Goal: Submit feedback/report problem: Submit feedback/report problem

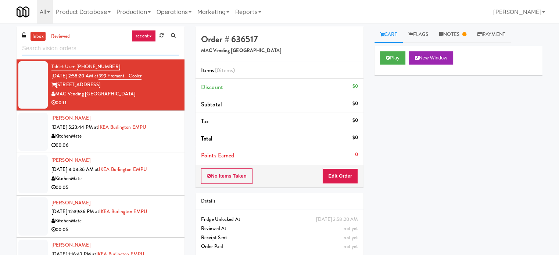
click at [76, 50] on input "text" at bounding box center [100, 49] width 157 height 14
click at [76, 48] on input "text" at bounding box center [100, 49] width 157 height 14
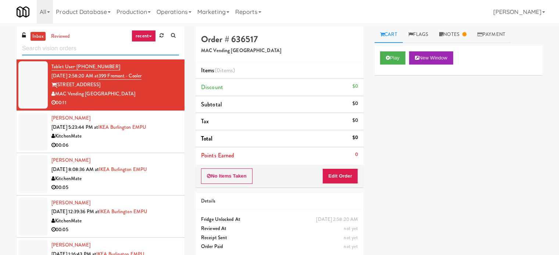
paste input "IKEA Burlington EMPU"
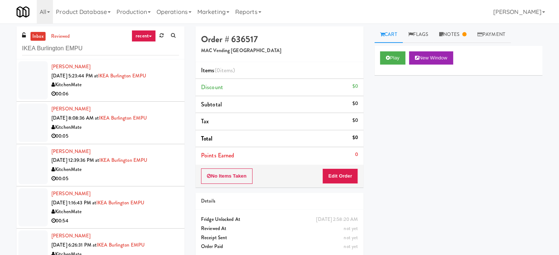
click at [137, 94] on div "00:06" at bounding box center [114, 94] width 127 height 9
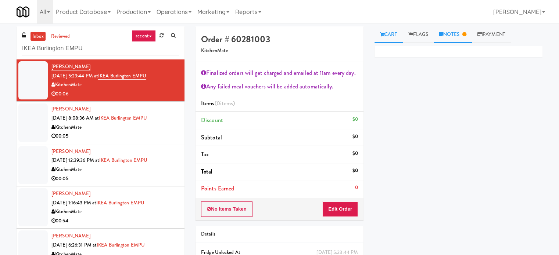
click at [458, 36] on link "Notes" at bounding box center [452, 34] width 38 height 17
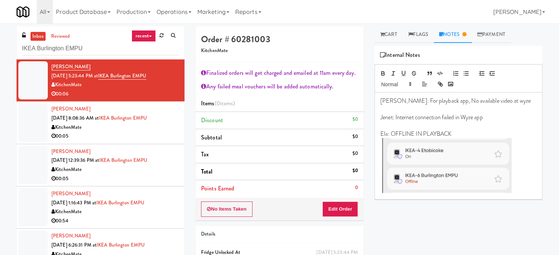
click at [130, 130] on div "KitchenMate" at bounding box center [114, 127] width 127 height 9
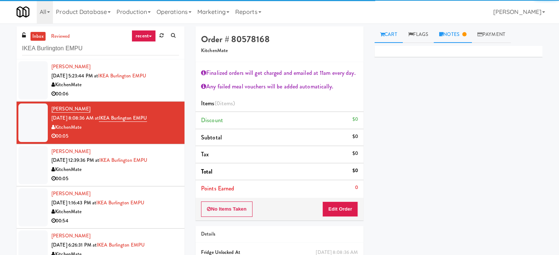
click at [461, 35] on link "Notes" at bounding box center [452, 34] width 38 height 17
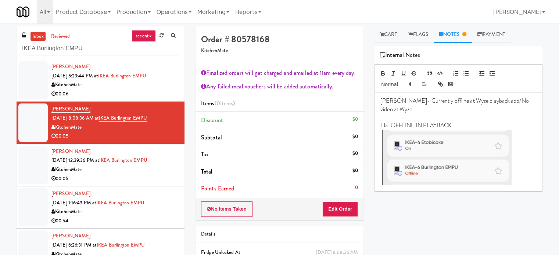
click at [119, 173] on div "KitchenMate" at bounding box center [114, 169] width 127 height 9
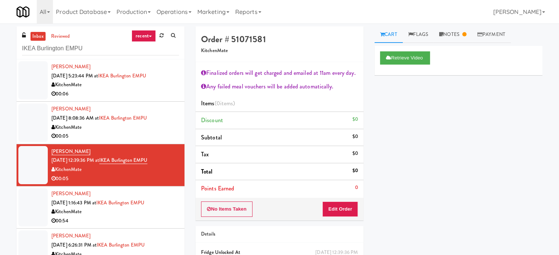
click at [93, 38] on div "inbox reviewed recent all unclear take inventory issue suspicious failed recent…" at bounding box center [101, 42] width 168 height 33
click at [88, 44] on input "IKEA Burlington EMPU" at bounding box center [100, 49] width 157 height 14
paste input "500 West Trade - Combo"
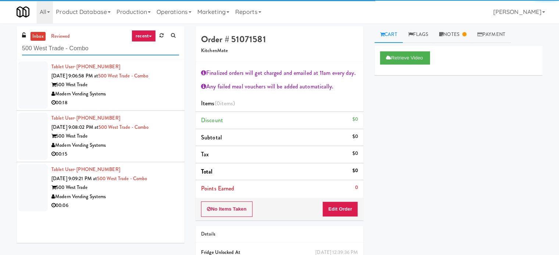
type input "500 West Trade - Combo"
drag, startPoint x: 119, startPoint y: 97, endPoint x: 278, endPoint y: 79, distance: 160.4
click at [120, 97] on div "Modern Vending Systems" at bounding box center [114, 94] width 127 height 9
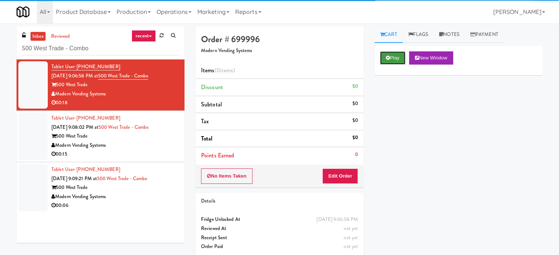
click at [397, 60] on button "Play" at bounding box center [392, 57] width 25 height 13
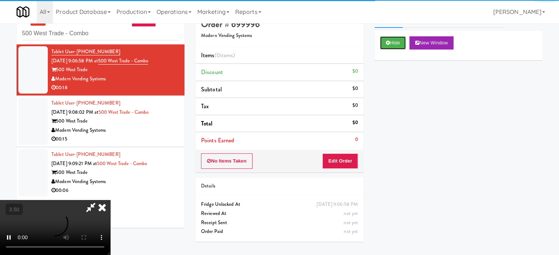
scroll to position [24, 0]
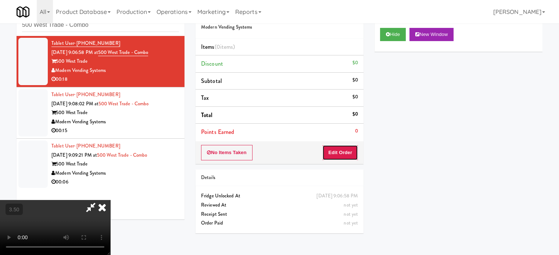
click at [350, 152] on button "Edit Order" at bounding box center [340, 152] width 36 height 15
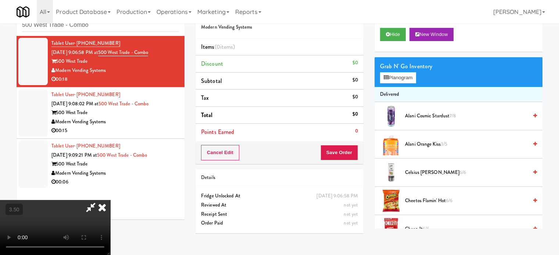
click at [110, 200] on video at bounding box center [55, 227] width 110 height 55
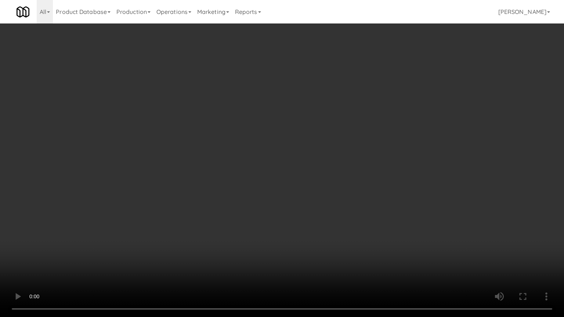
click at [288, 177] on video at bounding box center [282, 158] width 564 height 317
click at [286, 176] on video at bounding box center [282, 158] width 564 height 317
click at [284, 177] on video at bounding box center [282, 158] width 564 height 317
click at [405, 184] on video at bounding box center [282, 158] width 564 height 317
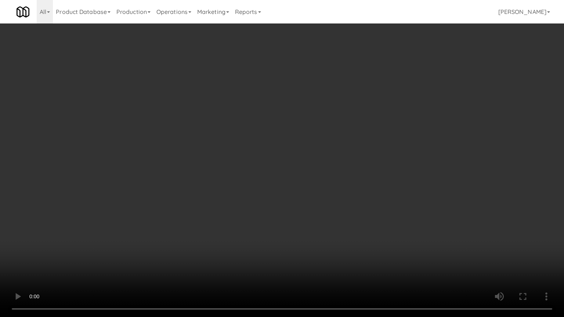
click at [311, 193] on video at bounding box center [282, 158] width 564 height 317
click at [313, 190] on video at bounding box center [282, 158] width 564 height 317
drag, startPoint x: 260, startPoint y: 202, endPoint x: 260, endPoint y: 196, distance: 6.7
click at [260, 201] on video at bounding box center [282, 158] width 564 height 317
drag, startPoint x: 260, startPoint y: 196, endPoint x: 277, endPoint y: 127, distance: 70.3
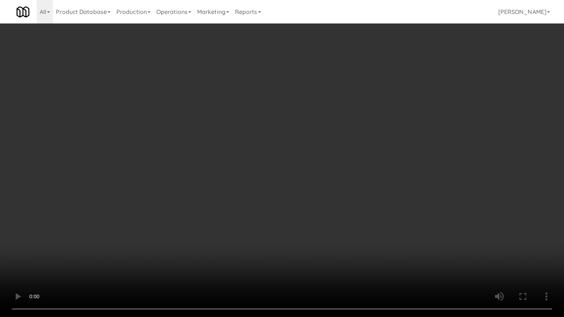
click at [261, 187] on video at bounding box center [282, 158] width 564 height 317
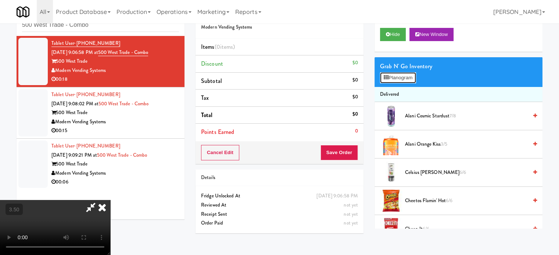
click at [414, 74] on button "Planogram" at bounding box center [398, 77] width 36 height 11
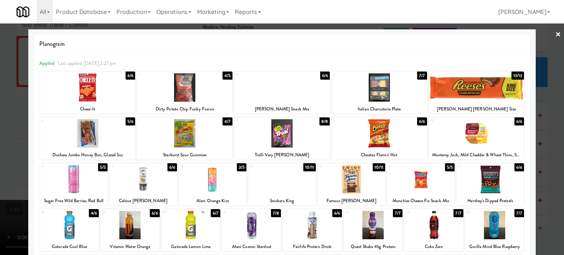
click at [213, 214] on div "6/7" at bounding box center [216, 213] width 10 height 8
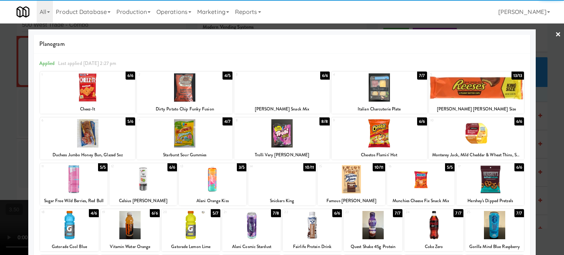
click at [551, 133] on div at bounding box center [282, 127] width 564 height 255
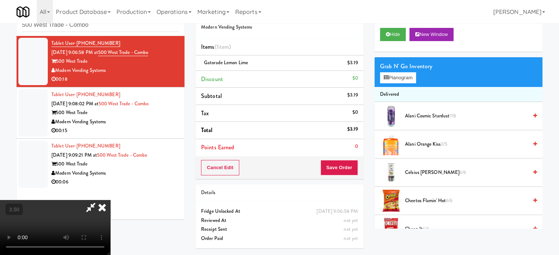
click at [110, 200] on video at bounding box center [55, 227] width 110 height 55
drag, startPoint x: 153, startPoint y: 138, endPoint x: 167, endPoint y: 178, distance: 42.2
click at [110, 200] on video at bounding box center [55, 227] width 110 height 55
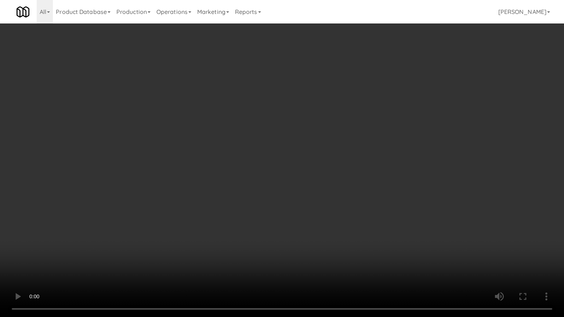
click at [288, 158] on video at bounding box center [282, 158] width 564 height 317
click at [106, 217] on video at bounding box center [282, 158] width 564 height 317
click at [361, 161] on video at bounding box center [282, 158] width 564 height 317
click at [359, 164] on video at bounding box center [282, 158] width 564 height 317
click at [400, 165] on video at bounding box center [282, 158] width 564 height 317
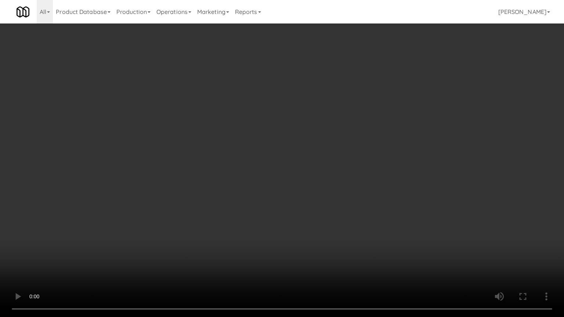
drag, startPoint x: 335, startPoint y: 165, endPoint x: 362, endPoint y: 165, distance: 27.9
click at [335, 165] on video at bounding box center [282, 158] width 564 height 317
click at [405, 178] on video at bounding box center [282, 158] width 564 height 317
click at [390, 192] on video at bounding box center [282, 158] width 564 height 317
click at [394, 177] on video at bounding box center [282, 158] width 564 height 317
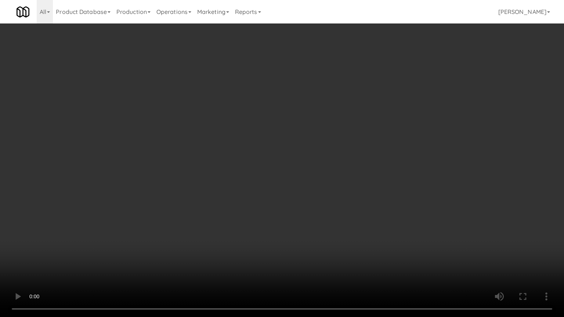
click at [257, 142] on video at bounding box center [282, 158] width 564 height 317
click at [260, 130] on video at bounding box center [282, 158] width 564 height 317
click at [292, 128] on video at bounding box center [282, 158] width 564 height 317
click at [289, 120] on video at bounding box center [282, 158] width 564 height 317
click at [221, 109] on video at bounding box center [282, 158] width 564 height 317
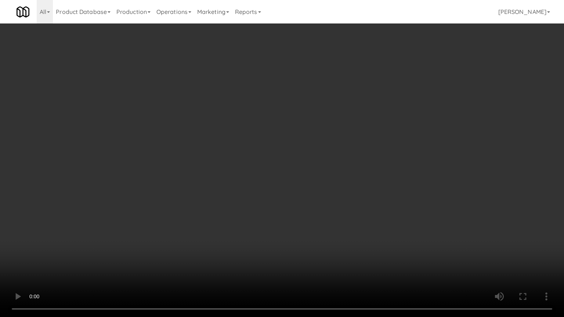
click at [322, 155] on video at bounding box center [282, 158] width 564 height 317
click at [330, 156] on video at bounding box center [282, 158] width 564 height 317
click at [404, 155] on video at bounding box center [282, 158] width 564 height 317
click at [348, 143] on video at bounding box center [282, 158] width 564 height 317
click at [353, 136] on video at bounding box center [282, 158] width 564 height 317
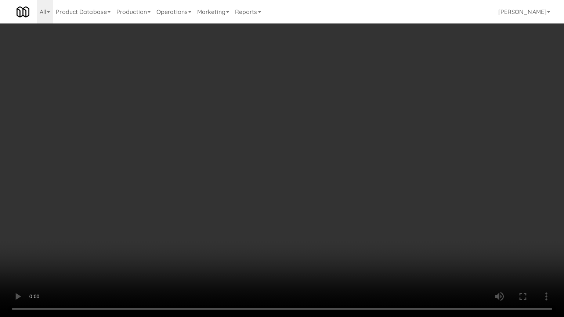
click at [250, 166] on video at bounding box center [282, 158] width 564 height 317
click at [308, 161] on video at bounding box center [282, 158] width 564 height 317
click at [335, 169] on video at bounding box center [282, 158] width 564 height 317
click at [385, 169] on video at bounding box center [282, 158] width 564 height 317
click at [324, 167] on video at bounding box center [282, 158] width 564 height 317
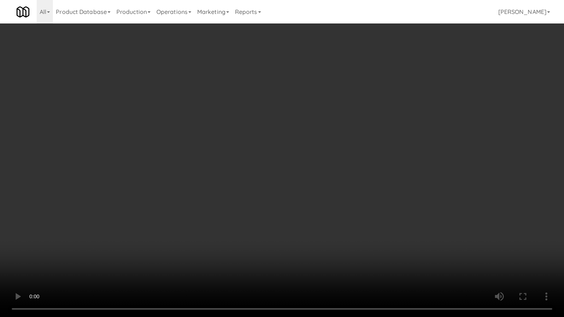
click at [336, 163] on video at bounding box center [282, 158] width 564 height 317
click at [336, 164] on video at bounding box center [282, 158] width 564 height 317
click at [347, 169] on video at bounding box center [282, 158] width 564 height 317
drag, startPoint x: 347, startPoint y: 166, endPoint x: 391, endPoint y: 168, distance: 44.1
click at [347, 166] on video at bounding box center [282, 158] width 564 height 317
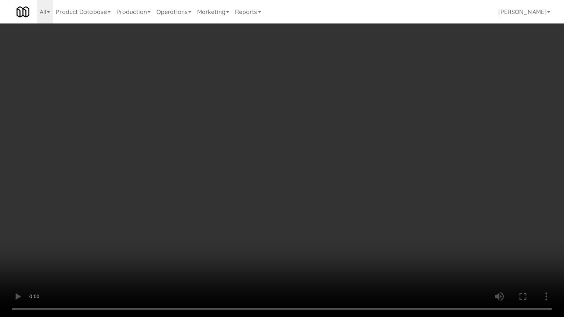
click at [401, 174] on video at bounding box center [282, 158] width 564 height 317
click at [373, 177] on video at bounding box center [282, 158] width 564 height 317
click at [411, 182] on video at bounding box center [282, 158] width 564 height 317
click at [373, 178] on video at bounding box center [282, 158] width 564 height 317
click at [381, 172] on video at bounding box center [282, 158] width 564 height 317
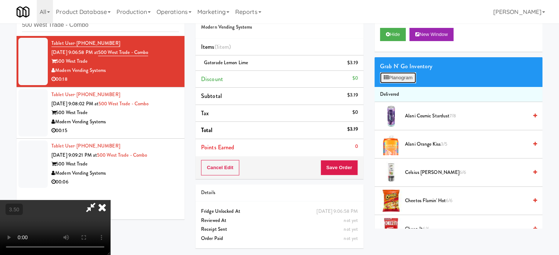
click at [404, 77] on button "Planogram" at bounding box center [398, 77] width 36 height 11
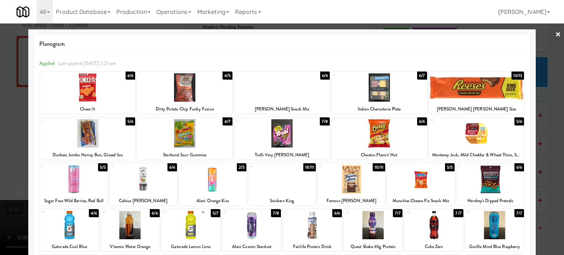
click at [321, 124] on div "7/8" at bounding box center [325, 122] width 10 height 8
click at [320, 120] on div "7/8" at bounding box center [325, 122] width 10 height 8
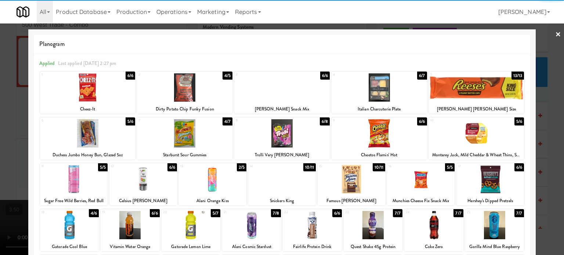
click at [545, 121] on div at bounding box center [282, 127] width 564 height 255
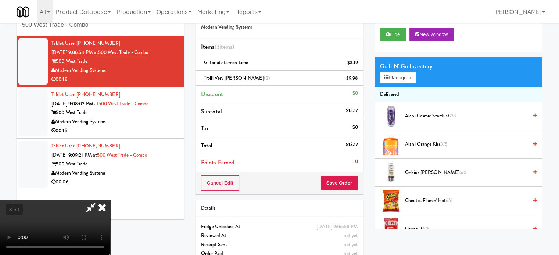
drag, startPoint x: 104, startPoint y: 213, endPoint x: 128, endPoint y: 194, distance: 30.1
click at [106, 210] on video at bounding box center [55, 227] width 110 height 55
drag, startPoint x: 128, startPoint y: 194, endPoint x: 132, endPoint y: 191, distance: 5.5
click at [110, 200] on video at bounding box center [55, 227] width 110 height 55
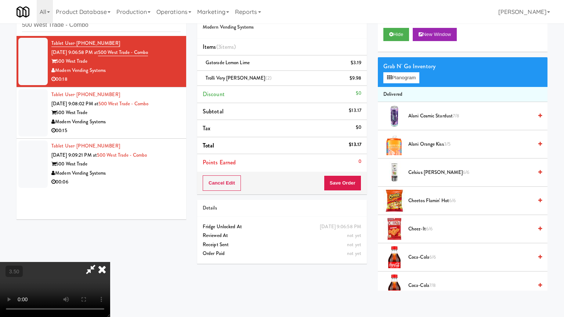
click at [110, 255] on video at bounding box center [55, 289] width 110 height 55
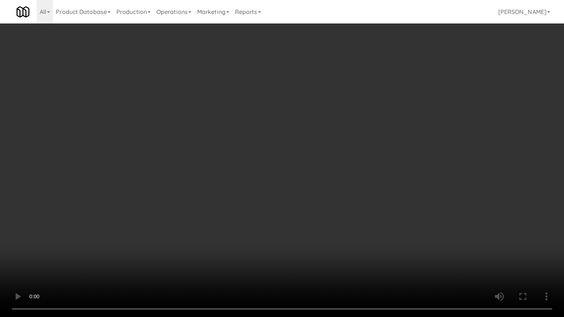
drag, startPoint x: 335, startPoint y: 173, endPoint x: 333, endPoint y: 167, distance: 7.0
click at [335, 170] on video at bounding box center [282, 158] width 564 height 317
click at [331, 166] on video at bounding box center [282, 158] width 564 height 317
click at [333, 157] on video at bounding box center [282, 158] width 564 height 317
click at [332, 156] on video at bounding box center [282, 158] width 564 height 317
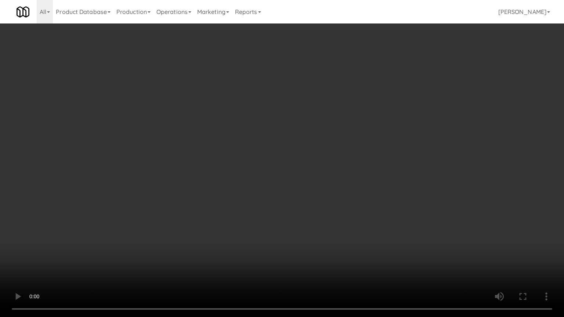
drag, startPoint x: 411, startPoint y: 175, endPoint x: 420, endPoint y: 181, distance: 10.9
click at [420, 180] on video at bounding box center [282, 158] width 564 height 317
drag, startPoint x: 349, startPoint y: 178, endPoint x: 324, endPoint y: 151, distance: 37.1
click at [348, 176] on video at bounding box center [282, 158] width 564 height 317
click at [312, 127] on video at bounding box center [282, 158] width 564 height 317
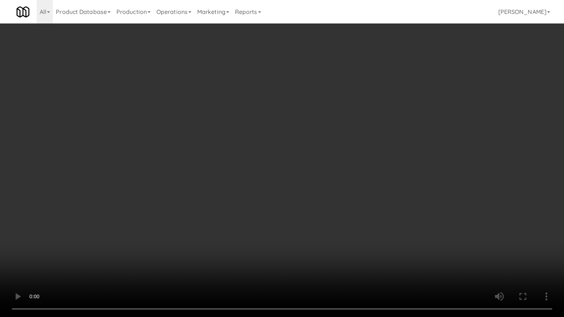
click at [363, 176] on video at bounding box center [282, 158] width 564 height 317
click at [363, 173] on video at bounding box center [282, 158] width 564 height 317
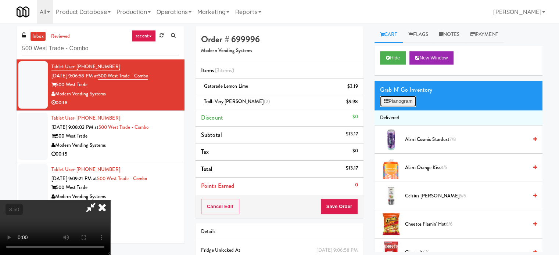
click at [397, 101] on button "Planogram" at bounding box center [398, 101] width 36 height 11
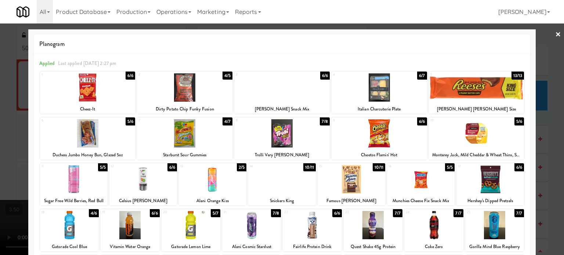
click at [417, 75] on div "6/7" at bounding box center [422, 76] width 10 height 8
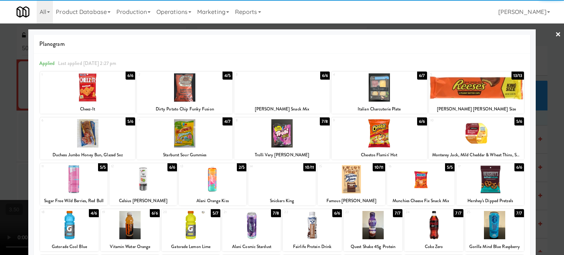
click at [549, 127] on div at bounding box center [282, 127] width 564 height 255
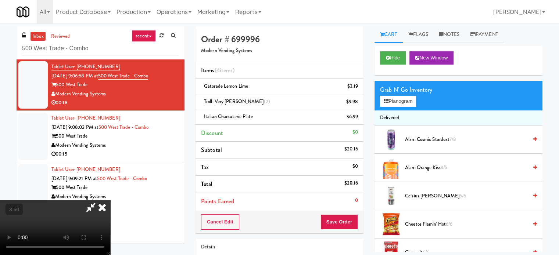
click at [110, 200] on video at bounding box center [55, 227] width 110 height 55
drag, startPoint x: 276, startPoint y: 119, endPoint x: 141, endPoint y: 266, distance: 199.4
click at [110, 200] on video at bounding box center [55, 227] width 110 height 55
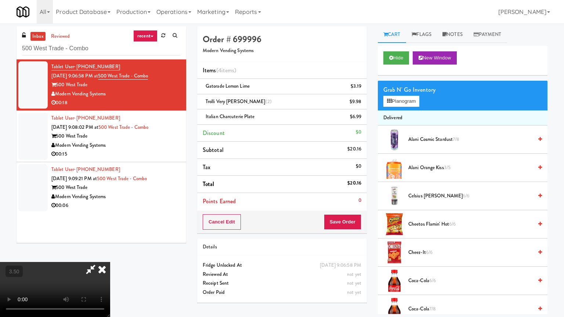
click at [110, 255] on video at bounding box center [55, 289] width 110 height 55
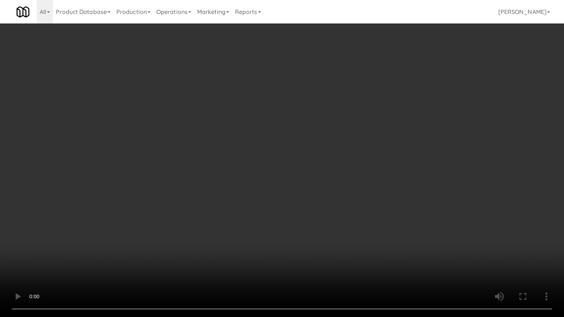
click at [405, 164] on video at bounding box center [282, 158] width 564 height 317
click at [404, 167] on video at bounding box center [282, 158] width 564 height 317
click at [421, 143] on video at bounding box center [282, 158] width 564 height 317
click at [257, 208] on video at bounding box center [282, 158] width 564 height 317
drag, startPoint x: 272, startPoint y: 169, endPoint x: 278, endPoint y: 166, distance: 6.7
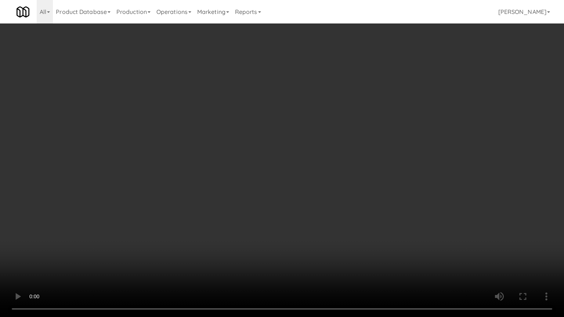
click at [272, 170] on video at bounding box center [282, 158] width 564 height 317
click at [376, 186] on video at bounding box center [282, 158] width 564 height 317
click at [349, 175] on video at bounding box center [282, 158] width 564 height 317
click at [351, 174] on video at bounding box center [282, 158] width 564 height 317
click at [341, 103] on video at bounding box center [282, 158] width 564 height 317
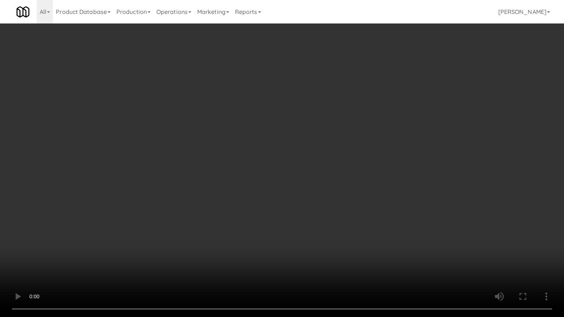
click at [373, 115] on video at bounding box center [282, 158] width 564 height 317
click at [413, 126] on video at bounding box center [282, 158] width 564 height 317
click at [314, 124] on video at bounding box center [282, 158] width 564 height 317
click at [327, 115] on video at bounding box center [282, 158] width 564 height 317
drag, startPoint x: 275, startPoint y: 113, endPoint x: 372, endPoint y: 86, distance: 100.7
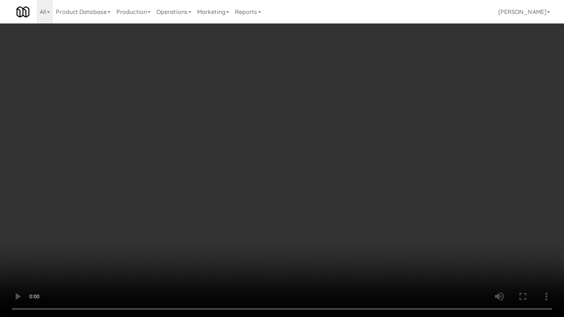
click at [275, 112] on video at bounding box center [282, 158] width 564 height 317
click at [393, 94] on video at bounding box center [282, 158] width 564 height 317
click at [364, 112] on video at bounding box center [282, 158] width 564 height 317
click at [430, 123] on video at bounding box center [282, 158] width 564 height 317
drag, startPoint x: 359, startPoint y: 115, endPoint x: 474, endPoint y: 7, distance: 158.2
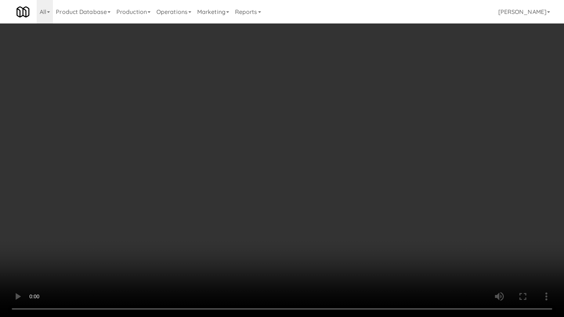
click at [359, 113] on video at bounding box center [282, 158] width 564 height 317
click at [268, 129] on video at bounding box center [282, 158] width 564 height 317
click at [271, 126] on video at bounding box center [282, 158] width 564 height 317
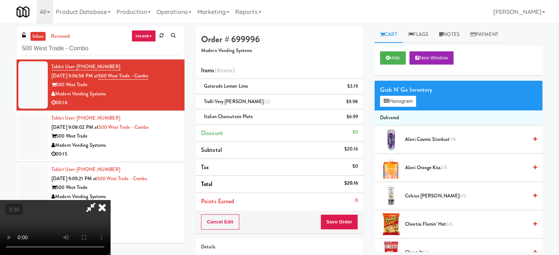
click at [110, 200] on icon at bounding box center [102, 207] width 16 height 15
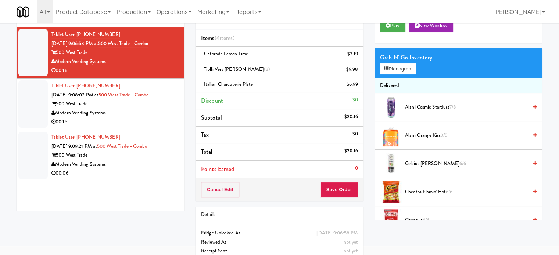
scroll to position [52, 0]
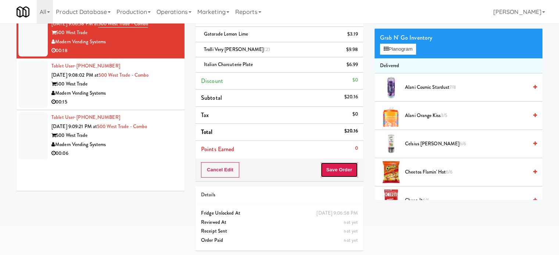
click at [352, 169] on button "Save Order" at bounding box center [338, 169] width 37 height 15
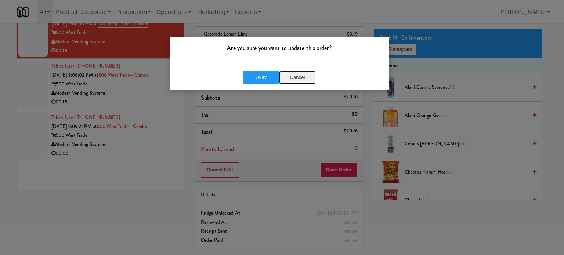
click at [294, 78] on button "Cancel" at bounding box center [297, 77] width 37 height 13
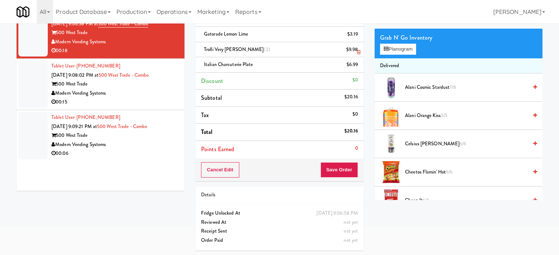
click at [359, 54] on icon at bounding box center [359, 52] width 4 height 5
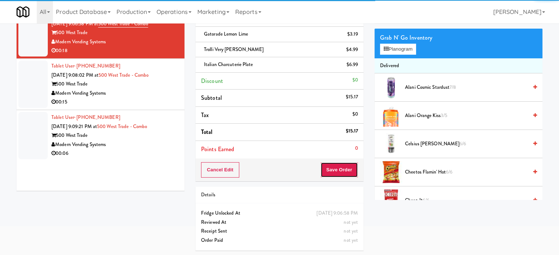
drag, startPoint x: 342, startPoint y: 172, endPoint x: 282, endPoint y: 123, distance: 77.6
click at [342, 172] on button "Save Order" at bounding box center [338, 169] width 37 height 15
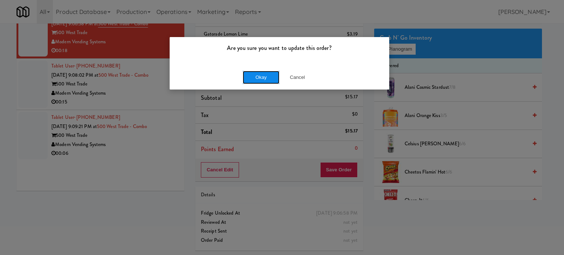
click at [259, 80] on button "Okay" at bounding box center [261, 77] width 37 height 13
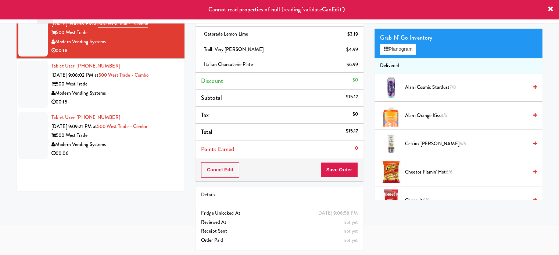
click at [151, 102] on div "00:15" at bounding box center [114, 102] width 127 height 9
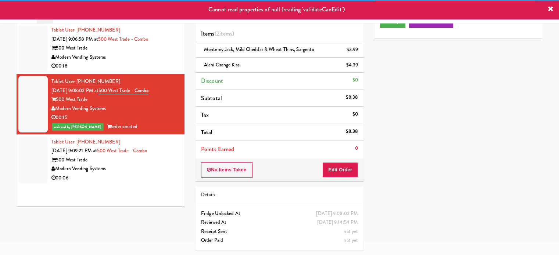
click at [150, 64] on div "00:18" at bounding box center [114, 66] width 127 height 9
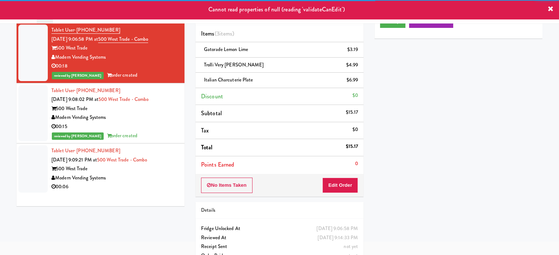
drag, startPoint x: 148, startPoint y: 182, endPoint x: 163, endPoint y: 115, distance: 68.6
click at [147, 183] on div "00:06" at bounding box center [114, 187] width 127 height 9
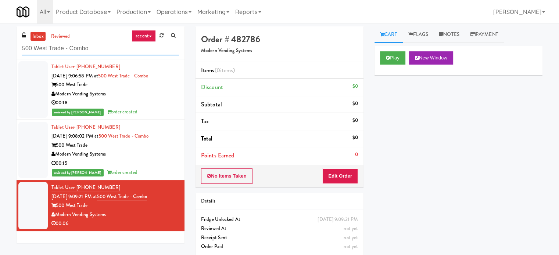
click at [102, 52] on input "500 West Trade - Combo" at bounding box center [100, 49] width 157 height 14
click at [103, 50] on input "500 West Trade - Combo" at bounding box center [100, 49] width 157 height 14
paste input "[GEOGRAPHIC_DATA]-Pantry"
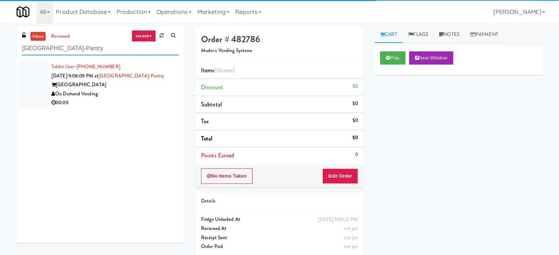
type input "[GEOGRAPHIC_DATA]-Pantry"
click at [147, 94] on div "On Demand Vending" at bounding box center [114, 94] width 127 height 9
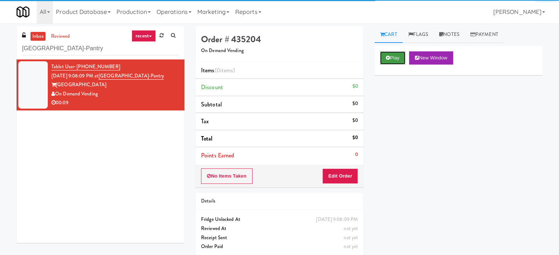
click at [394, 60] on button "Play" at bounding box center [392, 57] width 25 height 13
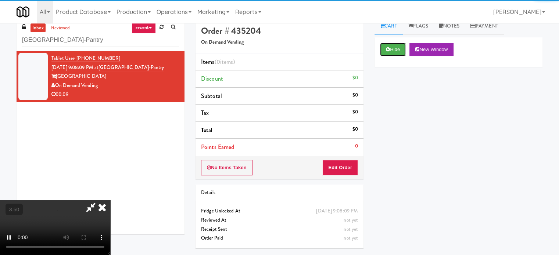
scroll to position [24, 0]
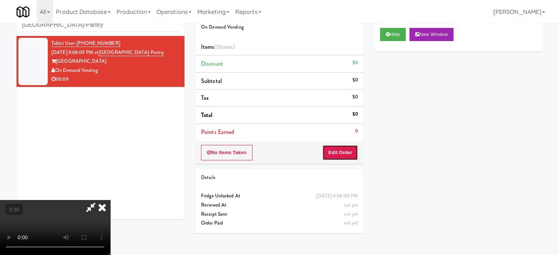
click at [335, 148] on button "Edit Order" at bounding box center [340, 152] width 36 height 15
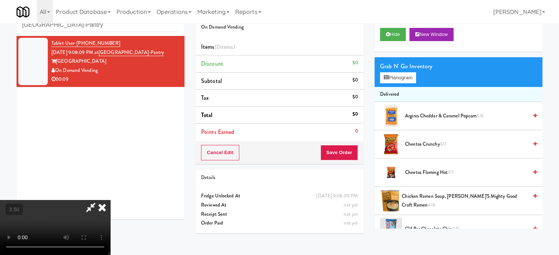
click at [110, 200] on video at bounding box center [55, 227] width 110 height 55
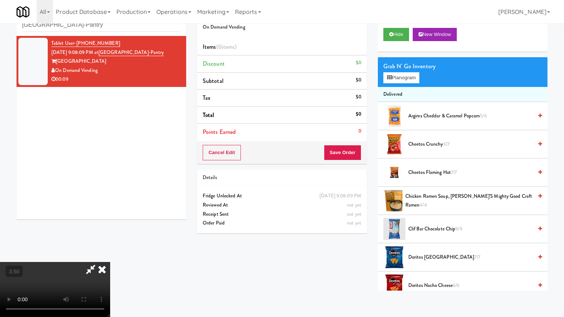
click at [110, 255] on video at bounding box center [55, 289] width 110 height 55
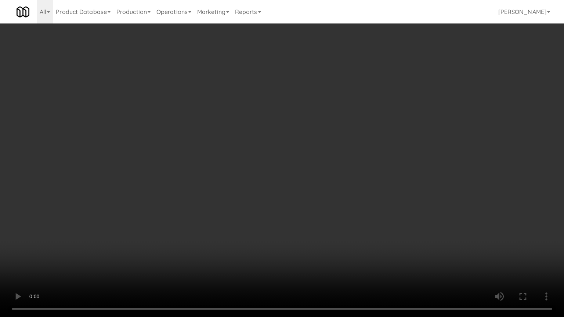
click at [292, 195] on video at bounding box center [282, 158] width 564 height 317
click at [260, 191] on video at bounding box center [282, 158] width 564 height 317
click at [258, 190] on video at bounding box center [282, 158] width 564 height 317
click at [296, 220] on video at bounding box center [282, 158] width 564 height 317
click at [235, 210] on video at bounding box center [282, 158] width 564 height 317
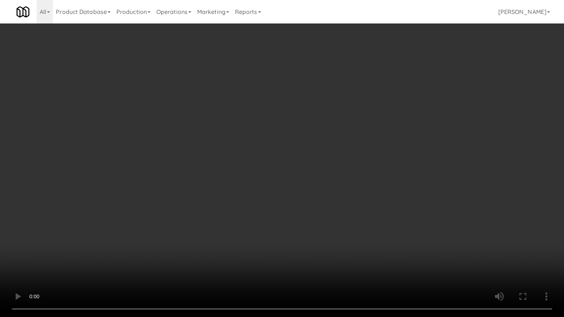
click at [263, 219] on video at bounding box center [282, 158] width 564 height 317
drag, startPoint x: 252, startPoint y: 212, endPoint x: 272, endPoint y: 199, distance: 23.4
click at [252, 212] on video at bounding box center [282, 158] width 564 height 317
click at [303, 211] on video at bounding box center [282, 158] width 564 height 317
click at [280, 204] on video at bounding box center [282, 158] width 564 height 317
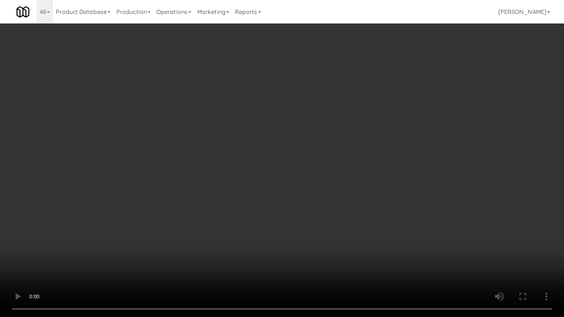
click at [284, 201] on video at bounding box center [282, 158] width 564 height 317
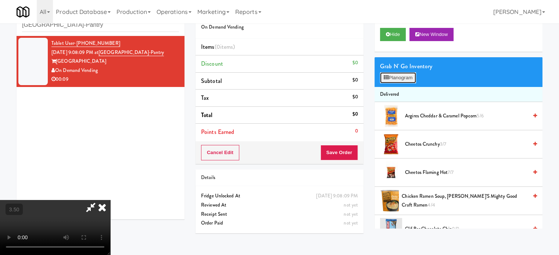
click at [405, 80] on button "Planogram" at bounding box center [398, 77] width 36 height 11
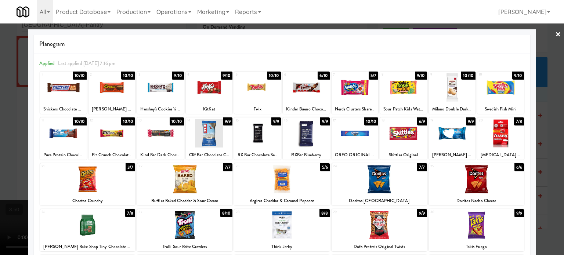
click at [271, 119] on div "9/9" at bounding box center [276, 122] width 10 height 8
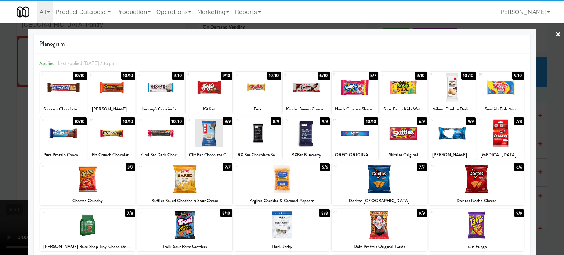
click at [546, 176] on div at bounding box center [282, 127] width 564 height 255
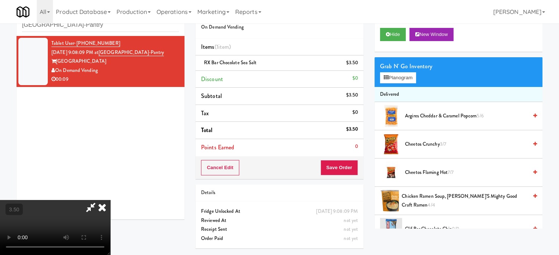
drag, startPoint x: 201, startPoint y: 143, endPoint x: 195, endPoint y: 127, distance: 16.8
click at [110, 200] on video at bounding box center [55, 227] width 110 height 55
drag, startPoint x: 195, startPoint y: 126, endPoint x: 198, endPoint y: 131, distance: 6.2
click at [110, 200] on video at bounding box center [55, 227] width 110 height 55
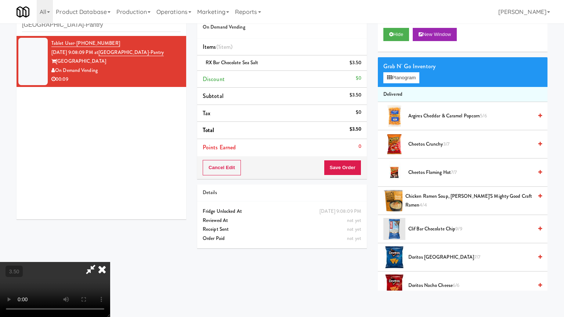
click at [110, 255] on video at bounding box center [55, 289] width 110 height 55
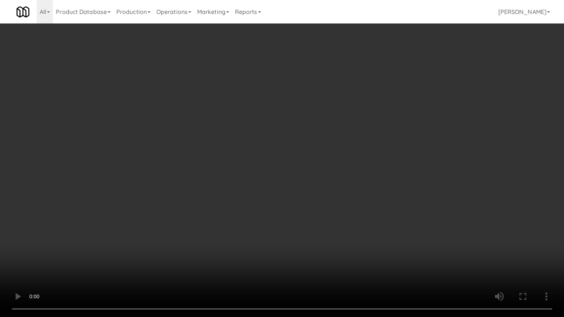
click at [299, 161] on video at bounding box center [282, 158] width 564 height 317
click at [293, 255] on video at bounding box center [282, 158] width 564 height 317
click at [282, 217] on video at bounding box center [282, 158] width 564 height 317
click at [285, 213] on video at bounding box center [282, 158] width 564 height 317
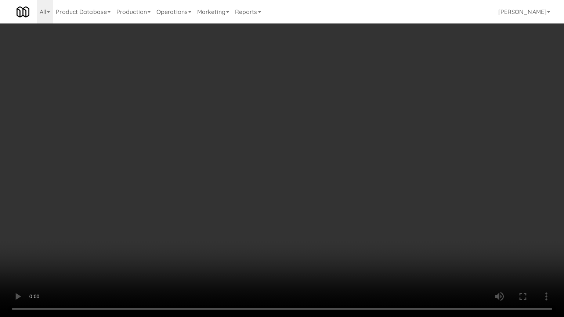
click at [248, 214] on video at bounding box center [282, 158] width 564 height 317
click at [260, 227] on video at bounding box center [282, 158] width 564 height 317
click at [236, 227] on video at bounding box center [282, 158] width 564 height 317
click at [277, 230] on video at bounding box center [282, 158] width 564 height 317
click at [273, 237] on video at bounding box center [282, 158] width 564 height 317
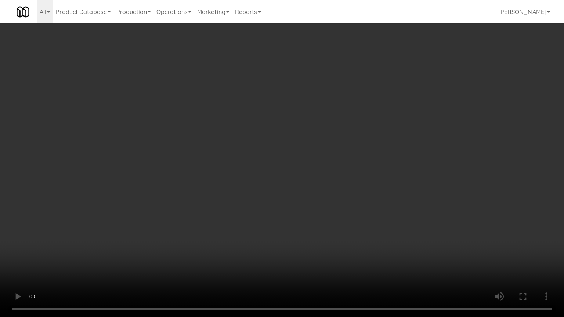
drag, startPoint x: 273, startPoint y: 226, endPoint x: 280, endPoint y: 223, distance: 7.9
click at [273, 226] on video at bounding box center [282, 158] width 564 height 317
drag, startPoint x: 280, startPoint y: 223, endPoint x: 290, endPoint y: 122, distance: 100.7
click at [281, 219] on video at bounding box center [282, 158] width 564 height 317
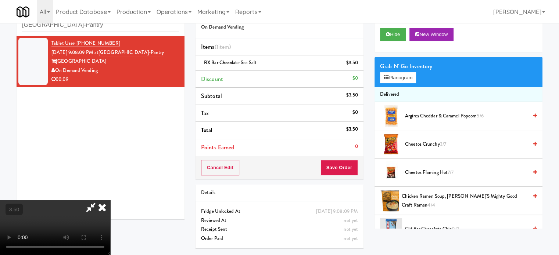
click at [110, 200] on icon at bounding box center [102, 207] width 16 height 15
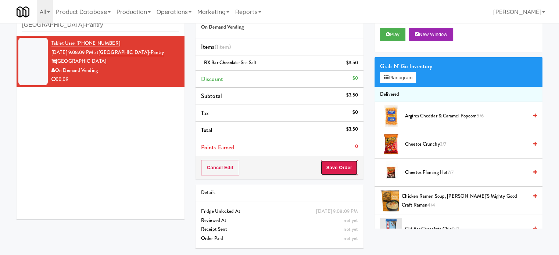
click at [336, 169] on button "Save Order" at bounding box center [338, 167] width 37 height 15
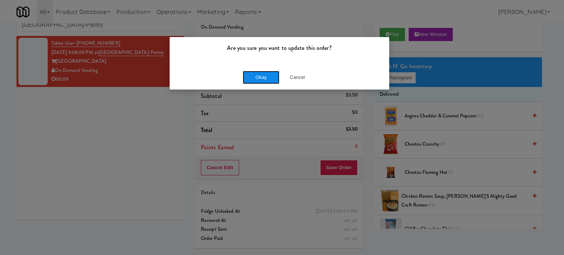
click at [246, 75] on button "Okay" at bounding box center [261, 77] width 37 height 13
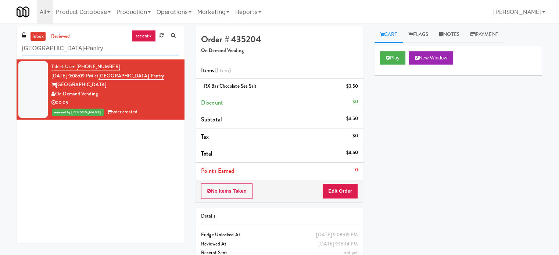
click at [108, 48] on input "[GEOGRAPHIC_DATA]-Pantry" at bounding box center [100, 49] width 157 height 14
paste input "(Snack & Drink) EWR 3-TB-PUBLIC"
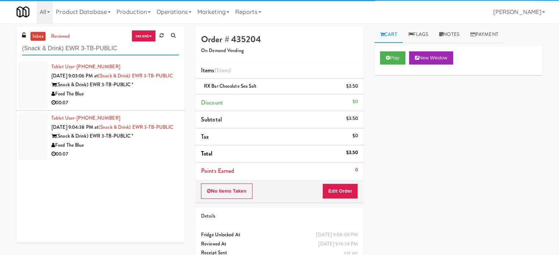
type input "(Snack & Drink) EWR 3-TB-PUBLIC"
click at [142, 90] on div "(Snack & Drink) EWR 3-TB-PUBLIC *" at bounding box center [114, 84] width 127 height 9
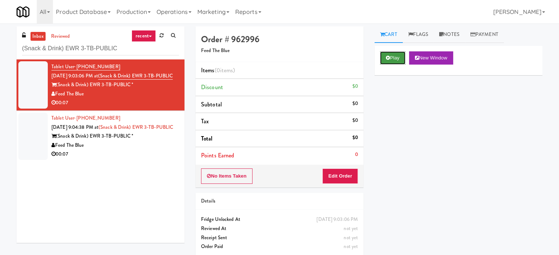
click at [390, 57] on button "Play" at bounding box center [392, 57] width 25 height 13
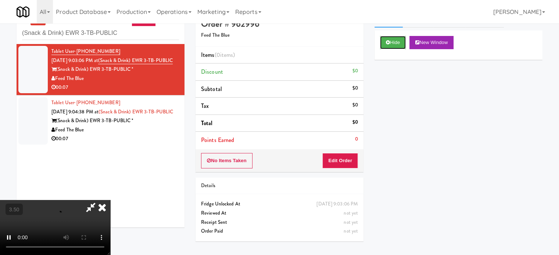
scroll to position [24, 0]
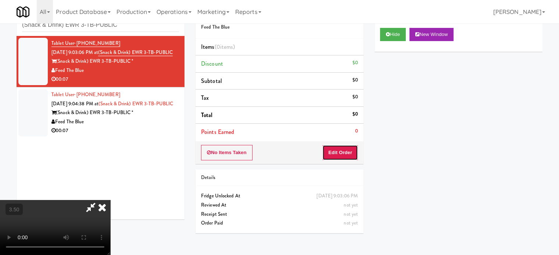
click at [339, 156] on button "Edit Order" at bounding box center [340, 152] width 36 height 15
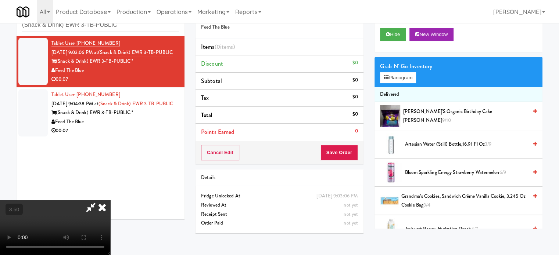
click at [110, 200] on video at bounding box center [55, 227] width 110 height 55
drag, startPoint x: 179, startPoint y: 180, endPoint x: 300, endPoint y: 190, distance: 120.8
click at [110, 200] on video at bounding box center [55, 227] width 110 height 55
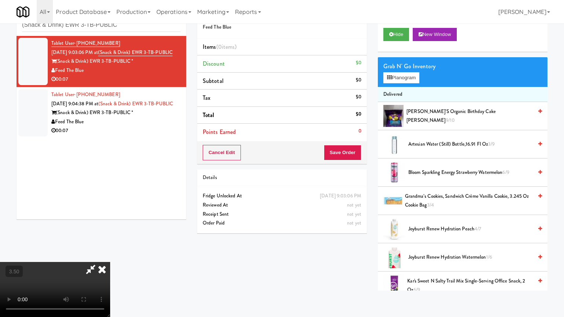
click at [110, 255] on video at bounding box center [55, 289] width 110 height 55
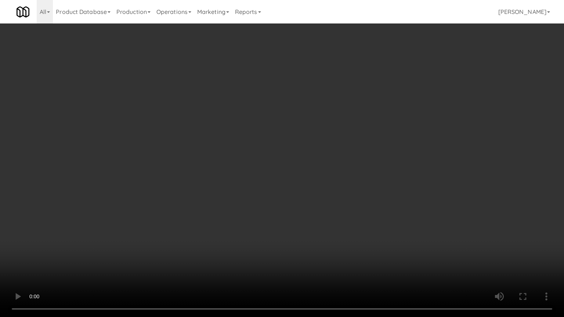
click at [312, 198] on video at bounding box center [282, 158] width 564 height 317
click at [331, 213] on video at bounding box center [282, 158] width 564 height 317
click at [322, 213] on video at bounding box center [282, 158] width 564 height 317
click at [320, 185] on video at bounding box center [282, 158] width 564 height 317
drag, startPoint x: 278, startPoint y: 281, endPoint x: 287, endPoint y: 261, distance: 21.4
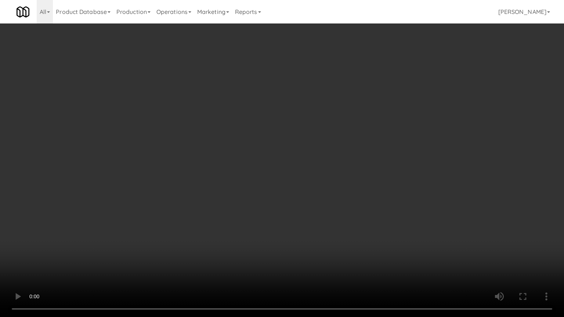
click at [279, 255] on video at bounding box center [282, 158] width 564 height 317
click at [303, 212] on video at bounding box center [282, 158] width 564 height 317
click at [317, 217] on video at bounding box center [282, 158] width 564 height 317
drag, startPoint x: 332, startPoint y: 199, endPoint x: 333, endPoint y: 194, distance: 4.9
click at [332, 198] on video at bounding box center [282, 158] width 564 height 317
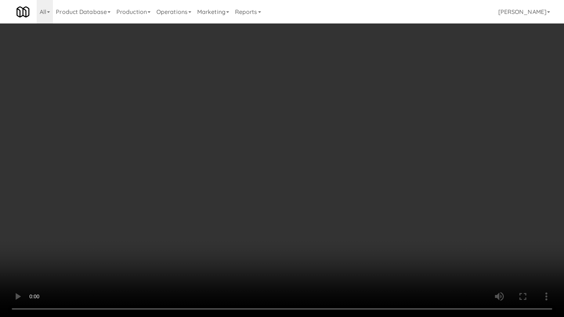
click at [335, 193] on video at bounding box center [282, 158] width 564 height 317
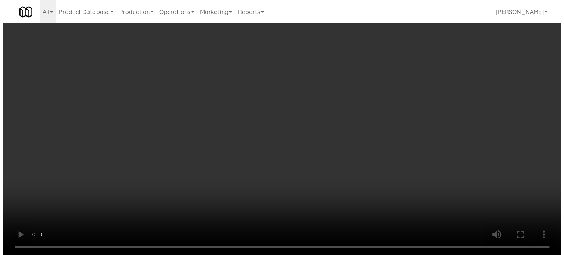
scroll to position [0, 0]
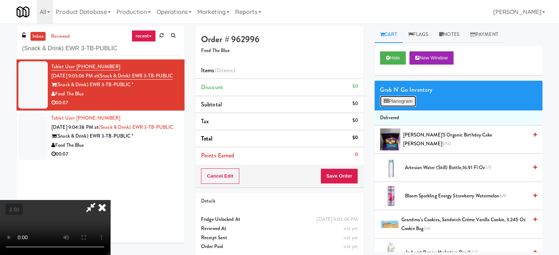
click at [399, 102] on button "Planogram" at bounding box center [398, 101] width 36 height 11
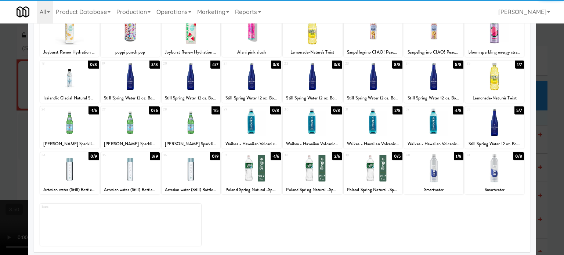
scroll to position [105, 0]
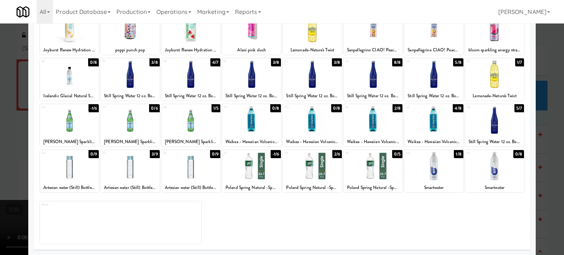
click at [153, 154] on div "3/9" at bounding box center [155, 154] width 10 height 8
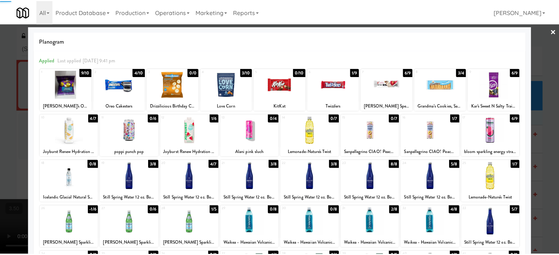
scroll to position [0, 0]
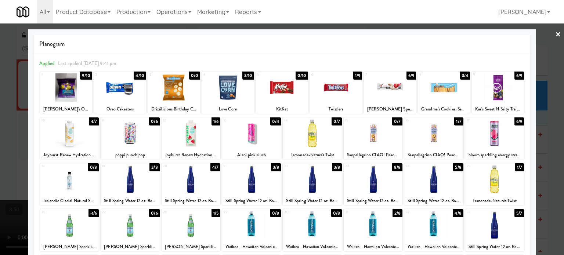
drag, startPoint x: 333, startPoint y: 167, endPoint x: 541, endPoint y: 164, distance: 207.9
click at [333, 167] on div "3/8" at bounding box center [337, 167] width 10 height 8
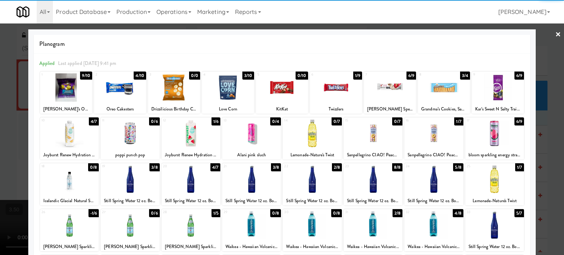
click at [551, 170] on div at bounding box center [282, 127] width 564 height 255
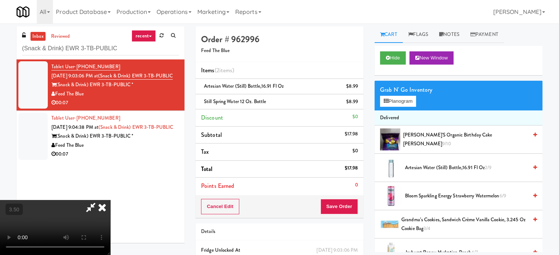
scroll to position [116, 0]
click at [345, 210] on button "Save Order" at bounding box center [338, 206] width 37 height 15
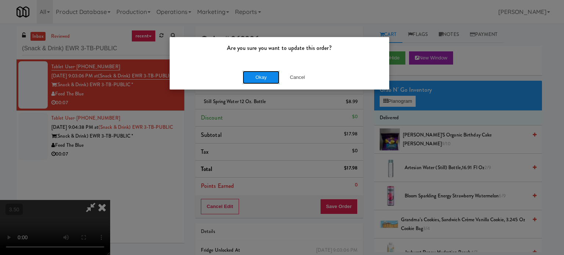
click at [259, 82] on button "Okay" at bounding box center [261, 77] width 37 height 13
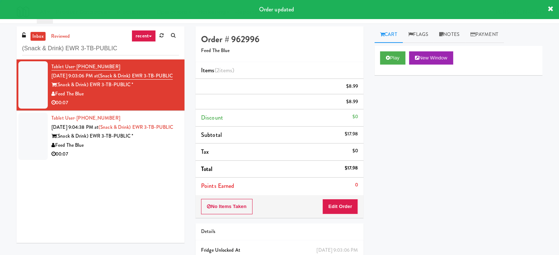
scroll to position [0, 0]
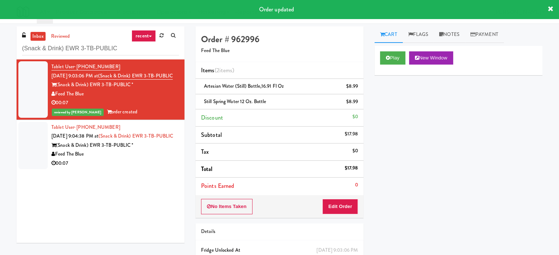
drag, startPoint x: 163, startPoint y: 176, endPoint x: 310, endPoint y: 87, distance: 171.2
click at [164, 159] on div "Feed The Blue" at bounding box center [114, 154] width 127 height 9
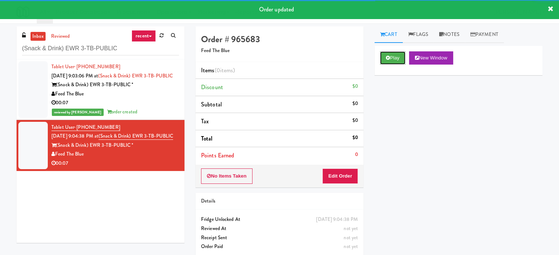
click at [398, 60] on button "Play" at bounding box center [392, 57] width 25 height 13
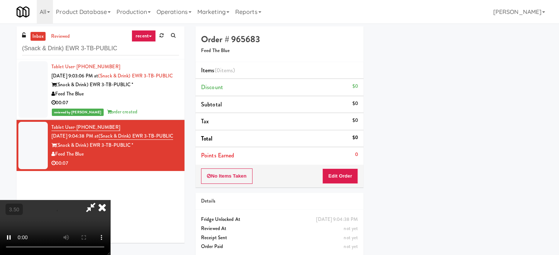
scroll to position [69, 0]
click at [355, 176] on button "Edit Order" at bounding box center [340, 176] width 36 height 15
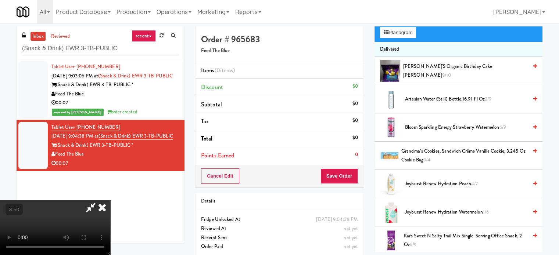
click at [110, 200] on video at bounding box center [55, 227] width 110 height 55
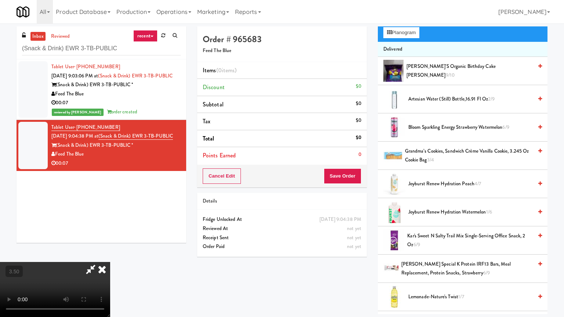
click at [110, 255] on video at bounding box center [55, 289] width 110 height 55
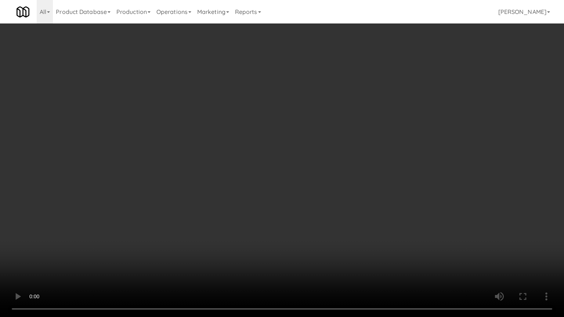
click at [379, 207] on video at bounding box center [282, 158] width 564 height 317
click at [425, 229] on video at bounding box center [282, 158] width 564 height 317
click at [349, 227] on video at bounding box center [282, 158] width 564 height 317
click at [306, 223] on video at bounding box center [282, 158] width 564 height 317
click at [289, 227] on video at bounding box center [282, 158] width 564 height 317
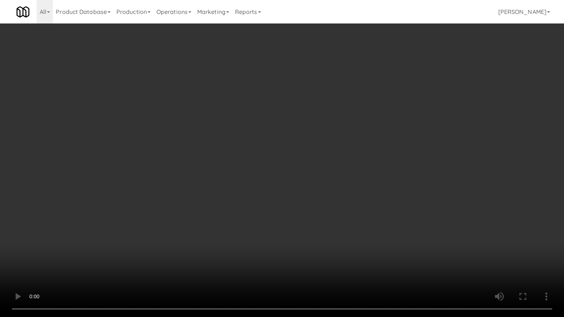
click at [245, 196] on video at bounding box center [282, 158] width 564 height 317
click at [323, 147] on video at bounding box center [282, 158] width 564 height 317
click at [331, 151] on video at bounding box center [282, 158] width 564 height 317
click at [392, 163] on video at bounding box center [282, 158] width 564 height 317
click at [331, 170] on video at bounding box center [282, 158] width 564 height 317
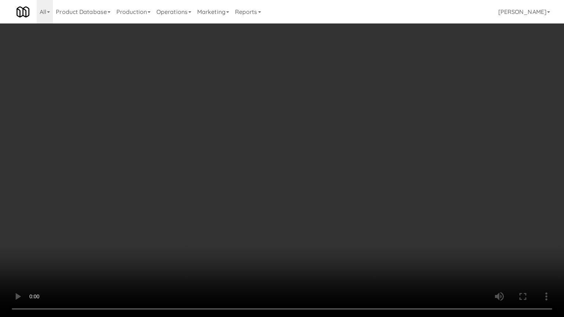
drag, startPoint x: 341, startPoint y: 173, endPoint x: 353, endPoint y: 166, distance: 13.9
click at [342, 173] on video at bounding box center [282, 158] width 564 height 317
click at [356, 165] on video at bounding box center [282, 158] width 564 height 317
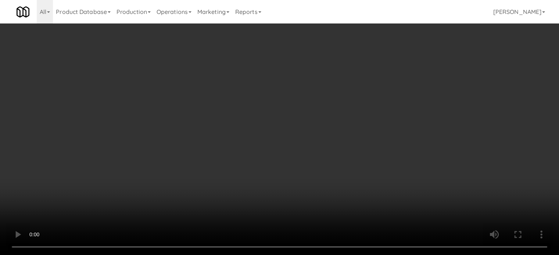
scroll to position [0, 0]
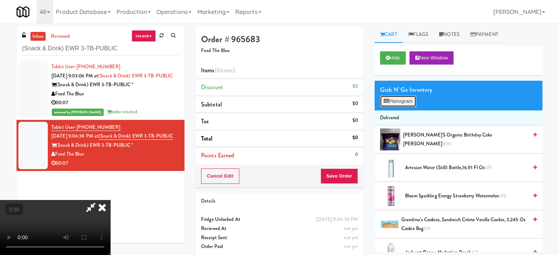
click at [400, 103] on button "Planogram" at bounding box center [398, 101] width 36 height 11
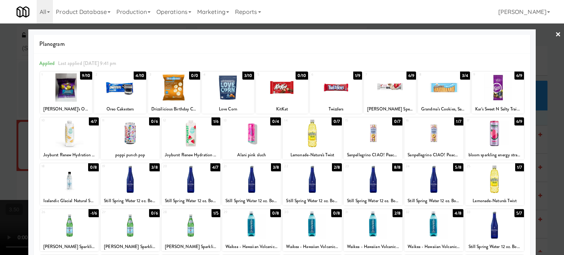
click at [460, 73] on div "3/4" at bounding box center [465, 76] width 10 height 8
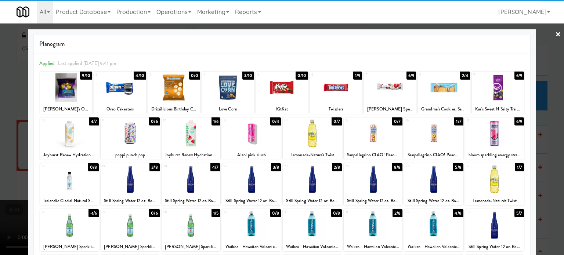
click at [550, 135] on div at bounding box center [282, 127] width 564 height 255
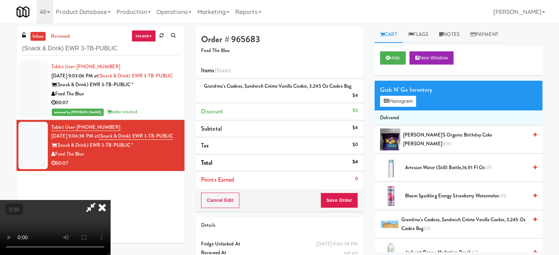
click at [110, 200] on icon at bounding box center [102, 207] width 16 height 15
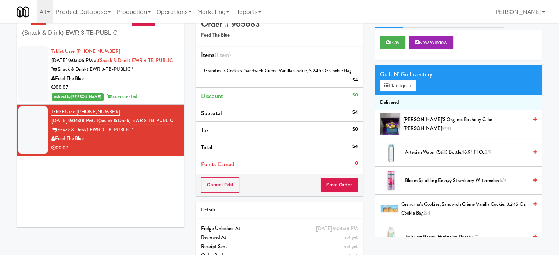
scroll to position [31, 0]
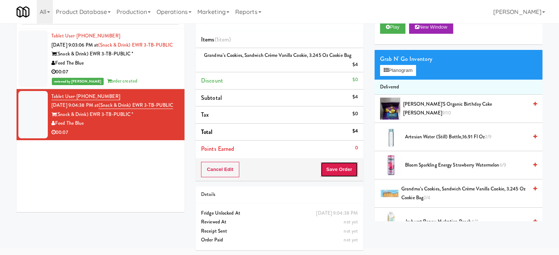
click at [341, 173] on button "Save Order" at bounding box center [338, 169] width 37 height 15
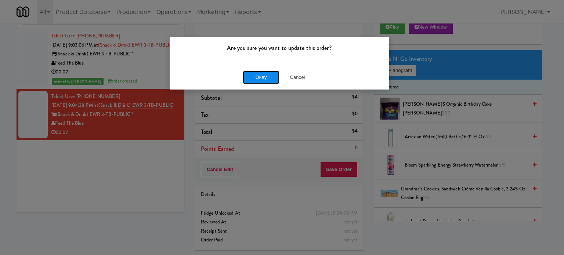
click at [266, 80] on button "Okay" at bounding box center [261, 77] width 37 height 13
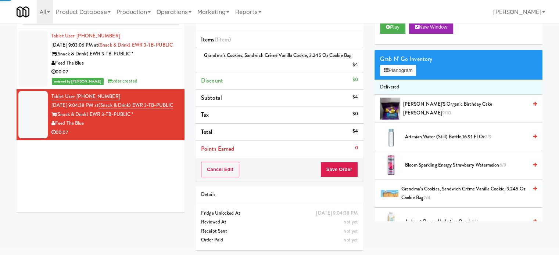
click at [150, 86] on div "reviewed by Jenet R order created" at bounding box center [114, 81] width 127 height 9
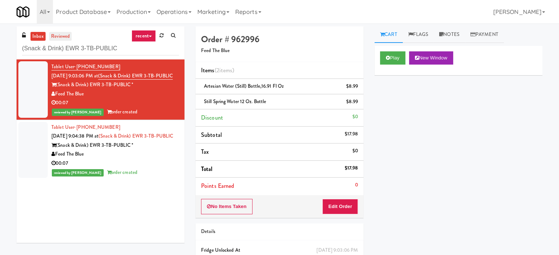
click at [61, 35] on link "reviewed" at bounding box center [60, 36] width 23 height 9
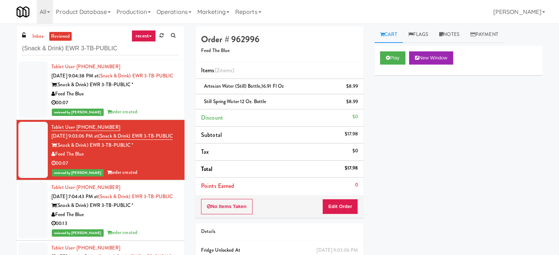
click at [156, 108] on div "00:07" at bounding box center [114, 102] width 127 height 9
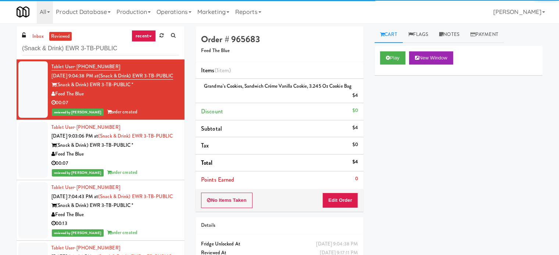
click at [153, 220] on div "Feed The Blue" at bounding box center [114, 214] width 127 height 9
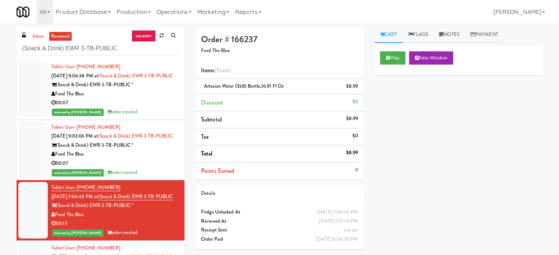
scroll to position [184, 0]
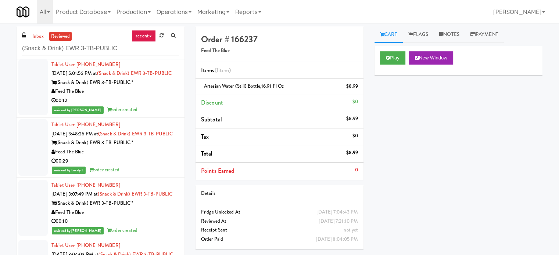
click at [153, 105] on div "00:12" at bounding box center [114, 100] width 127 height 9
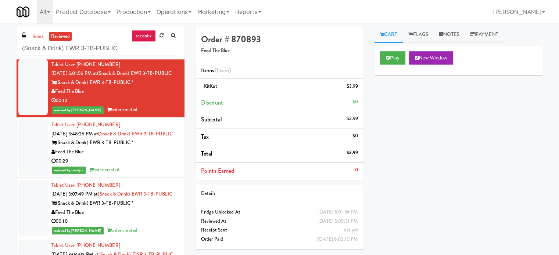
click at [165, 148] on div "(Snack & Drink) EWR 3-TB-PUBLIC *" at bounding box center [114, 142] width 127 height 9
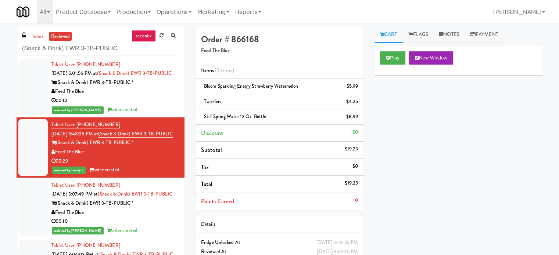
scroll to position [367, 0]
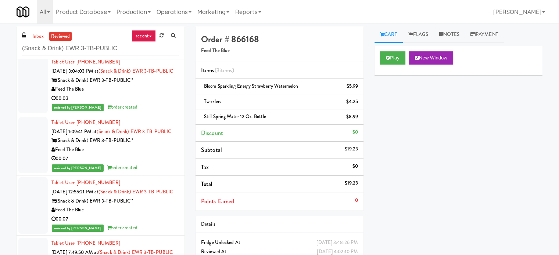
click at [166, 112] on div "reviewed by Reynalyn L order created" at bounding box center [114, 107] width 127 height 9
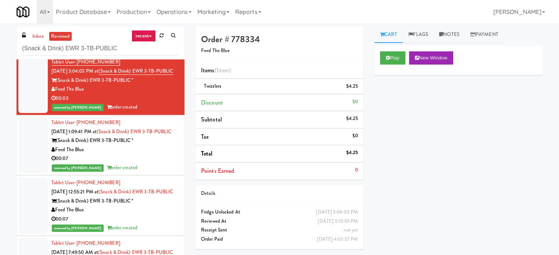
click at [164, 155] on div "Feed The Blue" at bounding box center [114, 149] width 127 height 9
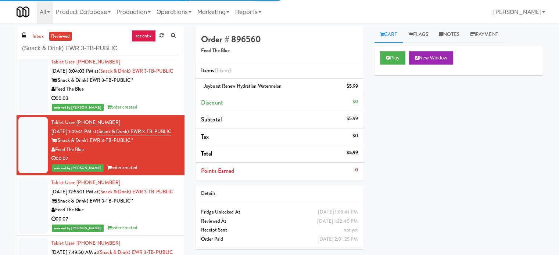
scroll to position [551, 0]
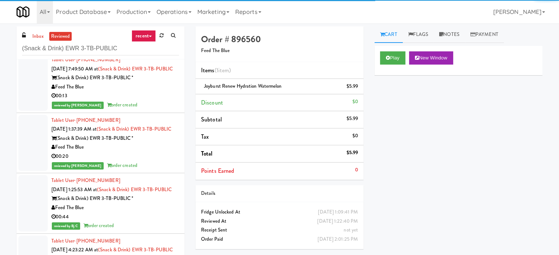
click at [167, 101] on div "00:13" at bounding box center [114, 95] width 127 height 9
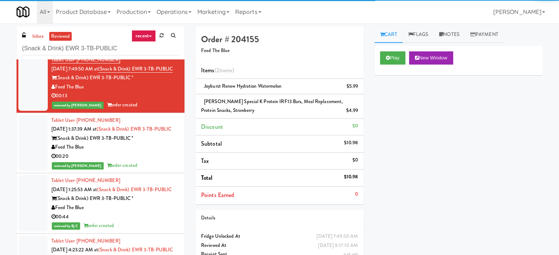
click at [161, 40] on div "00:07" at bounding box center [114, 35] width 127 height 9
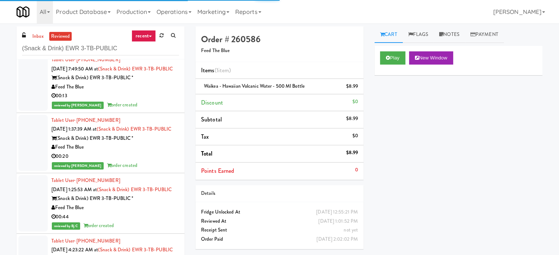
click at [160, 101] on div "00:13" at bounding box center [114, 95] width 127 height 9
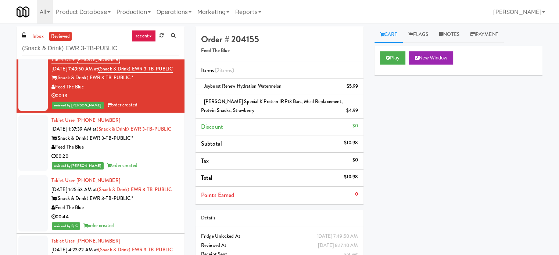
click at [166, 143] on div "(Snack & Drink) EWR 3-TB-PUBLIC *" at bounding box center [114, 138] width 127 height 9
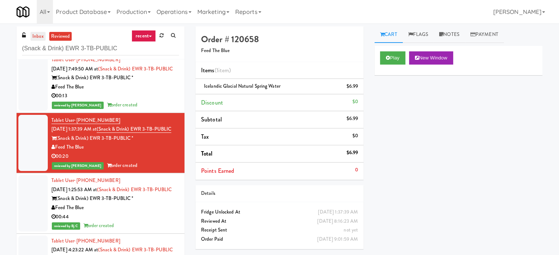
click at [35, 39] on link "inbox" at bounding box center [37, 36] width 15 height 9
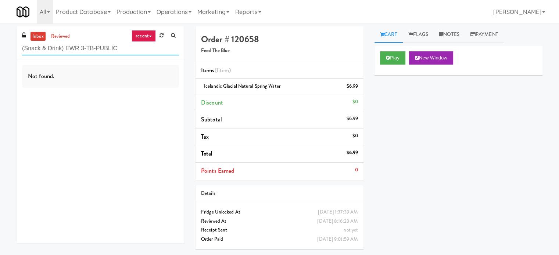
click at [122, 47] on input "(Snack & Drink) EWR 3-TB-PUBLIC" at bounding box center [100, 49] width 157 height 14
drag, startPoint x: 122, startPoint y: 47, endPoint x: 115, endPoint y: 45, distance: 6.5
click at [115, 45] on input "(Snack & Drink) EWR 3-TB-PUBLIC" at bounding box center [100, 49] width 157 height 14
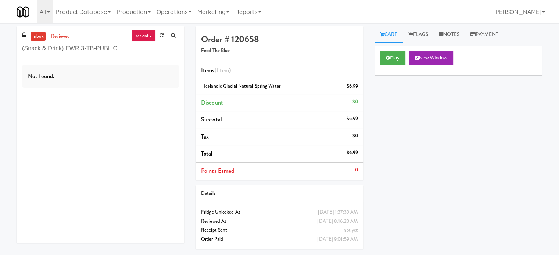
paste input "(Snack & Drink) EWR-4-TC-PUBLIC"
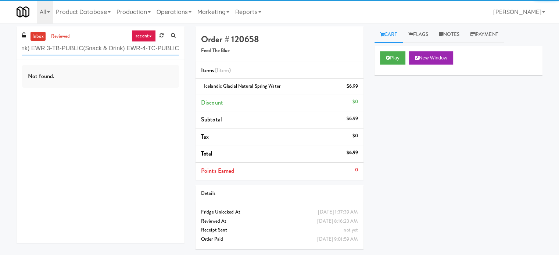
click at [121, 46] on input "(Snack & Drink) EWR 3-TB-PUBLIC(Snack & Drink) EWR-4-TC-PUBLIC" at bounding box center [100, 49] width 157 height 14
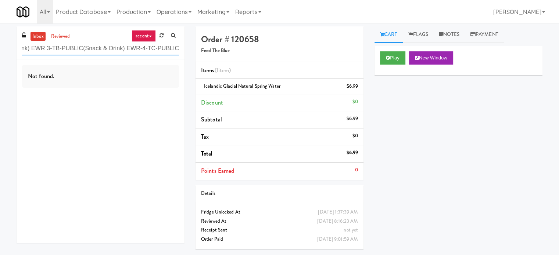
paste input "-4-TC-PUBLIC"
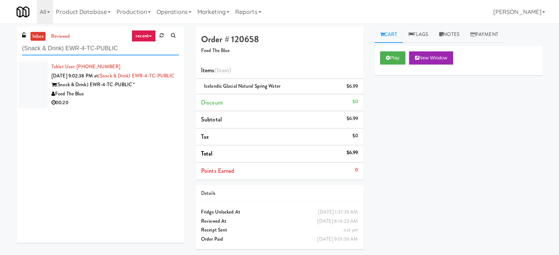
type input "(Snack & Drink) EWR-4-TC-PUBLIC"
click at [159, 108] on div "00:20" at bounding box center [114, 102] width 127 height 9
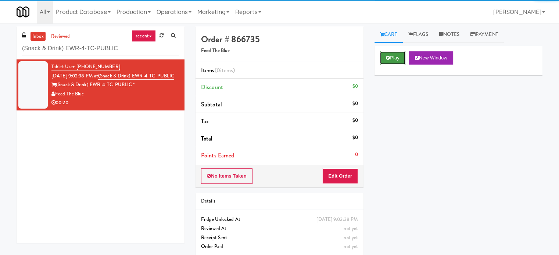
click at [387, 56] on icon at bounding box center [388, 57] width 4 height 5
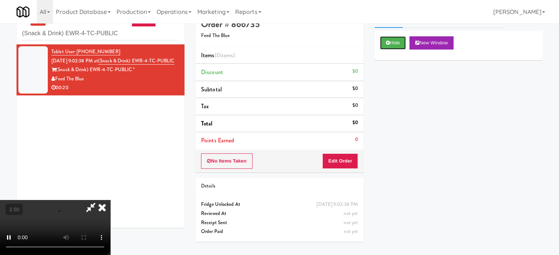
scroll to position [24, 0]
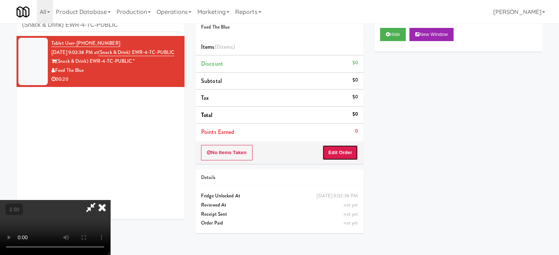
drag, startPoint x: 347, startPoint y: 157, endPoint x: 312, endPoint y: 140, distance: 38.3
click at [347, 157] on button "Edit Order" at bounding box center [340, 152] width 36 height 15
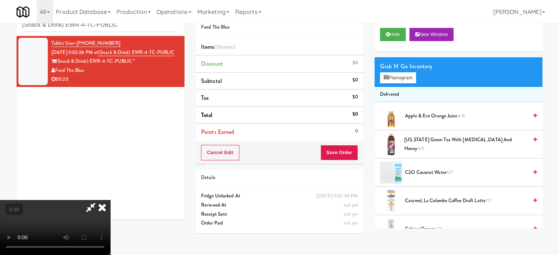
click at [110, 200] on video at bounding box center [55, 227] width 110 height 55
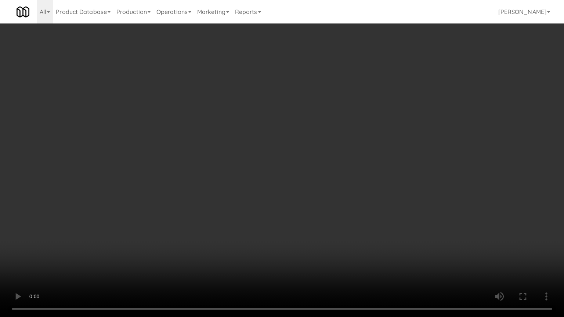
click at [230, 185] on video at bounding box center [282, 158] width 564 height 317
click at [230, 187] on video at bounding box center [282, 158] width 564 height 317
click at [213, 194] on video at bounding box center [282, 158] width 564 height 317
click at [214, 192] on video at bounding box center [282, 158] width 564 height 317
click at [204, 208] on video at bounding box center [282, 158] width 564 height 317
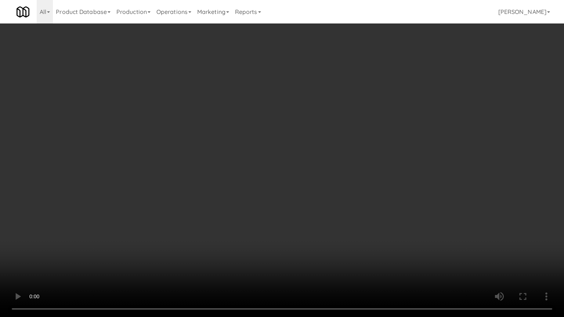
click at [201, 209] on video at bounding box center [282, 158] width 564 height 317
click at [238, 219] on video at bounding box center [282, 158] width 564 height 317
click at [92, 227] on video at bounding box center [282, 158] width 564 height 317
drag, startPoint x: 106, startPoint y: 223, endPoint x: 474, endPoint y: 96, distance: 389.8
click at [113, 221] on video at bounding box center [282, 158] width 564 height 317
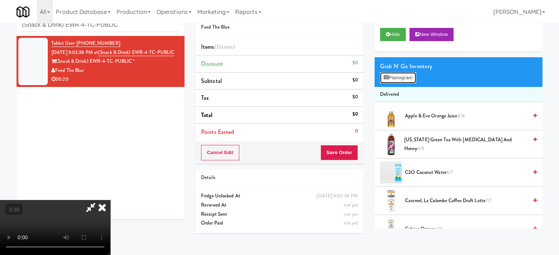
click at [402, 78] on button "Planogram" at bounding box center [398, 77] width 36 height 11
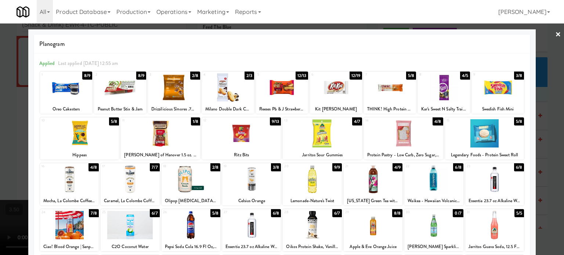
click at [353, 76] on div "12/19" at bounding box center [356, 76] width 13 height 8
click at [547, 118] on div at bounding box center [282, 127] width 564 height 255
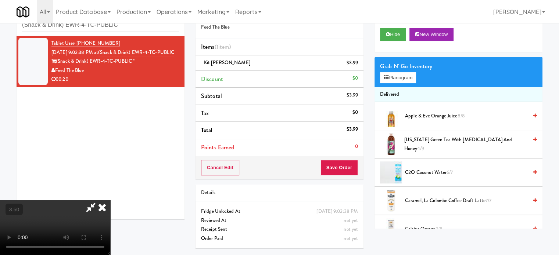
click at [110, 200] on video at bounding box center [55, 227] width 110 height 55
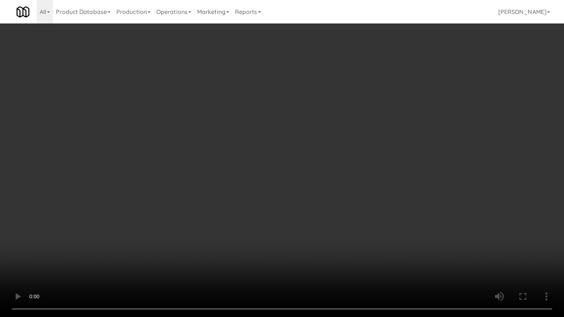
click at [168, 222] on video at bounding box center [282, 158] width 564 height 317
click at [252, 197] on video at bounding box center [282, 158] width 564 height 317
click at [255, 197] on video at bounding box center [282, 158] width 564 height 317
click at [267, 187] on video at bounding box center [282, 158] width 564 height 317
click at [277, 187] on video at bounding box center [282, 158] width 564 height 317
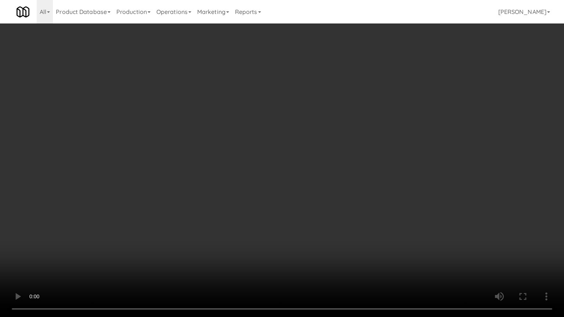
click at [287, 193] on video at bounding box center [282, 158] width 564 height 317
drag, startPoint x: 298, startPoint y: 200, endPoint x: 317, endPoint y: 202, distance: 19.2
click at [305, 202] on video at bounding box center [282, 158] width 564 height 317
click at [354, 184] on video at bounding box center [282, 158] width 564 height 317
click at [343, 255] on video at bounding box center [282, 158] width 564 height 317
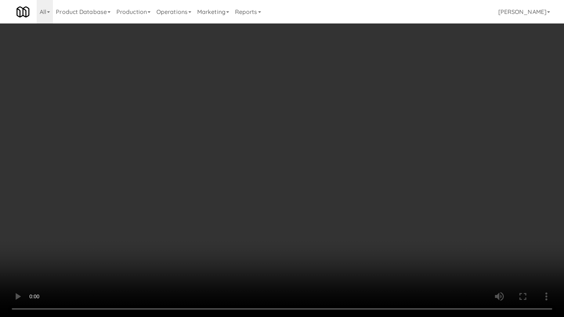
drag, startPoint x: 352, startPoint y: 221, endPoint x: 347, endPoint y: 213, distance: 9.9
click at [351, 220] on video at bounding box center [282, 158] width 564 height 317
drag, startPoint x: 339, startPoint y: 203, endPoint x: 343, endPoint y: 193, distance: 10.9
click at [341, 199] on video at bounding box center [282, 158] width 564 height 317
drag, startPoint x: 342, startPoint y: 156, endPoint x: 345, endPoint y: 158, distance: 4.2
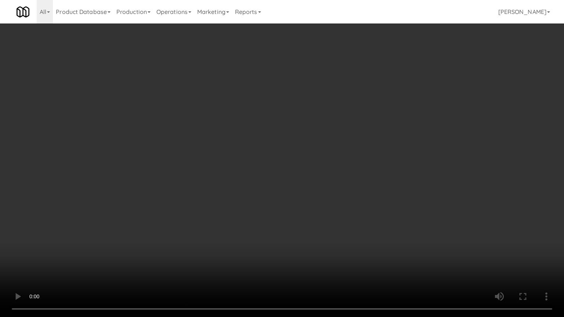
click at [345, 159] on video at bounding box center [282, 158] width 564 height 317
click at [343, 172] on video at bounding box center [282, 158] width 564 height 317
click at [342, 163] on video at bounding box center [282, 158] width 564 height 317
click at [332, 125] on video at bounding box center [282, 158] width 564 height 317
click at [336, 100] on video at bounding box center [282, 158] width 564 height 317
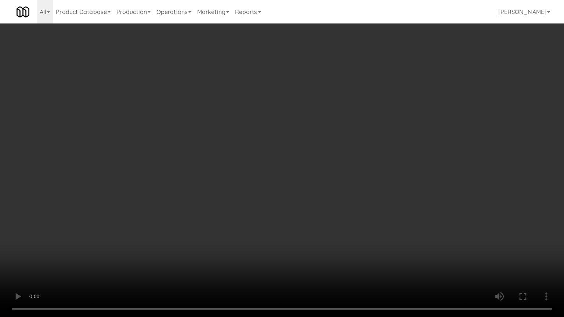
click at [363, 252] on video at bounding box center [282, 158] width 564 height 317
click at [352, 204] on video at bounding box center [282, 158] width 564 height 317
drag, startPoint x: 359, startPoint y: 205, endPoint x: 372, endPoint y: 201, distance: 13.0
click at [359, 205] on video at bounding box center [282, 158] width 564 height 317
click at [372, 201] on video at bounding box center [282, 158] width 564 height 317
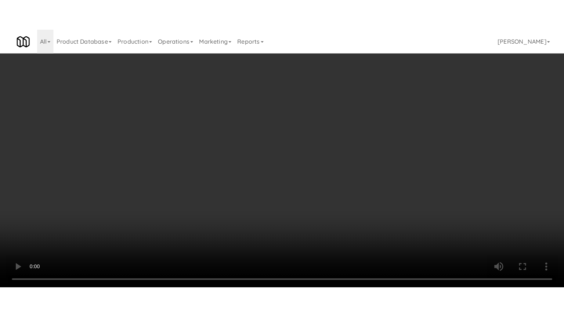
scroll to position [918, 0]
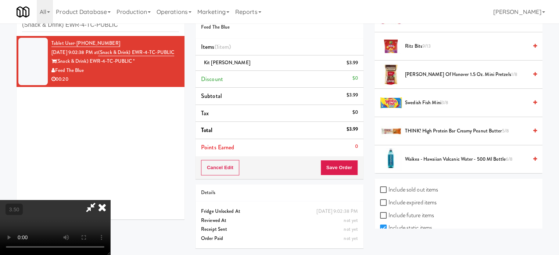
click at [425, 43] on span "9/13" at bounding box center [426, 46] width 8 height 7
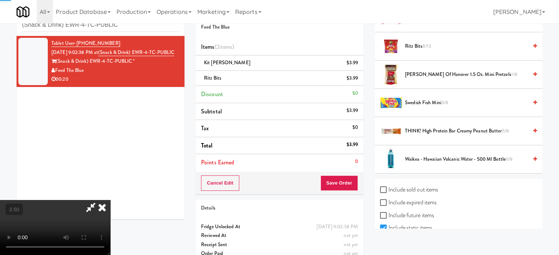
click at [110, 200] on video at bounding box center [55, 227] width 110 height 55
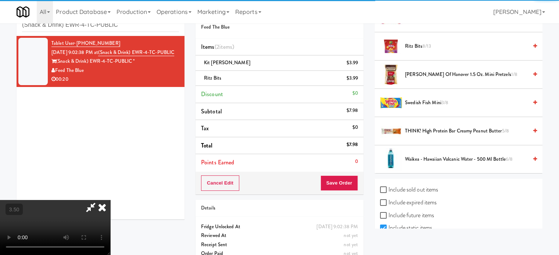
click at [110, 200] on video at bounding box center [55, 227] width 110 height 55
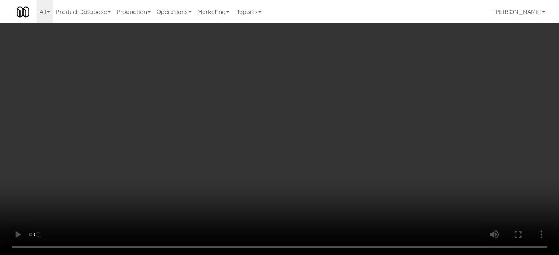
scroll to position [883, 0]
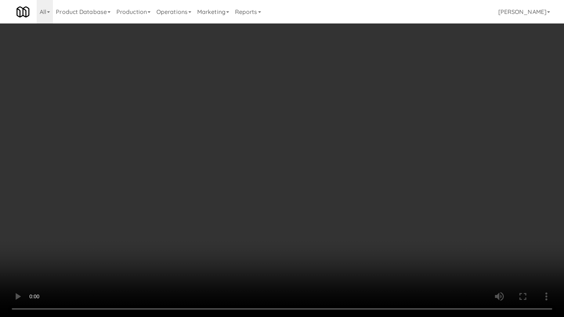
click at [351, 131] on video at bounding box center [282, 158] width 564 height 317
click at [352, 130] on video at bounding box center [282, 158] width 564 height 317
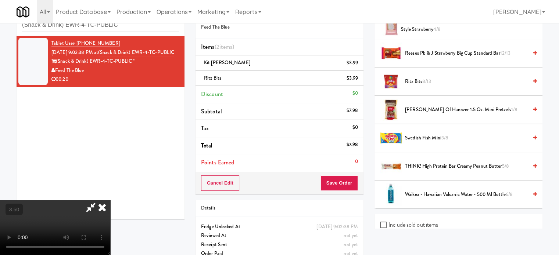
click at [110, 200] on icon at bounding box center [102, 207] width 16 height 15
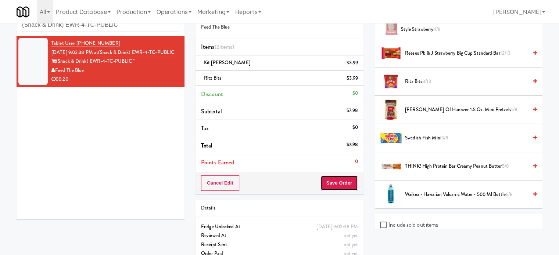
click at [340, 185] on button "Save Order" at bounding box center [338, 183] width 37 height 15
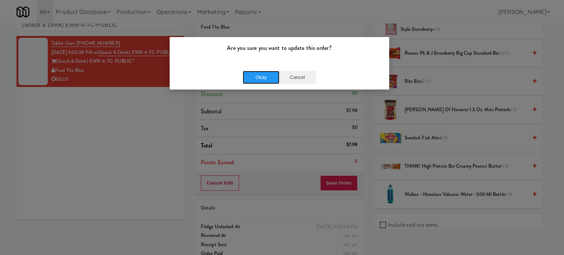
click at [268, 76] on button "Okay" at bounding box center [261, 77] width 37 height 13
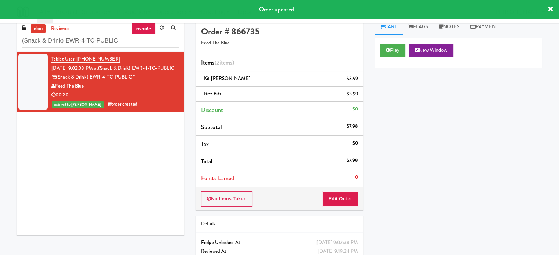
scroll to position [0, 0]
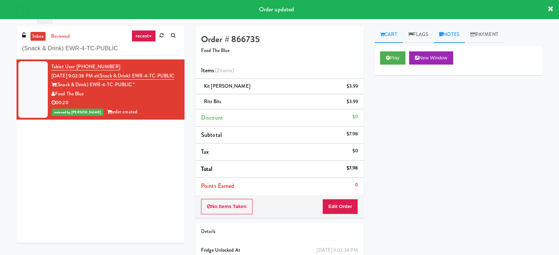
click at [456, 36] on link "Notes" at bounding box center [448, 34] width 31 height 17
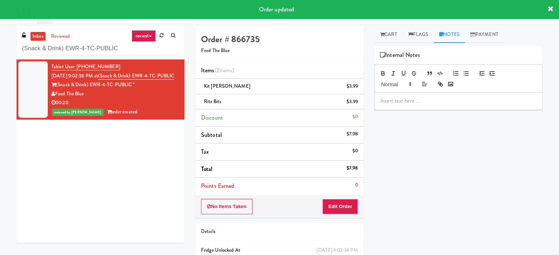
click at [415, 102] on p at bounding box center [458, 101] width 156 height 8
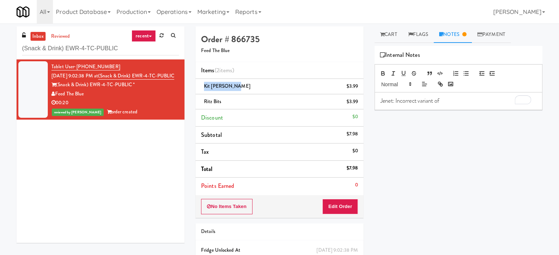
drag, startPoint x: 232, startPoint y: 84, endPoint x: 201, endPoint y: 84, distance: 31.6
click at [201, 84] on div "Kit Kat White $3.99" at bounding box center [279, 86] width 157 height 9
copy span "Kit Kat White"
drag, startPoint x: 446, startPoint y: 100, endPoint x: 450, endPoint y: 100, distance: 3.7
click at [446, 100] on p "Jenet: Incorrect variant of" at bounding box center [458, 101] width 156 height 8
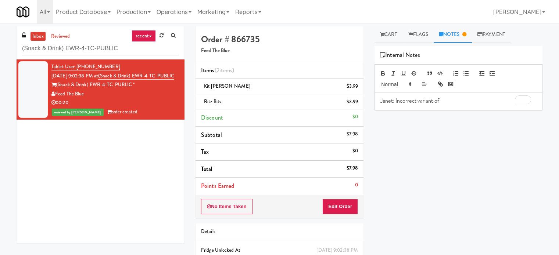
paste div
drag, startPoint x: 476, startPoint y: 100, endPoint x: 460, endPoint y: 98, distance: 16.6
click at [460, 98] on p "Jenet: Incorrect variant of Kit Kat White" at bounding box center [458, 101] width 156 height 8
click at [501, 100] on p "Jenet: Incorrect variant of Kit Kat in the inventory." at bounding box center [458, 101] width 156 height 8
click at [130, 56] on div "inbox reviewed recent all unclear take inventory issue suspicious failed recent…" at bounding box center [101, 42] width 168 height 33
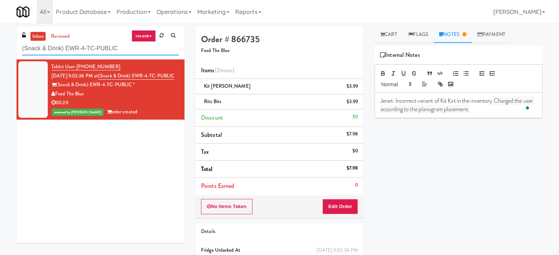
click at [122, 50] on input "(Snack & Drink) EWR-4-TC-PUBLIC" at bounding box center [100, 49] width 157 height 14
paste input "360 W Hubbard - Right - Ambient"
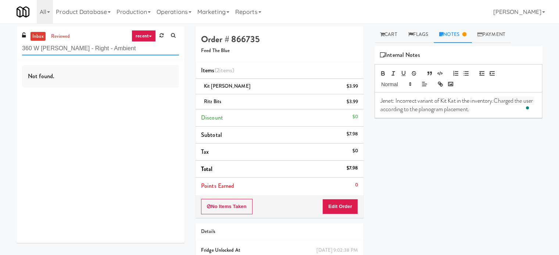
click at [109, 48] on input "360 W Hubbard - Right - Ambient" at bounding box center [100, 49] width 157 height 14
paste input "Rowan - Cooler - Lef"
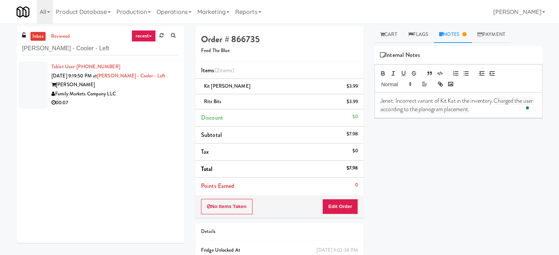
click at [165, 91] on div "Family Markets Company LLC" at bounding box center [114, 94] width 127 height 9
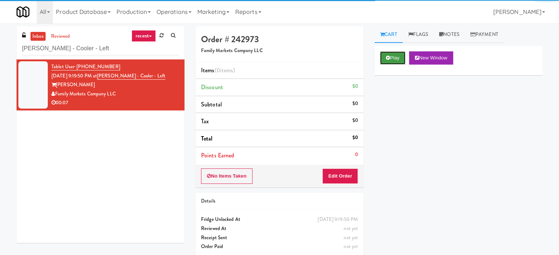
click at [403, 58] on button "Play" at bounding box center [392, 57] width 25 height 13
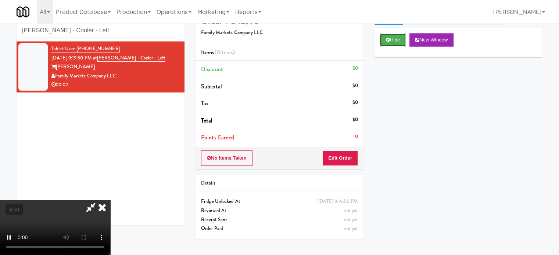
scroll to position [24, 0]
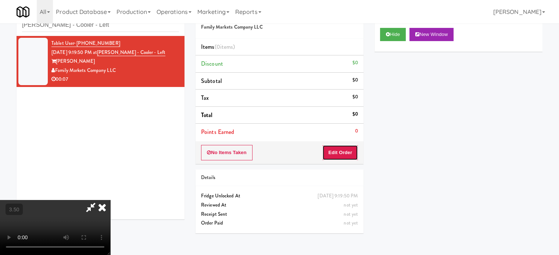
click at [341, 155] on button "Edit Order" at bounding box center [340, 152] width 36 height 15
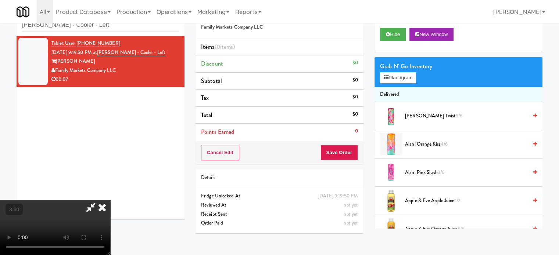
click at [110, 200] on video at bounding box center [55, 227] width 110 height 55
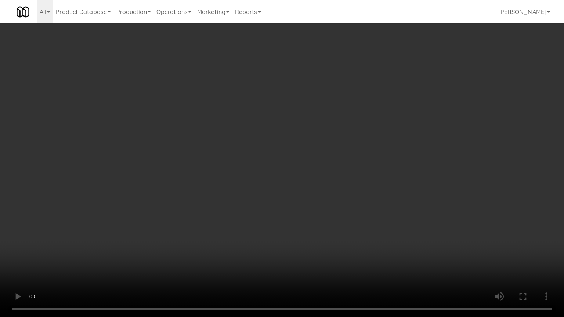
click at [261, 165] on video at bounding box center [282, 158] width 564 height 317
click at [283, 176] on video at bounding box center [282, 158] width 564 height 317
drag, startPoint x: 390, startPoint y: 221, endPoint x: 379, endPoint y: 217, distance: 11.7
click at [391, 221] on video at bounding box center [282, 158] width 564 height 317
click at [333, 215] on video at bounding box center [282, 158] width 564 height 317
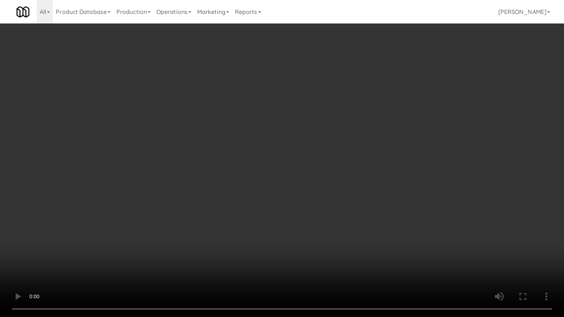
click at [463, 201] on video at bounding box center [282, 158] width 564 height 317
click at [316, 204] on video at bounding box center [282, 158] width 564 height 317
click at [400, 213] on video at bounding box center [282, 158] width 564 height 317
drag, startPoint x: 308, startPoint y: 219, endPoint x: 322, endPoint y: 218, distance: 13.6
click at [316, 220] on video at bounding box center [282, 158] width 564 height 317
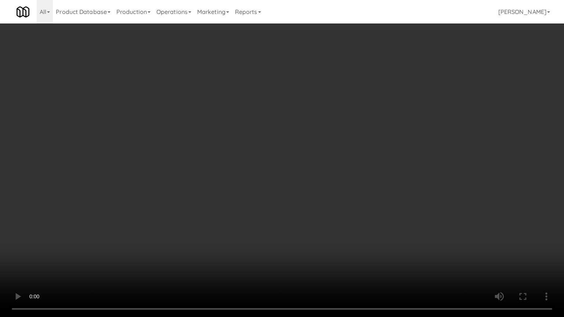
click at [322, 218] on video at bounding box center [282, 158] width 564 height 317
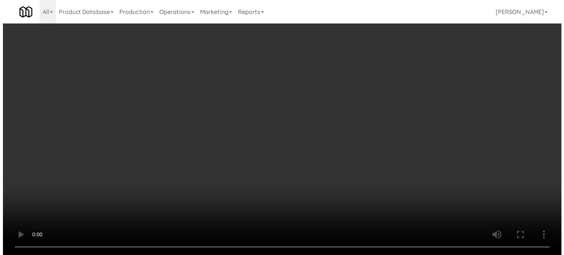
scroll to position [0, 0]
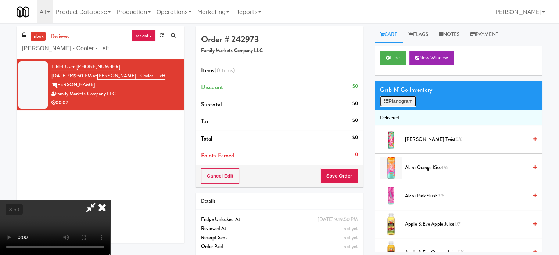
click at [405, 102] on button "Planogram" at bounding box center [398, 101] width 36 height 11
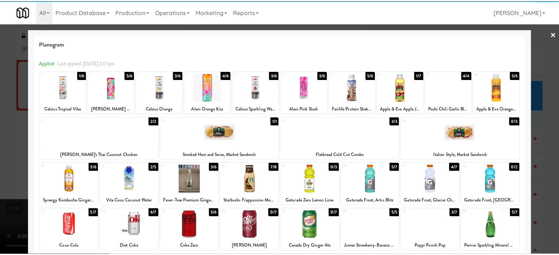
scroll to position [105, 0]
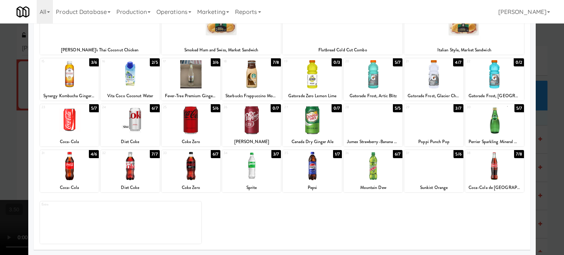
click at [90, 61] on div "3/6" at bounding box center [94, 62] width 10 height 8
click at [548, 162] on div at bounding box center [282, 127] width 564 height 255
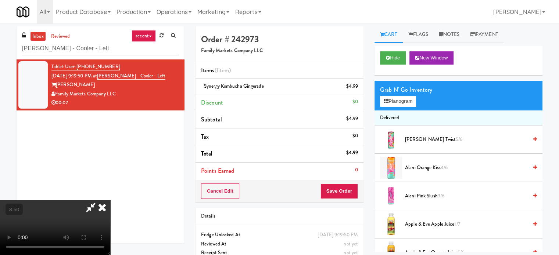
click at [110, 200] on video at bounding box center [55, 227] width 110 height 55
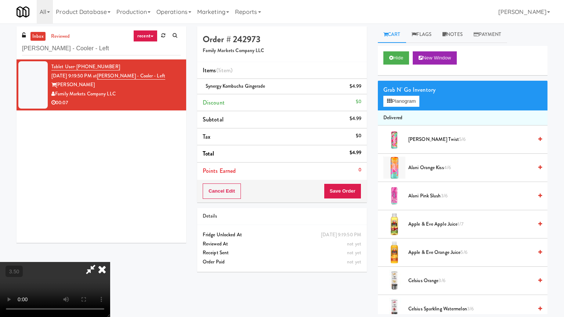
drag, startPoint x: 221, startPoint y: 184, endPoint x: 225, endPoint y: 188, distance: 6.0
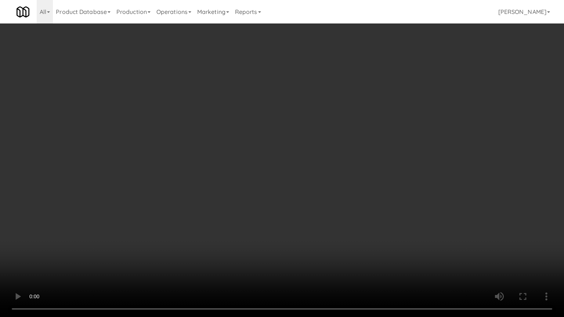
click at [222, 186] on video at bounding box center [282, 158] width 564 height 317
click at [227, 213] on video at bounding box center [282, 158] width 564 height 317
click at [231, 210] on video at bounding box center [282, 158] width 564 height 317
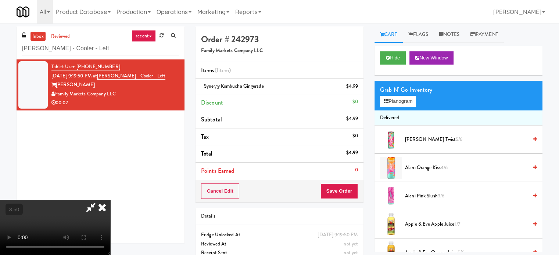
click at [110, 200] on icon at bounding box center [102, 207] width 16 height 15
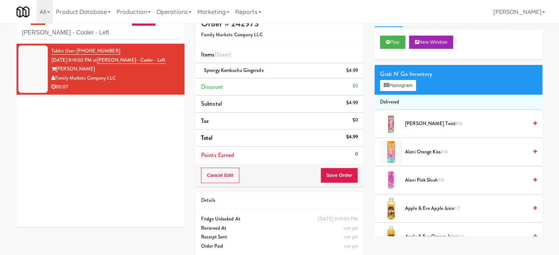
scroll to position [24, 0]
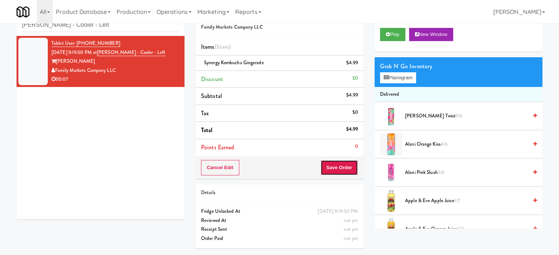
click at [344, 167] on button "Save Order" at bounding box center [338, 167] width 37 height 15
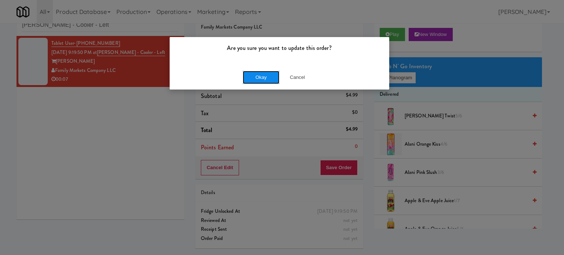
click at [251, 76] on button "Okay" at bounding box center [261, 77] width 37 height 13
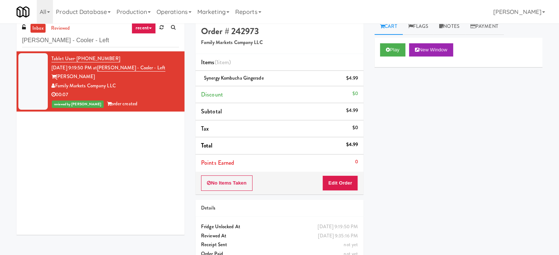
scroll to position [0, 0]
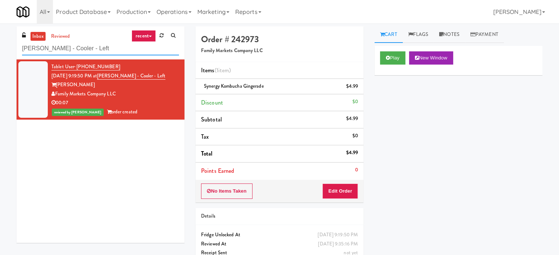
click at [83, 47] on input "[PERSON_NAME] - Cooler - Left" at bounding box center [100, 49] width 157 height 14
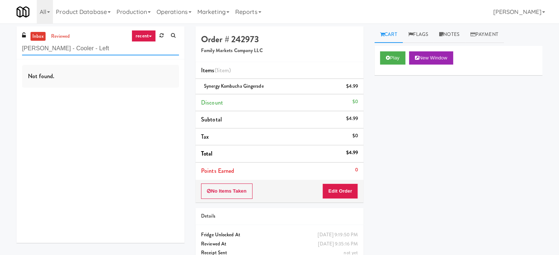
paste input "La Plaza - Ambien"
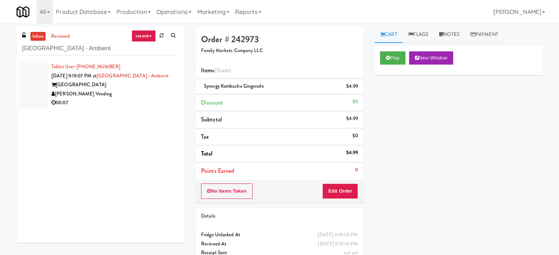
drag, startPoint x: 134, startPoint y: 88, endPoint x: 177, endPoint y: 86, distance: 43.4
click at [134, 90] on div "Tablet User · (817) 789-8435 Aug 10, 2025 9:19:07 PM at La Plaza - Ambient La P…" at bounding box center [114, 84] width 127 height 45
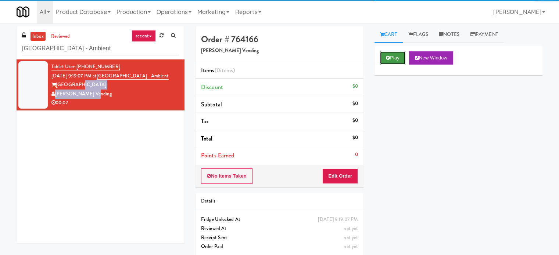
click at [401, 57] on button "Play" at bounding box center [392, 57] width 25 height 13
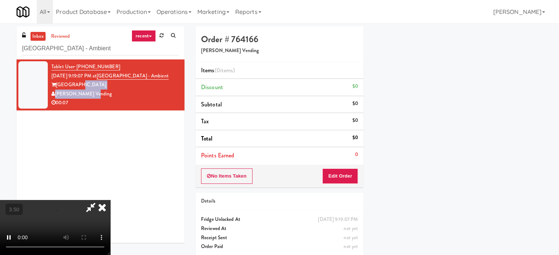
scroll to position [69, 0]
click at [340, 177] on button "Edit Order" at bounding box center [340, 176] width 36 height 15
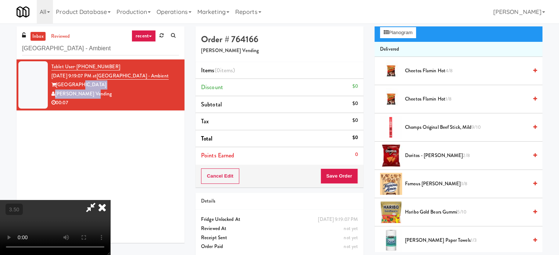
drag, startPoint x: 242, startPoint y: 187, endPoint x: 245, endPoint y: 184, distance: 4.7
click at [110, 200] on video at bounding box center [55, 227] width 110 height 55
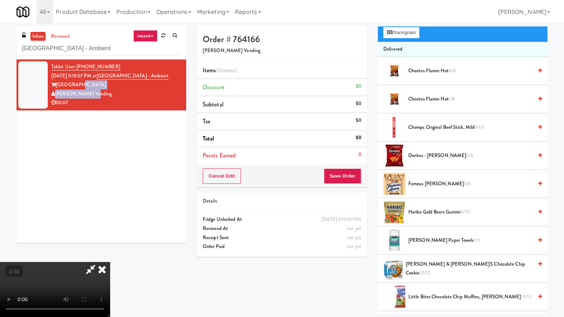
click at [110, 255] on video at bounding box center [55, 289] width 110 height 55
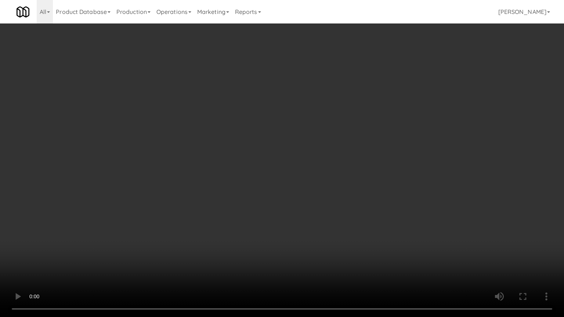
click at [280, 205] on video at bounding box center [282, 158] width 564 height 317
click at [387, 213] on video at bounding box center [282, 158] width 564 height 317
click at [254, 221] on video at bounding box center [282, 158] width 564 height 317
drag, startPoint x: 285, startPoint y: 232, endPoint x: 286, endPoint y: 236, distance: 4.3
click at [286, 234] on video at bounding box center [282, 158] width 564 height 317
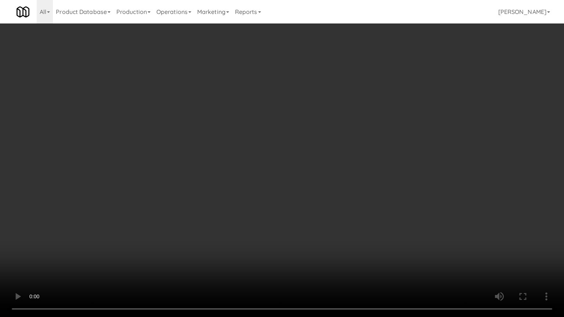
click at [257, 234] on video at bounding box center [282, 158] width 564 height 317
click at [321, 255] on video at bounding box center [282, 158] width 564 height 317
click at [215, 251] on video at bounding box center [282, 158] width 564 height 317
click at [251, 248] on video at bounding box center [282, 158] width 564 height 317
click at [245, 249] on video at bounding box center [282, 158] width 564 height 317
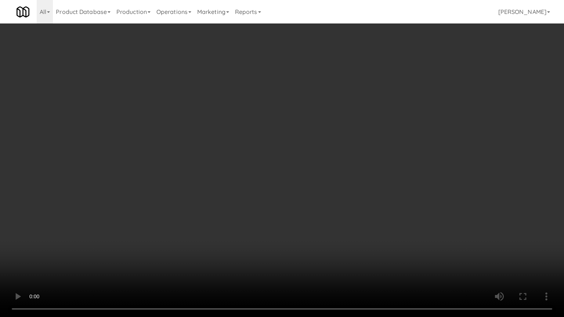
click at [340, 255] on video at bounding box center [282, 158] width 564 height 317
click at [283, 254] on video at bounding box center [282, 158] width 564 height 317
click at [351, 255] on video at bounding box center [282, 158] width 564 height 317
click at [312, 255] on video at bounding box center [282, 158] width 564 height 317
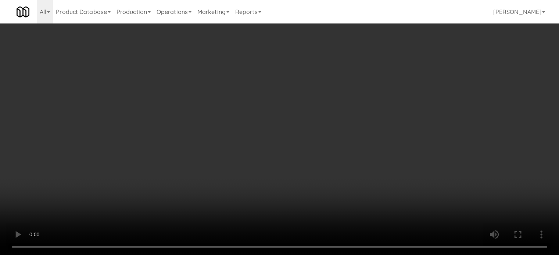
scroll to position [0, 0]
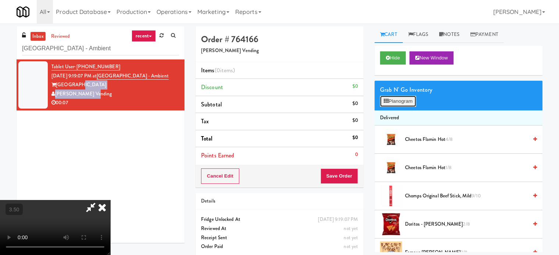
click at [407, 98] on button "Planogram" at bounding box center [398, 101] width 36 height 11
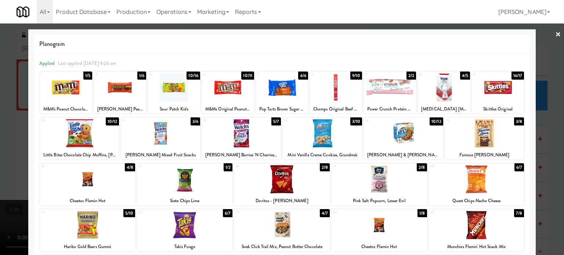
click at [127, 167] on div "4/8" at bounding box center [130, 167] width 10 height 8
click at [554, 156] on div at bounding box center [282, 127] width 564 height 255
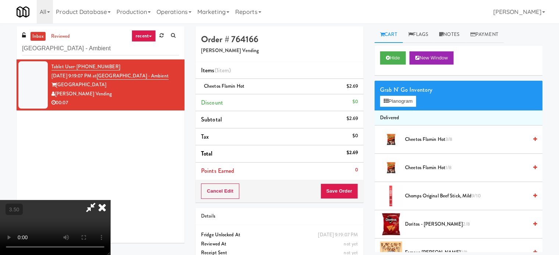
click at [110, 210] on video at bounding box center [55, 227] width 110 height 55
click at [110, 208] on video at bounding box center [55, 227] width 110 height 55
click at [110, 248] on video at bounding box center [55, 227] width 110 height 55
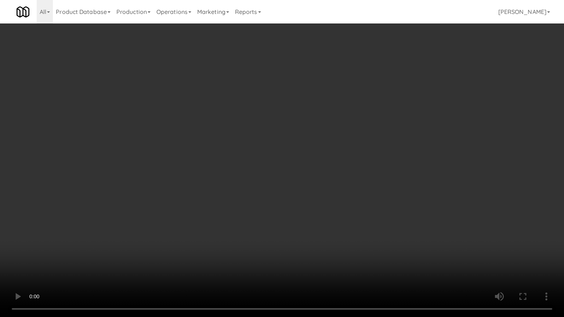
click at [303, 194] on video at bounding box center [282, 158] width 564 height 317
click at [304, 190] on video at bounding box center [282, 158] width 564 height 317
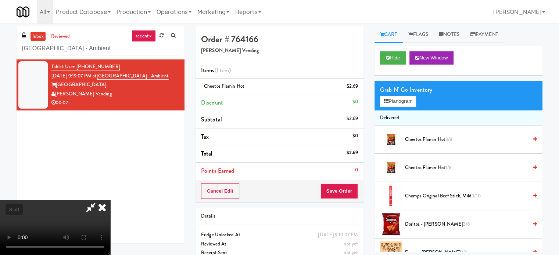
click at [110, 200] on icon at bounding box center [102, 207] width 16 height 15
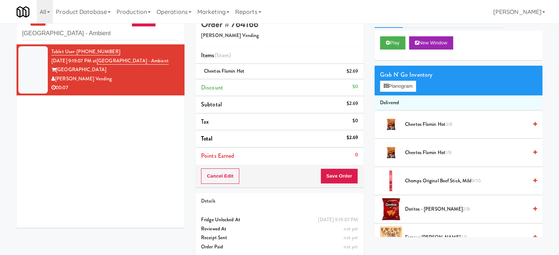
scroll to position [24, 0]
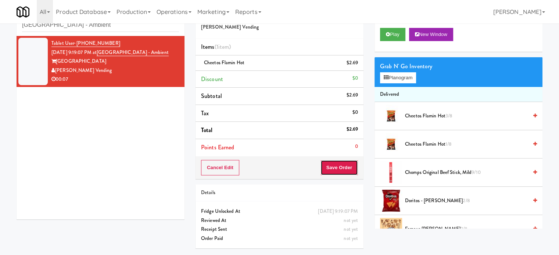
click at [349, 167] on button "Save Order" at bounding box center [338, 167] width 37 height 15
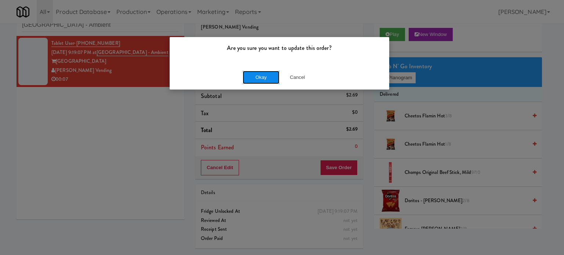
click at [268, 79] on button "Okay" at bounding box center [261, 77] width 37 height 13
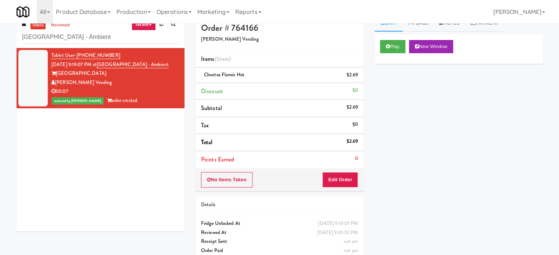
scroll to position [0, 0]
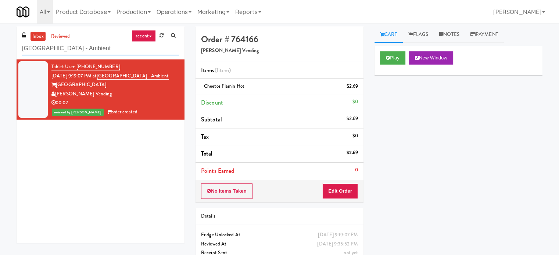
click at [80, 51] on input "La Plaza - Ambient" at bounding box center [100, 49] width 157 height 14
paste input "Cosmo Combo Uni"
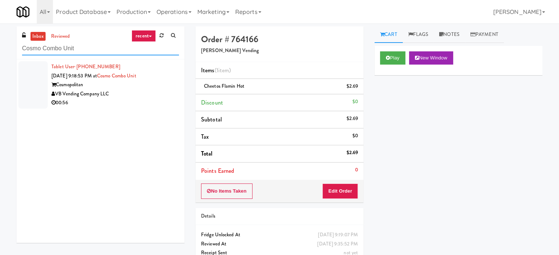
type input "Cosmo Combo Unit"
click at [153, 94] on div "VB Vending Company LLC" at bounding box center [114, 94] width 127 height 9
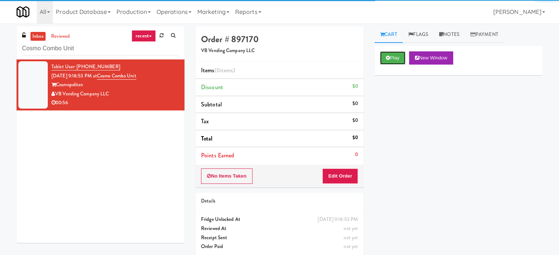
drag, startPoint x: 395, startPoint y: 57, endPoint x: 355, endPoint y: 73, distance: 43.4
click at [395, 57] on button "Play" at bounding box center [392, 57] width 25 height 13
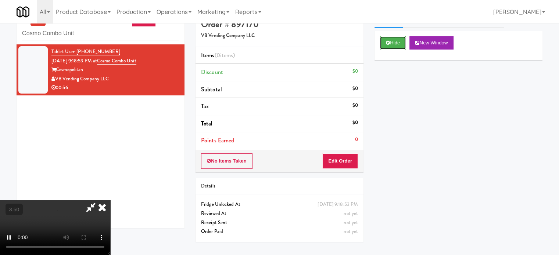
scroll to position [24, 0]
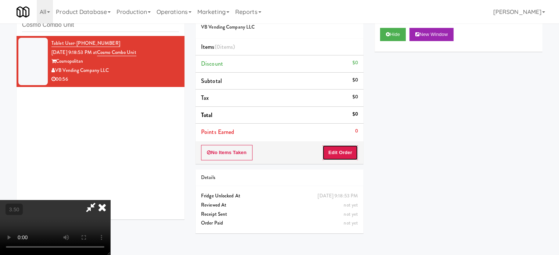
click at [339, 157] on button "Edit Order" at bounding box center [340, 152] width 36 height 15
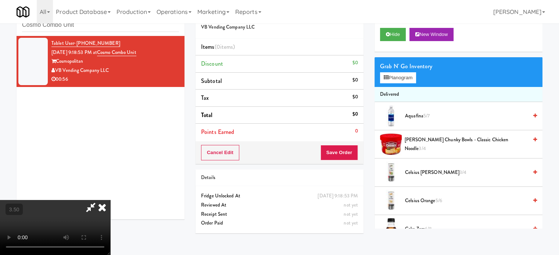
click at [110, 200] on video at bounding box center [55, 227] width 110 height 55
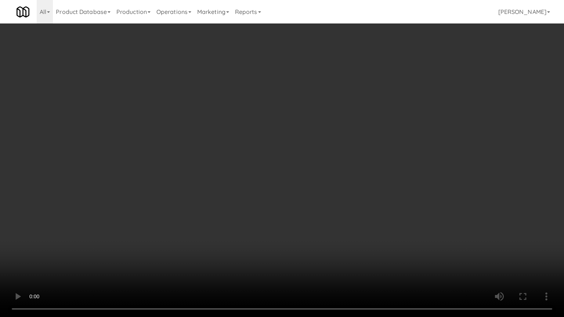
click at [288, 184] on video at bounding box center [282, 158] width 564 height 317
click at [267, 181] on video at bounding box center [282, 158] width 564 height 317
click at [261, 195] on video at bounding box center [282, 158] width 564 height 317
click at [279, 159] on video at bounding box center [282, 158] width 564 height 317
click at [279, 206] on video at bounding box center [282, 158] width 564 height 317
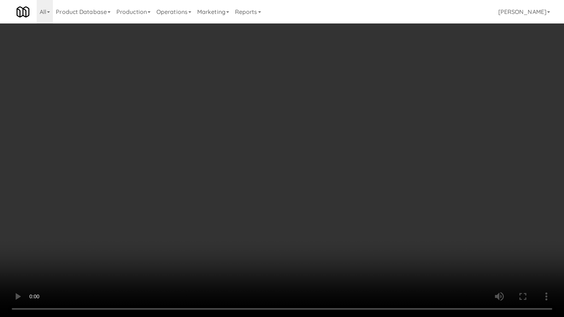
click at [281, 205] on video at bounding box center [282, 158] width 564 height 317
click at [343, 207] on video at bounding box center [282, 158] width 564 height 317
click at [283, 196] on video at bounding box center [282, 158] width 564 height 317
click at [283, 197] on video at bounding box center [282, 158] width 564 height 317
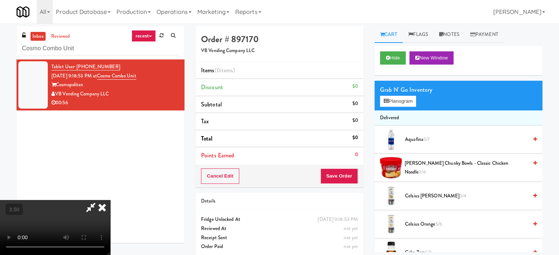
scroll to position [184, 0]
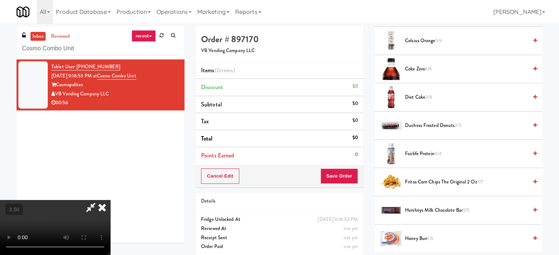
click at [425, 94] on span "Diet coke 3/8" at bounding box center [466, 97] width 123 height 9
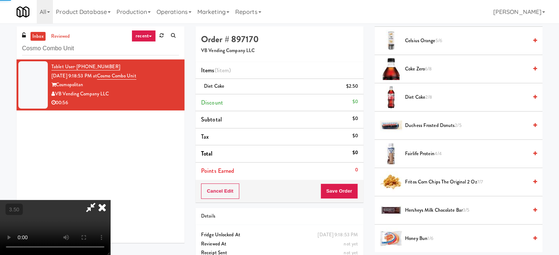
click at [110, 200] on video at bounding box center [55, 227] width 110 height 55
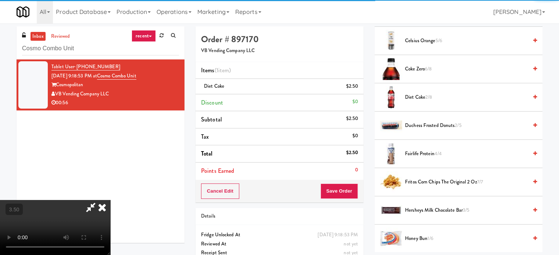
click at [110, 200] on video at bounding box center [55, 227] width 110 height 55
click at [110, 219] on video at bounding box center [55, 227] width 110 height 55
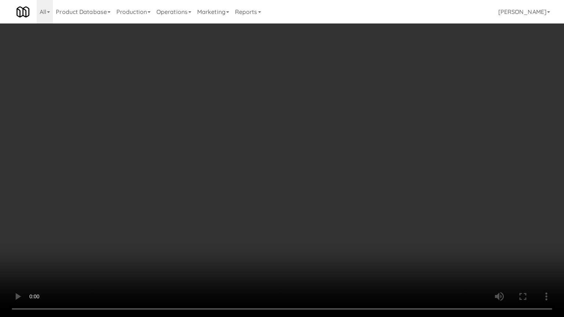
click at [278, 206] on video at bounding box center [282, 158] width 564 height 317
click at [308, 219] on video at bounding box center [282, 158] width 564 height 317
click at [316, 220] on video at bounding box center [282, 158] width 564 height 317
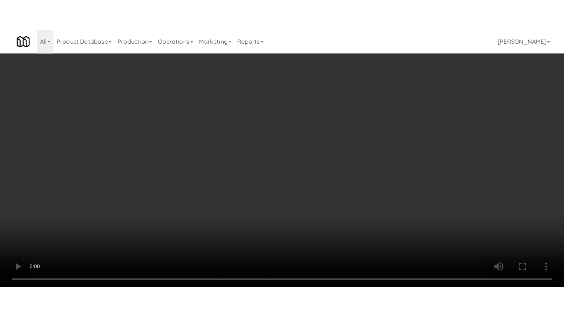
scroll to position [748, 0]
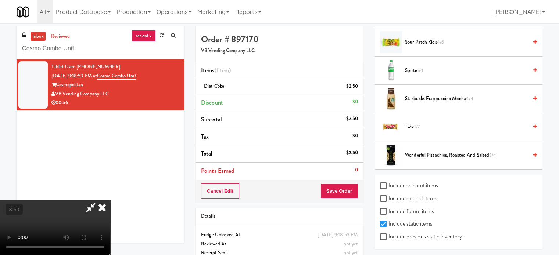
click at [449, 96] on span "Starbucks Frappuccino Mocha 4/4" at bounding box center [466, 98] width 123 height 9
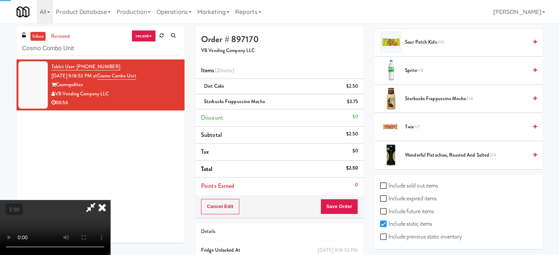
click at [110, 200] on video at bounding box center [55, 227] width 110 height 55
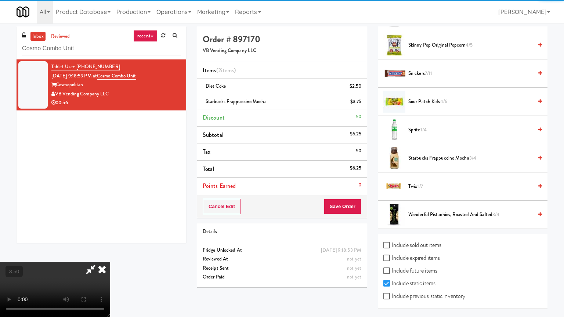
drag, startPoint x: 209, startPoint y: 197, endPoint x: 231, endPoint y: 182, distance: 27.1
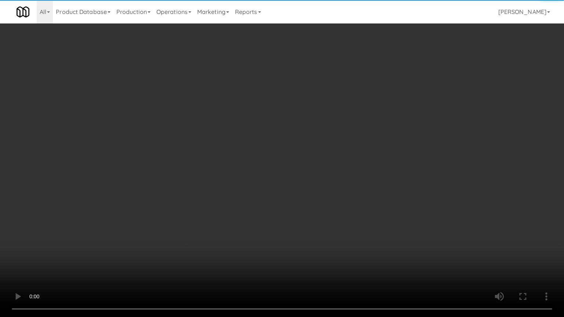
click at [209, 197] on video at bounding box center [282, 158] width 564 height 317
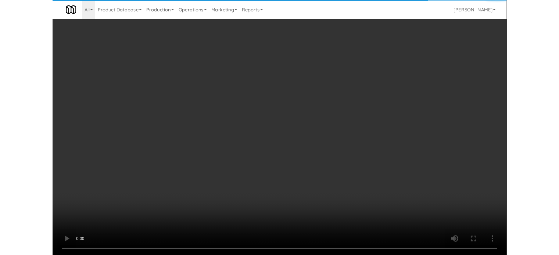
scroll to position [686, 0]
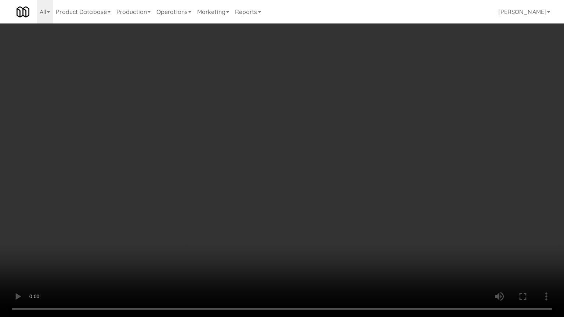
click at [321, 177] on video at bounding box center [282, 158] width 564 height 317
click at [342, 180] on video at bounding box center [282, 158] width 564 height 317
click at [347, 184] on video at bounding box center [282, 158] width 564 height 317
click at [314, 255] on video at bounding box center [282, 158] width 564 height 317
click at [298, 178] on video at bounding box center [282, 158] width 564 height 317
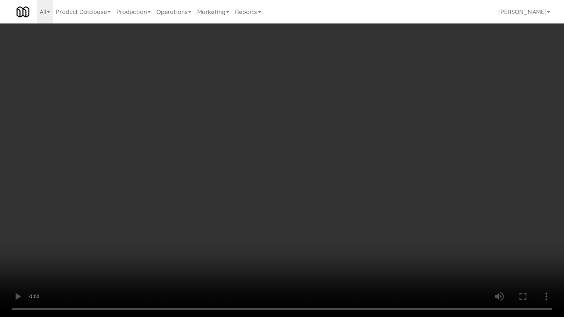
click at [317, 184] on video at bounding box center [282, 158] width 564 height 317
click at [311, 176] on video at bounding box center [282, 158] width 564 height 317
click at [315, 176] on video at bounding box center [282, 158] width 564 height 317
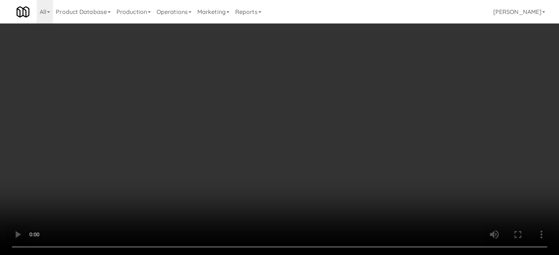
scroll to position [0, 0]
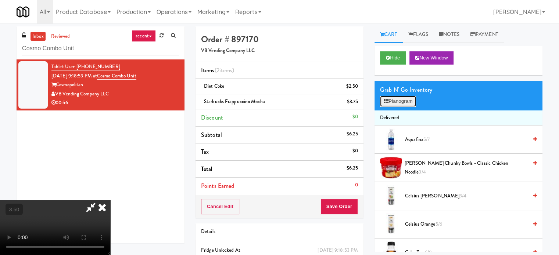
click at [404, 99] on button "Planogram" at bounding box center [398, 101] width 36 height 11
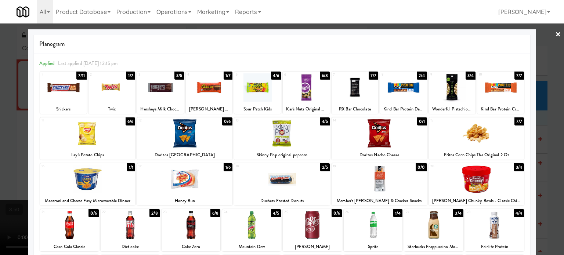
click at [274, 214] on div "4/5" at bounding box center [276, 213] width 10 height 8
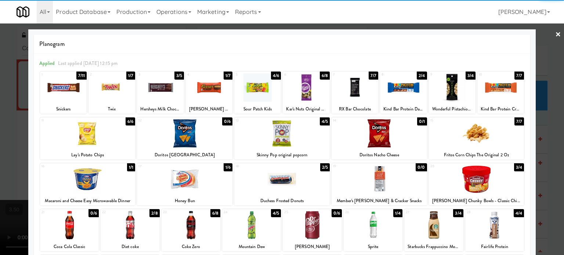
click at [555, 154] on div at bounding box center [282, 127] width 564 height 255
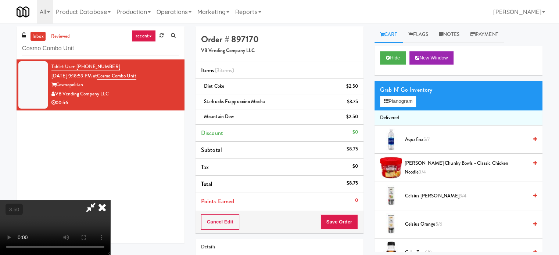
click at [110, 200] on video at bounding box center [55, 227] width 110 height 55
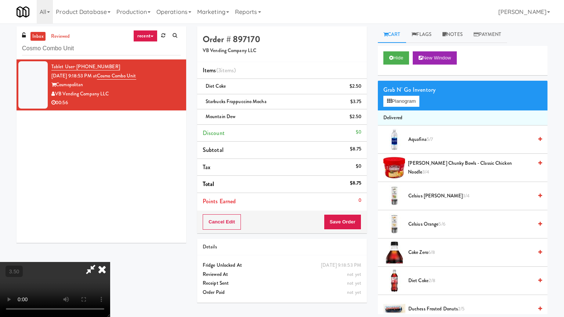
click at [110, 255] on video at bounding box center [55, 289] width 110 height 55
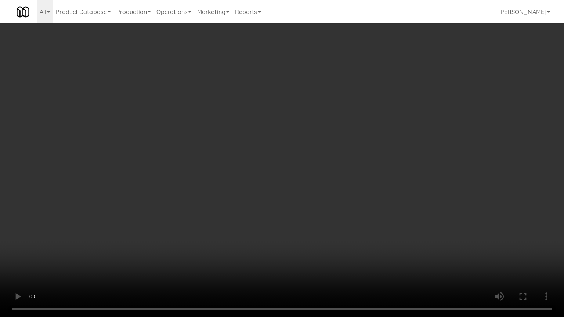
click at [340, 163] on video at bounding box center [282, 158] width 564 height 317
click at [306, 164] on video at bounding box center [282, 158] width 564 height 317
click at [345, 179] on video at bounding box center [282, 158] width 564 height 317
click at [373, 226] on video at bounding box center [282, 158] width 564 height 317
click at [344, 173] on video at bounding box center [282, 158] width 564 height 317
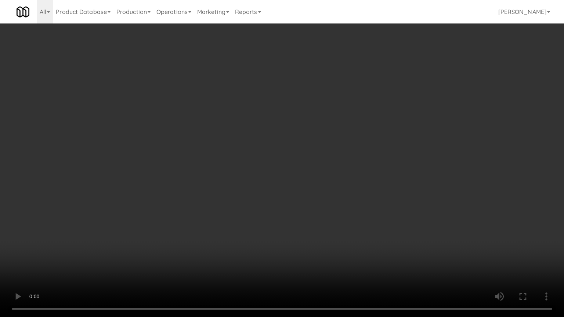
click at [342, 172] on video at bounding box center [282, 158] width 564 height 317
click at [333, 171] on video at bounding box center [282, 158] width 564 height 317
click at [312, 170] on video at bounding box center [282, 158] width 564 height 317
click at [386, 183] on video at bounding box center [282, 158] width 564 height 317
click at [340, 181] on video at bounding box center [282, 158] width 564 height 317
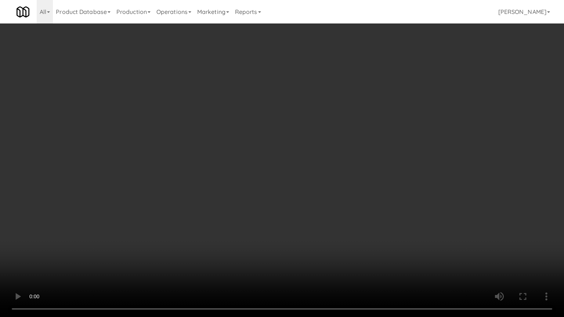
click at [348, 179] on video at bounding box center [282, 158] width 564 height 317
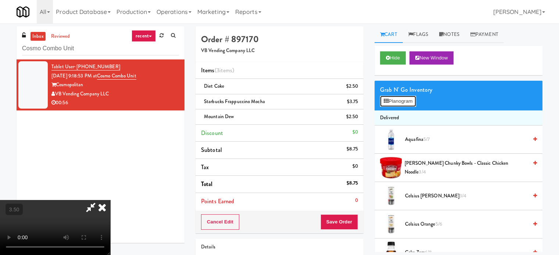
drag, startPoint x: 396, startPoint y: 104, endPoint x: 391, endPoint y: 104, distance: 4.4
click at [396, 104] on button "Planogram" at bounding box center [398, 101] width 36 height 11
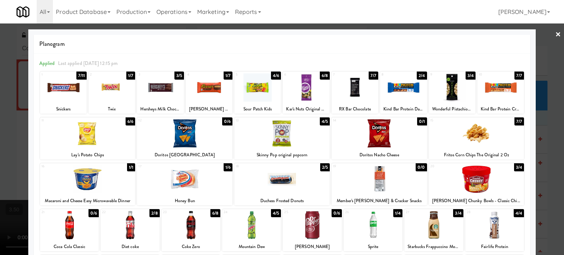
click at [224, 76] on div "1/7" at bounding box center [228, 76] width 9 height 8
drag, startPoint x: 547, startPoint y: 127, endPoint x: 533, endPoint y: 124, distance: 13.8
click at [547, 127] on div at bounding box center [282, 127] width 564 height 255
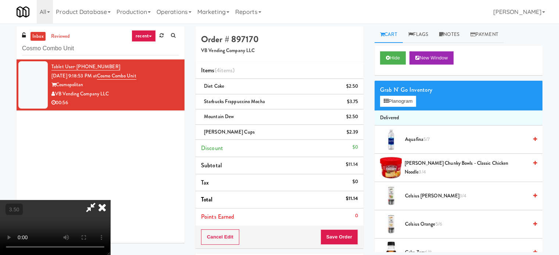
click at [110, 200] on video at bounding box center [55, 227] width 110 height 55
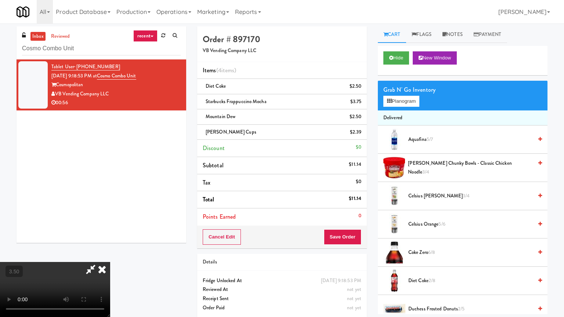
click at [110, 255] on video at bounding box center [55, 289] width 110 height 55
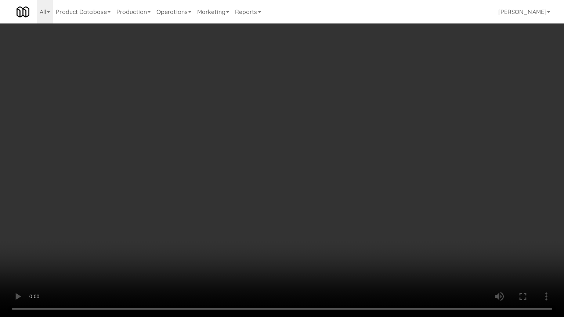
click at [317, 157] on video at bounding box center [282, 158] width 564 height 317
click at [327, 170] on video at bounding box center [282, 158] width 564 height 317
click at [348, 166] on video at bounding box center [282, 158] width 564 height 317
click at [347, 166] on video at bounding box center [282, 158] width 564 height 317
click at [374, 164] on video at bounding box center [282, 158] width 564 height 317
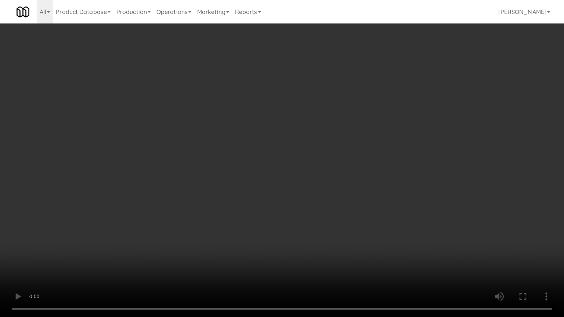
click at [371, 167] on video at bounding box center [282, 158] width 564 height 317
click at [239, 176] on video at bounding box center [282, 158] width 564 height 317
click at [338, 150] on video at bounding box center [282, 158] width 564 height 317
click at [247, 209] on video at bounding box center [282, 158] width 564 height 317
click at [291, 187] on video at bounding box center [282, 158] width 564 height 317
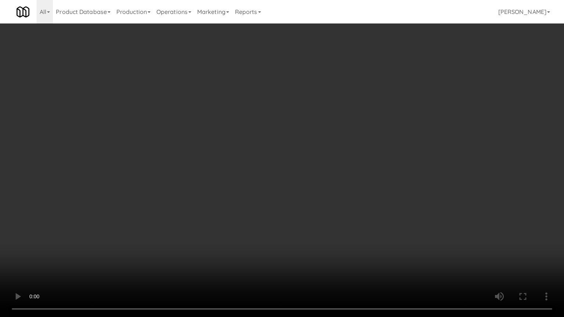
click at [191, 228] on video at bounding box center [282, 158] width 564 height 317
click at [304, 172] on video at bounding box center [282, 158] width 564 height 317
click at [152, 223] on video at bounding box center [282, 158] width 564 height 317
click at [308, 190] on video at bounding box center [282, 158] width 564 height 317
click at [309, 193] on video at bounding box center [282, 158] width 564 height 317
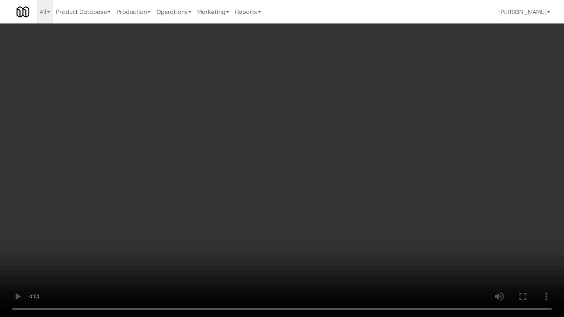
click at [310, 175] on video at bounding box center [282, 158] width 564 height 317
click at [340, 174] on video at bounding box center [282, 158] width 564 height 317
click at [416, 169] on video at bounding box center [282, 158] width 564 height 317
click at [426, 170] on video at bounding box center [282, 158] width 564 height 317
drag, startPoint x: 445, startPoint y: 167, endPoint x: 511, endPoint y: 160, distance: 66.5
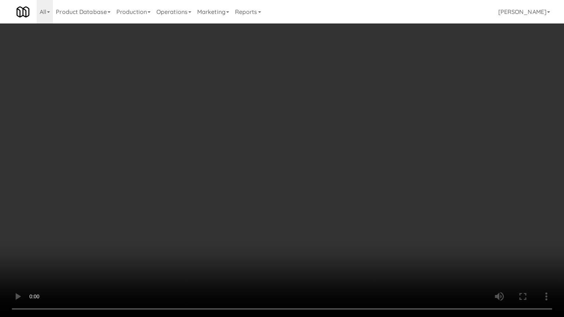
click at [444, 166] on video at bounding box center [282, 158] width 564 height 317
click at [470, 167] on video at bounding box center [282, 158] width 564 height 317
click at [347, 165] on video at bounding box center [282, 158] width 564 height 317
click at [352, 161] on video at bounding box center [282, 158] width 564 height 317
click at [353, 159] on video at bounding box center [282, 158] width 564 height 317
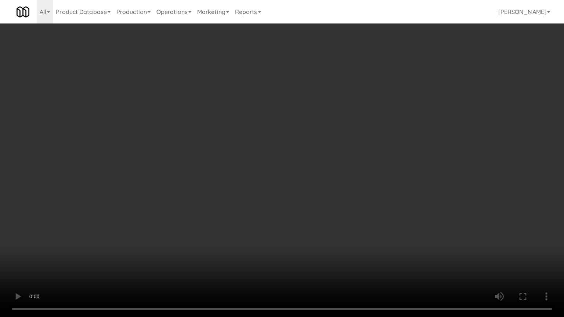
drag, startPoint x: 353, startPoint y: 159, endPoint x: 366, endPoint y: 160, distance: 12.5
click at [354, 159] on video at bounding box center [282, 158] width 564 height 317
click at [422, 162] on video at bounding box center [282, 158] width 564 height 317
click at [408, 127] on video at bounding box center [282, 158] width 564 height 317
click at [429, 124] on video at bounding box center [282, 158] width 564 height 317
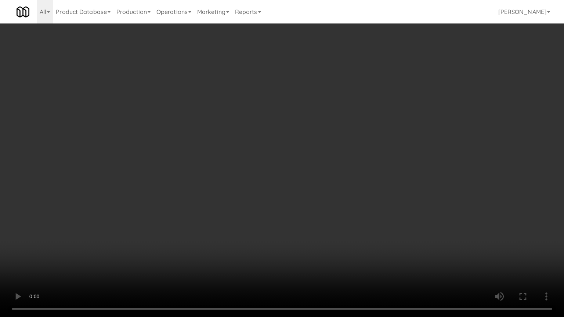
click at [397, 133] on video at bounding box center [282, 158] width 564 height 317
click at [349, 137] on video at bounding box center [282, 158] width 564 height 317
click at [346, 128] on video at bounding box center [282, 158] width 564 height 317
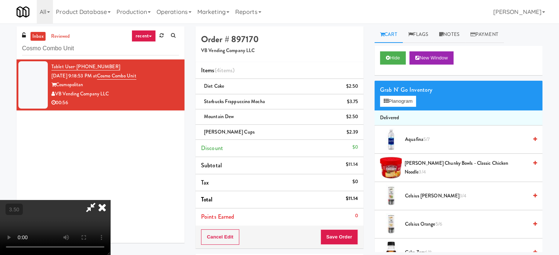
click at [110, 200] on icon at bounding box center [102, 207] width 16 height 15
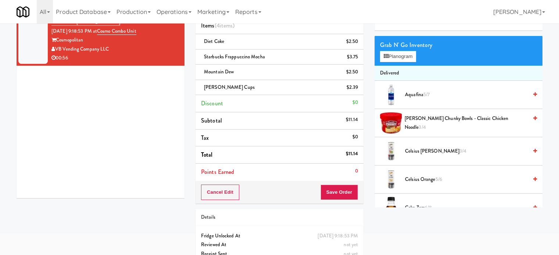
scroll to position [67, 0]
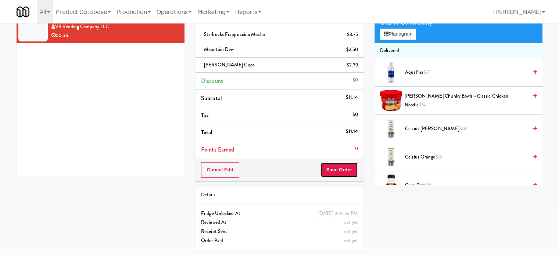
drag, startPoint x: 351, startPoint y: 172, endPoint x: 315, endPoint y: 143, distance: 46.3
click at [351, 173] on button "Save Order" at bounding box center [338, 169] width 37 height 15
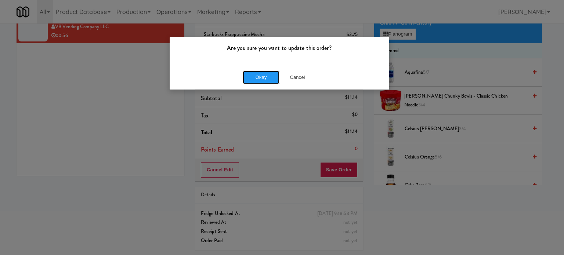
drag, startPoint x: 268, startPoint y: 75, endPoint x: 318, endPoint y: 88, distance: 52.4
click at [268, 76] on button "Okay" at bounding box center [261, 77] width 37 height 13
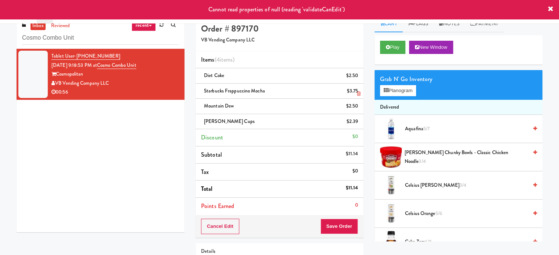
scroll to position [0, 0]
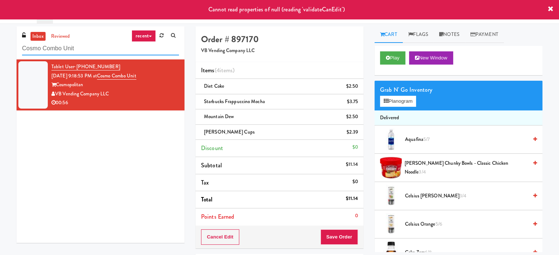
click at [80, 46] on input "Cosmo Combo Unit" at bounding box center [100, 49] width 157 height 14
click at [80, 47] on input "Cosmo Combo Unit" at bounding box center [100, 49] width 157 height 14
click at [65, 37] on link "reviewed" at bounding box center [60, 36] width 23 height 9
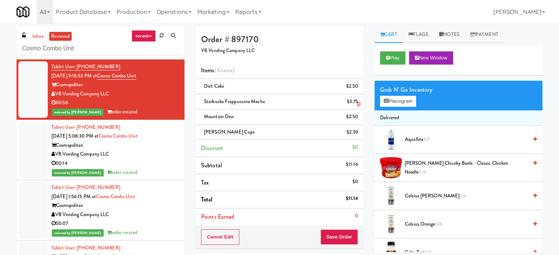
drag, startPoint x: 160, startPoint y: 116, endPoint x: 196, endPoint y: 104, distance: 37.9
click at [162, 117] on li "Tablet User · (757) 450-9060 Aug 10, 2025 9:18:53 PM at Cosmo Combo Unit Cosmop…" at bounding box center [101, 89] width 168 height 61
click at [281, 135] on div "Reese Cups $2.39" at bounding box center [279, 132] width 157 height 9
click at [286, 115] on div "Mountain Dew $2.50" at bounding box center [279, 116] width 157 height 9
click at [290, 100] on div "Starbucks Frappuccino Mocha $3.75" at bounding box center [279, 101] width 157 height 9
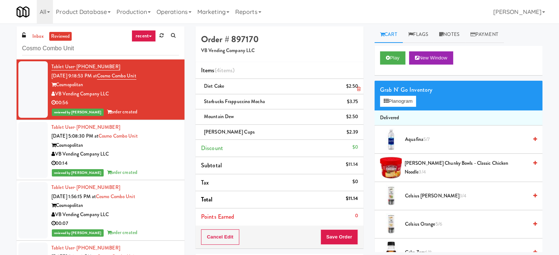
click at [281, 86] on div "Diet coke $2.50" at bounding box center [279, 86] width 157 height 9
drag, startPoint x: 40, startPoint y: 36, endPoint x: 90, endPoint y: 64, distance: 56.7
click at [41, 36] on link "inbox" at bounding box center [37, 36] width 15 height 9
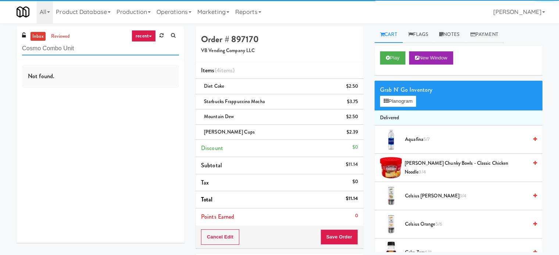
click at [97, 46] on input "Cosmo Combo Unit" at bounding box center [100, 49] width 157 height 14
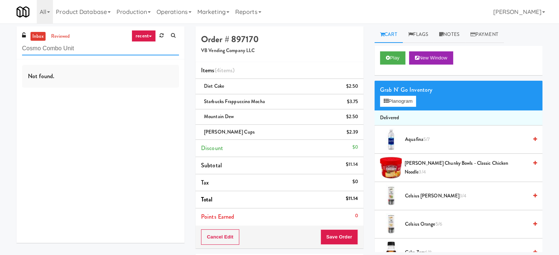
click at [97, 46] on input "Cosmo Combo Unit" at bounding box center [100, 49] width 157 height 14
paste input "Mattr (formerly Shawcor)"
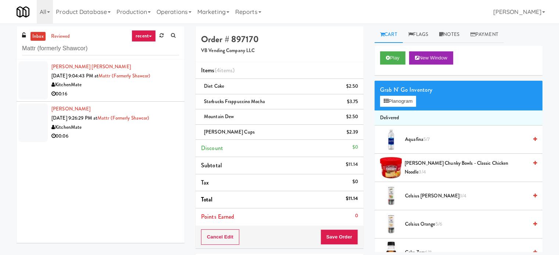
drag, startPoint x: 143, startPoint y: 93, endPoint x: 231, endPoint y: 76, distance: 90.0
click at [143, 93] on div "00:16" at bounding box center [114, 94] width 127 height 9
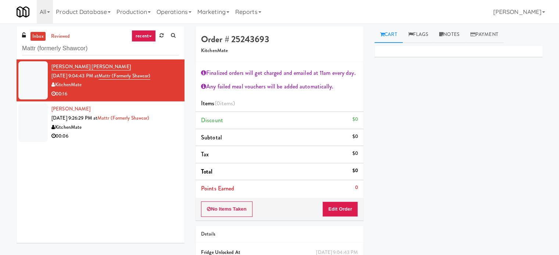
click at [156, 137] on div "00:06" at bounding box center [114, 136] width 127 height 9
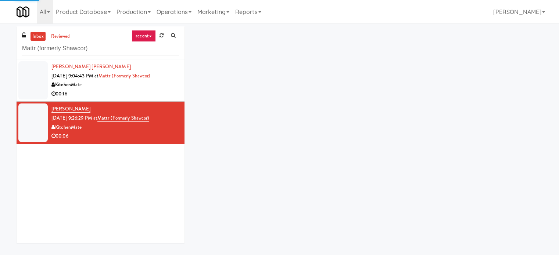
click at [167, 91] on div "00:16" at bounding box center [114, 94] width 127 height 9
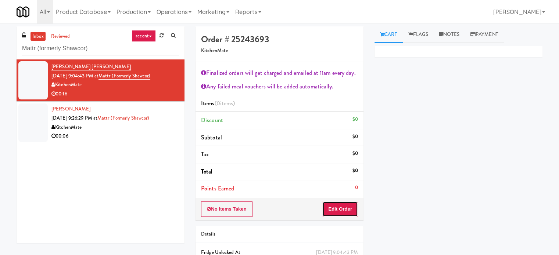
click at [343, 204] on button "Edit Order" at bounding box center [340, 209] width 36 height 15
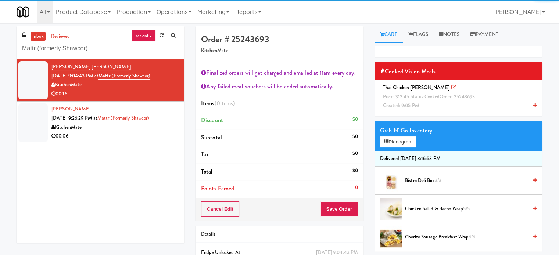
click at [410, 95] on span "Price: $12.45 Status: cooked Order: 25243693" at bounding box center [429, 96] width 92 height 7
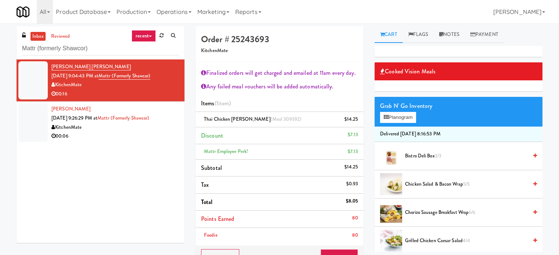
scroll to position [184, 0]
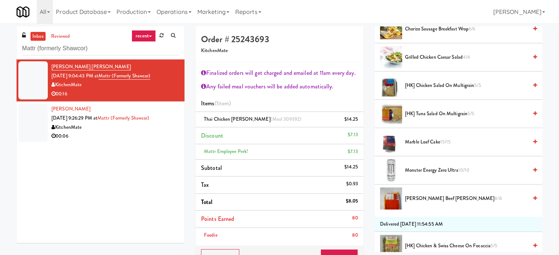
click at [435, 169] on span "Monster Energy Zero Ultra 10/10" at bounding box center [466, 170] width 123 height 9
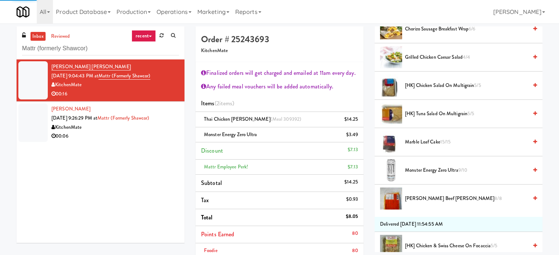
scroll to position [102, 0]
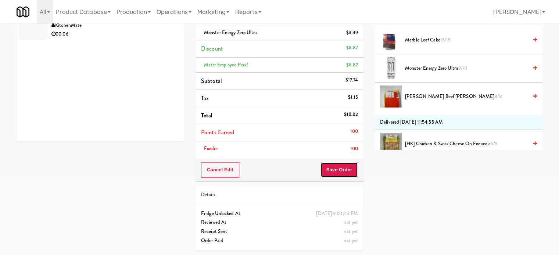
click at [339, 169] on button "Save Order" at bounding box center [338, 169] width 37 height 15
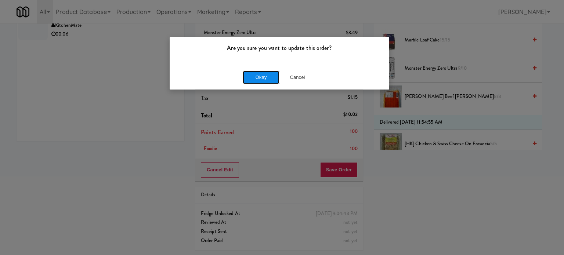
click at [262, 75] on button "Okay" at bounding box center [261, 77] width 37 height 13
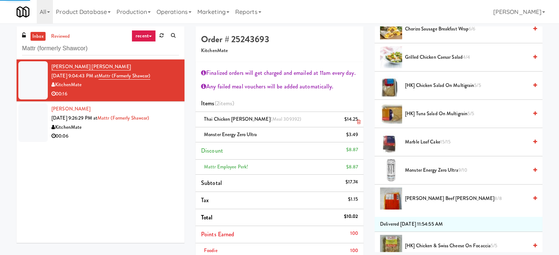
scroll to position [69, 0]
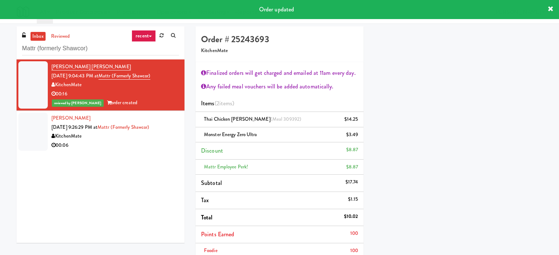
click at [127, 136] on div "KitchenMate" at bounding box center [114, 136] width 127 height 9
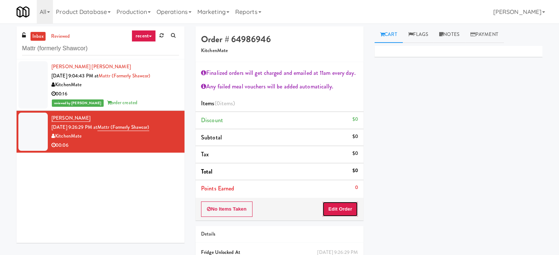
click at [347, 210] on button "Edit Order" at bounding box center [340, 209] width 36 height 15
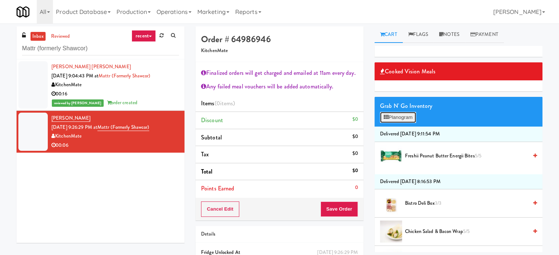
click at [407, 114] on button "Planogram" at bounding box center [398, 117] width 36 height 11
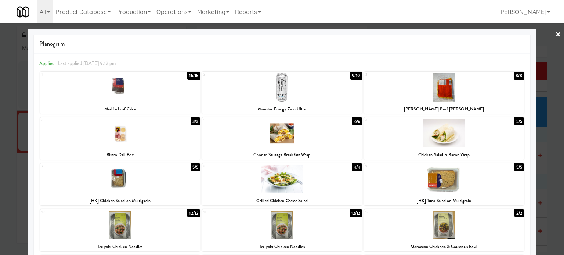
drag, startPoint x: 513, startPoint y: 75, endPoint x: 535, endPoint y: 85, distance: 24.3
click at [514, 75] on div "8/8" at bounding box center [519, 76] width 10 height 8
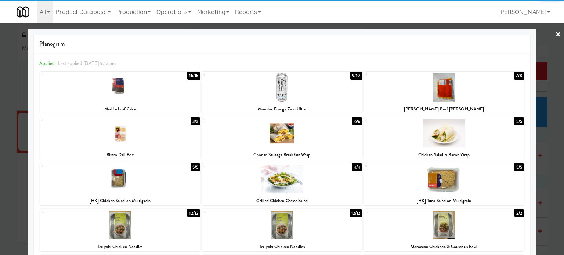
click at [557, 164] on div at bounding box center [282, 127] width 564 height 255
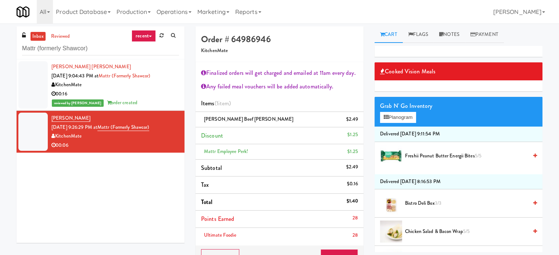
scroll to position [87, 0]
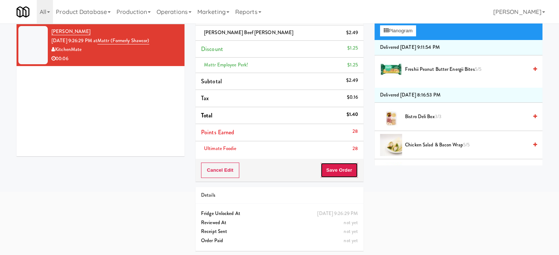
click at [346, 171] on button "Save Order" at bounding box center [338, 170] width 37 height 15
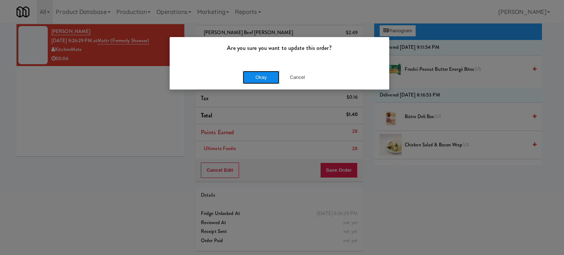
click at [259, 76] on button "Okay" at bounding box center [261, 77] width 37 height 13
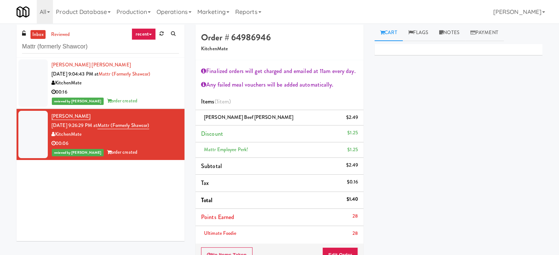
scroll to position [0, 0]
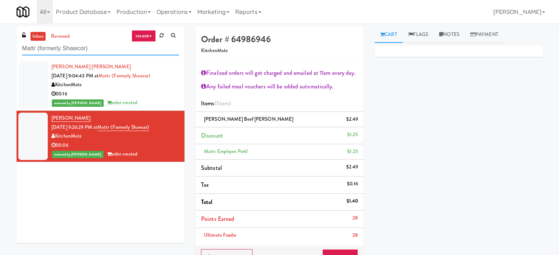
click at [87, 51] on input "Mattr (formerly Shawcor)" at bounding box center [100, 49] width 157 height 14
paste input "Knox Metrocenter"
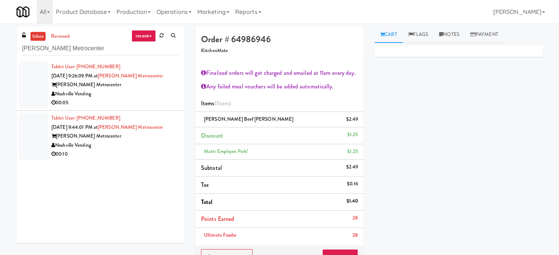
drag, startPoint x: 138, startPoint y: 98, endPoint x: 339, endPoint y: 99, distance: 201.3
click at [138, 99] on div "00:05" at bounding box center [114, 102] width 127 height 9
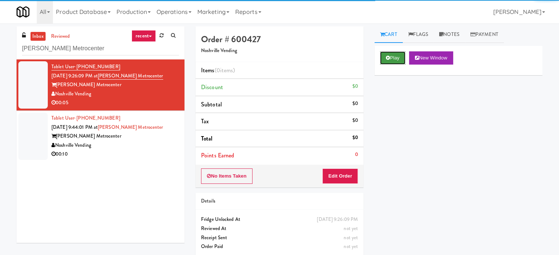
click at [402, 60] on button "Play" at bounding box center [392, 57] width 25 height 13
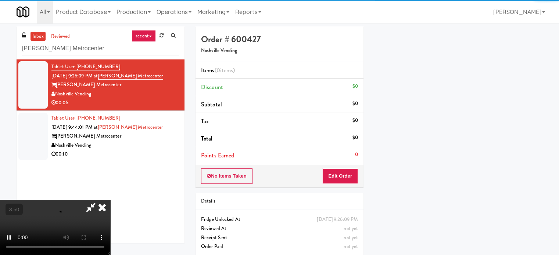
scroll to position [69, 0]
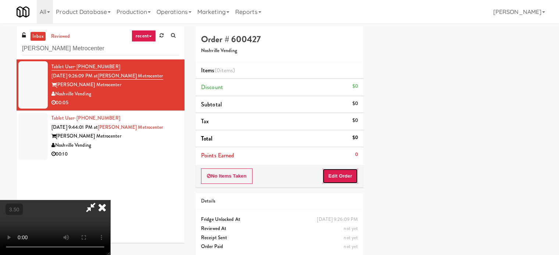
drag, startPoint x: 350, startPoint y: 174, endPoint x: 300, endPoint y: 151, distance: 55.5
click at [350, 174] on button "Edit Order" at bounding box center [340, 176] width 36 height 15
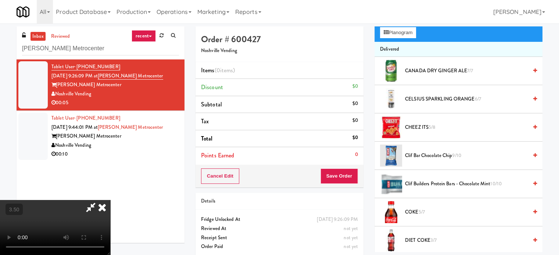
click at [110, 200] on video at bounding box center [55, 227] width 110 height 55
drag, startPoint x: 211, startPoint y: 162, endPoint x: 217, endPoint y: 152, distance: 11.0
click at [110, 200] on video at bounding box center [55, 227] width 110 height 55
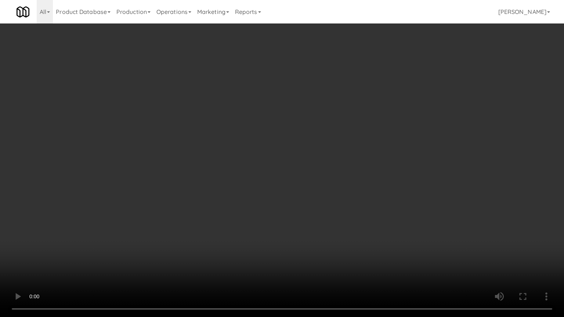
click at [320, 159] on video at bounding box center [282, 158] width 564 height 317
drag, startPoint x: 319, startPoint y: 159, endPoint x: 365, endPoint y: 169, distance: 47.0
click at [319, 160] on video at bounding box center [282, 158] width 564 height 317
click at [367, 172] on video at bounding box center [282, 158] width 564 height 317
click at [347, 161] on video at bounding box center [282, 158] width 564 height 317
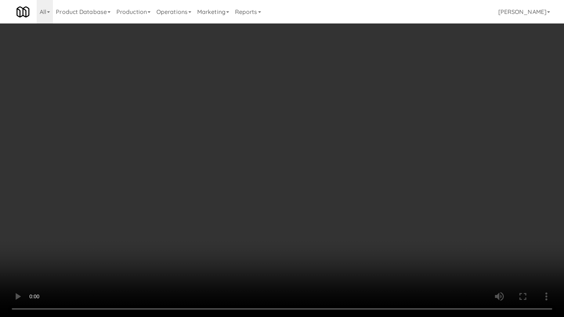
click at [366, 159] on video at bounding box center [282, 158] width 564 height 317
click at [361, 165] on video at bounding box center [282, 158] width 564 height 317
click at [368, 162] on video at bounding box center [282, 158] width 564 height 317
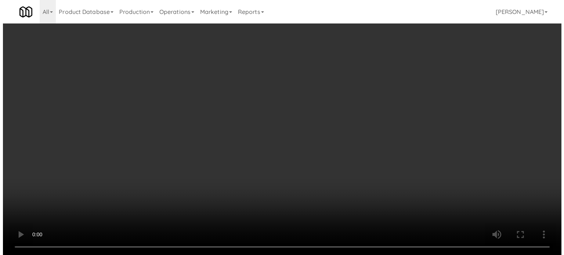
scroll to position [0, 0]
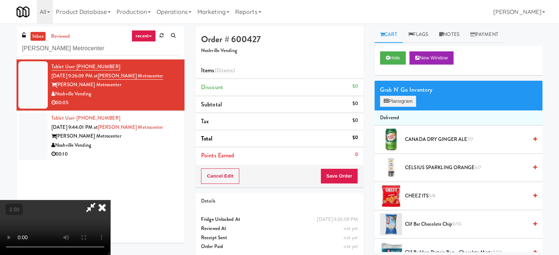
click at [396, 95] on div "Grab N' Go Inventory Planogram" at bounding box center [458, 96] width 168 height 30
drag, startPoint x: 394, startPoint y: 102, endPoint x: 358, endPoint y: 99, distance: 35.4
click at [394, 102] on button "Planogram" at bounding box center [398, 101] width 36 height 11
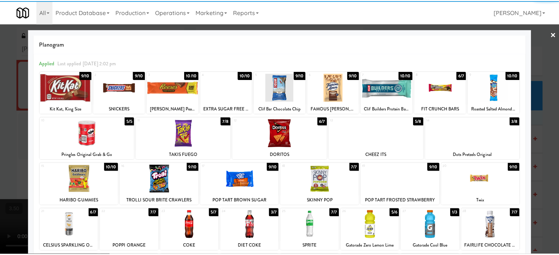
scroll to position [105, 0]
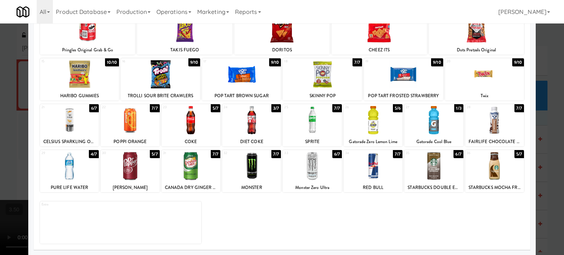
drag, startPoint x: 91, startPoint y: 156, endPoint x: 112, endPoint y: 148, distance: 22.4
click at [92, 156] on div "4/7" at bounding box center [94, 154] width 10 height 8
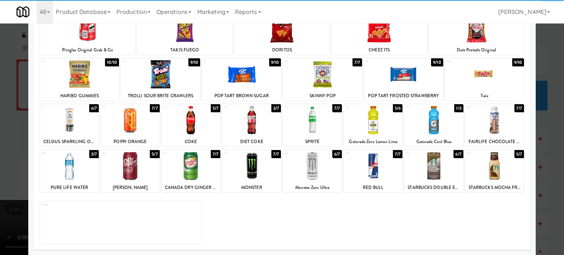
drag, startPoint x: 545, startPoint y: 152, endPoint x: 494, endPoint y: 142, distance: 51.6
click at [545, 152] on div at bounding box center [282, 127] width 564 height 255
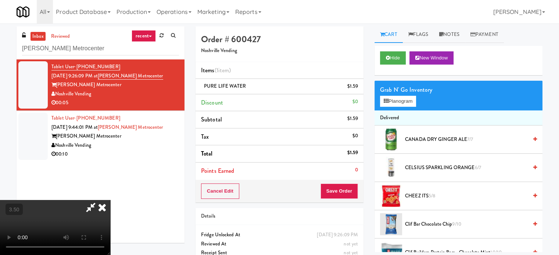
click at [110, 200] on video at bounding box center [55, 227] width 110 height 55
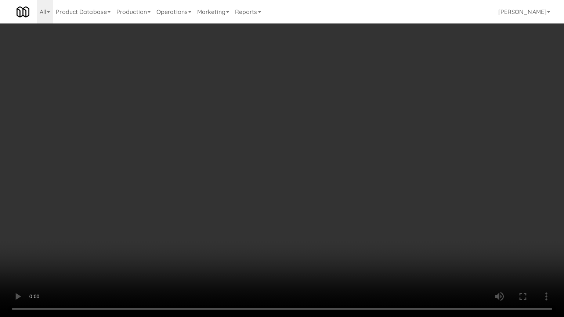
drag, startPoint x: 325, startPoint y: 174, endPoint x: 331, endPoint y: 175, distance: 5.9
click at [325, 175] on video at bounding box center [282, 158] width 564 height 317
click at [331, 175] on video at bounding box center [282, 158] width 564 height 317
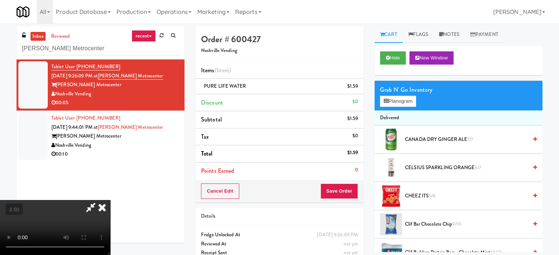
click at [110, 200] on icon at bounding box center [102, 207] width 16 height 15
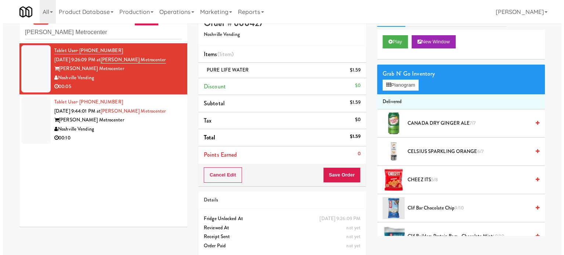
scroll to position [24, 0]
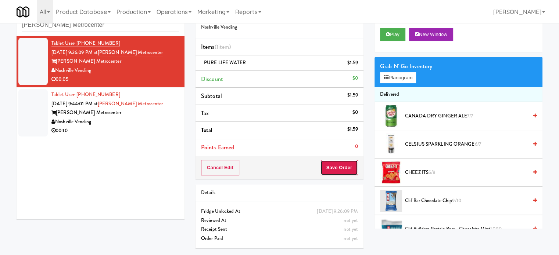
click at [332, 167] on button "Save Order" at bounding box center [338, 167] width 37 height 15
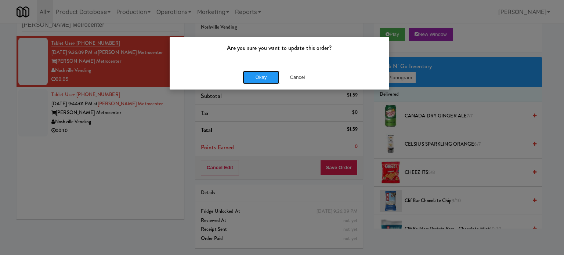
drag, startPoint x: 257, startPoint y: 80, endPoint x: 250, endPoint y: 82, distance: 7.2
click at [257, 80] on button "Okay" at bounding box center [261, 77] width 37 height 13
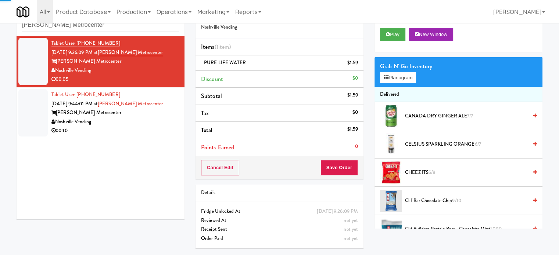
click at [159, 120] on div "Noshville Vending" at bounding box center [114, 122] width 127 height 9
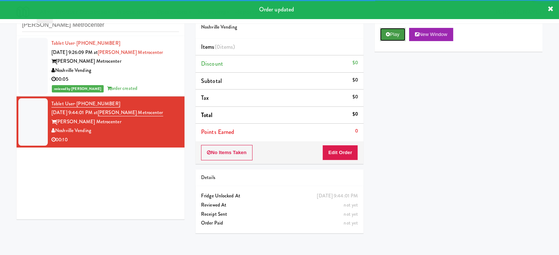
click at [396, 36] on button "Play" at bounding box center [392, 34] width 25 height 13
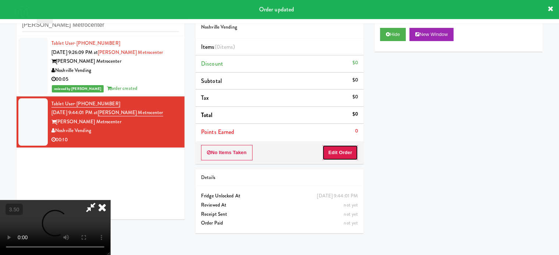
click at [340, 149] on button "Edit Order" at bounding box center [340, 152] width 36 height 15
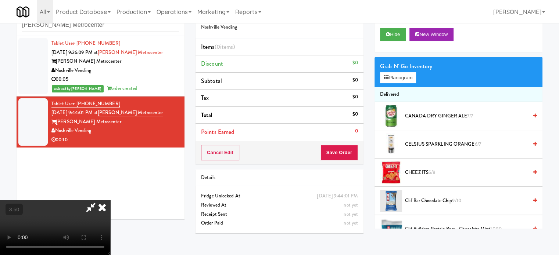
click at [110, 200] on video at bounding box center [55, 227] width 110 height 55
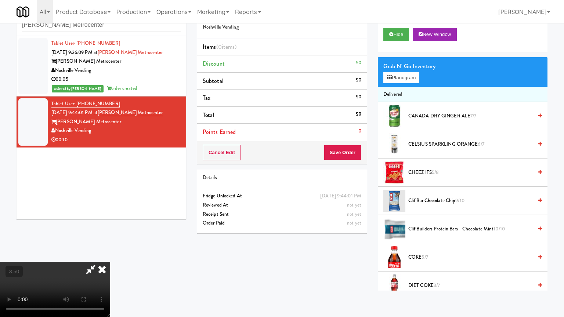
click at [110, 255] on video at bounding box center [55, 289] width 110 height 55
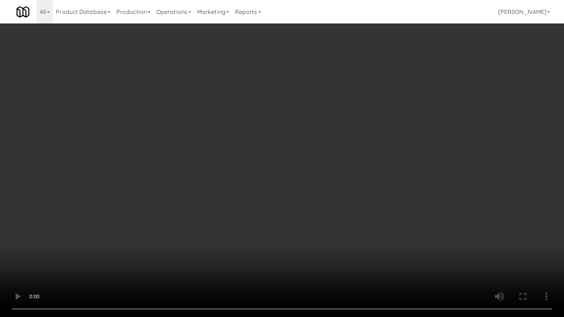
click at [317, 157] on video at bounding box center [282, 158] width 564 height 317
click at [307, 154] on video at bounding box center [282, 158] width 564 height 317
click at [307, 156] on video at bounding box center [282, 158] width 564 height 317
drag, startPoint x: 372, startPoint y: 176, endPoint x: 367, endPoint y: 178, distance: 5.1
click at [372, 177] on video at bounding box center [282, 158] width 564 height 317
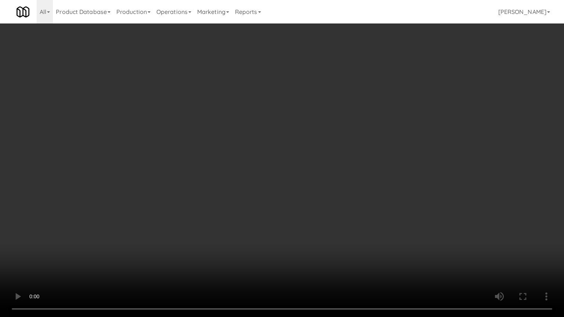
click at [292, 171] on video at bounding box center [282, 158] width 564 height 317
drag, startPoint x: 378, startPoint y: 175, endPoint x: 314, endPoint y: 161, distance: 64.6
click at [378, 176] on video at bounding box center [282, 158] width 564 height 317
drag, startPoint x: 297, startPoint y: 164, endPoint x: 309, endPoint y: 162, distance: 12.6
click at [300, 164] on video at bounding box center [282, 158] width 564 height 317
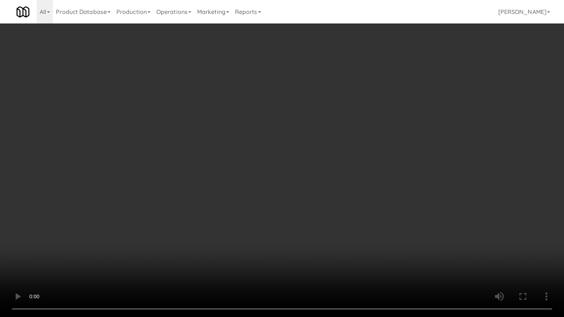
drag, startPoint x: 309, startPoint y: 162, endPoint x: 377, endPoint y: 116, distance: 81.5
click at [311, 162] on video at bounding box center [282, 158] width 564 height 317
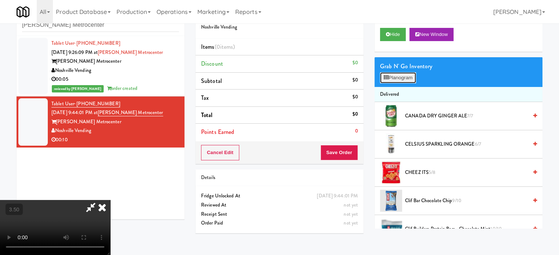
click at [394, 79] on button "Planogram" at bounding box center [398, 77] width 36 height 11
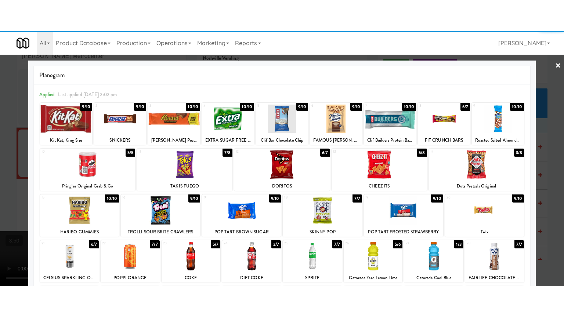
scroll to position [105, 0]
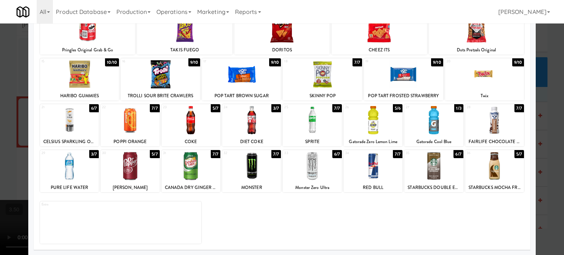
drag, startPoint x: 213, startPoint y: 154, endPoint x: 400, endPoint y: 159, distance: 187.7
click at [212, 155] on div "7/7" at bounding box center [216, 154] width 10 height 8
click at [546, 174] on div at bounding box center [282, 127] width 564 height 255
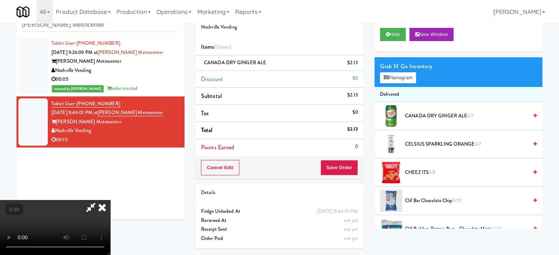
click at [110, 200] on video at bounding box center [55, 227] width 110 height 55
drag, startPoint x: 130, startPoint y: 161, endPoint x: 214, endPoint y: 143, distance: 85.6
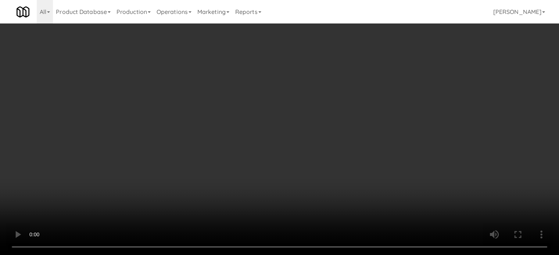
click at [132, 160] on video at bounding box center [279, 127] width 559 height 255
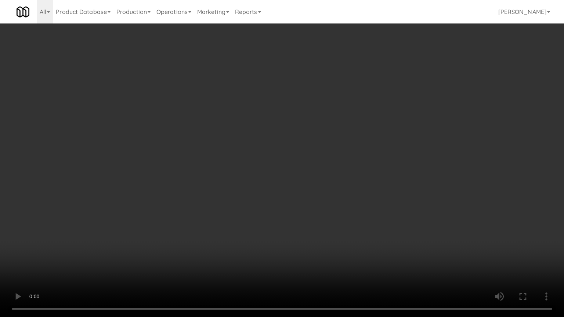
click at [264, 142] on video at bounding box center [282, 158] width 564 height 317
drag, startPoint x: 267, startPoint y: 144, endPoint x: 336, endPoint y: 85, distance: 90.4
click at [268, 144] on video at bounding box center [282, 158] width 564 height 317
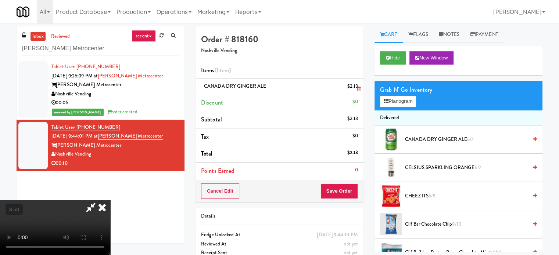
click at [110, 200] on icon at bounding box center [102, 207] width 16 height 15
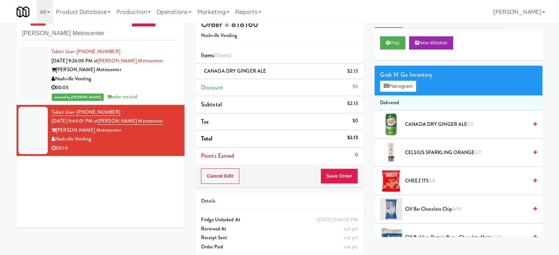
scroll to position [24, 0]
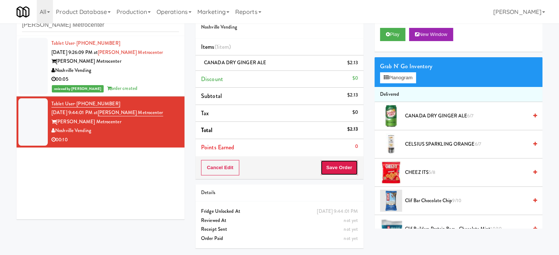
drag, startPoint x: 333, startPoint y: 165, endPoint x: 328, endPoint y: 160, distance: 8.1
click at [333, 166] on button "Save Order" at bounding box center [338, 167] width 37 height 15
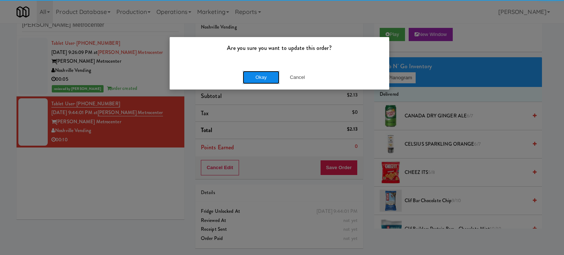
click at [264, 76] on button "Okay" at bounding box center [261, 77] width 37 height 13
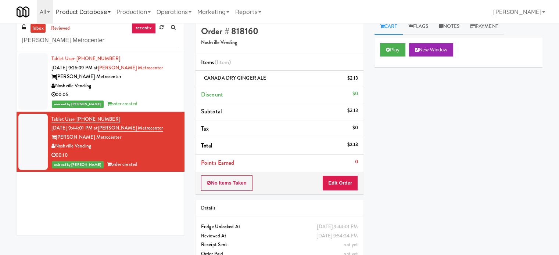
scroll to position [0, 0]
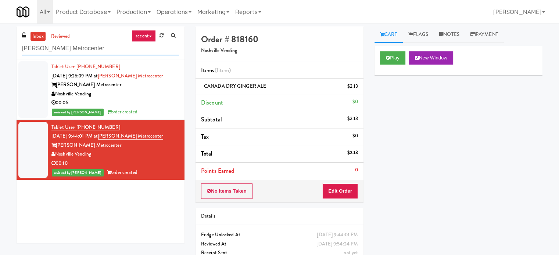
click at [82, 51] on input "Knox Metrocenter" at bounding box center [100, 49] width 157 height 14
paste input "Avant HP - Ambient - Right"
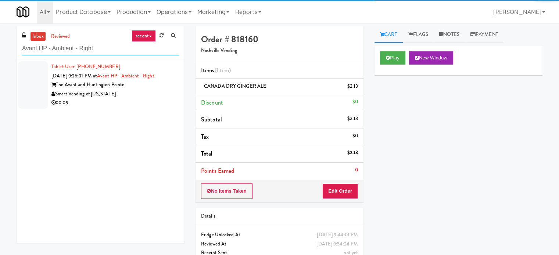
type input "Avant HP - Ambient - Right"
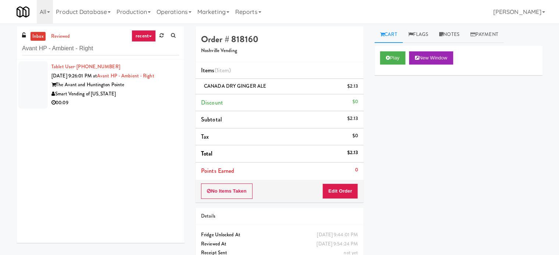
click at [160, 98] on div "00:09" at bounding box center [114, 102] width 127 height 9
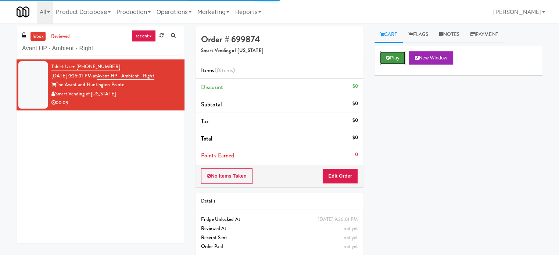
click at [394, 54] on button "Play" at bounding box center [392, 57] width 25 height 13
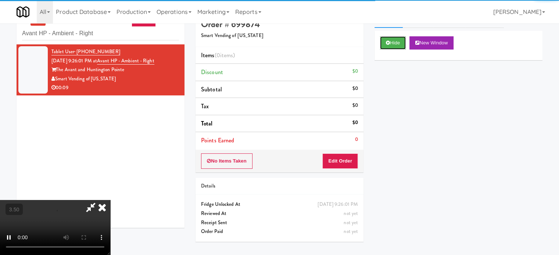
scroll to position [24, 0]
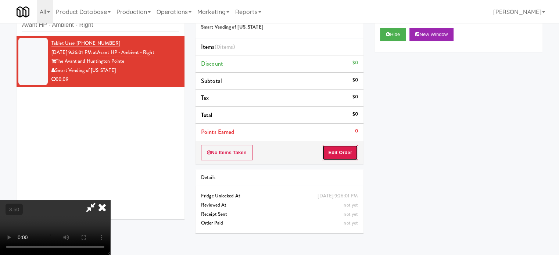
click at [335, 151] on button "Edit Order" at bounding box center [340, 152] width 36 height 15
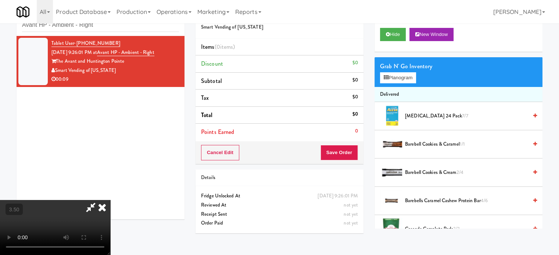
click at [110, 216] on video at bounding box center [55, 227] width 110 height 55
click at [110, 213] on video at bounding box center [55, 227] width 110 height 55
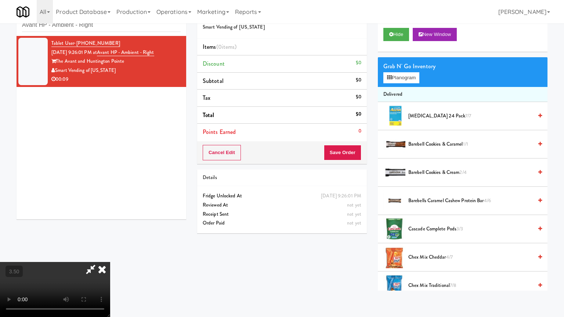
click at [110, 255] on video at bounding box center [55, 289] width 110 height 55
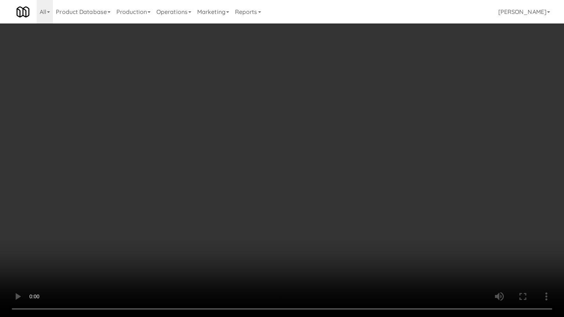
click at [274, 177] on video at bounding box center [282, 158] width 564 height 317
click at [304, 184] on video at bounding box center [282, 158] width 564 height 317
click at [259, 177] on video at bounding box center [282, 158] width 564 height 317
click at [264, 176] on video at bounding box center [282, 158] width 564 height 317
click at [266, 178] on video at bounding box center [282, 158] width 564 height 317
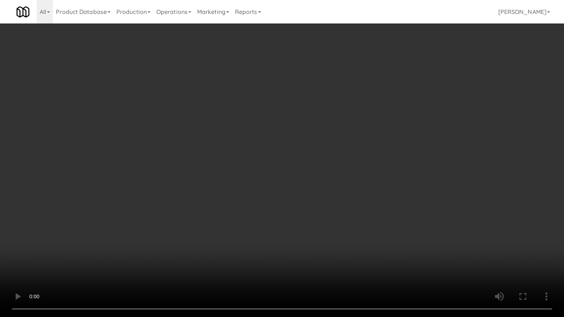
drag, startPoint x: 267, startPoint y: 177, endPoint x: 275, endPoint y: 176, distance: 8.2
click at [270, 177] on video at bounding box center [282, 158] width 564 height 317
click at [276, 175] on video at bounding box center [282, 158] width 564 height 317
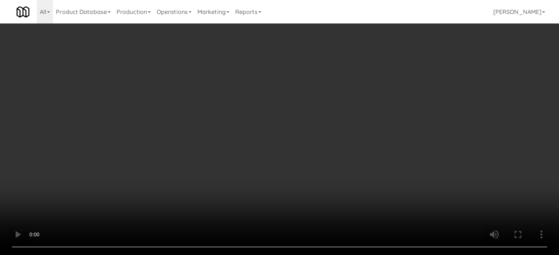
scroll to position [0, 0]
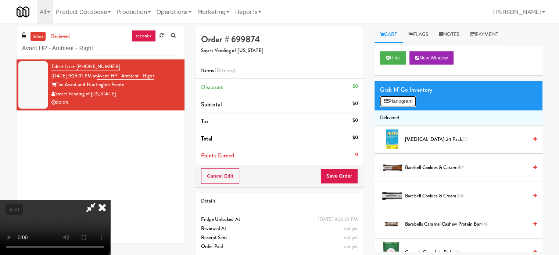
click at [400, 101] on button "Planogram" at bounding box center [398, 101] width 36 height 11
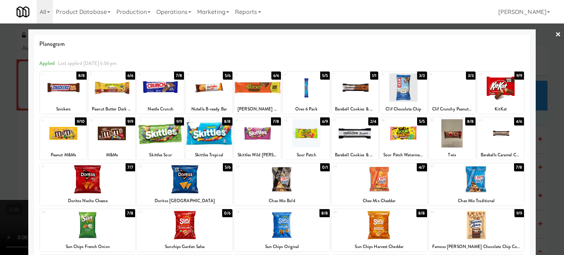
click at [542, 136] on div at bounding box center [282, 127] width 564 height 255
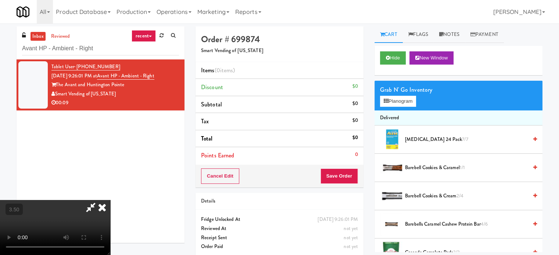
click at [110, 200] on video at bounding box center [55, 227] width 110 height 55
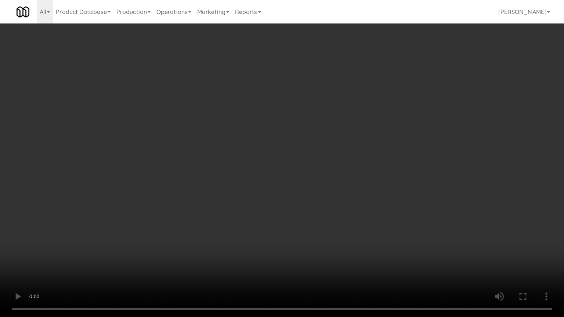
drag, startPoint x: 185, startPoint y: 223, endPoint x: 238, endPoint y: 128, distance: 108.7
click at [184, 218] on video at bounding box center [282, 158] width 564 height 317
click at [299, 133] on video at bounding box center [282, 158] width 564 height 317
click at [180, 231] on video at bounding box center [282, 158] width 564 height 317
click at [187, 225] on video at bounding box center [282, 158] width 564 height 317
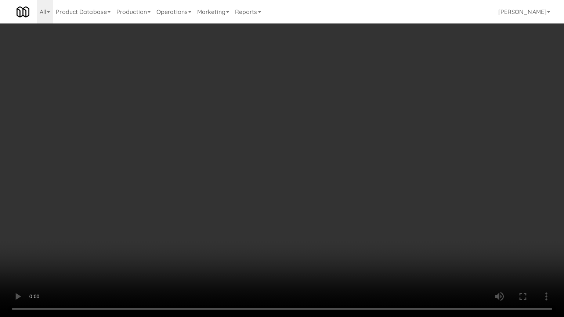
click at [190, 224] on video at bounding box center [282, 158] width 564 height 317
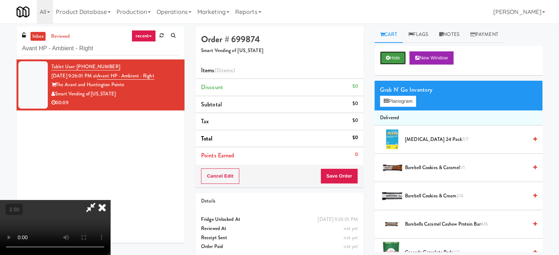
click at [397, 57] on button "Hide" at bounding box center [393, 57] width 26 height 13
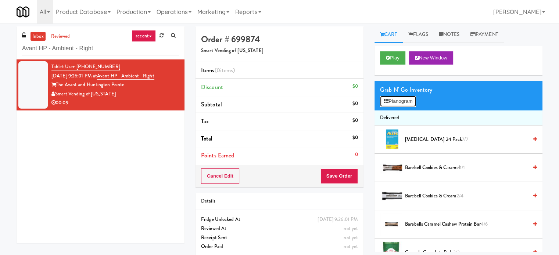
click at [399, 105] on button "Planogram" at bounding box center [398, 101] width 36 height 11
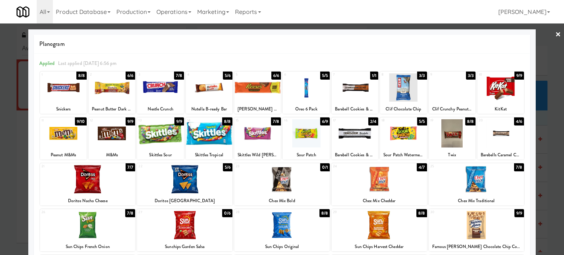
click at [225, 75] on div "5/6" at bounding box center [228, 76] width 10 height 8
drag, startPoint x: 225, startPoint y: 76, endPoint x: 283, endPoint y: 87, distance: 59.4
click at [225, 76] on div "4/6" at bounding box center [228, 76] width 10 height 8
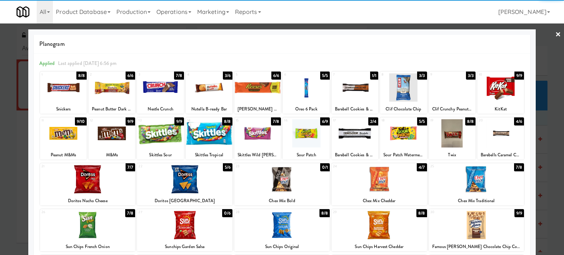
click at [550, 159] on div at bounding box center [282, 127] width 564 height 255
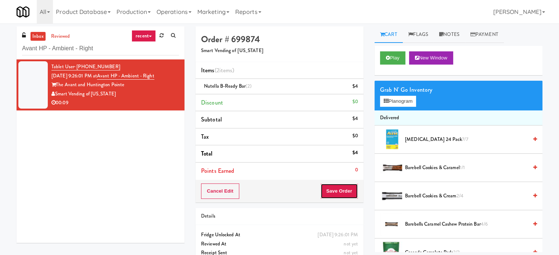
click at [335, 191] on button "Save Order" at bounding box center [338, 191] width 37 height 15
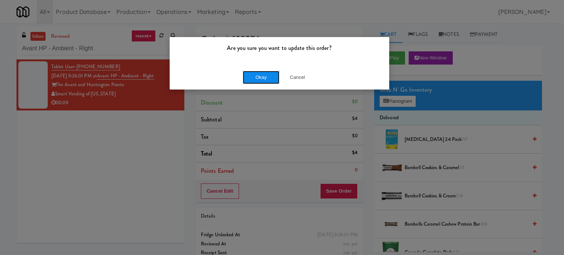
click at [269, 78] on button "Okay" at bounding box center [261, 77] width 37 height 13
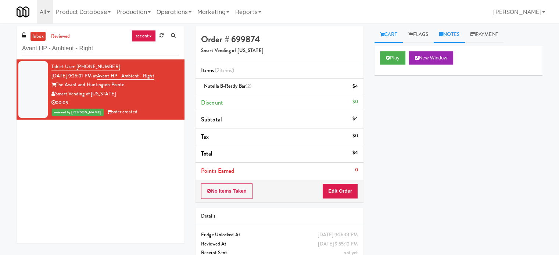
click at [447, 31] on link "Notes" at bounding box center [448, 34] width 31 height 17
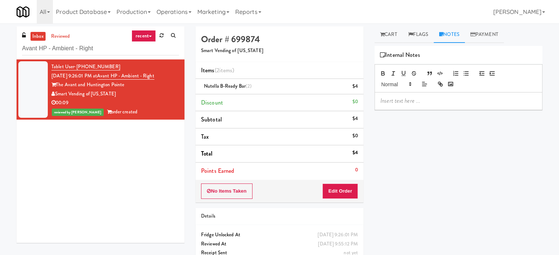
click at [408, 103] on p at bounding box center [458, 101] width 156 height 8
click at [114, 47] on input "Avant HP - Ambient - Right" at bounding box center [100, 49] width 157 height 14
paste input "Ten York - 4th Floor Fitness Center"
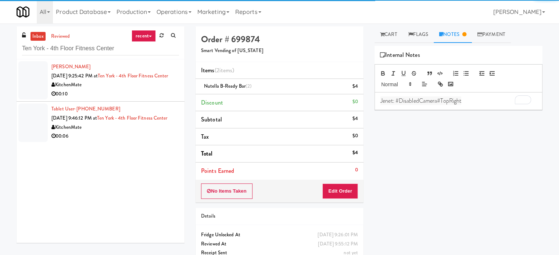
drag, startPoint x: 156, startPoint y: 105, endPoint x: 170, endPoint y: 111, distance: 15.4
click at [170, 111] on ul "Aamir Rahaman Aug 10, 2025 9:25:42 PM at Ten York - 4th Floor Fitness Center Ki…" at bounding box center [101, 101] width 168 height 84
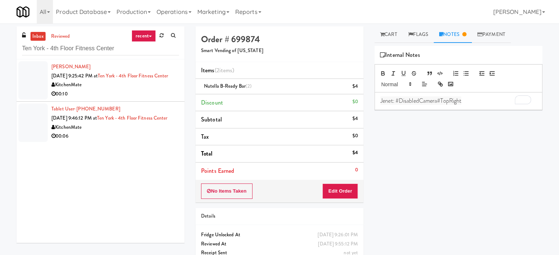
drag, startPoint x: 133, startPoint y: 104, endPoint x: 137, endPoint y: 98, distance: 6.6
click at [133, 99] on div "00:10" at bounding box center [114, 94] width 127 height 9
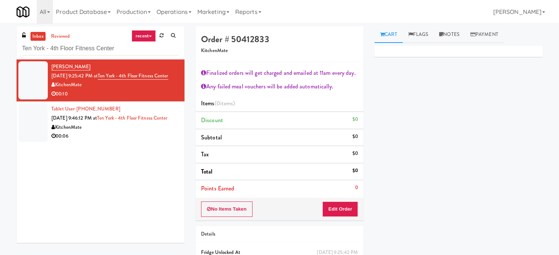
click at [163, 132] on div "KitchenMate" at bounding box center [114, 127] width 127 height 9
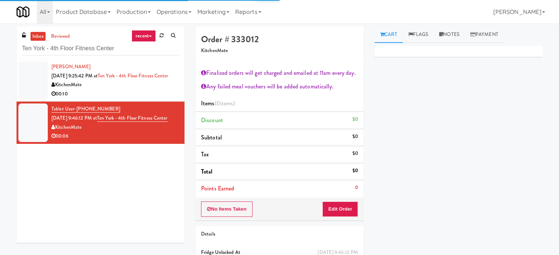
click at [156, 99] on div "00:10" at bounding box center [114, 94] width 127 height 9
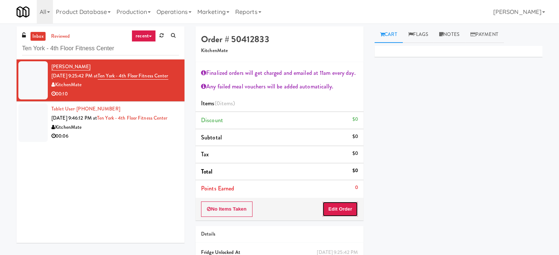
click at [336, 210] on button "Edit Order" at bounding box center [340, 209] width 36 height 15
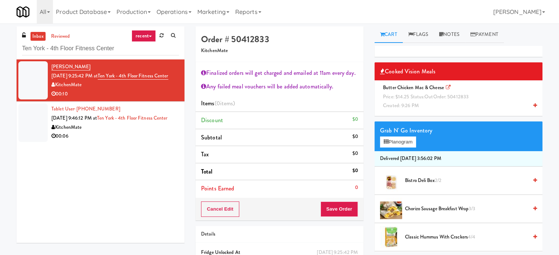
click at [411, 97] on span "Price: $14.25 Status: out Order: 50412833" at bounding box center [426, 96] width 86 height 7
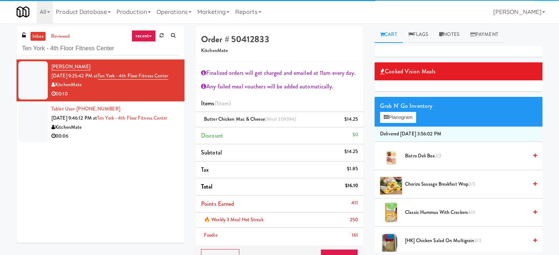
scroll to position [55, 0]
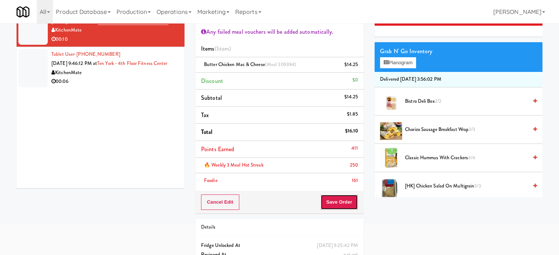
click at [329, 203] on button "Save Order" at bounding box center [338, 202] width 37 height 15
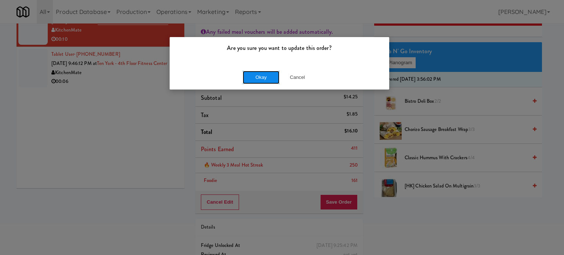
click at [261, 80] on button "Okay" at bounding box center [261, 77] width 37 height 13
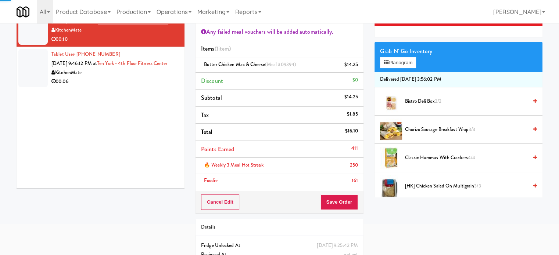
click at [134, 77] on div "KitchenMate" at bounding box center [114, 72] width 127 height 9
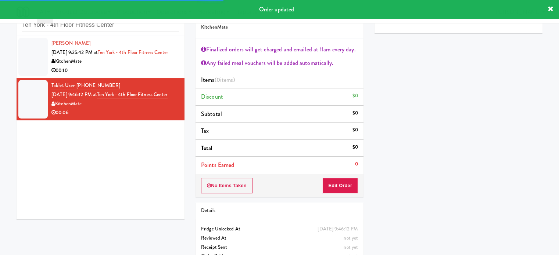
scroll to position [40, 0]
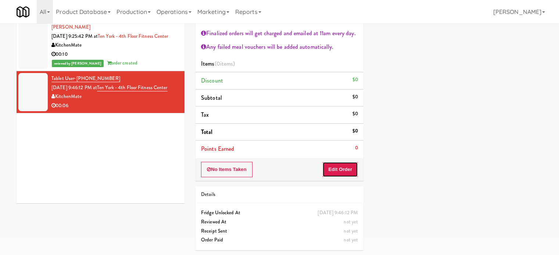
click at [342, 169] on button "Edit Order" at bounding box center [340, 169] width 36 height 15
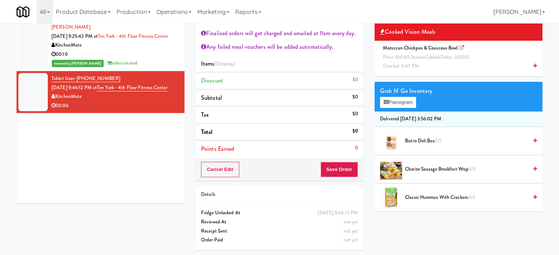
click at [419, 58] on span "Price: $10.45 Status: cooked Order: 333012" at bounding box center [426, 57] width 86 height 7
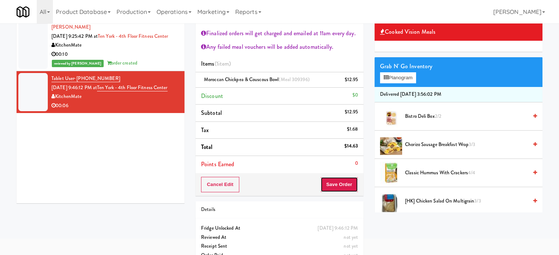
click at [343, 185] on button "Save Order" at bounding box center [338, 184] width 37 height 15
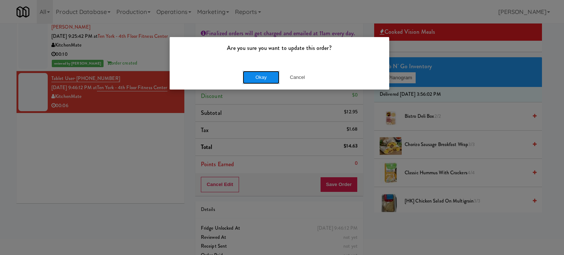
click at [261, 77] on button "Okay" at bounding box center [261, 77] width 37 height 13
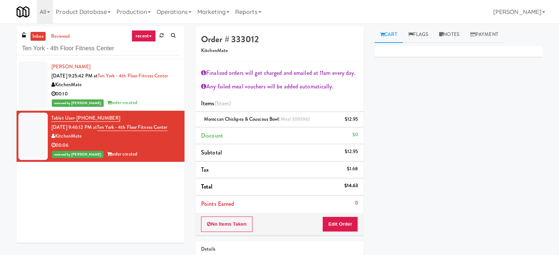
scroll to position [0, 0]
click at [87, 46] on input "Ten York - 4th Floor Fitness Center" at bounding box center [100, 49] width 157 height 14
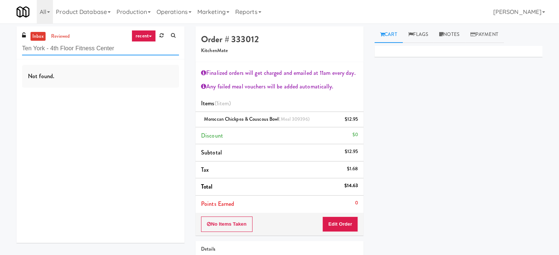
click at [95, 48] on input "Ten York - 4th Floor Fitness Center" at bounding box center [100, 49] width 157 height 14
click at [96, 48] on input "Ten York - 4th Floor Fitness Center" at bounding box center [100, 49] width 157 height 14
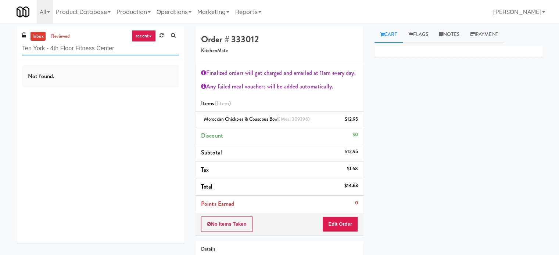
paste input "Baker - Cooler - Left"
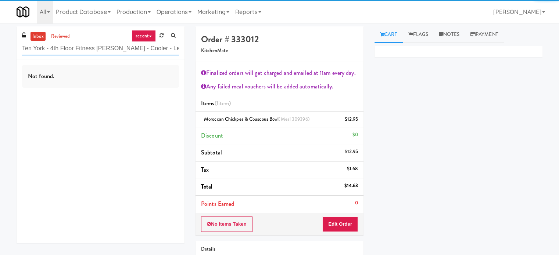
click at [107, 47] on input "Ten York - 4th Floor Fitness Baker - Cooler - Left Center" at bounding box center [100, 49] width 157 height 14
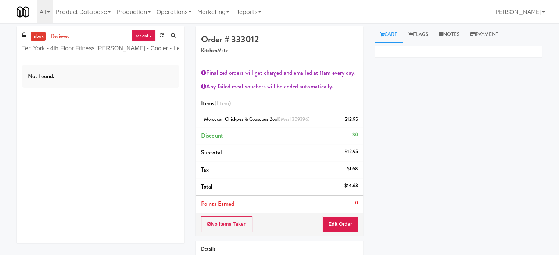
click at [107, 47] on input "Ten York - 4th Floor Fitness Baker - Cooler - Left Center" at bounding box center [100, 49] width 157 height 14
paste input "Baker - Cooler - Left"
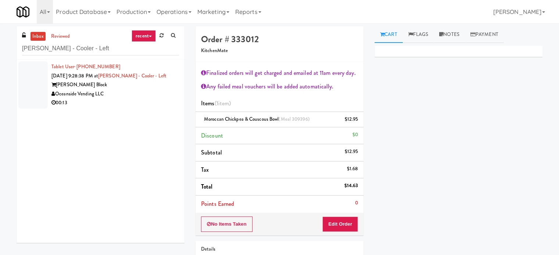
drag, startPoint x: 132, startPoint y: 94, endPoint x: 380, endPoint y: 72, distance: 249.6
click at [132, 94] on div "Oceanside Vending LLC" at bounding box center [114, 94] width 127 height 9
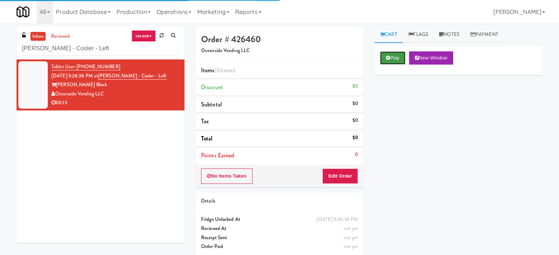
click at [393, 55] on button "Play" at bounding box center [392, 57] width 25 height 13
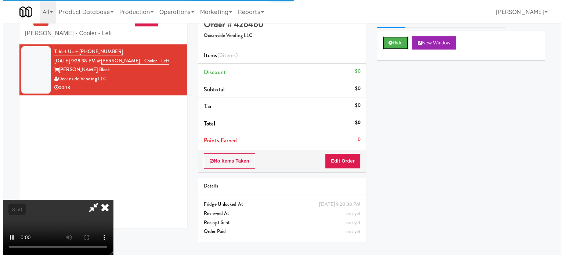
scroll to position [24, 0]
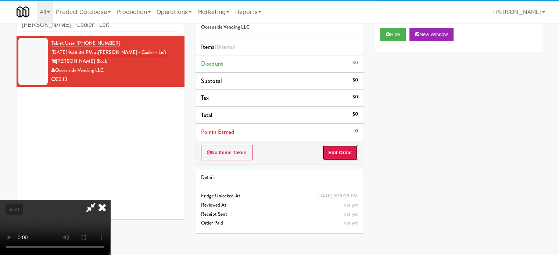
click at [348, 153] on button "Edit Order" at bounding box center [340, 152] width 36 height 15
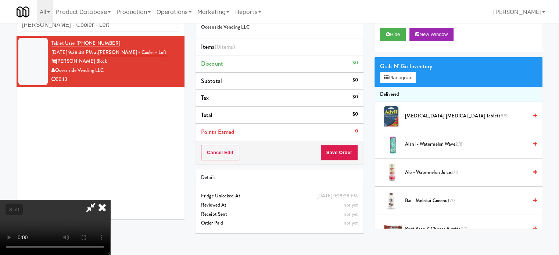
click at [110, 200] on video at bounding box center [55, 227] width 110 height 55
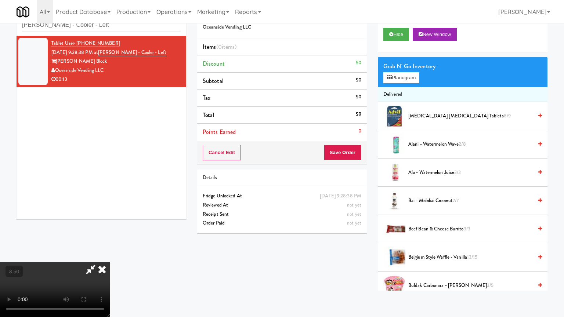
click at [110, 255] on video at bounding box center [55, 289] width 110 height 55
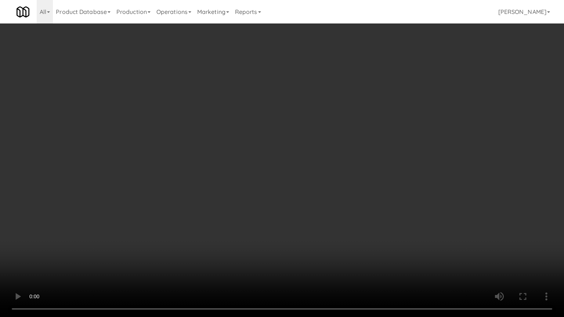
click at [255, 182] on video at bounding box center [282, 158] width 564 height 317
drag, startPoint x: 255, startPoint y: 182, endPoint x: 365, endPoint y: 111, distance: 130.9
click at [256, 181] on video at bounding box center [282, 158] width 564 height 317
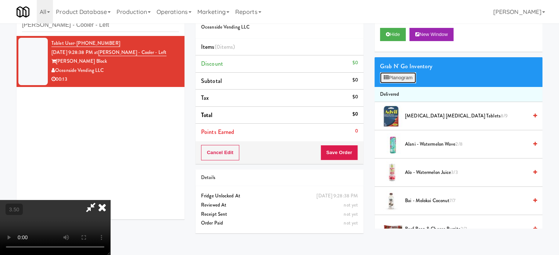
click at [413, 78] on button "Planogram" at bounding box center [398, 77] width 36 height 11
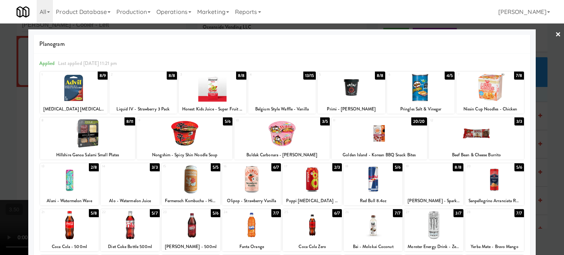
click at [453, 166] on div "8/8" at bounding box center [458, 167] width 10 height 8
click at [552, 156] on div at bounding box center [282, 127] width 564 height 255
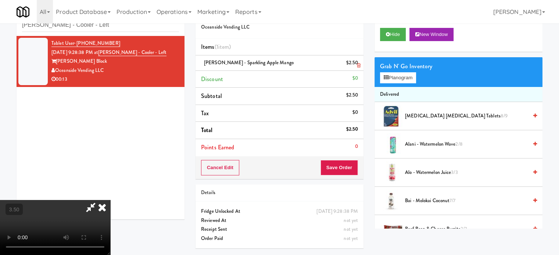
click at [359, 66] on icon at bounding box center [359, 65] width 4 height 5
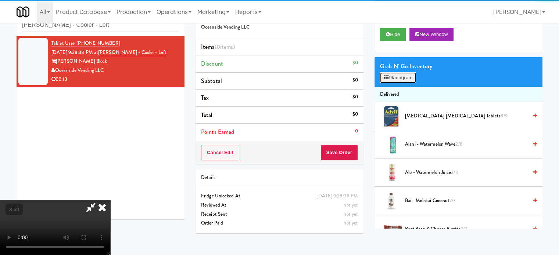
click at [410, 75] on button "Planogram" at bounding box center [398, 77] width 36 height 11
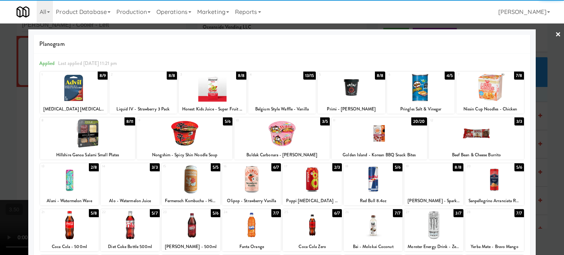
scroll to position [105, 0]
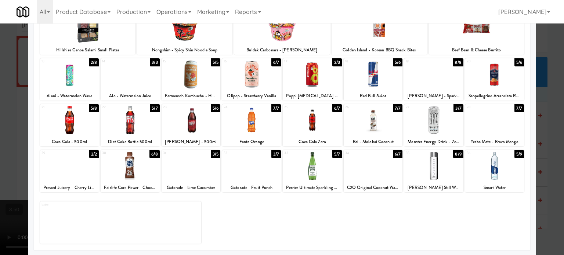
click at [455, 106] on div "3/7" at bounding box center [459, 108] width 10 height 8
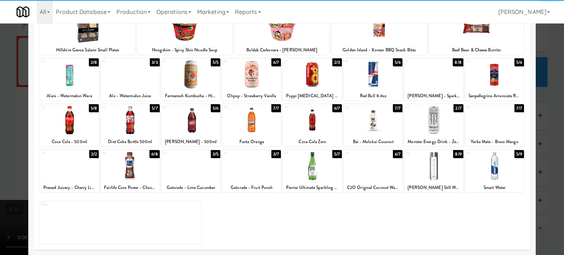
click at [552, 128] on div at bounding box center [282, 127] width 564 height 255
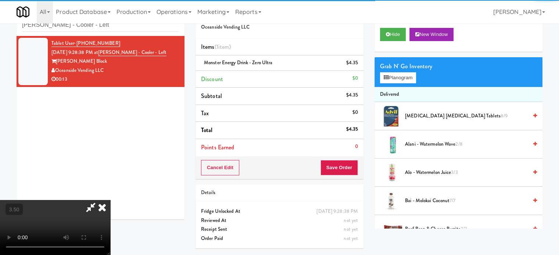
click at [110, 200] on video at bounding box center [55, 227] width 110 height 55
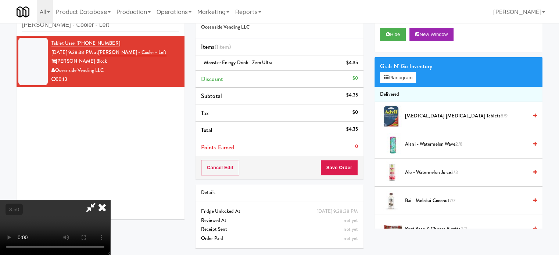
click at [110, 200] on video at bounding box center [55, 227] width 110 height 55
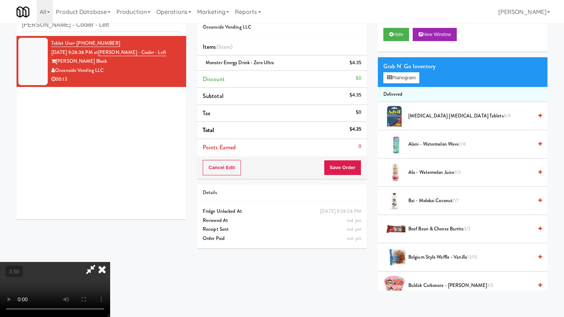
click at [110, 255] on video at bounding box center [55, 289] width 110 height 55
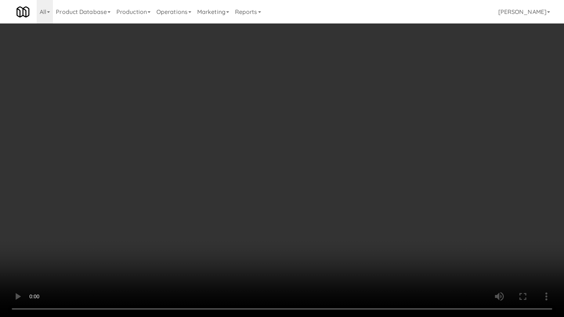
click at [363, 153] on video at bounding box center [282, 158] width 564 height 317
click at [376, 134] on video at bounding box center [282, 158] width 564 height 317
click at [404, 127] on video at bounding box center [282, 158] width 564 height 317
click at [335, 118] on video at bounding box center [282, 158] width 564 height 317
click at [335, 118] on li "Tax $0" at bounding box center [282, 113] width 170 height 17
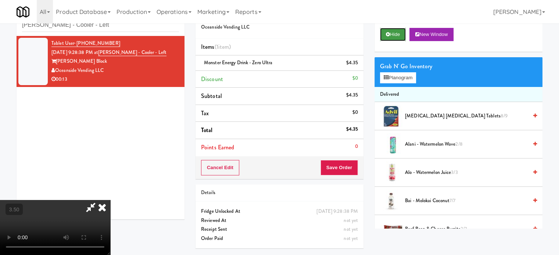
click at [388, 30] on button "Hide" at bounding box center [393, 34] width 26 height 13
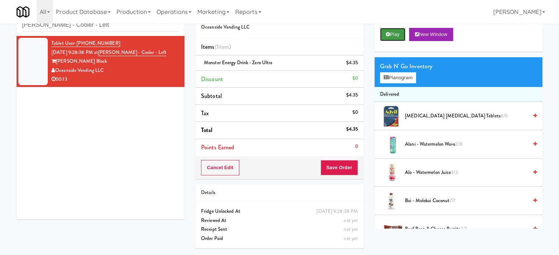
click at [388, 30] on button "Play" at bounding box center [392, 34] width 25 height 13
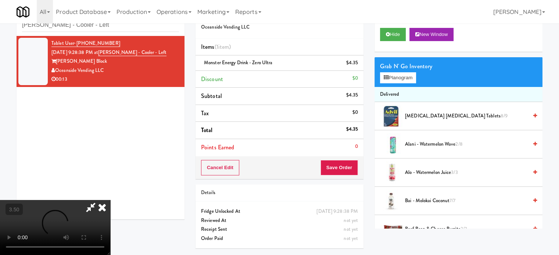
click at [110, 200] on video at bounding box center [55, 227] width 110 height 55
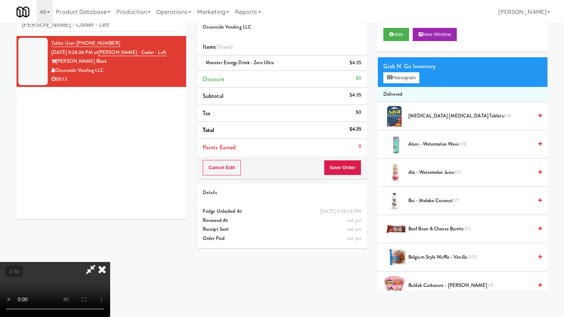
click at [110, 255] on video at bounding box center [55, 289] width 110 height 55
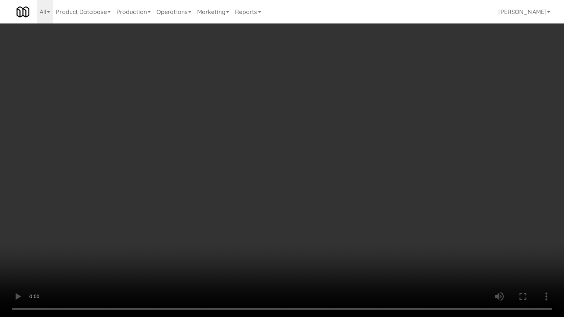
click at [346, 141] on video at bounding box center [282, 158] width 564 height 317
click at [367, 133] on video at bounding box center [282, 158] width 564 height 317
click at [371, 145] on video at bounding box center [282, 158] width 564 height 317
click at [419, 153] on video at bounding box center [282, 158] width 564 height 317
click at [349, 156] on video at bounding box center [282, 158] width 564 height 317
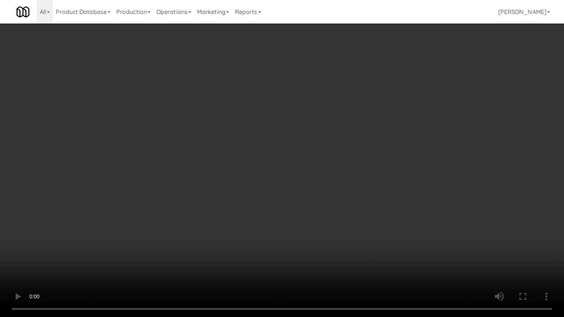
click at [369, 152] on video at bounding box center [282, 158] width 564 height 317
click at [258, 152] on video at bounding box center [282, 158] width 564 height 317
drag, startPoint x: 258, startPoint y: 152, endPoint x: 314, endPoint y: 93, distance: 81.6
click at [259, 153] on video at bounding box center [282, 158] width 564 height 317
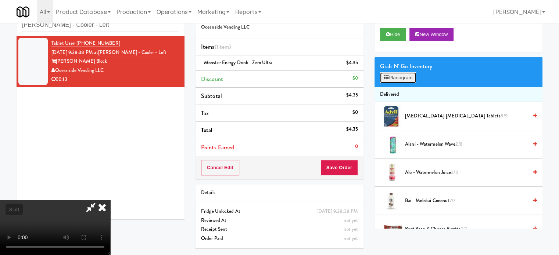
click at [403, 79] on button "Planogram" at bounding box center [398, 77] width 36 height 11
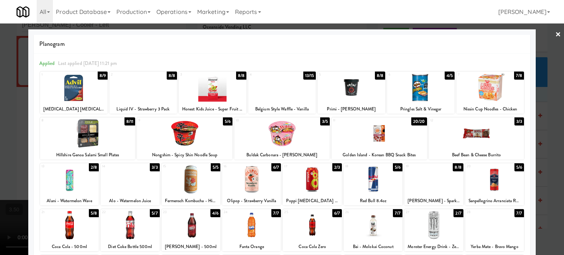
click at [212, 214] on div "4/6" at bounding box center [215, 213] width 10 height 8
click at [546, 181] on div at bounding box center [282, 127] width 564 height 255
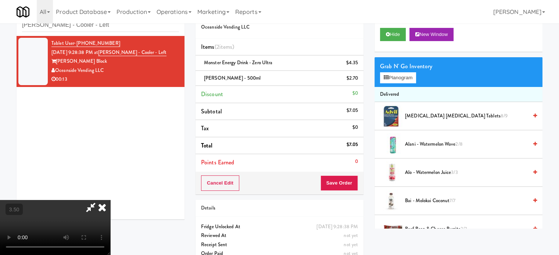
click at [110, 200] on video at bounding box center [55, 227] width 110 height 55
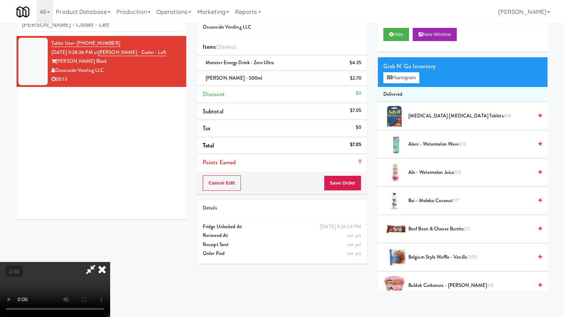
click at [110, 255] on video at bounding box center [55, 289] width 110 height 55
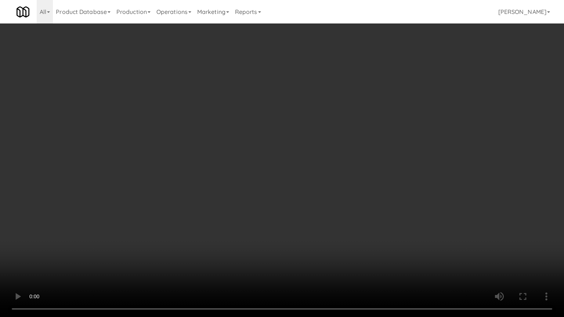
drag, startPoint x: 259, startPoint y: 140, endPoint x: 263, endPoint y: 138, distance: 4.1
click at [259, 140] on video at bounding box center [282, 158] width 564 height 317
click at [376, 136] on video at bounding box center [282, 158] width 564 height 317
click at [322, 139] on video at bounding box center [282, 158] width 564 height 317
click at [323, 139] on video at bounding box center [282, 158] width 564 height 317
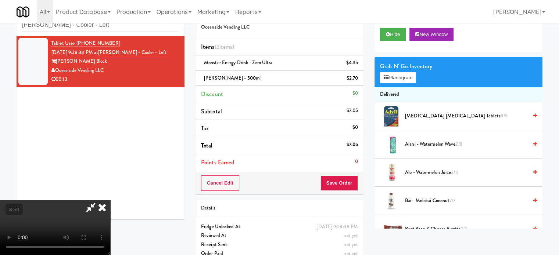
click at [110, 200] on icon at bounding box center [102, 207] width 16 height 15
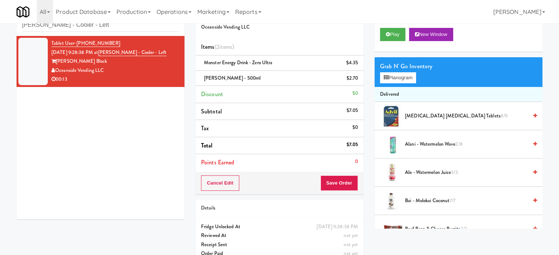
scroll to position [37, 0]
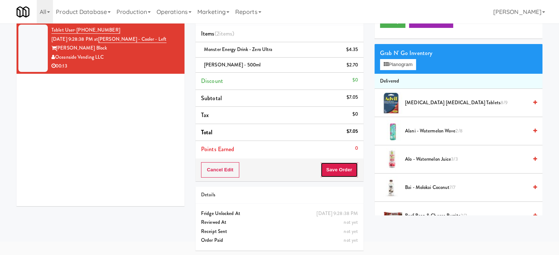
click at [341, 169] on button "Save Order" at bounding box center [338, 169] width 37 height 15
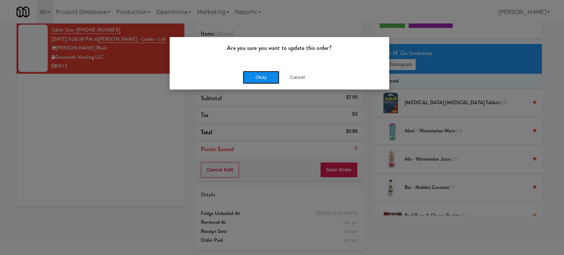
click at [257, 76] on button "Okay" at bounding box center [261, 77] width 37 height 13
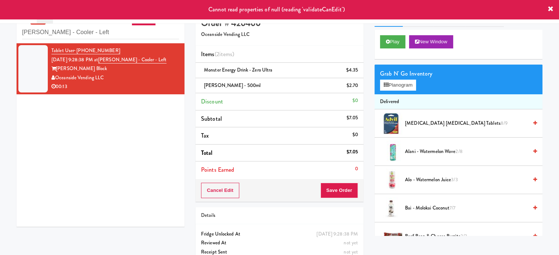
scroll to position [0, 0]
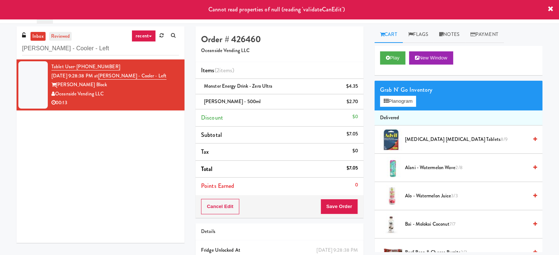
click at [64, 35] on link "reviewed" at bounding box center [60, 36] width 23 height 9
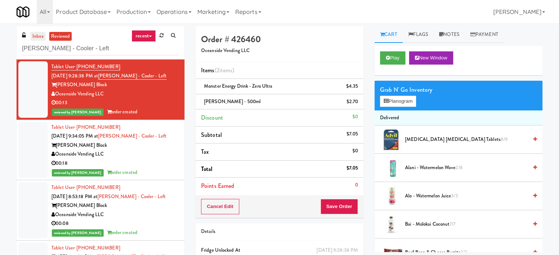
click at [39, 36] on link "inbox" at bounding box center [37, 36] width 15 height 9
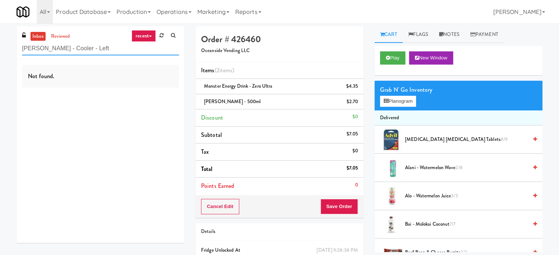
click at [106, 43] on input "Baker - Cooler - Left" at bounding box center [100, 49] width 157 height 14
click at [107, 43] on input "Baker - Cooler - Left" at bounding box center [100, 49] width 157 height 14
paste input "(Snack & Drink) EWR 5-TB-PUBLIC"
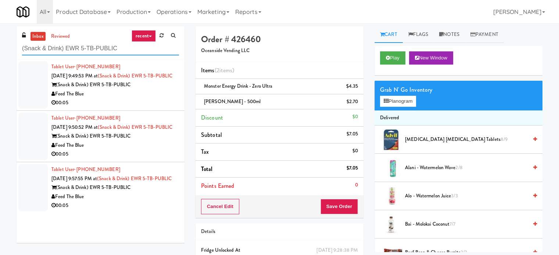
type input "(Snack & Drink) EWR 5-TB-PUBLIC"
click at [156, 108] on div "Tablet User · (203) 856-8955 Aug 10, 2025 9:49:53 PM at (Snack & Drink) EWR 5-T…" at bounding box center [114, 84] width 127 height 45
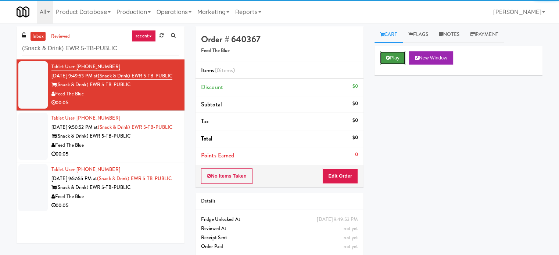
click at [394, 55] on button "Play" at bounding box center [392, 57] width 25 height 13
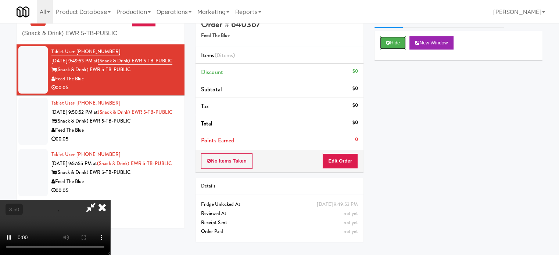
scroll to position [24, 0]
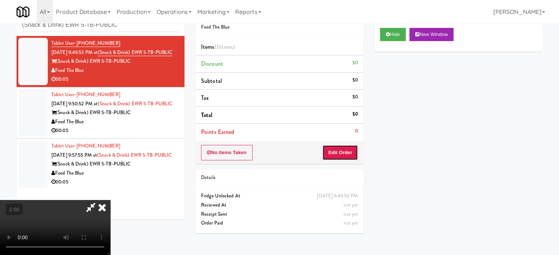
click at [337, 150] on button "Edit Order" at bounding box center [340, 152] width 36 height 15
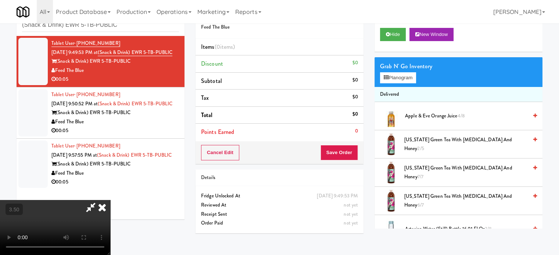
click at [110, 200] on video at bounding box center [55, 227] width 110 height 55
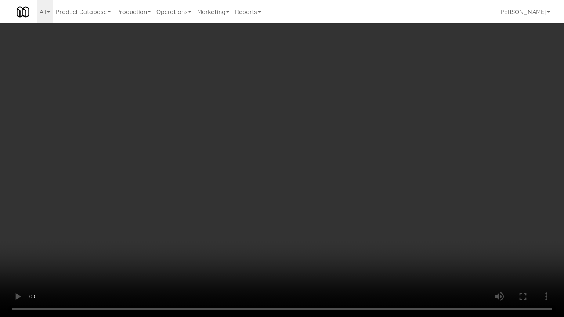
click at [226, 173] on video at bounding box center [282, 158] width 564 height 317
click at [96, 255] on video at bounding box center [282, 158] width 564 height 317
click at [287, 201] on video at bounding box center [282, 158] width 564 height 317
click at [290, 197] on video at bounding box center [282, 158] width 564 height 317
click at [310, 196] on video at bounding box center [282, 158] width 564 height 317
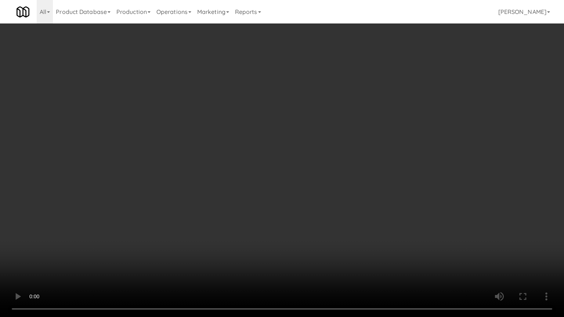
click at [302, 195] on video at bounding box center [282, 158] width 564 height 317
click at [330, 200] on video at bounding box center [282, 158] width 564 height 317
click at [219, 180] on video at bounding box center [282, 158] width 564 height 317
click at [275, 174] on video at bounding box center [282, 158] width 564 height 317
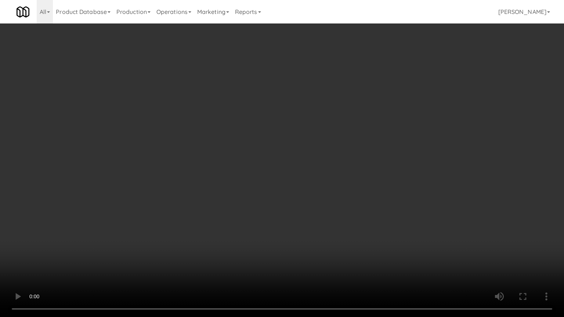
click at [309, 176] on video at bounding box center [282, 158] width 564 height 317
click at [315, 174] on video at bounding box center [282, 158] width 564 height 317
click at [329, 152] on video at bounding box center [282, 158] width 564 height 317
click at [281, 180] on video at bounding box center [282, 158] width 564 height 317
click at [304, 163] on video at bounding box center [282, 158] width 564 height 317
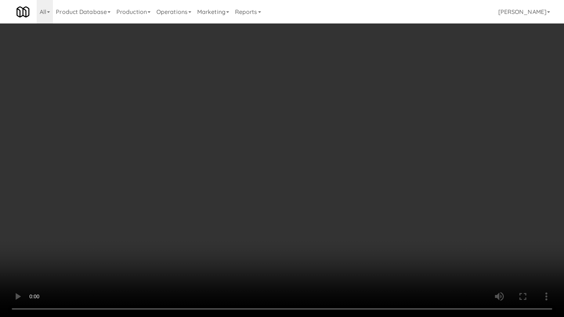
click at [294, 166] on video at bounding box center [282, 158] width 564 height 317
click at [351, 182] on video at bounding box center [282, 158] width 564 height 317
click at [329, 181] on video at bounding box center [282, 158] width 564 height 317
click at [389, 167] on video at bounding box center [282, 158] width 564 height 317
click at [358, 175] on video at bounding box center [282, 158] width 564 height 317
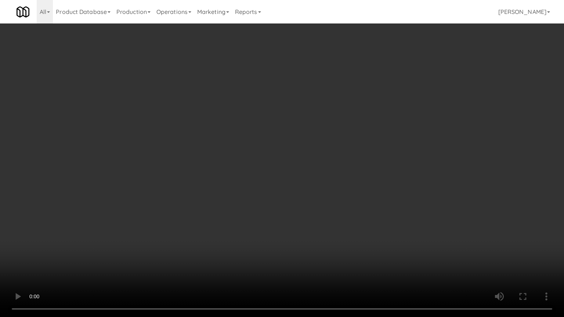
click at [371, 172] on video at bounding box center [282, 158] width 564 height 317
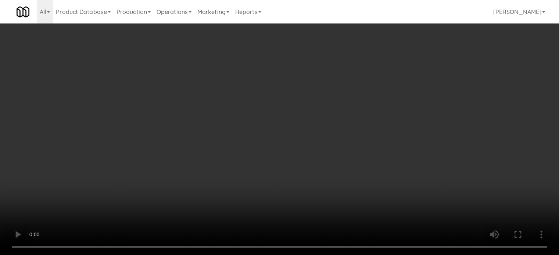
scroll to position [0, 0]
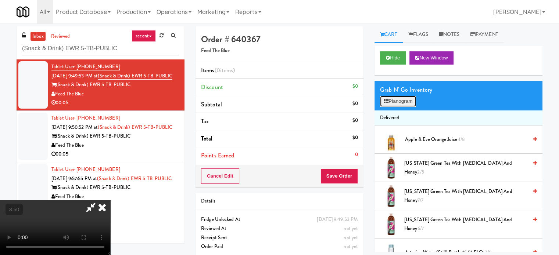
click at [401, 102] on button "Planogram" at bounding box center [398, 101] width 36 height 11
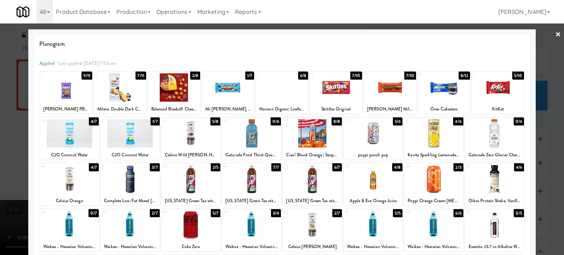
click at [93, 122] on div "4/7" at bounding box center [94, 122] width 10 height 8
click at [548, 126] on div at bounding box center [282, 127] width 564 height 255
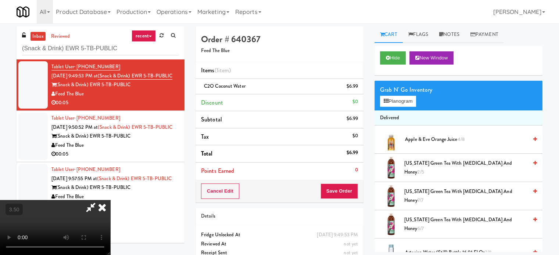
click at [110, 200] on video at bounding box center [55, 227] width 110 height 55
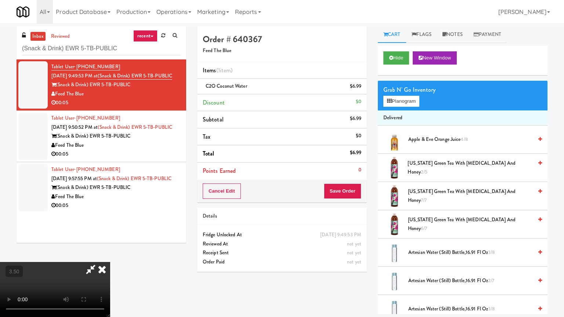
click at [110, 255] on video at bounding box center [55, 289] width 110 height 55
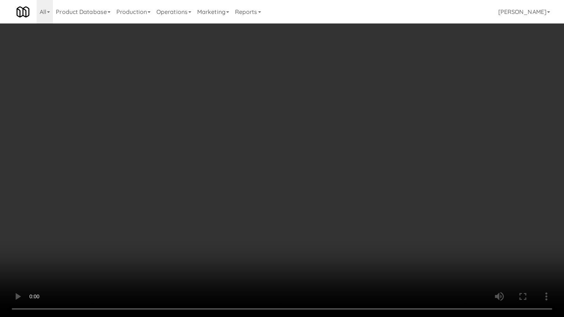
click at [357, 155] on video at bounding box center [282, 158] width 564 height 317
click at [358, 154] on video at bounding box center [282, 158] width 564 height 317
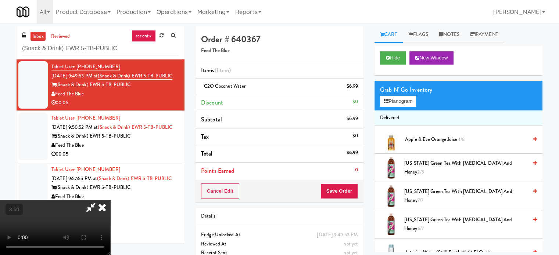
click at [110, 200] on icon at bounding box center [102, 207] width 16 height 15
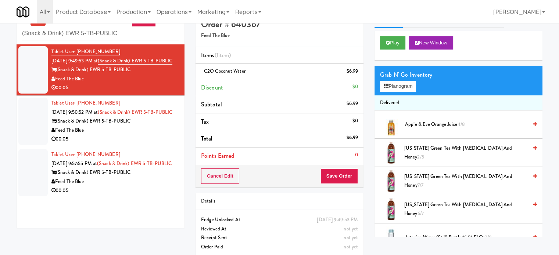
scroll to position [24, 0]
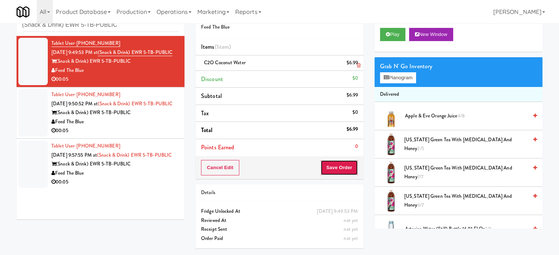
drag, startPoint x: 328, startPoint y: 171, endPoint x: 247, endPoint y: 65, distance: 133.7
click at [328, 172] on button "Save Order" at bounding box center [338, 167] width 37 height 15
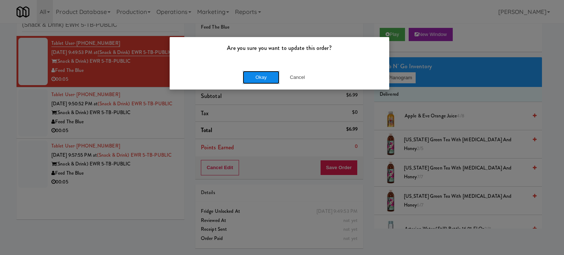
click at [264, 83] on button "Okay" at bounding box center [261, 77] width 37 height 13
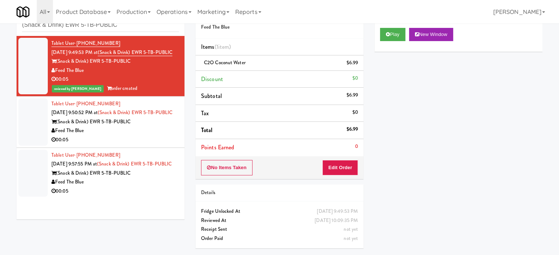
drag, startPoint x: 165, startPoint y: 141, endPoint x: 175, endPoint y: 138, distance: 10.0
click at [165, 127] on div "(Snack & Drink) EWR 5-TB-PUBLIC" at bounding box center [114, 122] width 127 height 9
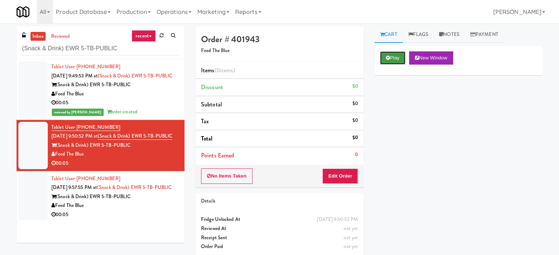
click at [397, 58] on button "Play" at bounding box center [392, 57] width 25 height 13
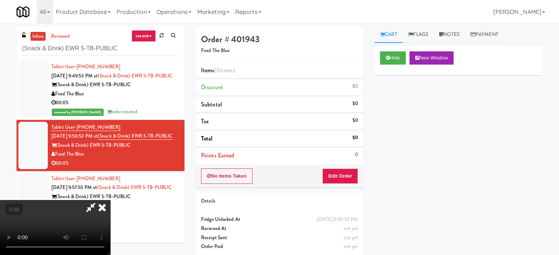
click at [110, 200] on video at bounding box center [55, 227] width 110 height 55
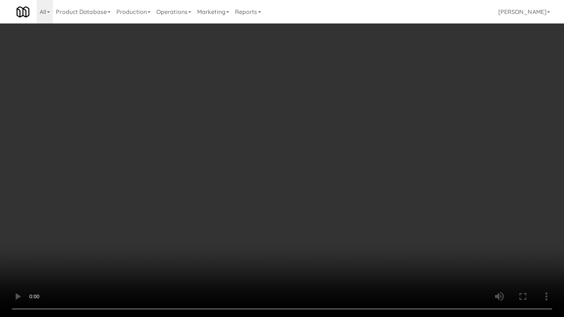
click at [225, 231] on video at bounding box center [282, 158] width 564 height 317
drag, startPoint x: 241, startPoint y: 178, endPoint x: 254, endPoint y: 148, distance: 32.2
click at [242, 174] on video at bounding box center [282, 158] width 564 height 317
click at [243, 176] on video at bounding box center [282, 158] width 564 height 317
click at [245, 171] on video at bounding box center [282, 158] width 564 height 317
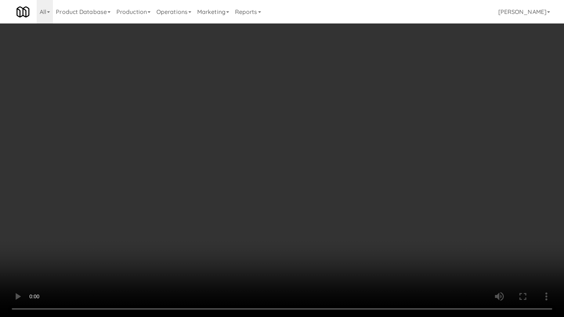
click at [244, 167] on video at bounding box center [282, 158] width 564 height 317
click at [271, 144] on video at bounding box center [282, 158] width 564 height 317
click at [279, 149] on video at bounding box center [282, 158] width 564 height 317
click at [405, 148] on video at bounding box center [282, 158] width 564 height 317
click at [219, 152] on video at bounding box center [282, 158] width 564 height 317
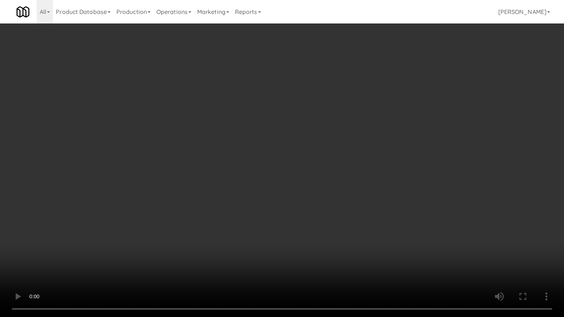
drag, startPoint x: 264, startPoint y: 151, endPoint x: 267, endPoint y: 156, distance: 5.1
click at [267, 156] on video at bounding box center [282, 158] width 564 height 317
click at [225, 158] on video at bounding box center [282, 158] width 564 height 317
click at [261, 169] on video at bounding box center [282, 158] width 564 height 317
click at [257, 174] on video at bounding box center [282, 158] width 564 height 317
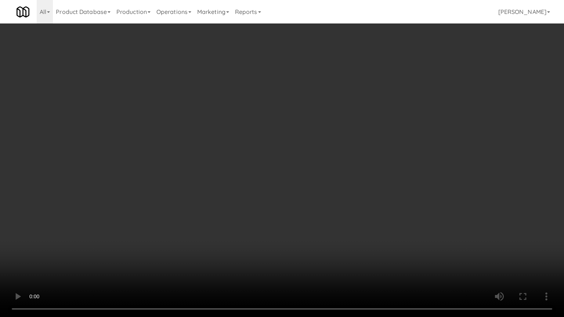
click at [259, 178] on video at bounding box center [282, 158] width 564 height 317
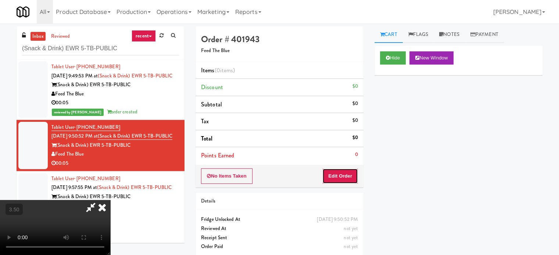
click at [346, 177] on button "Edit Order" at bounding box center [340, 176] width 36 height 15
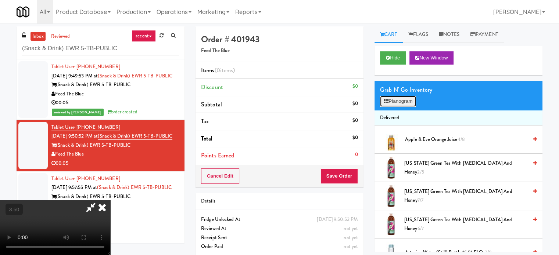
click at [405, 97] on button "Planogram" at bounding box center [398, 101] width 36 height 11
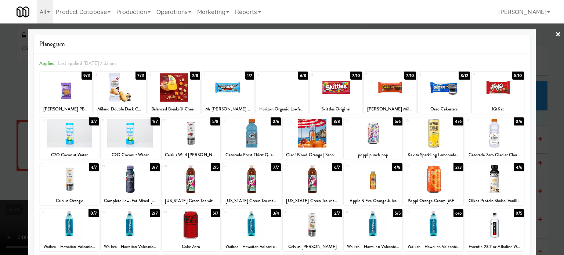
click at [214, 168] on div "2/5" at bounding box center [216, 167] width 10 height 8
click at [550, 158] on div at bounding box center [282, 127] width 564 height 255
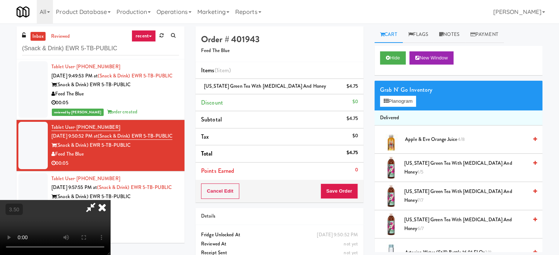
click at [110, 200] on video at bounding box center [55, 227] width 110 height 55
click at [110, 206] on video at bounding box center [55, 227] width 110 height 55
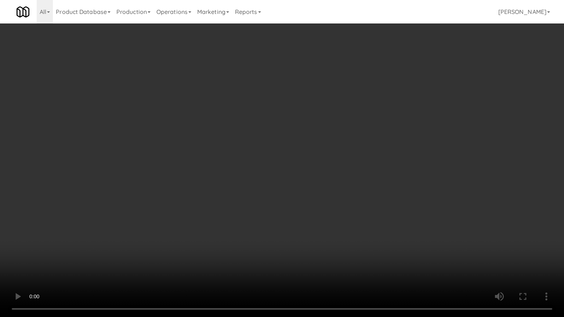
drag, startPoint x: 285, startPoint y: 174, endPoint x: 304, endPoint y: 175, distance: 19.5
click at [290, 175] on video at bounding box center [282, 158] width 564 height 317
click at [328, 105] on video at bounding box center [282, 158] width 564 height 317
click at [328, 103] on video at bounding box center [282, 158] width 564 height 317
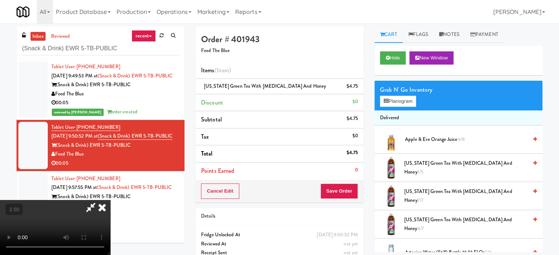
click at [110, 200] on icon at bounding box center [102, 207] width 16 height 15
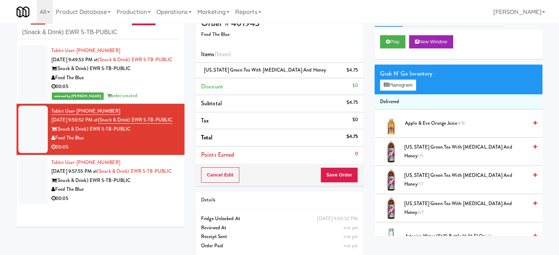
scroll to position [24, 0]
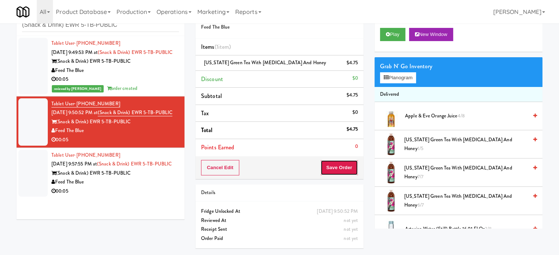
click at [331, 166] on button "Save Order" at bounding box center [338, 167] width 37 height 15
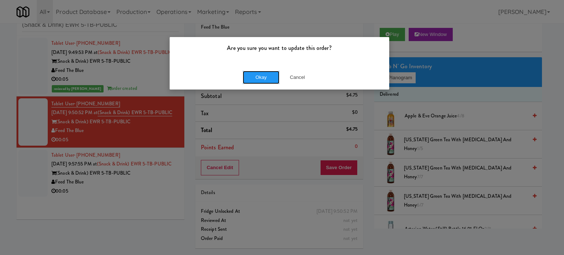
click at [261, 84] on div "Okay Cancel" at bounding box center [280, 77] width 220 height 25
click at [264, 77] on button "Okay" at bounding box center [261, 77] width 37 height 13
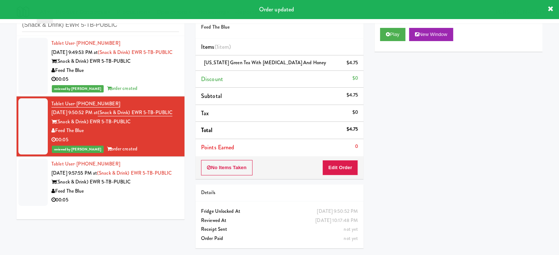
click at [160, 196] on div "Feed The Blue" at bounding box center [114, 191] width 127 height 9
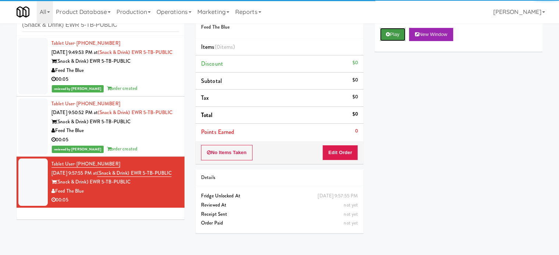
click at [390, 38] on button "Play" at bounding box center [392, 34] width 25 height 13
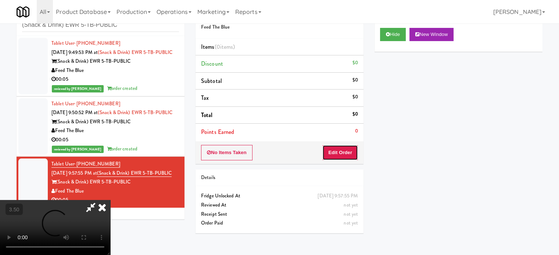
click at [353, 149] on button "Edit Order" at bounding box center [340, 152] width 36 height 15
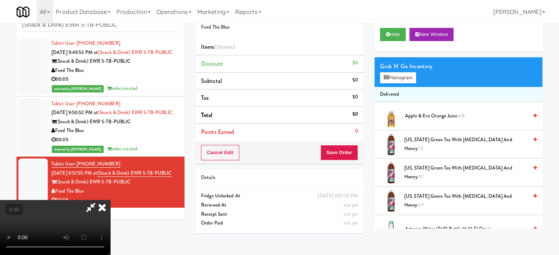
click at [110, 200] on video at bounding box center [55, 227] width 110 height 55
drag, startPoint x: 191, startPoint y: 171, endPoint x: 203, endPoint y: 202, distance: 32.9
click at [110, 200] on video at bounding box center [55, 227] width 110 height 55
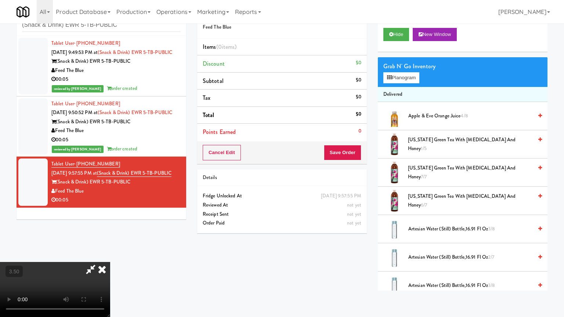
click at [110, 255] on video at bounding box center [55, 289] width 110 height 55
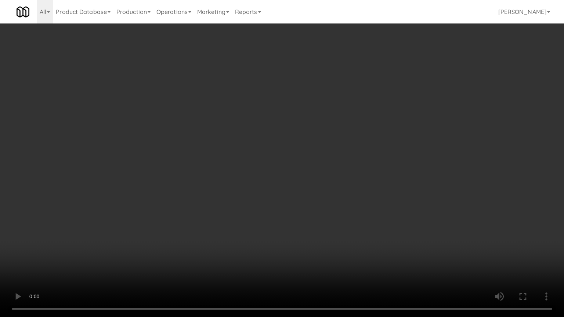
click at [216, 199] on video at bounding box center [282, 158] width 564 height 317
click at [308, 231] on video at bounding box center [282, 158] width 564 height 317
click at [308, 232] on video at bounding box center [282, 158] width 564 height 317
click at [379, 255] on video at bounding box center [282, 158] width 564 height 317
click at [338, 235] on video at bounding box center [282, 158] width 564 height 317
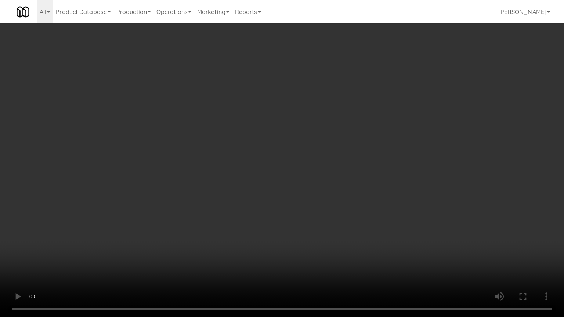
click at [338, 234] on video at bounding box center [282, 158] width 564 height 317
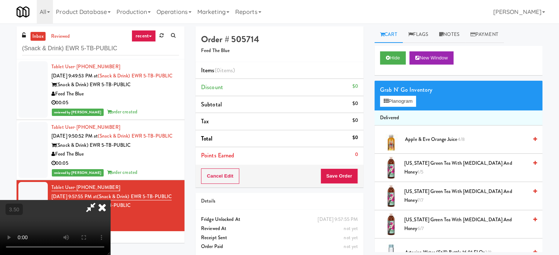
click at [407, 94] on div "Grab N' Go Inventory" at bounding box center [458, 89] width 157 height 11
click at [407, 102] on button "Planogram" at bounding box center [398, 101] width 36 height 11
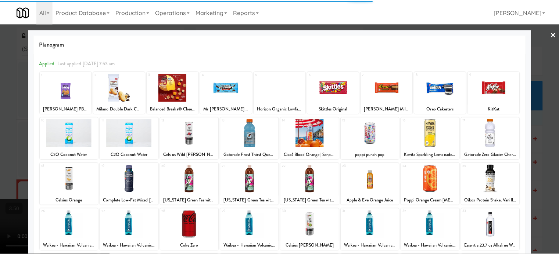
scroll to position [105, 0]
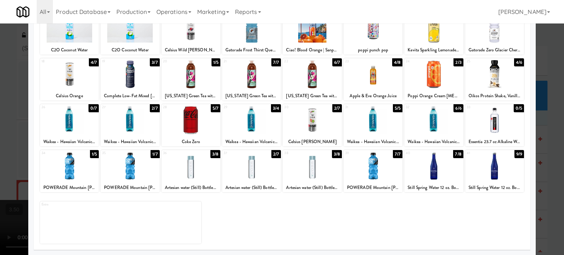
click at [275, 109] on div "3/4" at bounding box center [276, 108] width 10 height 8
click at [549, 151] on div at bounding box center [282, 127] width 564 height 255
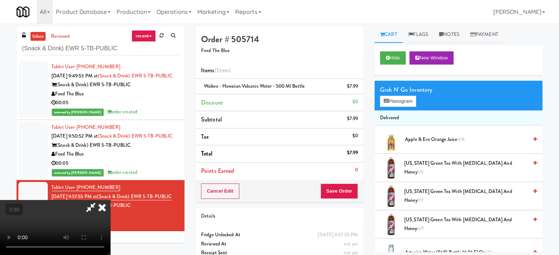
drag, startPoint x: 256, startPoint y: 176, endPoint x: 256, endPoint y: 166, distance: 10.3
click at [110, 200] on video at bounding box center [55, 227] width 110 height 55
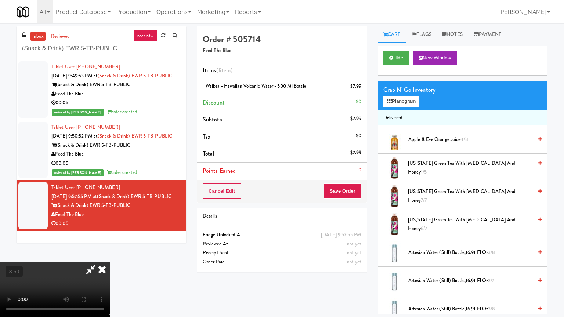
click at [110, 255] on video at bounding box center [55, 289] width 110 height 55
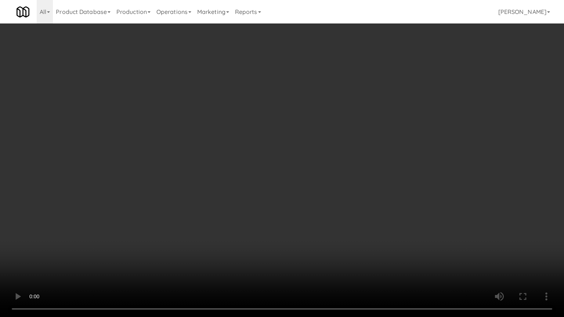
click at [330, 222] on video at bounding box center [282, 158] width 564 height 317
drag, startPoint x: 300, startPoint y: 214, endPoint x: 380, endPoint y: 99, distance: 140.3
click at [299, 212] on video at bounding box center [282, 158] width 564 height 317
click at [308, 115] on video at bounding box center [282, 158] width 564 height 317
click at [309, 114] on video at bounding box center [282, 158] width 564 height 317
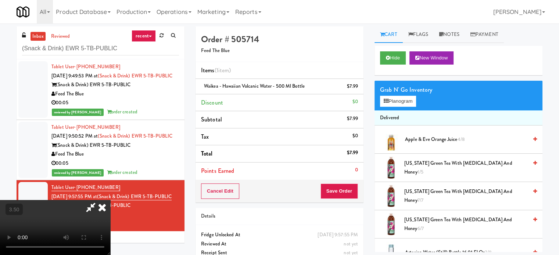
click at [110, 200] on icon at bounding box center [102, 207] width 16 height 15
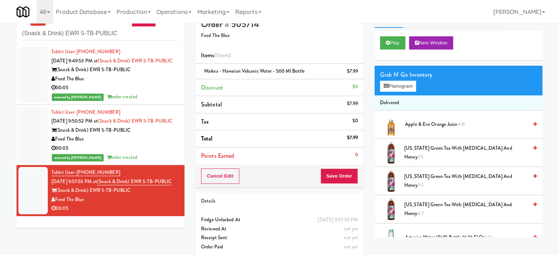
scroll to position [24, 0]
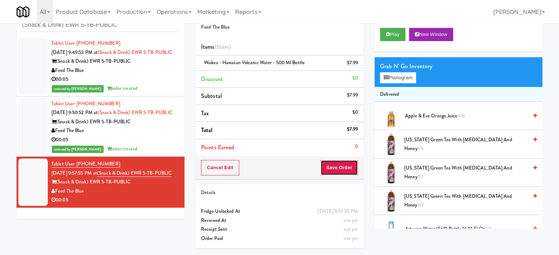
click at [343, 172] on button "Save Order" at bounding box center [338, 167] width 37 height 15
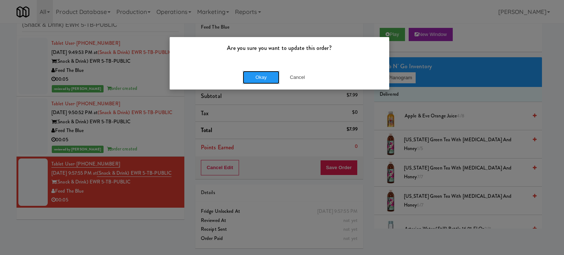
click at [272, 80] on button "Okay" at bounding box center [261, 77] width 37 height 13
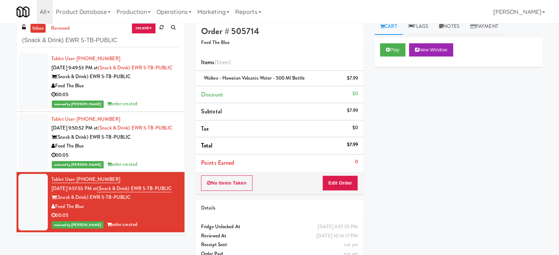
scroll to position [0, 0]
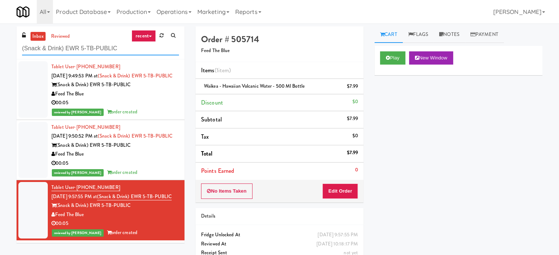
click at [108, 53] on input "(Snack & Drink) EWR 5-TB-PUBLIC" at bounding box center [100, 49] width 157 height 14
click at [108, 52] on input "(Snack & Drink) EWR 5-TB-PUBLIC" at bounding box center [100, 49] width 157 height 14
paste input "MH - Pantry - Right"
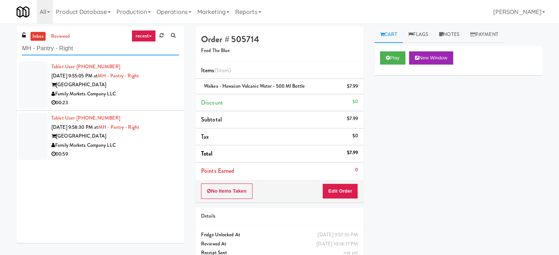
type input "MH - Pantry - Right"
click at [150, 101] on div "00:23" at bounding box center [114, 102] width 127 height 9
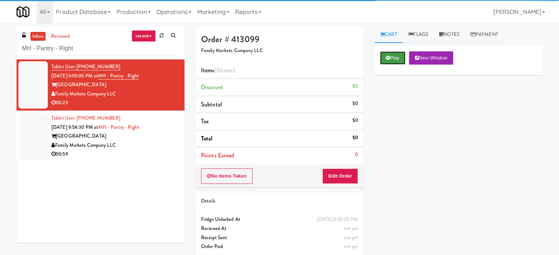
click at [400, 55] on button "Play" at bounding box center [392, 57] width 25 height 13
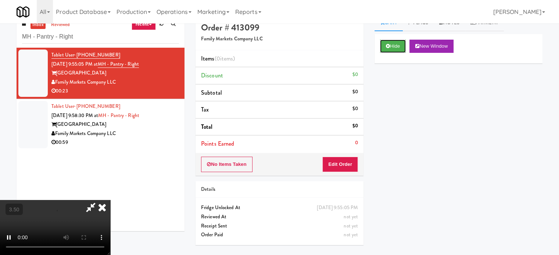
scroll to position [24, 0]
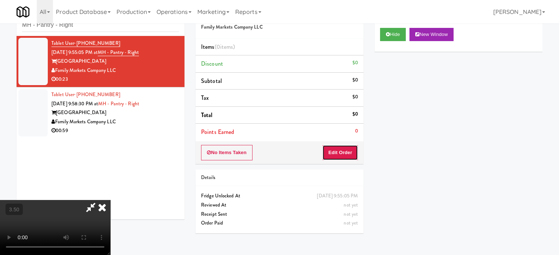
click at [342, 154] on button "Edit Order" at bounding box center [340, 152] width 36 height 15
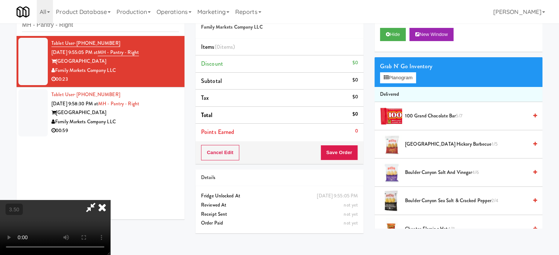
click at [110, 200] on video at bounding box center [55, 227] width 110 height 55
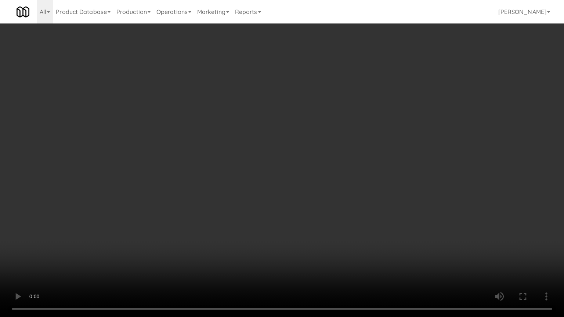
drag, startPoint x: 240, startPoint y: 173, endPoint x: 244, endPoint y: 161, distance: 12.3
click at [240, 173] on video at bounding box center [282, 158] width 564 height 317
click at [248, 206] on video at bounding box center [282, 158] width 564 height 317
click at [270, 165] on video at bounding box center [282, 158] width 564 height 317
click at [268, 160] on video at bounding box center [282, 158] width 564 height 317
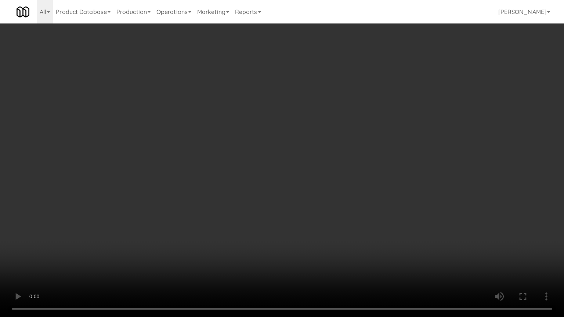
click at [271, 151] on video at bounding box center [282, 158] width 564 height 317
drag, startPoint x: 147, startPoint y: 253, endPoint x: 183, endPoint y: 224, distance: 46.2
click at [150, 250] on video at bounding box center [282, 158] width 564 height 317
click at [257, 193] on video at bounding box center [282, 158] width 564 height 317
click at [271, 194] on video at bounding box center [282, 158] width 564 height 317
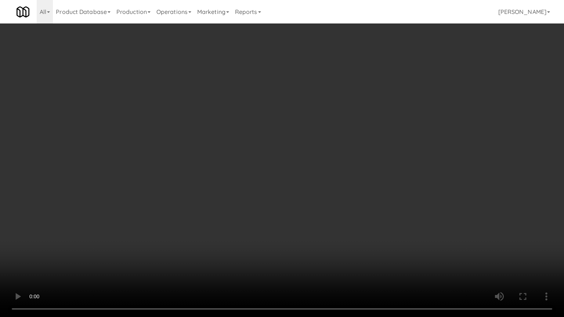
click at [267, 193] on video at bounding box center [282, 158] width 564 height 317
drag, startPoint x: 125, startPoint y: 274, endPoint x: 138, endPoint y: 264, distance: 15.5
click at [133, 255] on video at bounding box center [282, 158] width 564 height 317
click at [251, 201] on video at bounding box center [282, 158] width 564 height 317
click at [250, 207] on video at bounding box center [282, 158] width 564 height 317
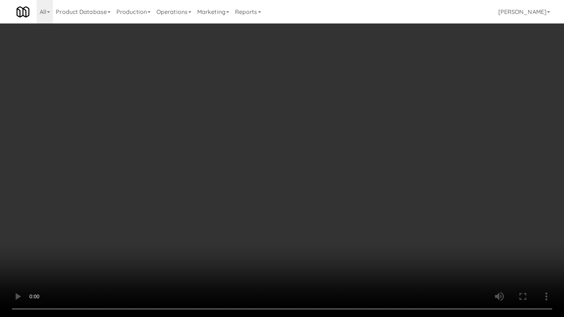
click at [257, 216] on video at bounding box center [282, 158] width 564 height 317
click at [253, 215] on video at bounding box center [282, 158] width 564 height 317
click at [253, 214] on video at bounding box center [282, 158] width 564 height 317
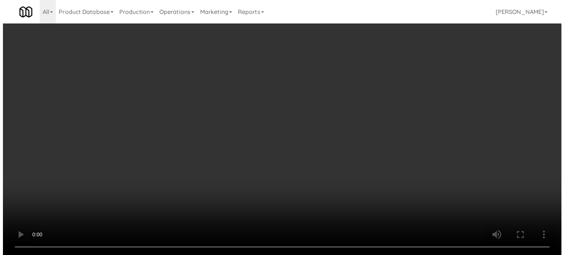
scroll to position [0, 0]
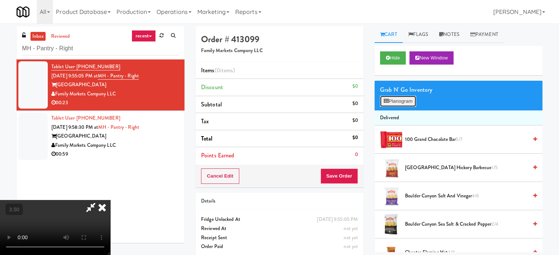
click at [397, 101] on button "Planogram" at bounding box center [398, 101] width 36 height 11
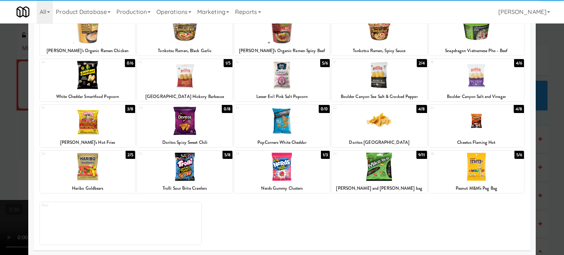
scroll to position [105, 0]
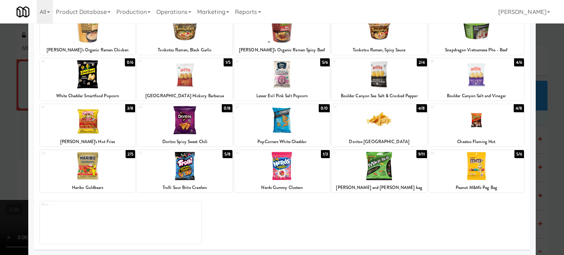
click at [126, 108] on div "3/8" at bounding box center [130, 108] width 10 height 8
click at [549, 136] on div at bounding box center [282, 127] width 564 height 255
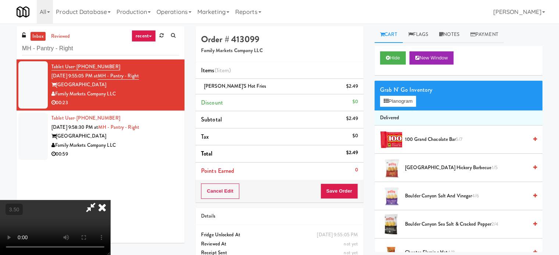
click at [110, 200] on video at bounding box center [55, 227] width 110 height 55
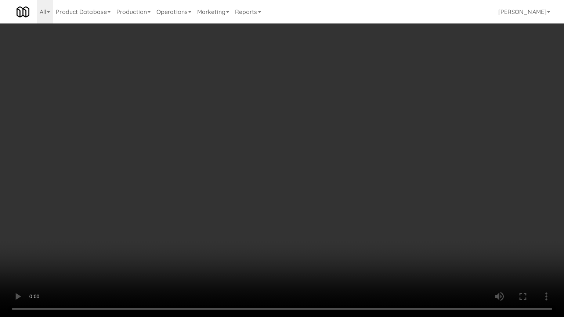
click at [264, 178] on video at bounding box center [282, 158] width 564 height 317
click at [320, 182] on video at bounding box center [282, 158] width 564 height 317
click at [294, 188] on video at bounding box center [282, 158] width 564 height 317
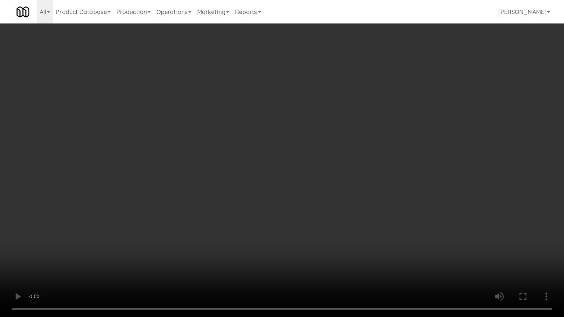
click at [294, 188] on video at bounding box center [282, 158] width 564 height 317
click at [295, 187] on video at bounding box center [282, 158] width 564 height 317
click at [296, 187] on video at bounding box center [282, 158] width 564 height 317
click at [298, 185] on video at bounding box center [282, 158] width 564 height 317
drag, startPoint x: 313, startPoint y: 198, endPoint x: 322, endPoint y: 191, distance: 11.8
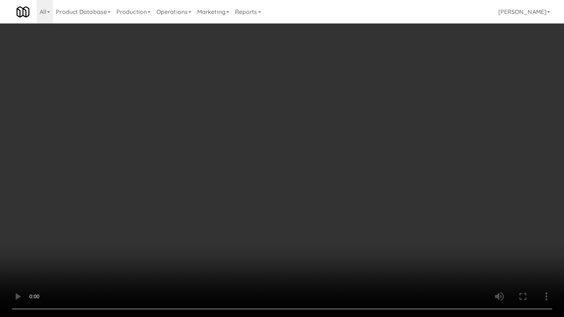
click at [313, 198] on video at bounding box center [282, 158] width 564 height 317
click at [322, 191] on video at bounding box center [282, 158] width 564 height 317
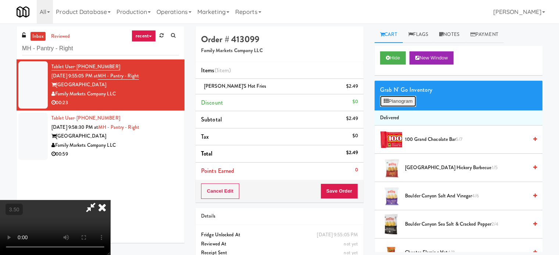
click at [408, 101] on button "Planogram" at bounding box center [398, 101] width 36 height 11
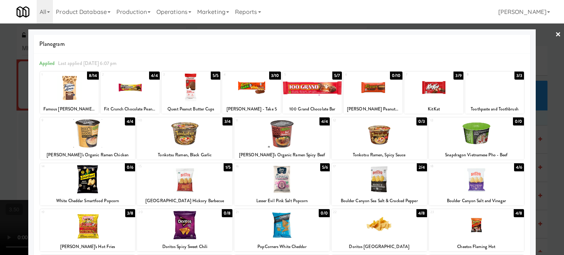
click at [514, 215] on div "4/8" at bounding box center [519, 213] width 10 height 8
click at [549, 211] on div at bounding box center [282, 127] width 564 height 255
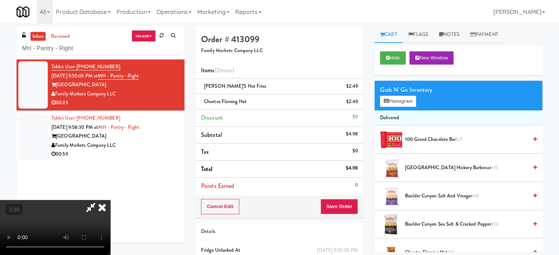
click at [110, 200] on video at bounding box center [55, 227] width 110 height 55
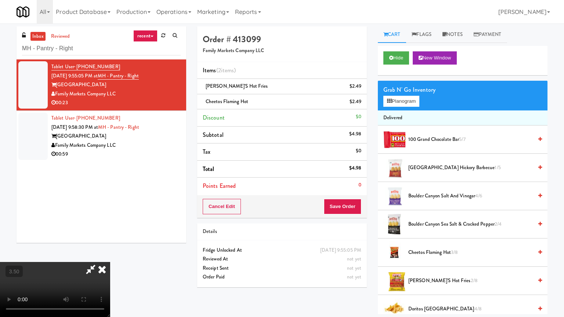
drag, startPoint x: 250, startPoint y: 189, endPoint x: 255, endPoint y: 173, distance: 16.7
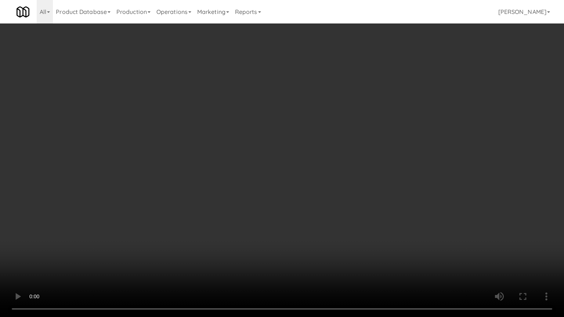
click at [250, 187] on video at bounding box center [282, 158] width 564 height 317
click at [299, 145] on video at bounding box center [282, 158] width 564 height 317
click at [301, 145] on video at bounding box center [282, 158] width 564 height 317
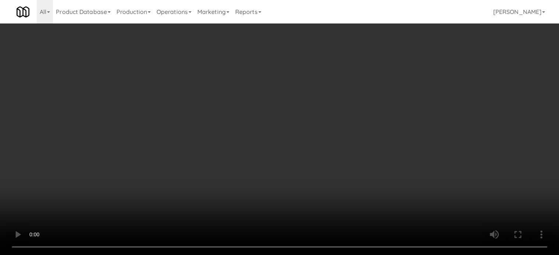
click at [252, 135] on video at bounding box center [279, 127] width 559 height 255
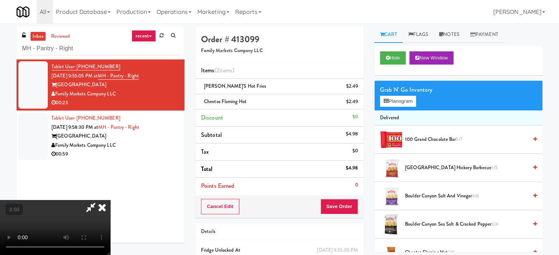
drag, startPoint x: 254, startPoint y: 134, endPoint x: 256, endPoint y: 179, distance: 44.5
click at [110, 200] on video at bounding box center [55, 227] width 110 height 55
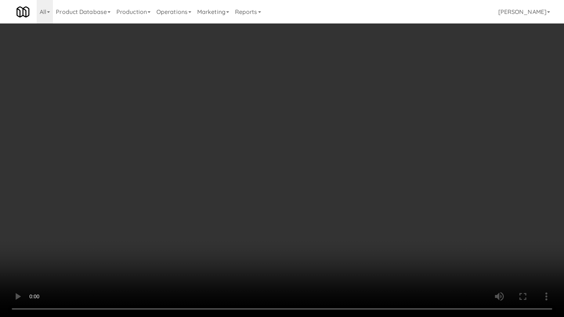
click at [281, 167] on video at bounding box center [282, 158] width 564 height 317
click at [367, 137] on video at bounding box center [282, 158] width 564 height 317
click at [367, 136] on video at bounding box center [282, 158] width 564 height 317
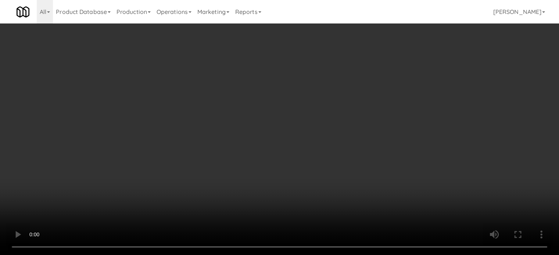
click at [241, 157] on video at bounding box center [279, 127] width 559 height 255
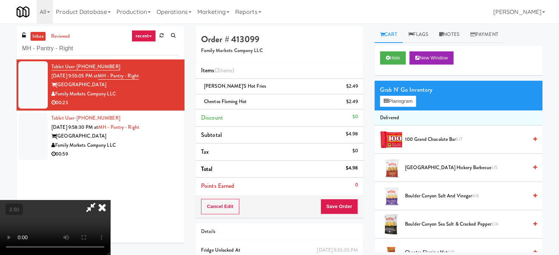
drag, startPoint x: 243, startPoint y: 155, endPoint x: 248, endPoint y: 158, distance: 6.2
click at [110, 200] on video at bounding box center [55, 227] width 110 height 55
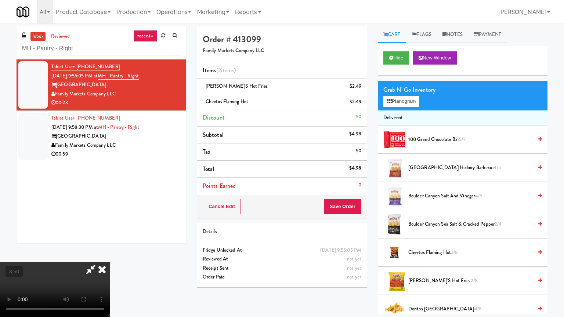
click at [110, 255] on video at bounding box center [55, 289] width 110 height 55
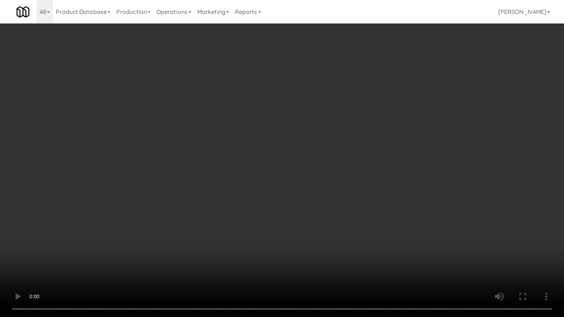
click at [351, 210] on video at bounding box center [282, 158] width 564 height 317
click at [351, 255] on video at bounding box center [282, 158] width 564 height 317
click at [352, 234] on video at bounding box center [282, 158] width 564 height 317
click at [355, 228] on video at bounding box center [282, 158] width 564 height 317
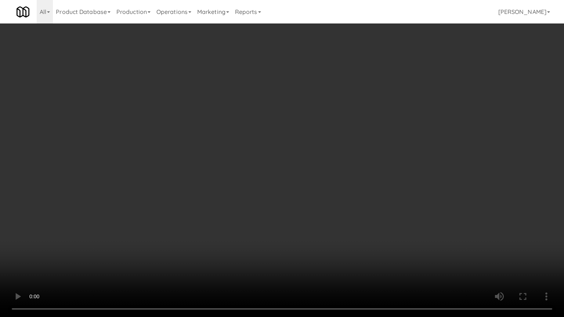
drag, startPoint x: 357, startPoint y: 228, endPoint x: 360, endPoint y: 223, distance: 5.7
click at [358, 225] on video at bounding box center [282, 158] width 564 height 317
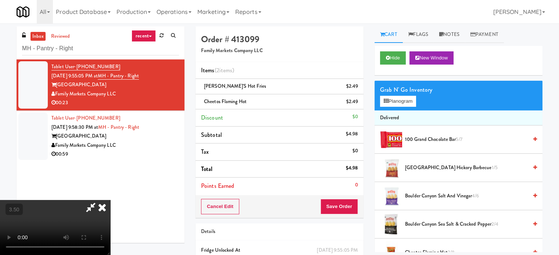
click at [110, 200] on icon at bounding box center [102, 207] width 16 height 15
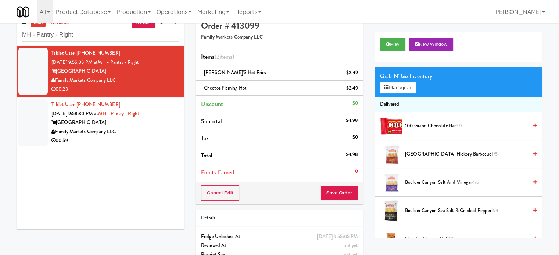
scroll to position [37, 0]
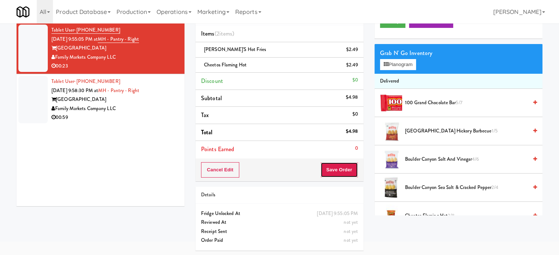
click at [341, 171] on button "Save Order" at bounding box center [338, 169] width 37 height 15
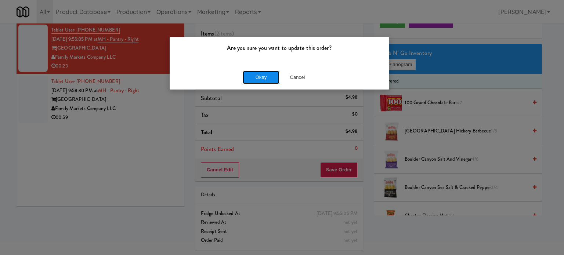
click at [261, 71] on button "Okay" at bounding box center [261, 77] width 37 height 13
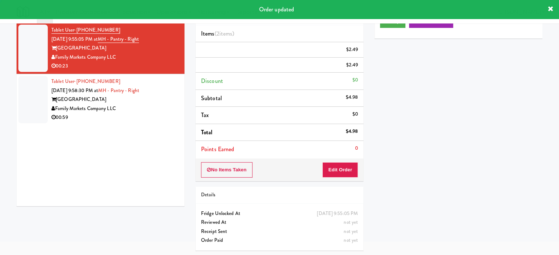
drag, startPoint x: 148, startPoint y: 111, endPoint x: 210, endPoint y: 113, distance: 62.1
click at [156, 113] on div "Tablet User · (410) 553-1361 Aug 10, 2025 9:58:30 PM at MH - Pantry - Right Mar…" at bounding box center [114, 99] width 127 height 45
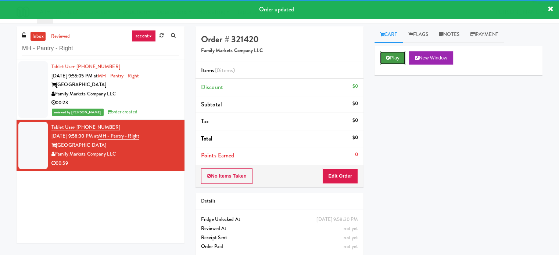
click at [402, 61] on button "Play" at bounding box center [392, 57] width 25 height 13
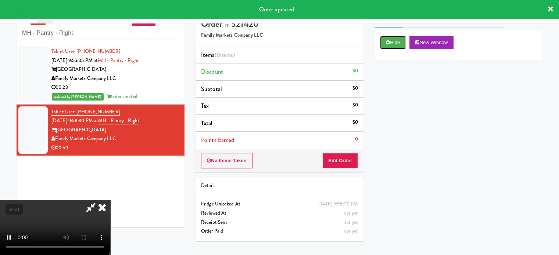
scroll to position [24, 0]
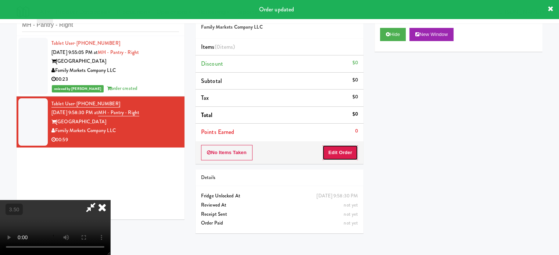
click at [338, 159] on button "Edit Order" at bounding box center [340, 152] width 36 height 15
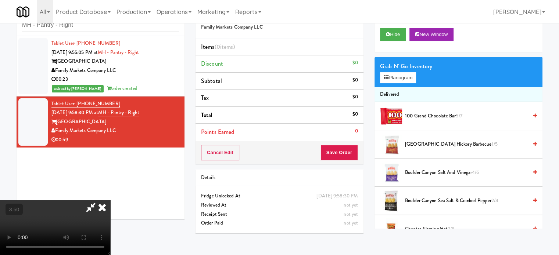
click at [110, 200] on video at bounding box center [55, 227] width 110 height 55
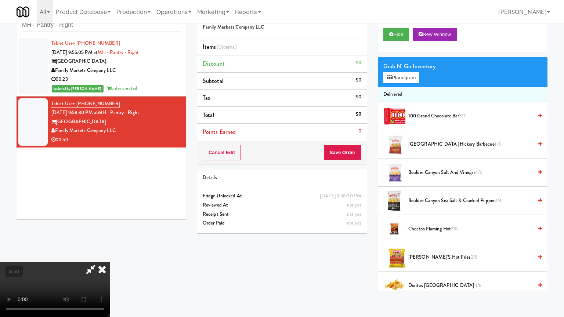
click at [110, 255] on video at bounding box center [55, 289] width 110 height 55
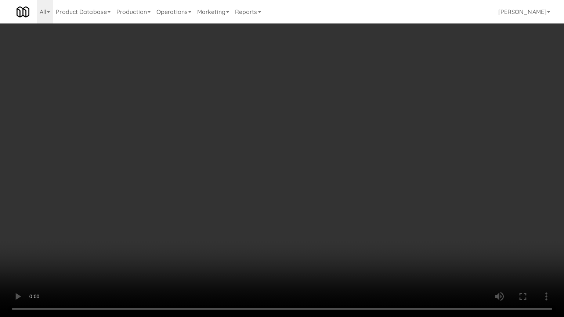
click at [294, 129] on video at bounding box center [282, 158] width 564 height 317
click at [309, 156] on video at bounding box center [282, 158] width 564 height 317
click at [323, 130] on video at bounding box center [282, 158] width 564 height 317
click at [329, 134] on video at bounding box center [282, 158] width 564 height 317
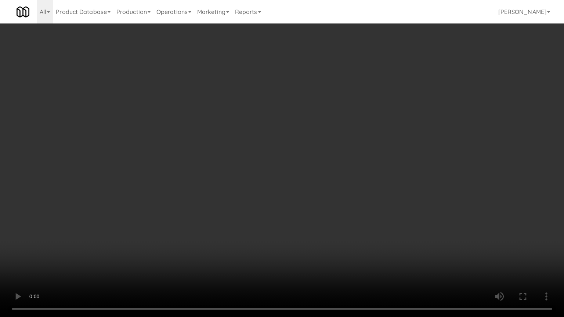
click at [335, 131] on video at bounding box center [282, 158] width 564 height 317
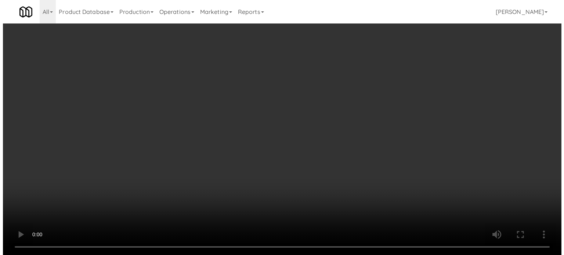
scroll to position [0, 0]
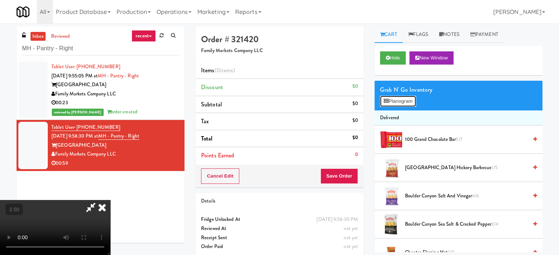
drag, startPoint x: 412, startPoint y: 102, endPoint x: 400, endPoint y: 94, distance: 13.5
click at [412, 102] on button "Planogram" at bounding box center [398, 101] width 36 height 11
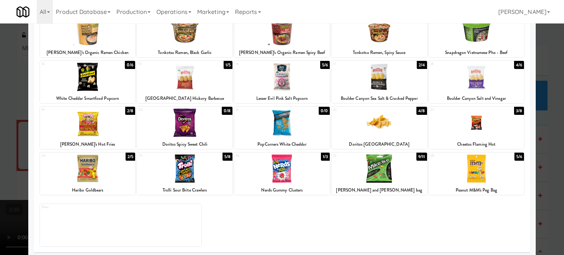
scroll to position [105, 0]
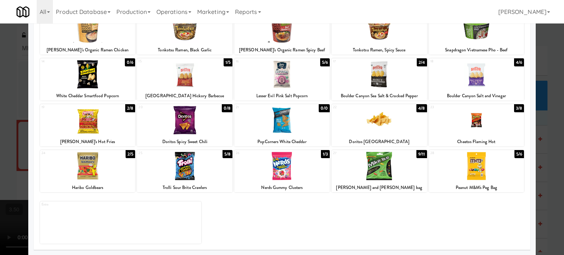
drag, startPoint x: 127, startPoint y: 110, endPoint x: 144, endPoint y: 104, distance: 17.4
click at [127, 110] on div "2/8" at bounding box center [130, 108] width 10 height 8
click at [545, 129] on div at bounding box center [282, 127] width 564 height 255
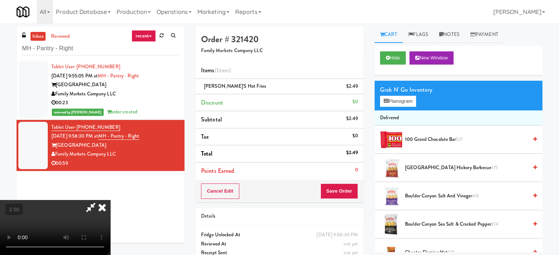
click at [110, 200] on video at bounding box center [55, 227] width 110 height 55
drag, startPoint x: 231, startPoint y: 127, endPoint x: 355, endPoint y: 154, distance: 126.6
click at [110, 200] on video at bounding box center [55, 227] width 110 height 55
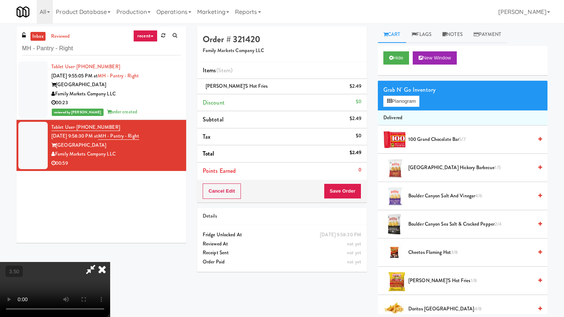
drag, startPoint x: 353, startPoint y: 149, endPoint x: 364, endPoint y: 137, distance: 16.9
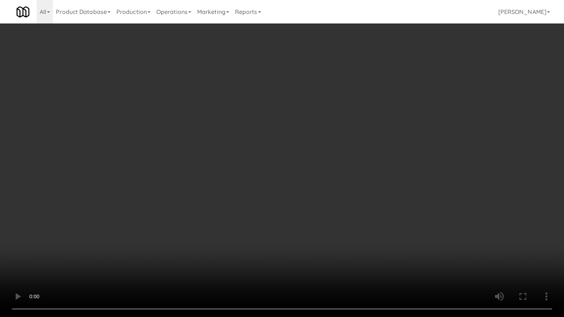
click at [353, 149] on video at bounding box center [282, 158] width 564 height 317
click at [369, 133] on video at bounding box center [282, 158] width 564 height 317
click at [163, 152] on video at bounding box center [282, 158] width 564 height 317
click at [169, 144] on video at bounding box center [282, 158] width 564 height 317
click at [175, 137] on video at bounding box center [282, 158] width 564 height 317
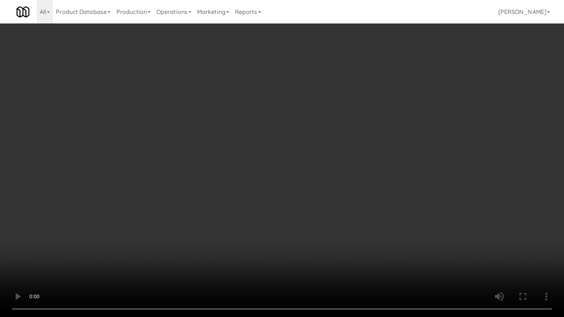
click at [176, 137] on video at bounding box center [282, 158] width 564 height 317
drag, startPoint x: 281, startPoint y: 191, endPoint x: 281, endPoint y: 185, distance: 5.5
click at [281, 190] on video at bounding box center [282, 158] width 564 height 317
click at [281, 185] on video at bounding box center [282, 158] width 564 height 317
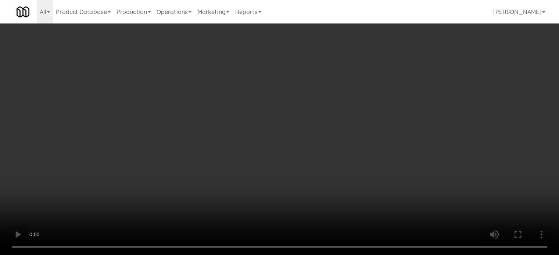
click at [170, 187] on video at bounding box center [279, 127] width 559 height 255
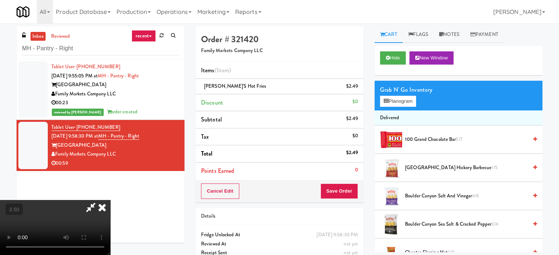
drag, startPoint x: 217, startPoint y: 189, endPoint x: 219, endPoint y: 178, distance: 10.8
click at [110, 200] on video at bounding box center [55, 227] width 110 height 55
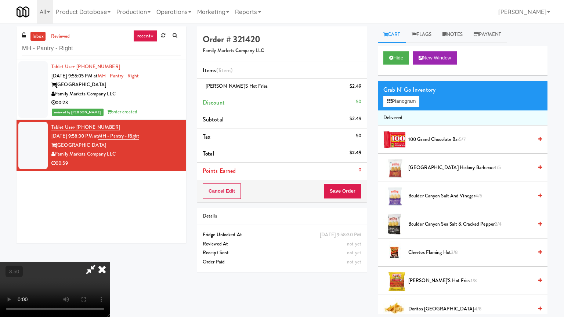
click at [110, 255] on video at bounding box center [55, 289] width 110 height 55
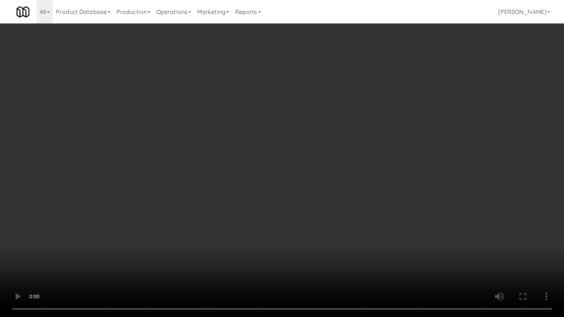
click at [239, 160] on video at bounding box center [282, 158] width 564 height 317
click at [247, 138] on video at bounding box center [282, 158] width 564 height 317
click at [249, 136] on video at bounding box center [282, 158] width 564 height 317
click at [256, 126] on video at bounding box center [282, 158] width 564 height 317
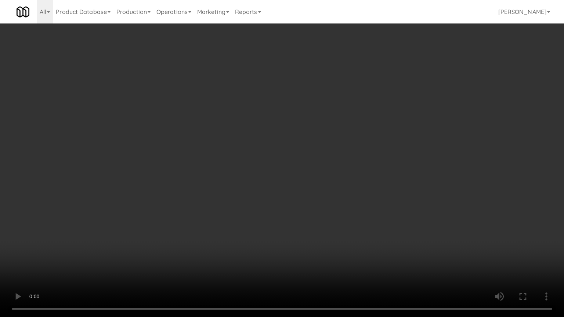
click at [325, 141] on video at bounding box center [282, 158] width 564 height 317
click at [321, 145] on video at bounding box center [282, 158] width 564 height 317
click at [322, 145] on video at bounding box center [282, 158] width 564 height 317
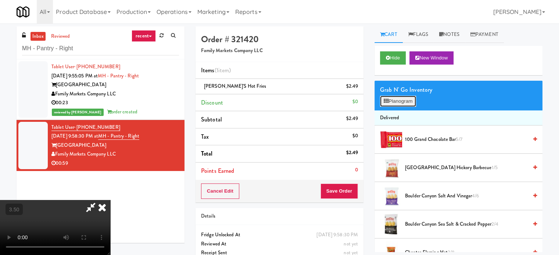
click at [414, 102] on button "Planogram" at bounding box center [398, 101] width 36 height 11
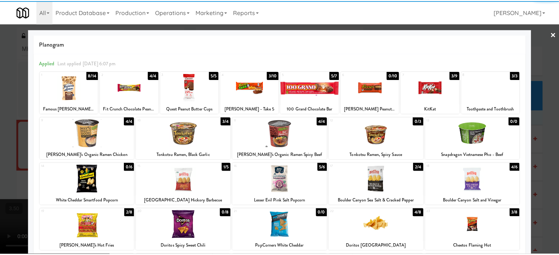
scroll to position [105, 0]
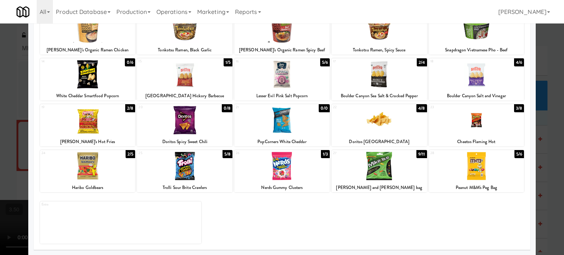
click at [227, 107] on div "0/8" at bounding box center [227, 108] width 11 height 8
click at [542, 137] on div at bounding box center [282, 127] width 564 height 255
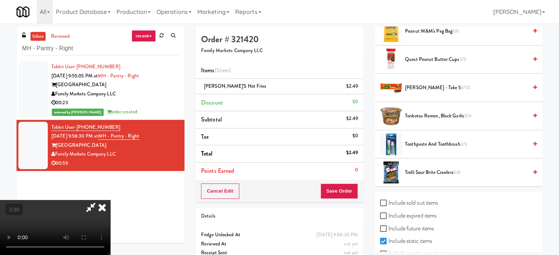
scroll to position [578, 0]
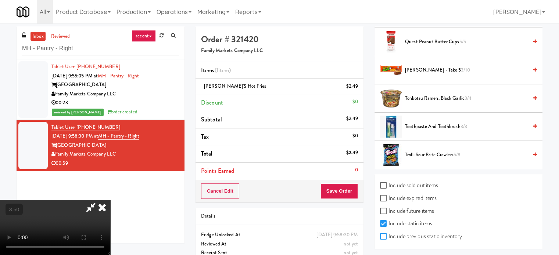
click at [383, 234] on input "Include previous static inventory" at bounding box center [384, 237] width 8 height 6
checkbox input "true"
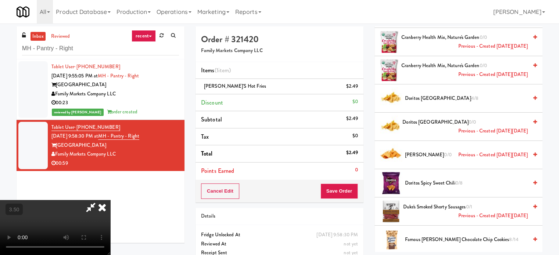
click at [424, 180] on span "Doritos Spicy Sweet Chili 0/8" at bounding box center [466, 183] width 123 height 9
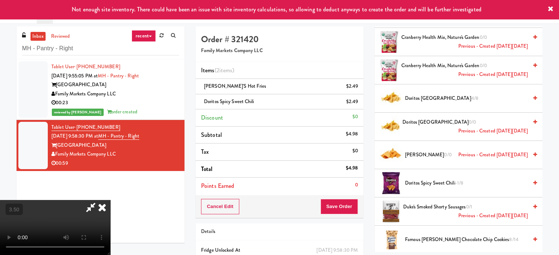
click at [110, 200] on video at bounding box center [55, 227] width 110 height 55
drag, startPoint x: 188, startPoint y: 183, endPoint x: 260, endPoint y: 176, distance: 72.0
click at [110, 200] on video at bounding box center [55, 227] width 110 height 55
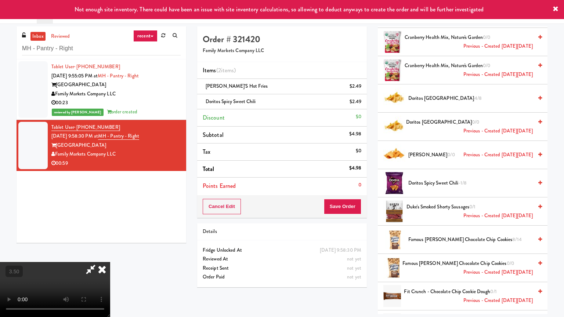
click at [110, 255] on video at bounding box center [55, 289] width 110 height 55
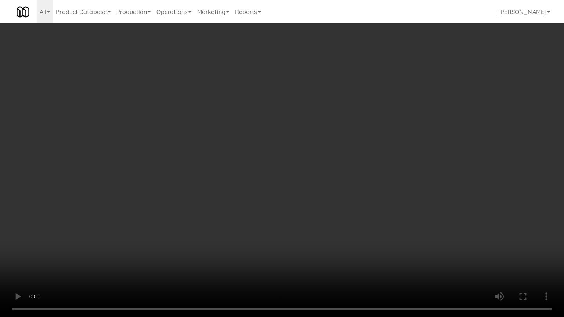
click at [320, 166] on video at bounding box center [282, 158] width 564 height 317
click at [322, 167] on video at bounding box center [282, 158] width 564 height 317
click at [386, 192] on video at bounding box center [282, 158] width 564 height 317
click at [346, 185] on video at bounding box center [282, 158] width 564 height 317
click at [372, 188] on video at bounding box center [282, 158] width 564 height 317
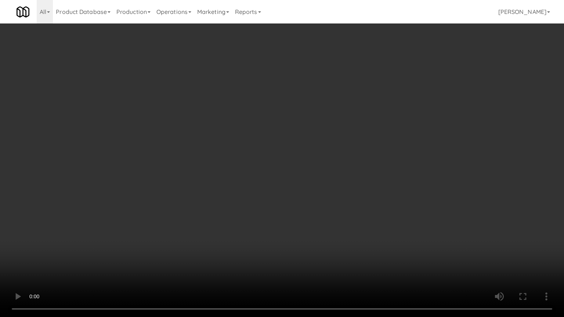
click at [324, 185] on video at bounding box center [282, 158] width 564 height 317
click at [301, 186] on video at bounding box center [282, 158] width 564 height 317
click at [308, 180] on video at bounding box center [282, 158] width 564 height 317
click at [314, 178] on video at bounding box center [282, 158] width 564 height 317
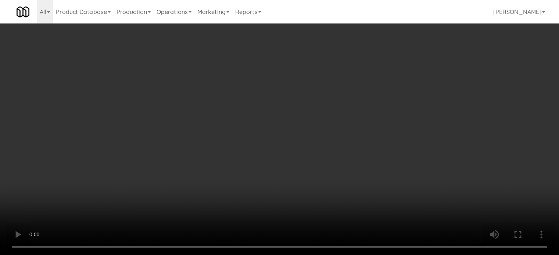
scroll to position [2595, 0]
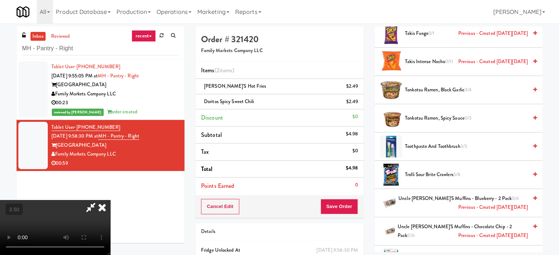
click at [454, 170] on span "Trolli Sour Brite Crawlers 5/8" at bounding box center [466, 174] width 123 height 9
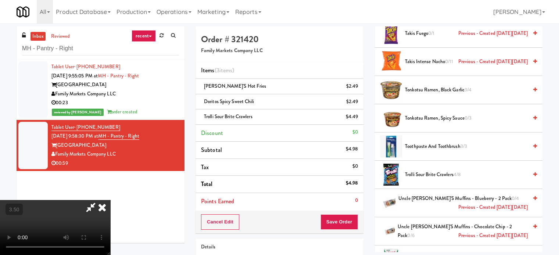
click at [454, 170] on span "Trolli Sour Brite Crawlers 4/8" at bounding box center [466, 174] width 123 height 9
click at [110, 200] on video at bounding box center [55, 227] width 110 height 55
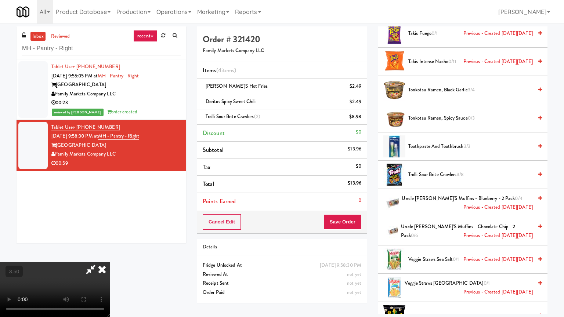
drag, startPoint x: 277, startPoint y: 182, endPoint x: 289, endPoint y: 89, distance: 93.7
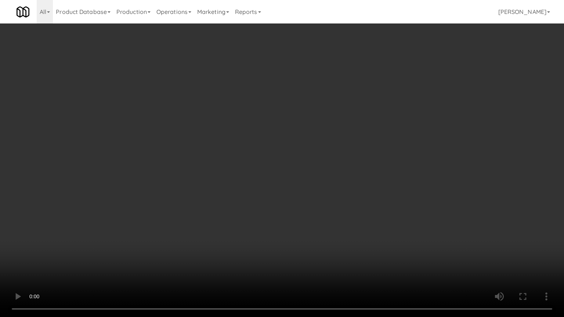
click at [277, 179] on video at bounding box center [282, 158] width 564 height 317
click at [295, 175] on video at bounding box center [282, 158] width 564 height 317
click at [199, 213] on video at bounding box center [282, 158] width 564 height 317
click at [318, 162] on video at bounding box center [282, 158] width 564 height 317
drag, startPoint x: 178, startPoint y: 263, endPoint x: 234, endPoint y: 194, distance: 89.1
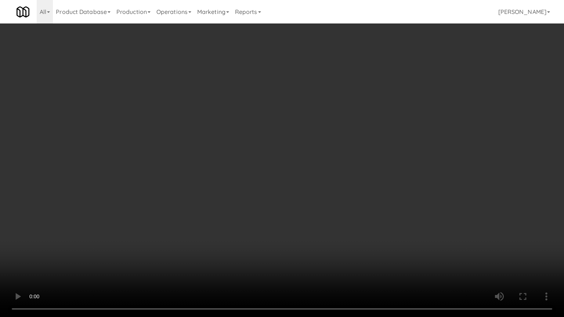
click at [179, 255] on video at bounding box center [282, 158] width 564 height 317
click at [244, 182] on video at bounding box center [282, 158] width 564 height 317
drag, startPoint x: 243, startPoint y: 180, endPoint x: 245, endPoint y: 173, distance: 7.2
click at [243, 180] on video at bounding box center [282, 158] width 564 height 317
click at [243, 173] on video at bounding box center [282, 158] width 564 height 317
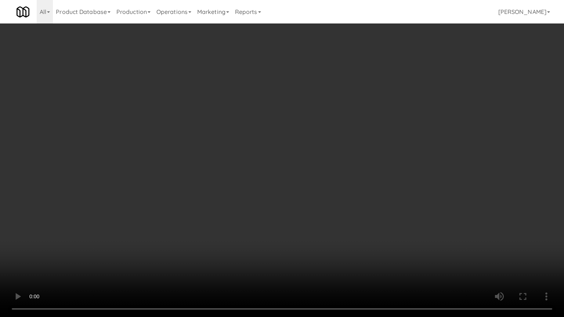
click at [250, 156] on video at bounding box center [282, 158] width 564 height 317
click at [241, 166] on video at bounding box center [282, 158] width 564 height 317
click at [274, 156] on video at bounding box center [282, 158] width 564 height 317
click at [258, 155] on video at bounding box center [282, 158] width 564 height 317
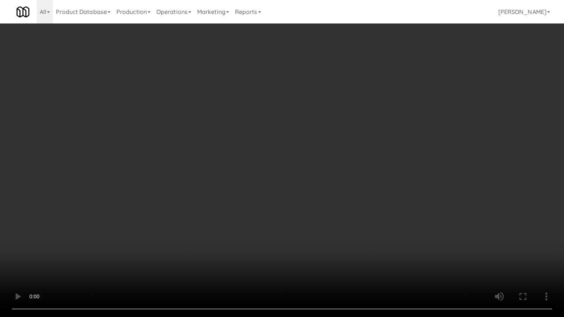
click at [304, 156] on video at bounding box center [282, 158] width 564 height 317
click at [298, 156] on video at bounding box center [282, 158] width 564 height 317
click at [307, 160] on video at bounding box center [282, 158] width 564 height 317
click at [301, 156] on video at bounding box center [282, 158] width 564 height 317
click at [353, 165] on video at bounding box center [282, 158] width 564 height 317
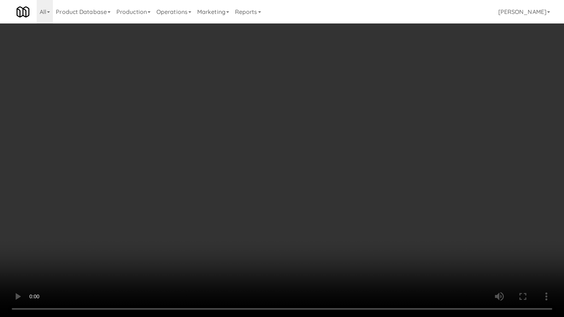
click at [336, 166] on video at bounding box center [282, 158] width 564 height 317
click at [338, 165] on video at bounding box center [282, 158] width 564 height 317
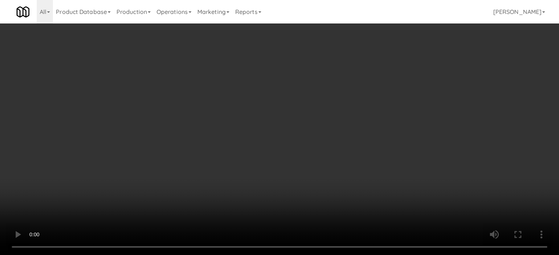
scroll to position [575, 0]
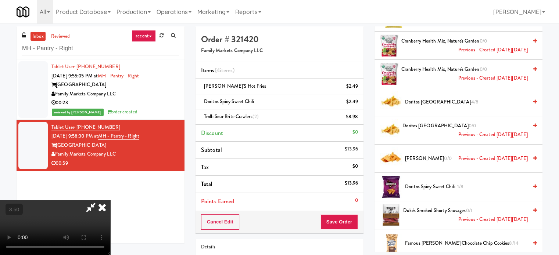
click at [469, 241] on span "Famous Amos Chocolate Chip Cookies 8/14" at bounding box center [466, 243] width 123 height 9
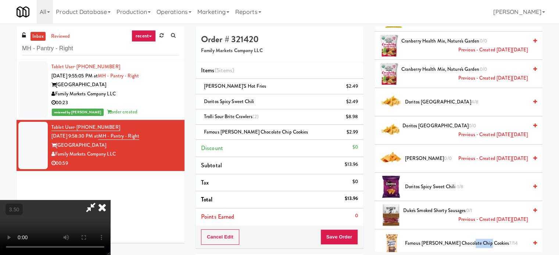
click at [468, 241] on span "Famous Amos Chocolate Chip Cookies 7/14" at bounding box center [466, 243] width 123 height 9
click at [110, 200] on video at bounding box center [55, 227] width 110 height 55
drag, startPoint x: 212, startPoint y: 178, endPoint x: 216, endPoint y: 173, distance: 6.3
click at [110, 200] on video at bounding box center [55, 227] width 110 height 55
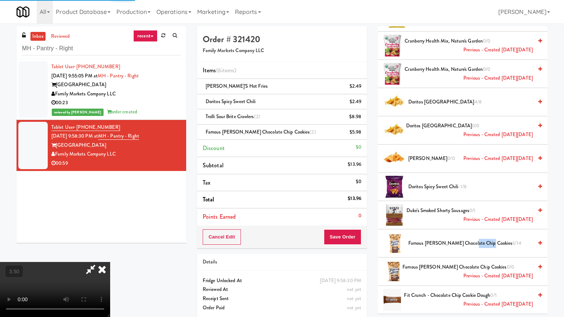
drag, startPoint x: 253, startPoint y: 160, endPoint x: 268, endPoint y: 138, distance: 27.0
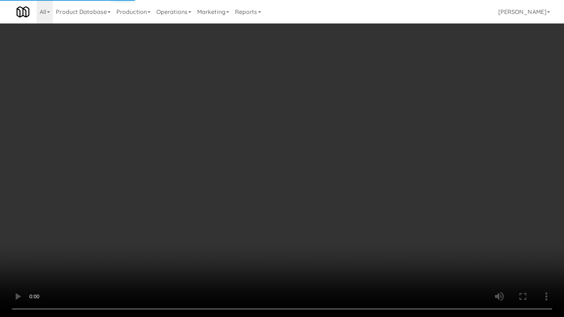
click at [253, 160] on video at bounding box center [282, 158] width 564 height 317
click at [277, 125] on video at bounding box center [282, 158] width 564 height 317
click at [231, 255] on video at bounding box center [282, 158] width 564 height 317
click at [270, 200] on video at bounding box center [282, 158] width 564 height 317
click at [270, 197] on video at bounding box center [282, 158] width 564 height 317
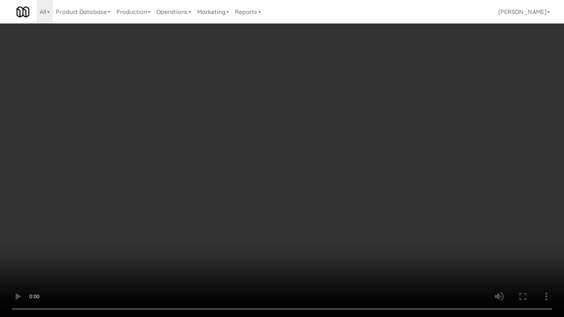
click at [271, 190] on video at bounding box center [282, 158] width 564 height 317
click at [320, 195] on video at bounding box center [282, 158] width 564 height 317
click at [299, 188] on video at bounding box center [282, 158] width 564 height 317
click at [300, 187] on video at bounding box center [282, 158] width 564 height 317
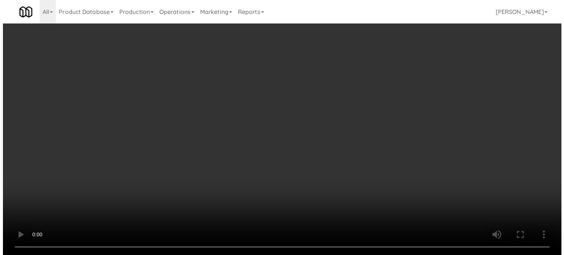
scroll to position [0, 0]
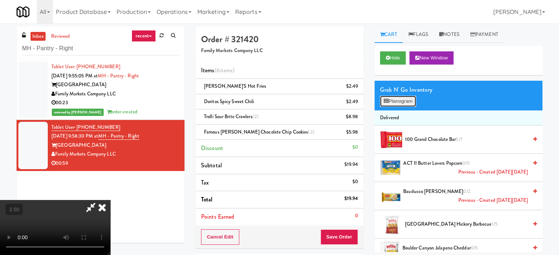
click at [403, 100] on button "Planogram" at bounding box center [398, 101] width 36 height 11
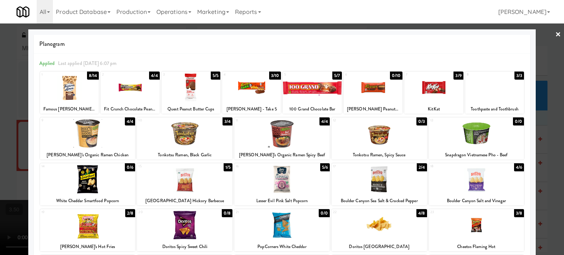
click at [418, 213] on div "4/8" at bounding box center [421, 213] width 10 height 8
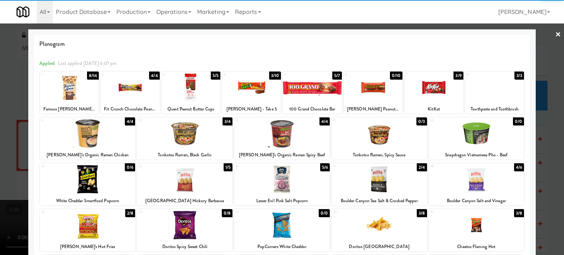
click at [546, 208] on div at bounding box center [282, 127] width 564 height 255
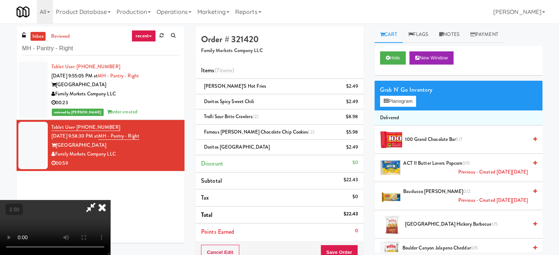
click at [110, 200] on video at bounding box center [55, 227] width 110 height 55
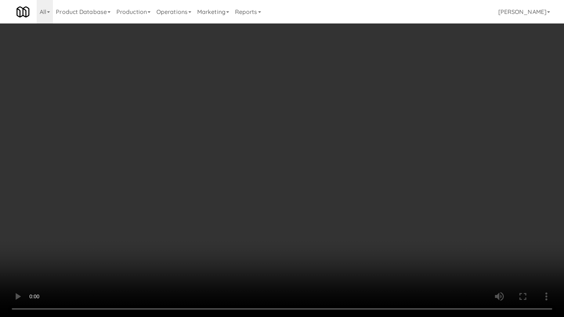
click at [287, 122] on video at bounding box center [282, 158] width 564 height 317
click at [287, 123] on video at bounding box center [282, 158] width 564 height 317
click at [299, 126] on video at bounding box center [282, 158] width 564 height 317
click at [297, 126] on video at bounding box center [282, 158] width 564 height 317
click at [325, 136] on video at bounding box center [282, 158] width 564 height 317
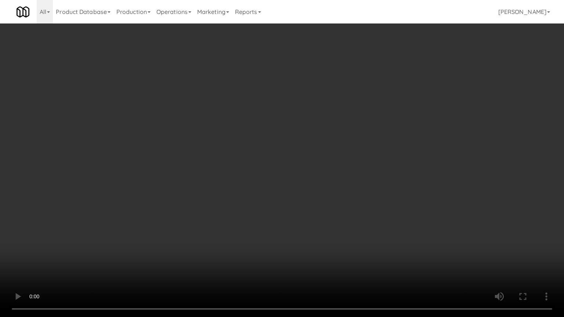
click at [326, 137] on video at bounding box center [282, 158] width 564 height 317
click at [328, 139] on video at bounding box center [282, 158] width 564 height 317
drag, startPoint x: 299, startPoint y: 281, endPoint x: 306, endPoint y: 241, distance: 41.0
click at [299, 255] on video at bounding box center [282, 158] width 564 height 317
click at [301, 242] on video at bounding box center [282, 158] width 564 height 317
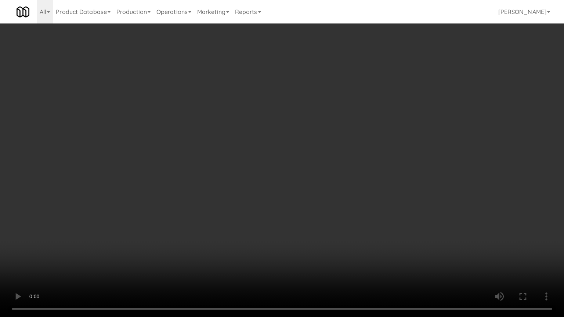
click at [303, 240] on video at bounding box center [282, 158] width 564 height 317
click at [362, 211] on video at bounding box center [282, 158] width 564 height 317
click at [354, 208] on video at bounding box center [282, 158] width 564 height 317
click at [424, 247] on video at bounding box center [282, 158] width 564 height 317
click at [349, 230] on video at bounding box center [282, 158] width 564 height 317
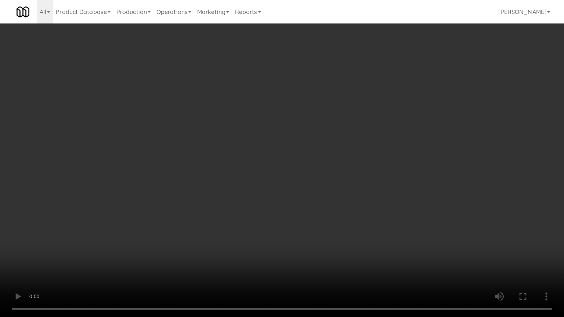
click at [337, 226] on video at bounding box center [282, 158] width 564 height 317
click at [333, 225] on video at bounding box center [282, 158] width 564 height 317
click at [333, 224] on video at bounding box center [282, 158] width 564 height 317
click at [333, 223] on video at bounding box center [282, 158] width 564 height 317
click at [383, 234] on video at bounding box center [282, 158] width 564 height 317
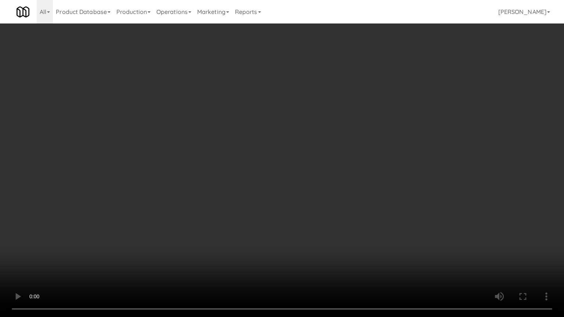
click at [360, 225] on video at bounding box center [282, 158] width 564 height 317
drag, startPoint x: 371, startPoint y: 206, endPoint x: 429, endPoint y: 118, distance: 106.3
click at [373, 203] on video at bounding box center [282, 158] width 564 height 317
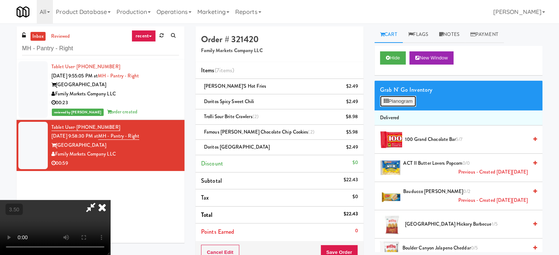
click at [408, 102] on button "Planogram" at bounding box center [398, 101] width 36 height 11
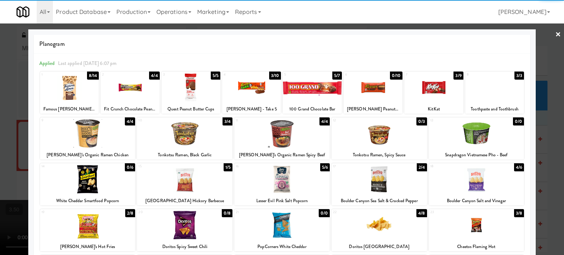
scroll to position [105, 0]
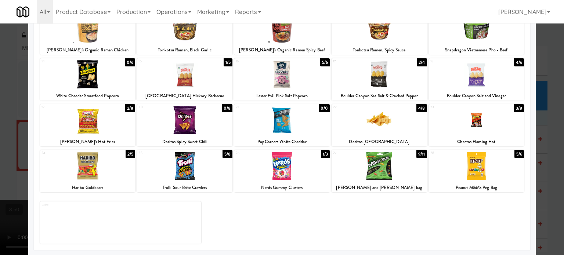
click at [417, 107] on div "4/8" at bounding box center [421, 108] width 10 height 8
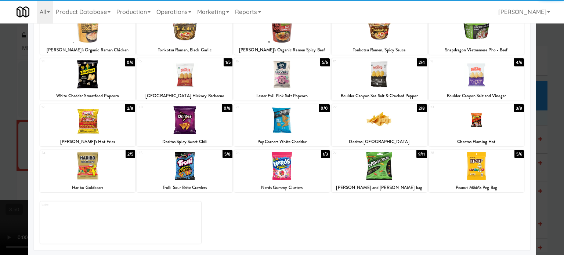
click at [226, 152] on div "5/8" at bounding box center [228, 154] width 10 height 8
click at [551, 162] on div at bounding box center [282, 127] width 564 height 255
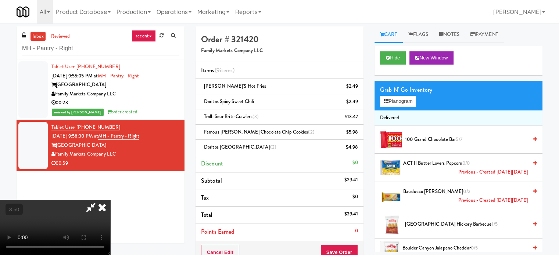
click at [110, 200] on video at bounding box center [55, 227] width 110 height 55
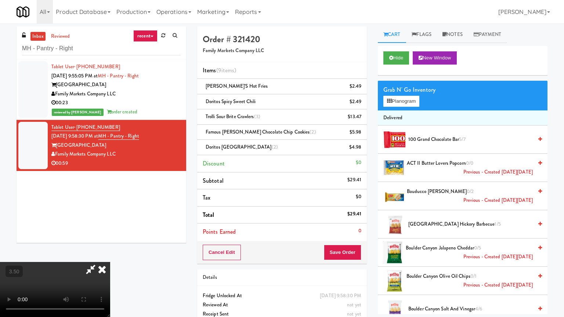
click at [110, 255] on video at bounding box center [55, 289] width 110 height 55
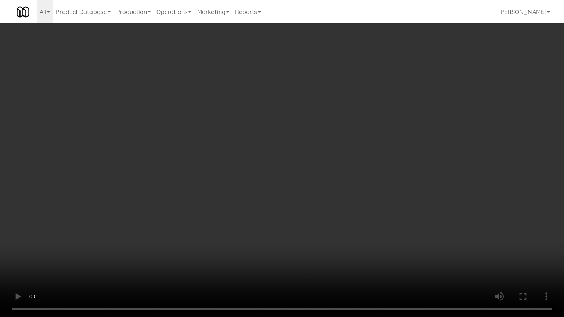
click at [300, 158] on video at bounding box center [282, 158] width 564 height 317
click at [304, 159] on video at bounding box center [282, 158] width 564 height 317
click at [298, 168] on video at bounding box center [282, 158] width 564 height 317
click at [295, 169] on video at bounding box center [282, 158] width 564 height 317
click at [297, 170] on video at bounding box center [282, 158] width 564 height 317
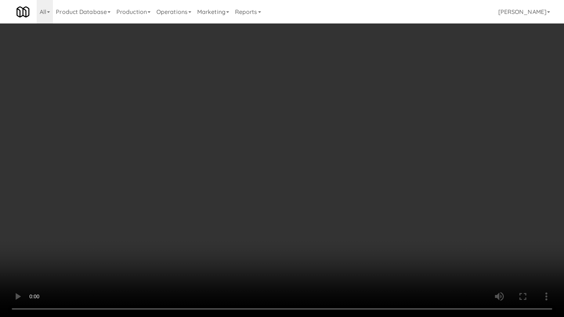
click at [278, 175] on video at bounding box center [282, 158] width 564 height 317
click at [336, 180] on video at bounding box center [282, 158] width 564 height 317
click at [300, 179] on video at bounding box center [282, 158] width 564 height 317
click at [362, 184] on video at bounding box center [282, 158] width 564 height 317
click at [321, 179] on video at bounding box center [282, 158] width 564 height 317
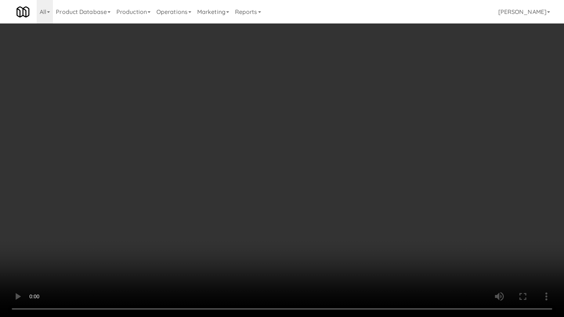
click at [367, 165] on video at bounding box center [282, 158] width 564 height 317
click at [319, 172] on video at bounding box center [282, 158] width 564 height 317
drag, startPoint x: 322, startPoint y: 171, endPoint x: 364, endPoint y: 123, distance: 64.3
click at [323, 171] on video at bounding box center [282, 158] width 564 height 317
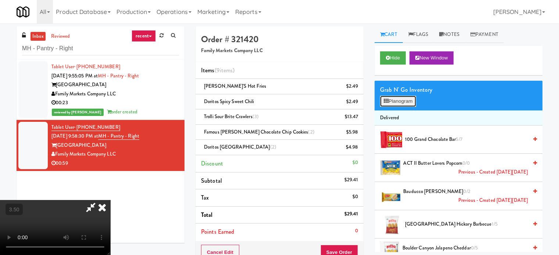
click at [409, 99] on button "Planogram" at bounding box center [398, 101] width 36 height 11
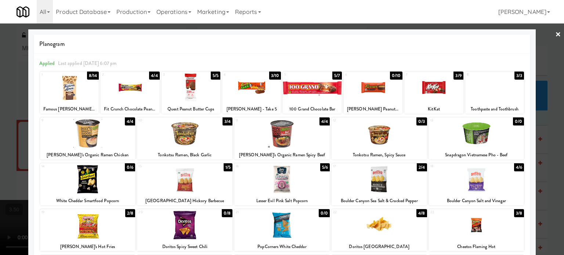
click at [91, 76] on div "8/14" at bounding box center [93, 76] width 12 height 8
click at [91, 76] on div "5/14" at bounding box center [92, 76] width 11 height 8
click at [549, 157] on div at bounding box center [282, 127] width 564 height 255
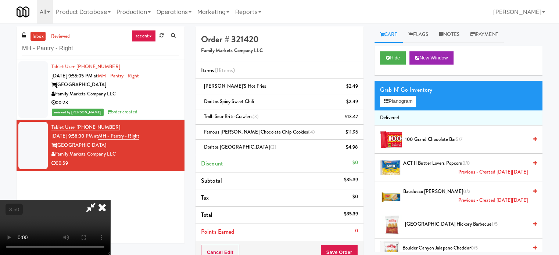
click at [110, 200] on video at bounding box center [55, 227] width 110 height 55
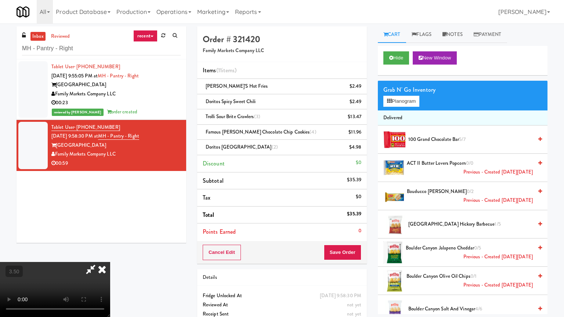
drag, startPoint x: 266, startPoint y: 172, endPoint x: 288, endPoint y: 169, distance: 22.3
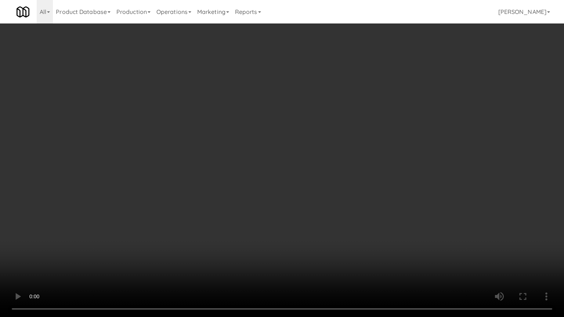
click at [266, 172] on video at bounding box center [282, 158] width 564 height 317
click at [336, 172] on video at bounding box center [282, 158] width 564 height 317
drag, startPoint x: 289, startPoint y: 185, endPoint x: 304, endPoint y: 166, distance: 24.0
click at [289, 185] on video at bounding box center [282, 158] width 564 height 317
click at [353, 169] on video at bounding box center [282, 158] width 564 height 317
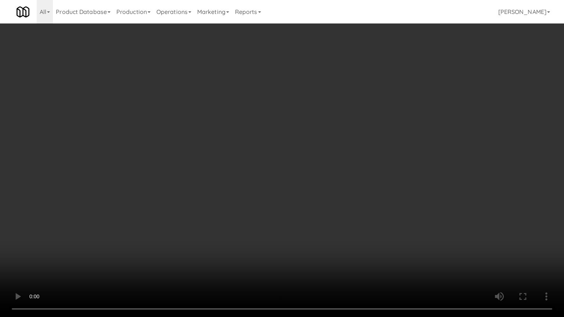
click at [303, 175] on video at bounding box center [282, 158] width 564 height 317
click at [316, 174] on video at bounding box center [282, 158] width 564 height 317
click at [319, 175] on video at bounding box center [282, 158] width 564 height 317
click at [358, 187] on video at bounding box center [282, 158] width 564 height 317
click at [271, 169] on video at bounding box center [282, 158] width 564 height 317
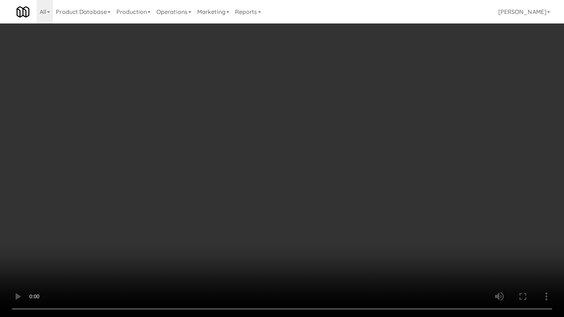
click at [274, 166] on video at bounding box center [282, 158] width 564 height 317
drag, startPoint x: 276, startPoint y: 168, endPoint x: 395, endPoint y: 182, distance: 119.8
click at [277, 169] on video at bounding box center [282, 158] width 564 height 317
click at [405, 190] on video at bounding box center [282, 158] width 564 height 317
click at [357, 191] on video at bounding box center [282, 158] width 564 height 317
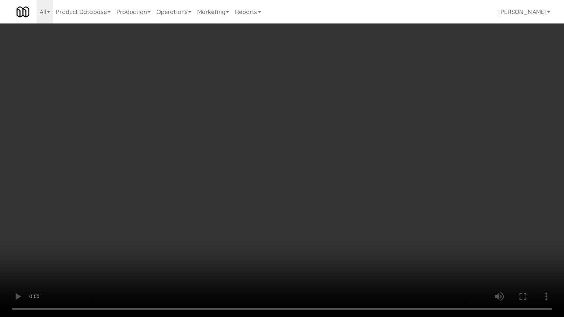
click at [423, 194] on video at bounding box center [282, 158] width 564 height 317
click at [354, 191] on video at bounding box center [282, 158] width 564 height 317
click at [359, 188] on video at bounding box center [282, 158] width 564 height 317
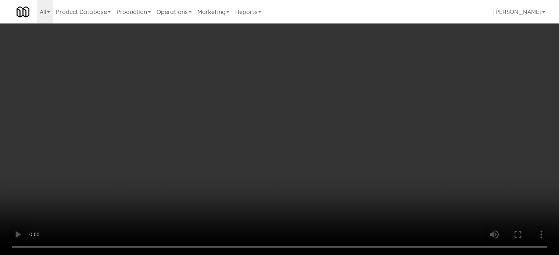
scroll to position [2571, 0]
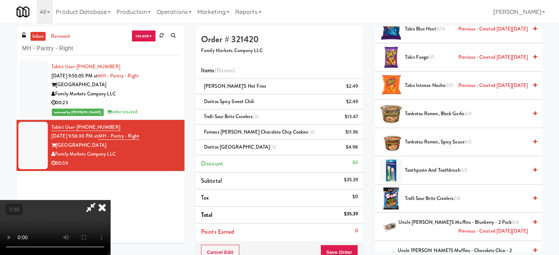
click at [438, 194] on span "Trolli Sour Brite Crawlers 2/8" at bounding box center [466, 198] width 123 height 9
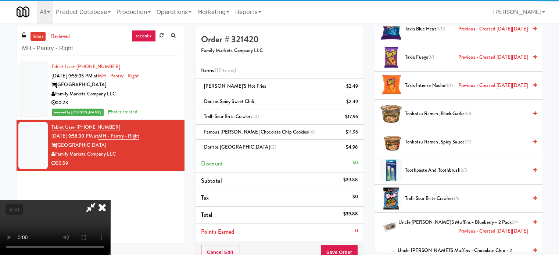
click at [110, 200] on video at bounding box center [55, 227] width 110 height 55
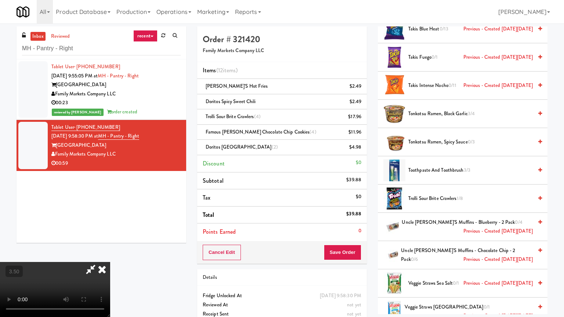
click at [110, 255] on video at bounding box center [55, 289] width 110 height 55
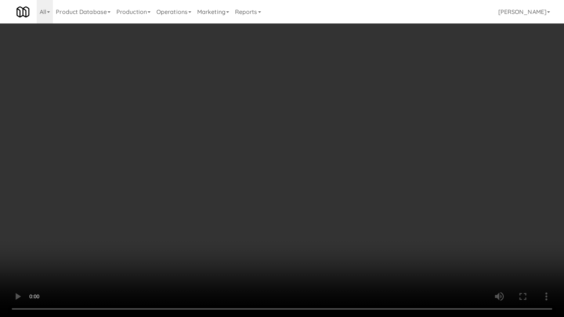
click at [313, 150] on video at bounding box center [282, 158] width 564 height 317
click at [309, 163] on video at bounding box center [282, 158] width 564 height 317
click at [272, 140] on video at bounding box center [282, 158] width 564 height 317
click at [278, 166] on video at bounding box center [282, 158] width 564 height 317
click at [329, 152] on video at bounding box center [282, 158] width 564 height 317
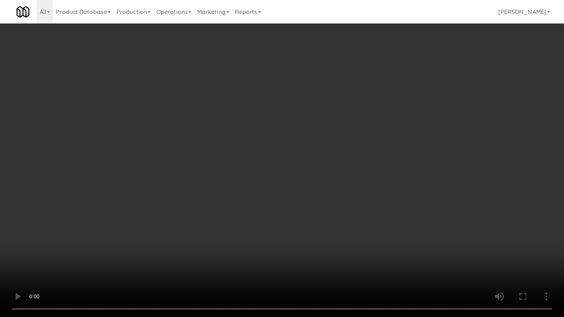
click at [304, 154] on video at bounding box center [282, 158] width 564 height 317
click at [324, 161] on video at bounding box center [282, 158] width 564 height 317
click at [308, 162] on video at bounding box center [282, 158] width 564 height 317
click at [347, 166] on video at bounding box center [282, 158] width 564 height 317
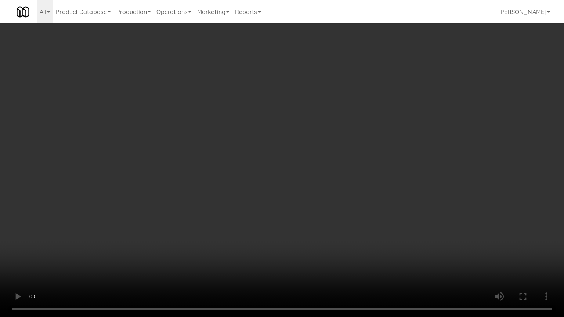
click at [309, 167] on video at bounding box center [282, 158] width 564 height 317
click at [395, 155] on video at bounding box center [282, 158] width 564 height 317
click at [461, 182] on video at bounding box center [282, 158] width 564 height 317
click at [359, 163] on video at bounding box center [282, 158] width 564 height 317
click at [369, 163] on video at bounding box center [282, 158] width 564 height 317
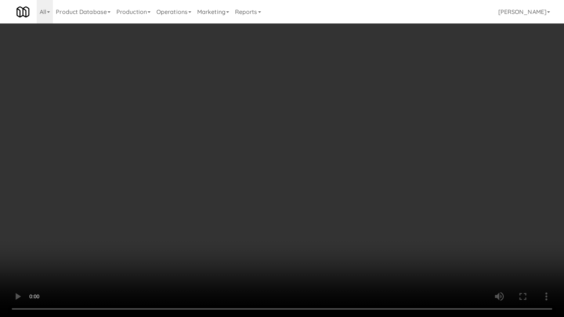
click at [411, 168] on video at bounding box center [282, 158] width 564 height 317
click at [344, 164] on video at bounding box center [282, 158] width 564 height 317
click at [373, 160] on video at bounding box center [282, 158] width 564 height 317
click at [360, 159] on video at bounding box center [282, 158] width 564 height 317
click at [406, 161] on video at bounding box center [282, 158] width 564 height 317
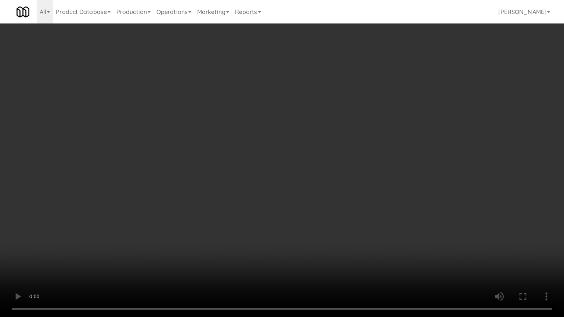
click at [358, 155] on video at bounding box center [282, 158] width 564 height 317
drag, startPoint x: 389, startPoint y: 157, endPoint x: 381, endPoint y: 158, distance: 8.1
click at [389, 158] on video at bounding box center [282, 158] width 564 height 317
click at [378, 159] on video at bounding box center [282, 158] width 564 height 317
click at [483, 129] on video at bounding box center [282, 158] width 564 height 317
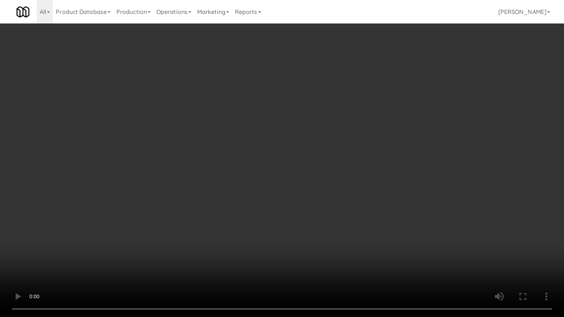
click at [396, 140] on video at bounding box center [282, 158] width 564 height 317
click at [431, 138] on video at bounding box center [282, 158] width 564 height 317
click at [430, 136] on video at bounding box center [282, 158] width 564 height 317
click at [442, 127] on video at bounding box center [282, 158] width 564 height 317
click at [444, 125] on video at bounding box center [282, 158] width 564 height 317
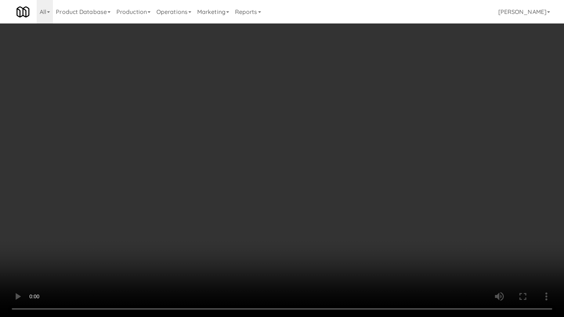
click at [444, 123] on video at bounding box center [282, 158] width 564 height 317
click at [432, 118] on video at bounding box center [282, 158] width 564 height 317
drag, startPoint x: 432, startPoint y: 118, endPoint x: 429, endPoint y: 47, distance: 71.0
click at [432, 116] on video at bounding box center [282, 158] width 564 height 317
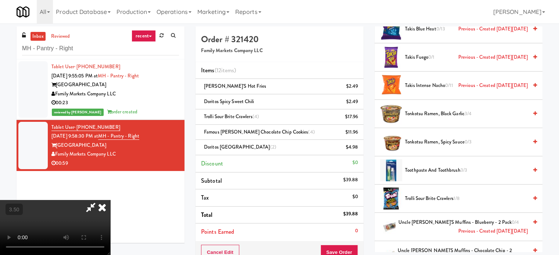
click at [110, 200] on icon at bounding box center [102, 207] width 16 height 15
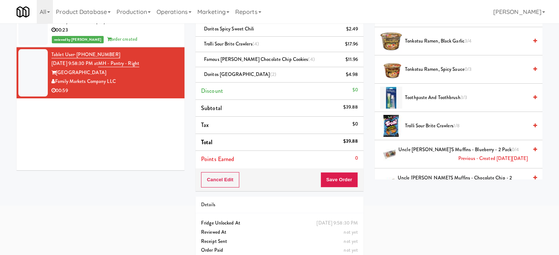
scroll to position [82, 0]
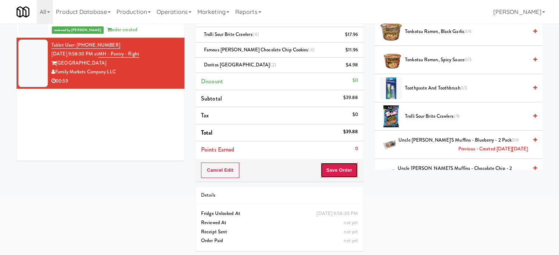
click at [339, 168] on button "Save Order" at bounding box center [338, 170] width 37 height 15
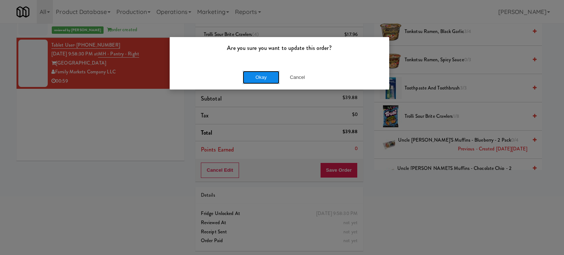
click at [259, 76] on button "Okay" at bounding box center [261, 77] width 37 height 13
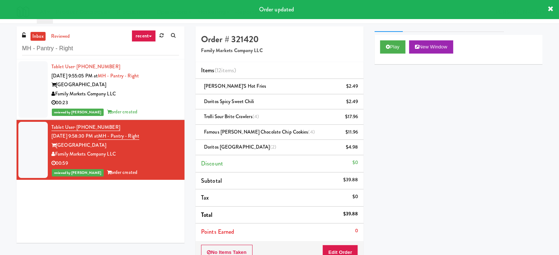
scroll to position [0, 0]
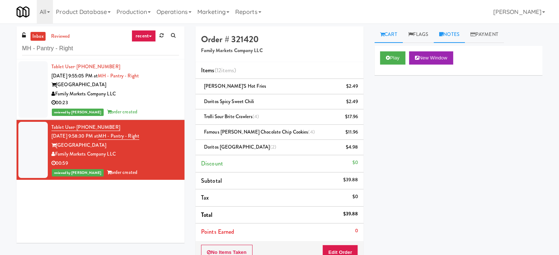
click at [458, 28] on link "Notes" at bounding box center [448, 34] width 31 height 17
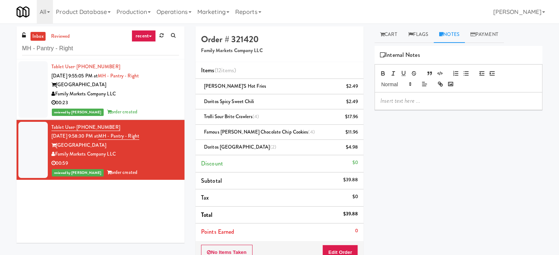
click at [405, 97] on p at bounding box center [458, 101] width 156 height 8
click at [387, 30] on link "Cart" at bounding box center [388, 34] width 28 height 17
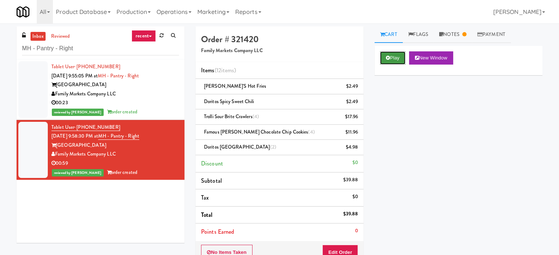
click at [391, 56] on button "Play" at bounding box center [392, 57] width 25 height 13
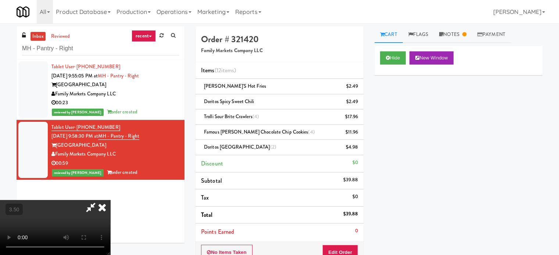
click at [110, 200] on video at bounding box center [55, 227] width 110 height 55
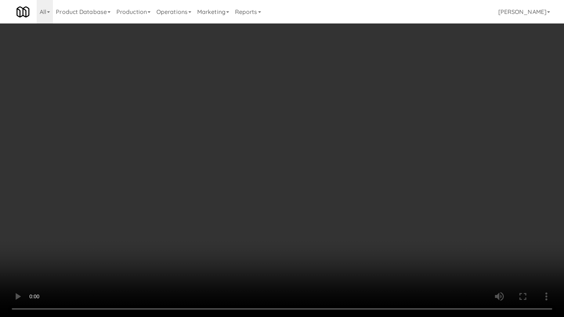
click at [297, 134] on video at bounding box center [282, 158] width 564 height 317
click at [300, 130] on video at bounding box center [282, 158] width 564 height 317
click at [300, 129] on video at bounding box center [282, 158] width 564 height 317
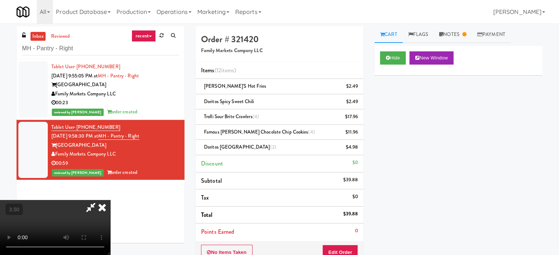
click at [110, 200] on icon at bounding box center [102, 207] width 16 height 15
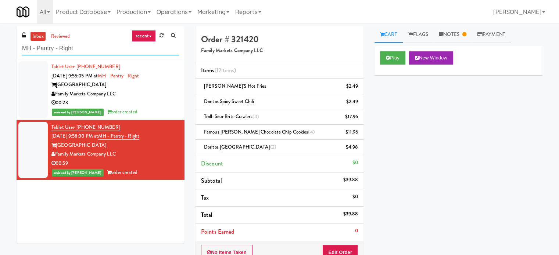
click at [88, 47] on input "MH - Pantry - Right" at bounding box center [100, 49] width 157 height 14
paste input "555 Boulevard 1"
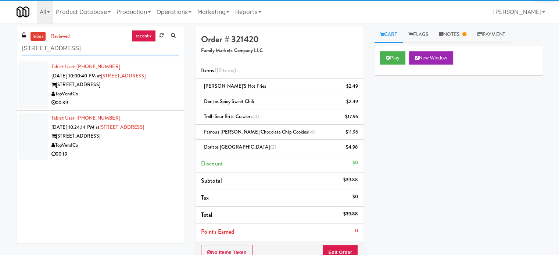
type input "555 Boulevard 1"
drag, startPoint x: 145, startPoint y: 101, endPoint x: 266, endPoint y: 79, distance: 122.5
click at [148, 102] on div "00:39" at bounding box center [114, 102] width 127 height 9
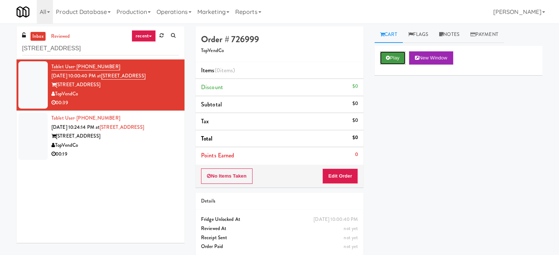
click at [400, 58] on button "Play" at bounding box center [392, 57] width 25 height 13
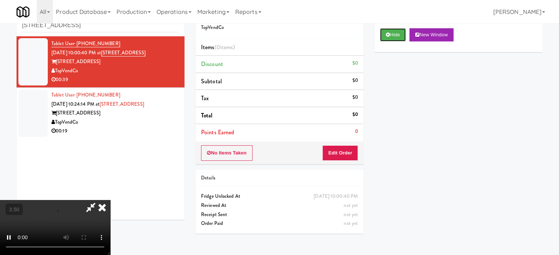
scroll to position [24, 0]
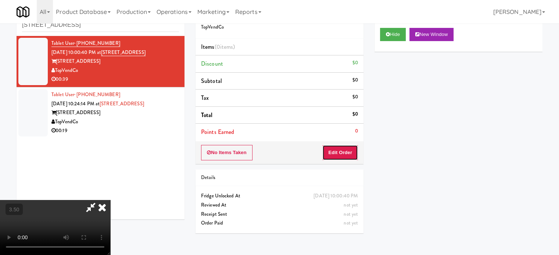
click at [350, 153] on button "Edit Order" at bounding box center [340, 152] width 36 height 15
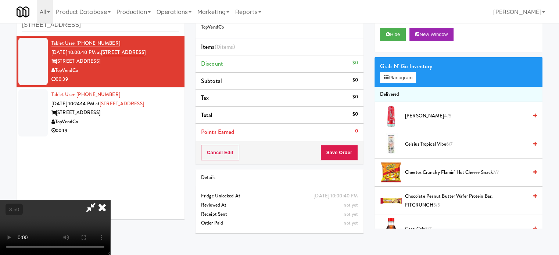
click at [110, 200] on video at bounding box center [55, 227] width 110 height 55
drag, startPoint x: 134, startPoint y: 136, endPoint x: 133, endPoint y: 148, distance: 12.6
click at [110, 200] on video at bounding box center [55, 227] width 110 height 55
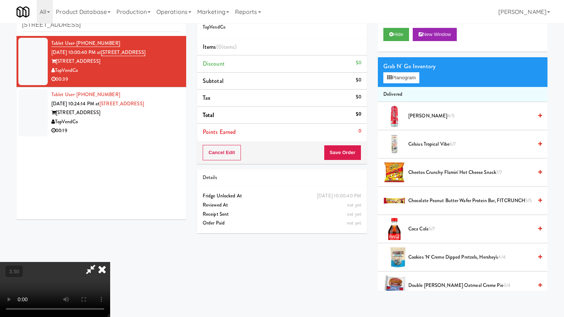
click at [110, 255] on video at bounding box center [55, 289] width 110 height 55
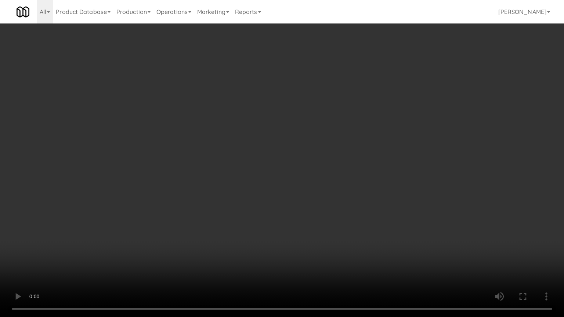
click at [179, 169] on video at bounding box center [282, 158] width 564 height 317
click at [229, 159] on video at bounding box center [282, 158] width 564 height 317
click at [177, 178] on video at bounding box center [282, 158] width 564 height 317
click at [288, 133] on video at bounding box center [282, 158] width 564 height 317
click at [292, 148] on video at bounding box center [282, 158] width 564 height 317
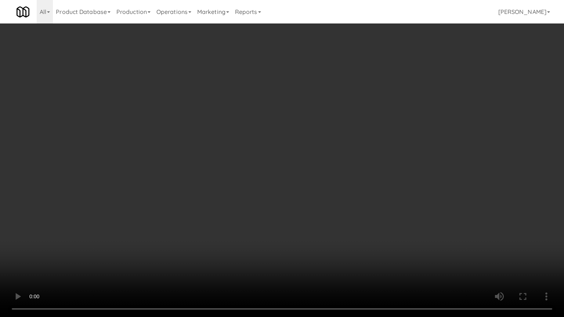
click at [325, 149] on video at bounding box center [282, 158] width 564 height 317
click at [325, 147] on video at bounding box center [282, 158] width 564 height 317
drag, startPoint x: 320, startPoint y: 131, endPoint x: 317, endPoint y: 139, distance: 8.9
click at [321, 133] on video at bounding box center [282, 158] width 564 height 317
click at [299, 150] on video at bounding box center [282, 158] width 564 height 317
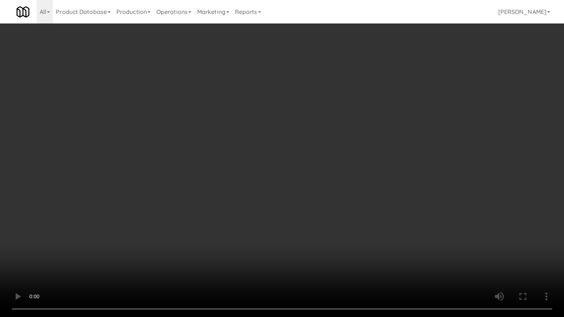
click at [297, 144] on video at bounding box center [282, 158] width 564 height 317
click at [306, 138] on video at bounding box center [282, 158] width 564 height 317
click at [325, 147] on video at bounding box center [282, 158] width 564 height 317
click at [328, 141] on video at bounding box center [282, 158] width 564 height 317
click at [382, 152] on video at bounding box center [282, 158] width 564 height 317
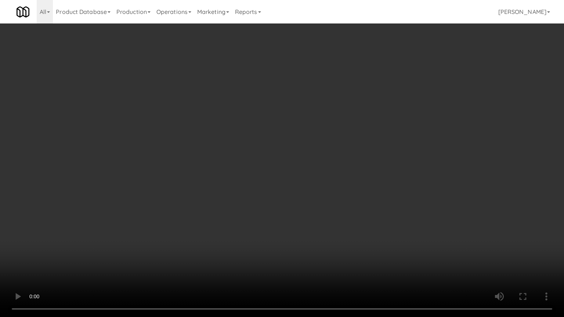
click at [345, 169] on video at bounding box center [282, 158] width 564 height 317
drag, startPoint x: 345, startPoint y: 169, endPoint x: 416, endPoint y: 133, distance: 79.5
click at [346, 169] on video at bounding box center [282, 158] width 564 height 317
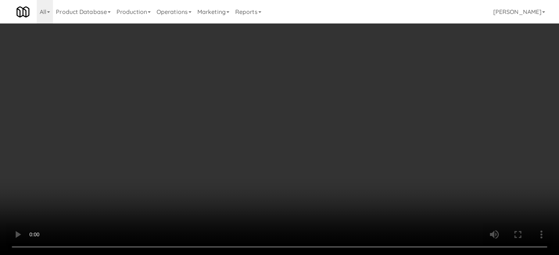
scroll to position [0, 0]
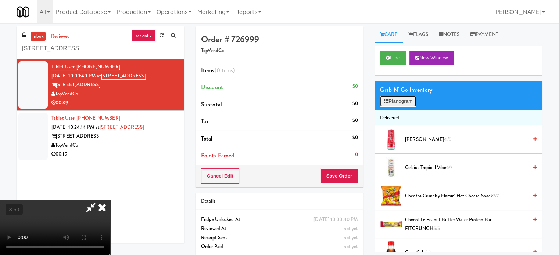
click at [405, 102] on button "Planogram" at bounding box center [398, 101] width 36 height 11
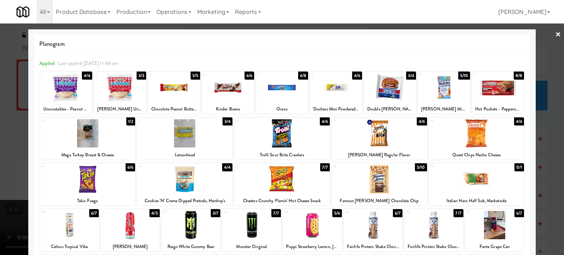
click at [128, 122] on div "1/2" at bounding box center [130, 122] width 9 height 8
click at [552, 126] on div at bounding box center [282, 127] width 564 height 255
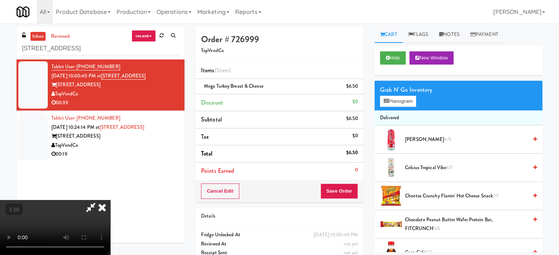
click at [110, 200] on video at bounding box center [55, 227] width 110 height 55
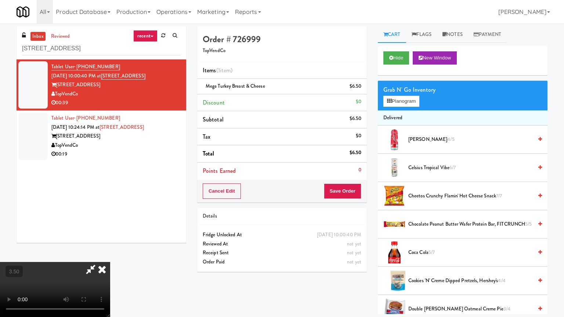
drag, startPoint x: 110, startPoint y: 207, endPoint x: 112, endPoint y: 175, distance: 32.7
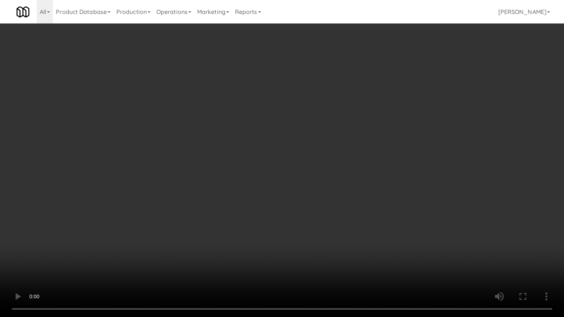
click at [111, 206] on video at bounding box center [282, 158] width 564 height 317
click at [245, 201] on video at bounding box center [282, 158] width 564 height 317
click at [229, 200] on video at bounding box center [282, 158] width 564 height 317
click at [266, 194] on video at bounding box center [282, 158] width 564 height 317
drag, startPoint x: 197, startPoint y: 174, endPoint x: 226, endPoint y: 162, distance: 32.1
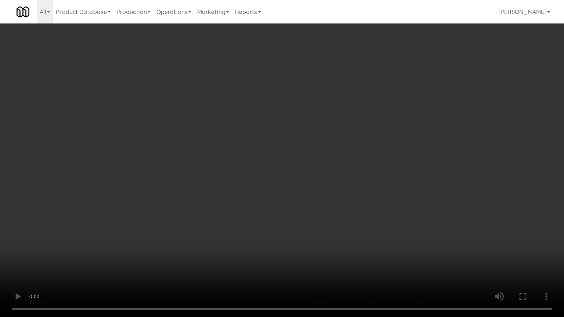
click at [197, 174] on video at bounding box center [282, 158] width 564 height 317
click at [271, 173] on video at bounding box center [282, 158] width 564 height 317
click at [196, 159] on video at bounding box center [282, 158] width 564 height 317
click at [275, 122] on video at bounding box center [282, 158] width 564 height 317
click at [285, 125] on video at bounding box center [282, 158] width 564 height 317
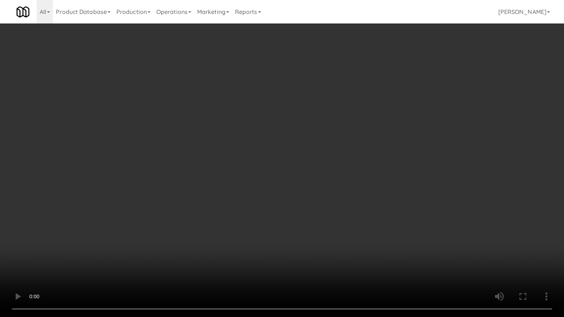
click at [347, 141] on video at bounding box center [282, 158] width 564 height 317
click at [266, 125] on video at bounding box center [282, 158] width 564 height 317
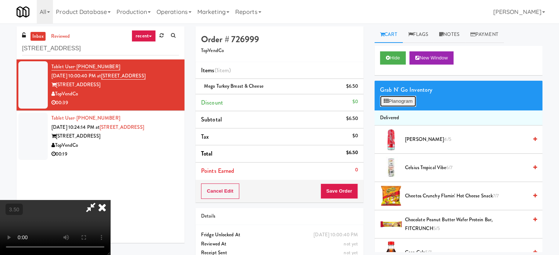
click at [409, 97] on button "Planogram" at bounding box center [398, 101] width 36 height 11
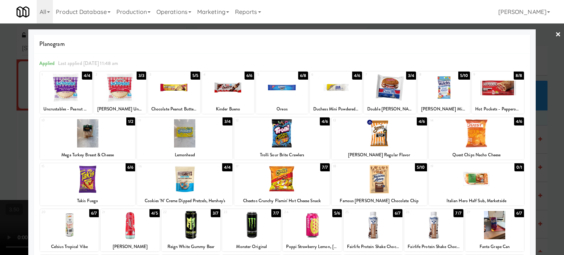
click at [420, 119] on div "4/6" at bounding box center [422, 122] width 10 height 8
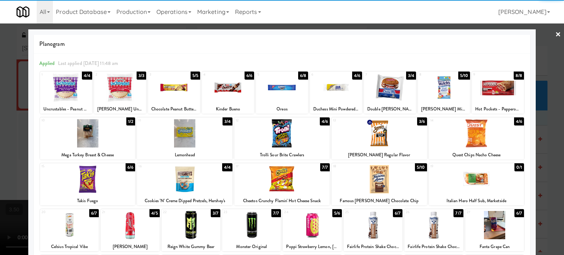
drag, startPoint x: 547, startPoint y: 128, endPoint x: 286, endPoint y: 113, distance: 261.5
click at [547, 128] on div at bounding box center [282, 127] width 564 height 255
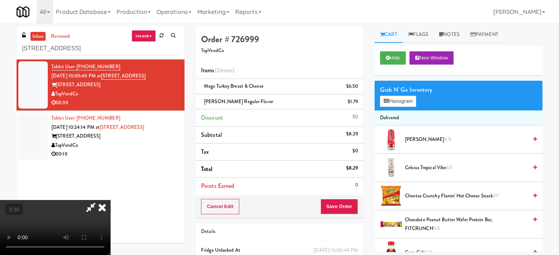
click at [110, 200] on video at bounding box center [55, 227] width 110 height 55
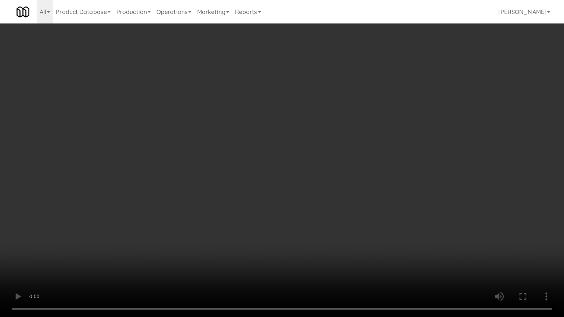
click at [271, 147] on video at bounding box center [282, 158] width 564 height 317
click at [287, 142] on video at bounding box center [282, 158] width 564 height 317
click at [346, 160] on video at bounding box center [282, 158] width 564 height 317
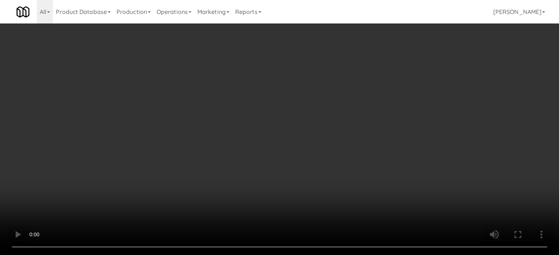
click at [358, 106] on icon at bounding box center [359, 104] width 4 height 5
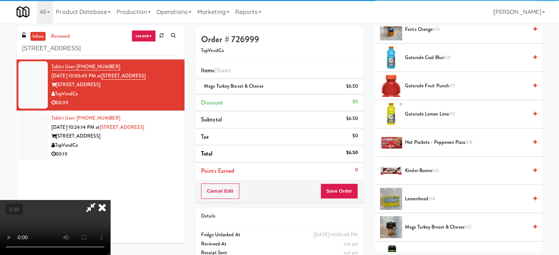
scroll to position [735, 0]
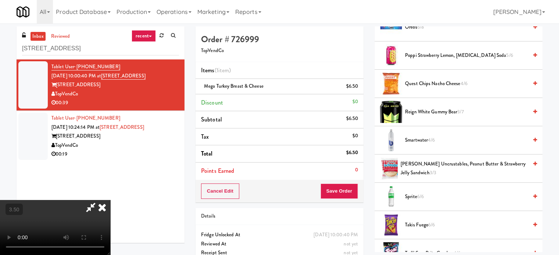
click at [443, 79] on span "Quest Chips Nacho Cheese 4/6" at bounding box center [466, 83] width 123 height 9
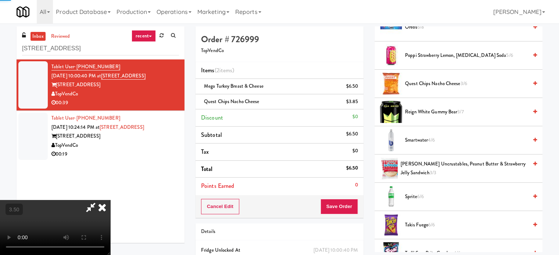
click at [110, 200] on video at bounding box center [55, 227] width 110 height 55
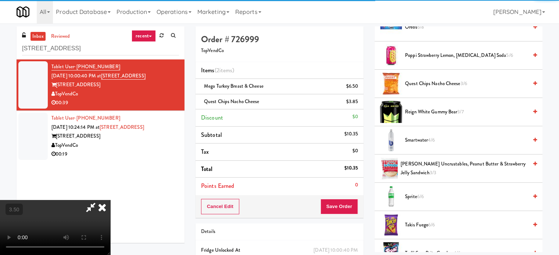
drag, startPoint x: 184, startPoint y: 112, endPoint x: 187, endPoint y: 154, distance: 41.6
click at [110, 200] on video at bounding box center [55, 227] width 110 height 55
drag, startPoint x: 187, startPoint y: 154, endPoint x: 256, endPoint y: 102, distance: 86.5
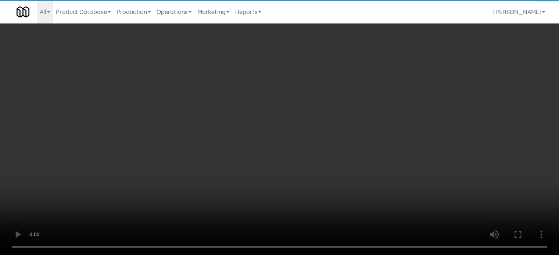
click at [192, 149] on video at bounding box center [279, 127] width 559 height 255
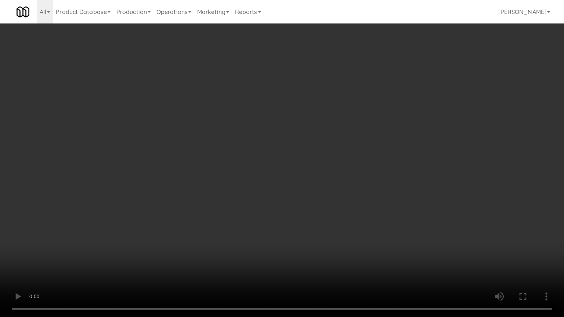
click at [279, 141] on video at bounding box center [282, 158] width 564 height 317
click at [284, 138] on video at bounding box center [282, 158] width 564 height 317
click at [274, 144] on video at bounding box center [282, 158] width 564 height 317
drag, startPoint x: 235, startPoint y: 160, endPoint x: 254, endPoint y: 160, distance: 19.5
click at [252, 160] on video at bounding box center [282, 158] width 564 height 317
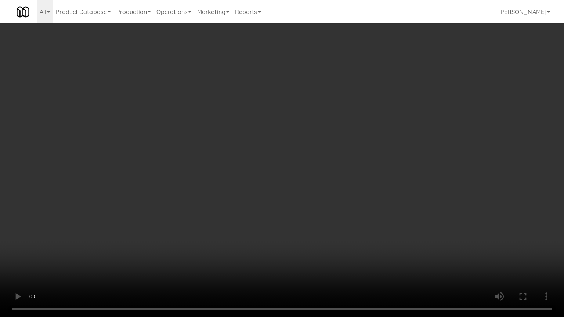
click at [254, 159] on video at bounding box center [282, 158] width 564 height 317
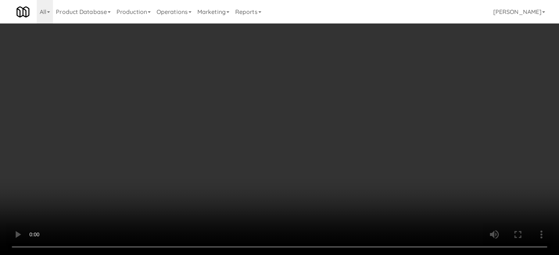
scroll to position [0, 0]
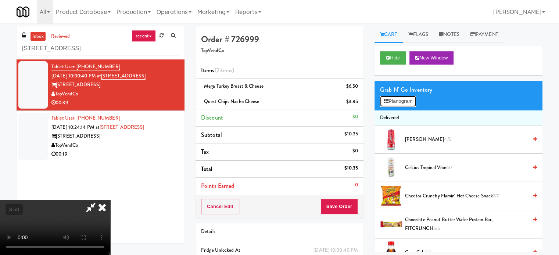
click at [394, 100] on button "Planogram" at bounding box center [398, 101] width 36 height 11
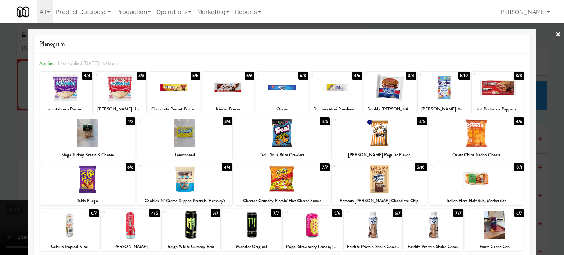
click at [321, 122] on div "4/6" at bounding box center [325, 122] width 10 height 8
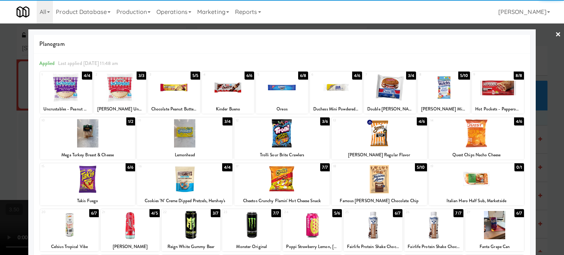
click at [544, 155] on div at bounding box center [282, 127] width 564 height 255
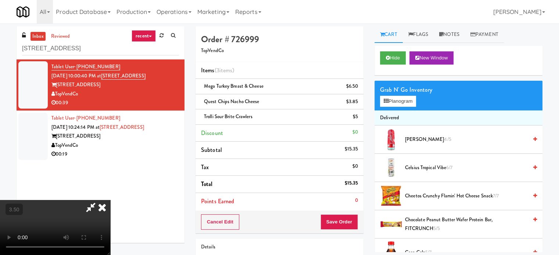
click at [87, 200] on video at bounding box center [55, 227] width 110 height 55
drag, startPoint x: 90, startPoint y: 159, endPoint x: 95, endPoint y: 203, distance: 43.6
click at [91, 200] on video at bounding box center [55, 227] width 110 height 55
drag, startPoint x: 95, startPoint y: 203, endPoint x: 158, endPoint y: 148, distance: 83.5
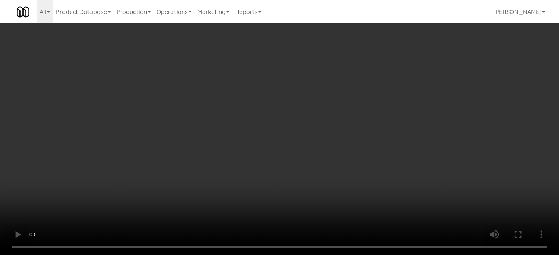
click at [98, 195] on video at bounding box center [279, 127] width 559 height 255
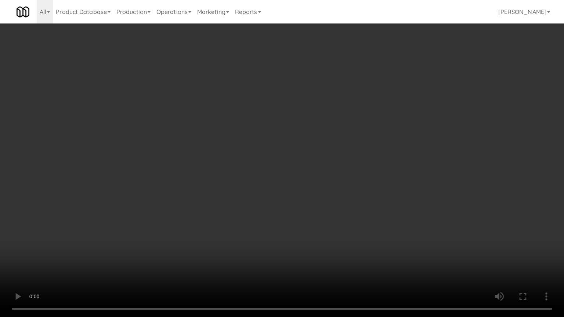
click at [289, 132] on video at bounding box center [282, 158] width 564 height 317
click at [311, 148] on video at bounding box center [282, 158] width 564 height 317
click at [314, 140] on video at bounding box center [282, 158] width 564 height 317
click at [185, 168] on video at bounding box center [282, 158] width 564 height 317
click at [250, 174] on video at bounding box center [282, 158] width 564 height 317
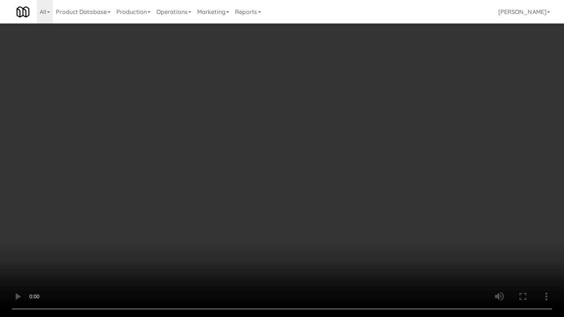
click at [250, 176] on video at bounding box center [282, 158] width 564 height 317
click at [252, 181] on video at bounding box center [282, 158] width 564 height 317
click at [279, 180] on video at bounding box center [282, 158] width 564 height 317
click at [309, 167] on video at bounding box center [282, 158] width 564 height 317
click at [309, 168] on video at bounding box center [282, 158] width 564 height 317
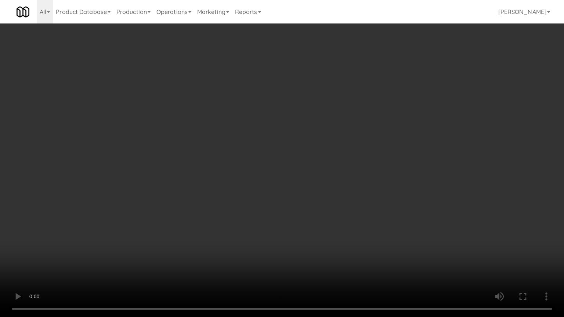
click at [355, 181] on video at bounding box center [282, 158] width 564 height 317
click at [354, 181] on video at bounding box center [282, 158] width 564 height 317
click at [354, 178] on video at bounding box center [282, 158] width 564 height 317
click at [363, 181] on video at bounding box center [282, 158] width 564 height 317
click at [364, 184] on video at bounding box center [282, 158] width 564 height 317
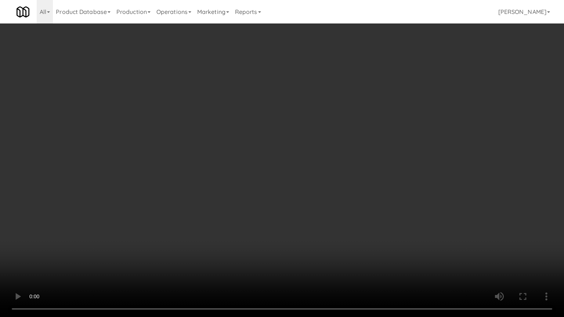
click at [364, 188] on video at bounding box center [282, 158] width 564 height 317
click at [300, 175] on video at bounding box center [282, 158] width 564 height 317
click at [333, 226] on video at bounding box center [282, 158] width 564 height 317
click at [328, 200] on video at bounding box center [282, 158] width 564 height 317
click at [328, 198] on video at bounding box center [282, 158] width 564 height 317
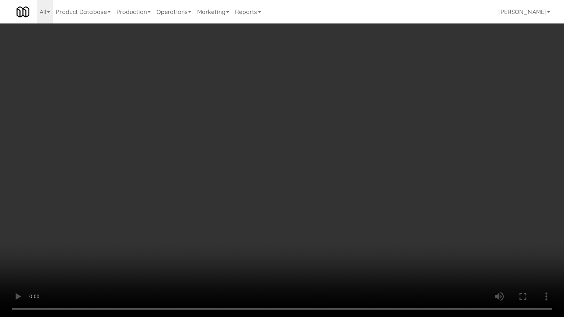
click at [378, 208] on video at bounding box center [282, 158] width 564 height 317
click at [327, 205] on video at bounding box center [282, 158] width 564 height 317
click at [329, 203] on video at bounding box center [282, 158] width 564 height 317
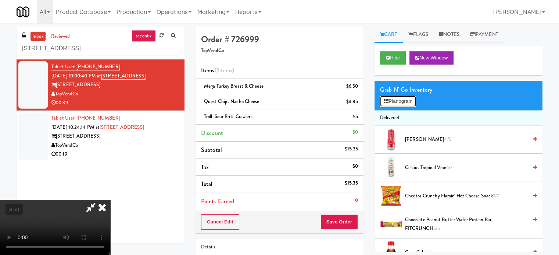
click at [400, 100] on button "Planogram" at bounding box center [398, 101] width 36 height 11
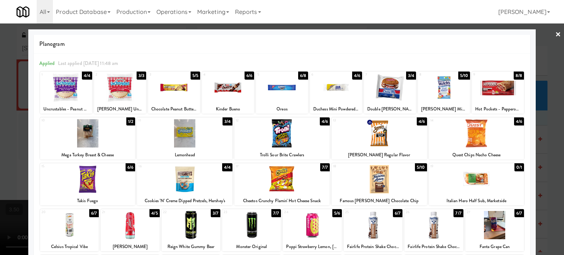
click at [407, 77] on div "3/4" at bounding box center [411, 76] width 10 height 8
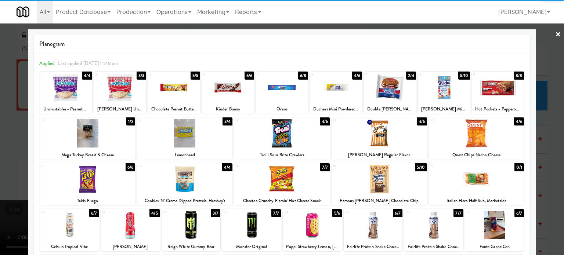
click at [549, 135] on div at bounding box center [282, 127] width 564 height 255
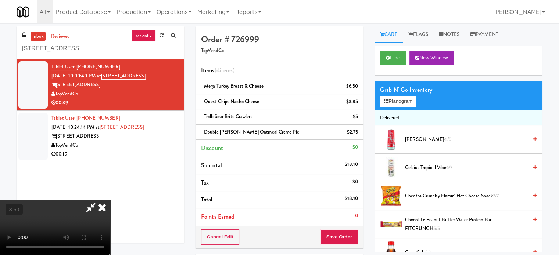
click at [110, 200] on video at bounding box center [55, 227] width 110 height 55
drag, startPoint x: 174, startPoint y: 148, endPoint x: 234, endPoint y: 167, distance: 62.8
click at [110, 200] on video at bounding box center [55, 227] width 110 height 55
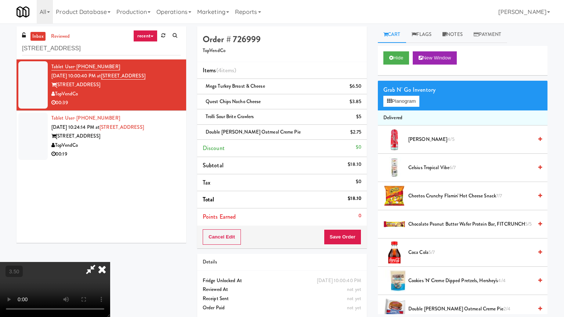
click at [110, 255] on video at bounding box center [55, 289] width 110 height 55
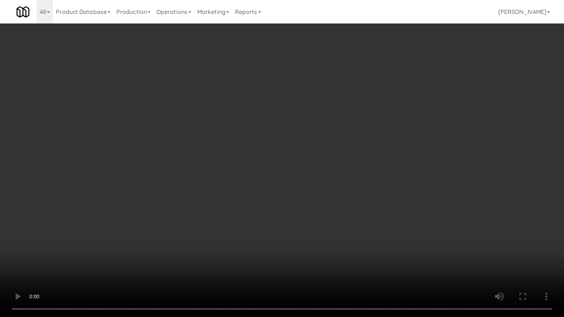
click at [277, 159] on video at bounding box center [282, 158] width 564 height 317
drag, startPoint x: 313, startPoint y: 151, endPoint x: 320, endPoint y: 140, distance: 13.4
click at [315, 148] on video at bounding box center [282, 158] width 564 height 317
click at [321, 141] on video at bounding box center [282, 158] width 564 height 317
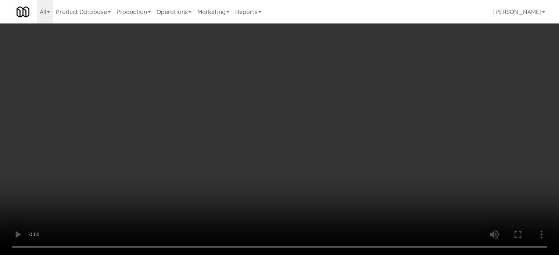
click at [204, 126] on video at bounding box center [279, 127] width 559 height 255
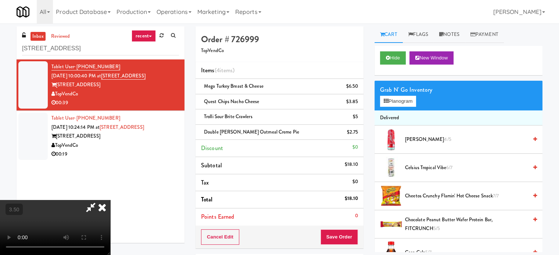
click at [110, 200] on video at bounding box center [55, 227] width 110 height 55
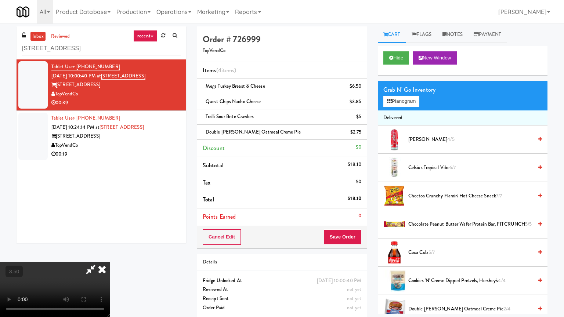
click at [110, 255] on video at bounding box center [55, 289] width 110 height 55
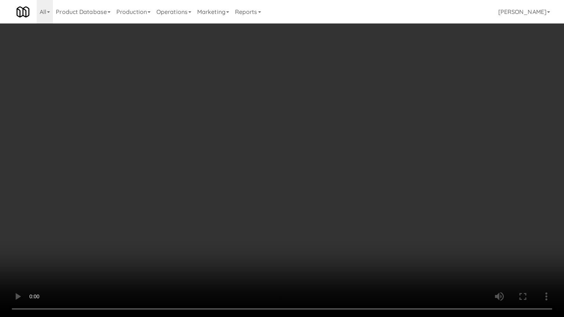
click at [239, 152] on video at bounding box center [282, 158] width 564 height 317
click at [241, 154] on video at bounding box center [282, 158] width 564 height 317
click at [259, 154] on video at bounding box center [282, 158] width 564 height 317
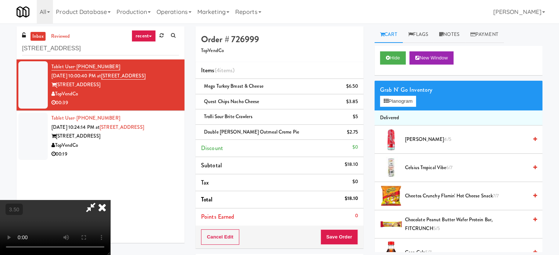
click at [110, 200] on icon at bounding box center [102, 207] width 16 height 15
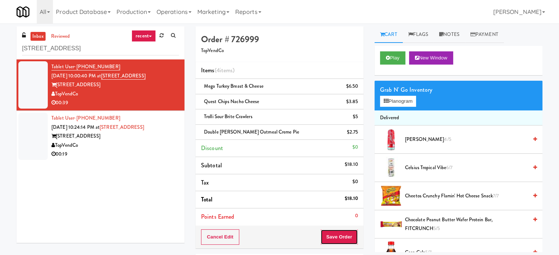
drag, startPoint x: 334, startPoint y: 235, endPoint x: 329, endPoint y: 222, distance: 14.4
click at [334, 234] on button "Save Order" at bounding box center [338, 237] width 37 height 15
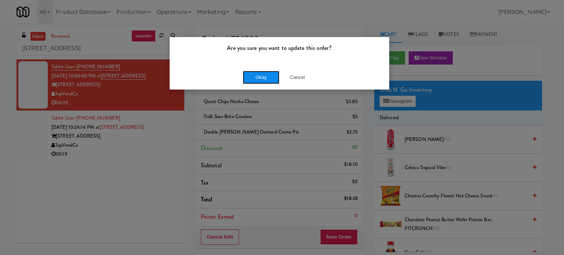
click at [264, 76] on button "Okay" at bounding box center [261, 77] width 37 height 13
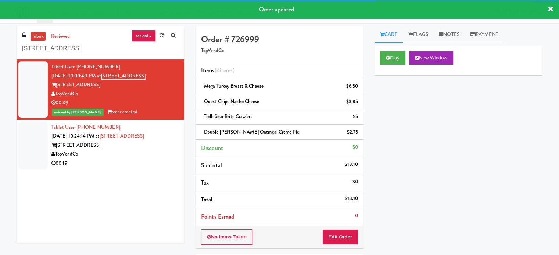
click at [152, 151] on div "TopVendCo" at bounding box center [114, 154] width 127 height 9
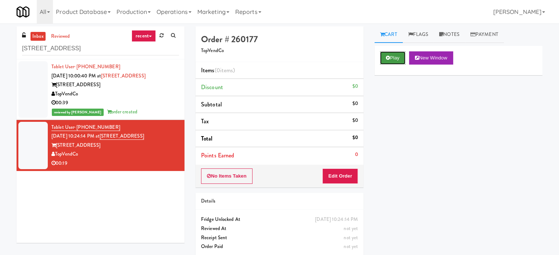
click at [400, 55] on button "Play" at bounding box center [392, 57] width 25 height 13
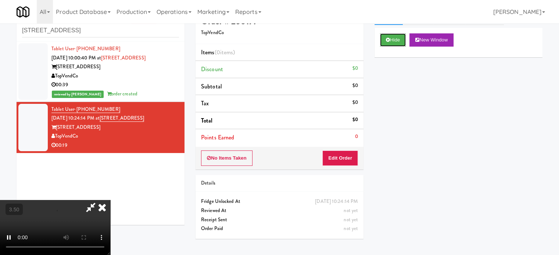
scroll to position [24, 0]
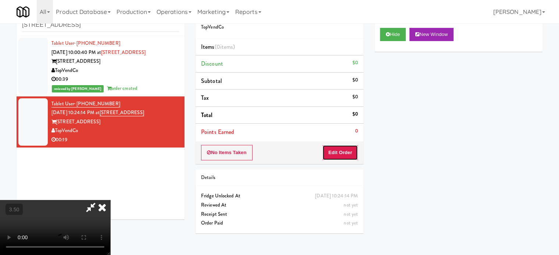
click at [333, 150] on button "Edit Order" at bounding box center [340, 152] width 36 height 15
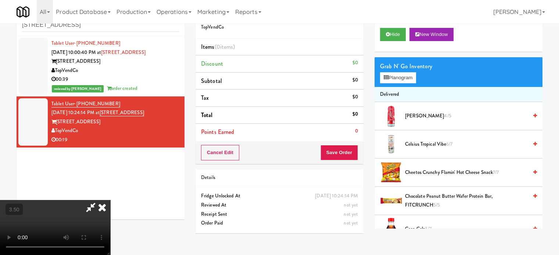
click at [110, 200] on video at bounding box center [55, 227] width 110 height 55
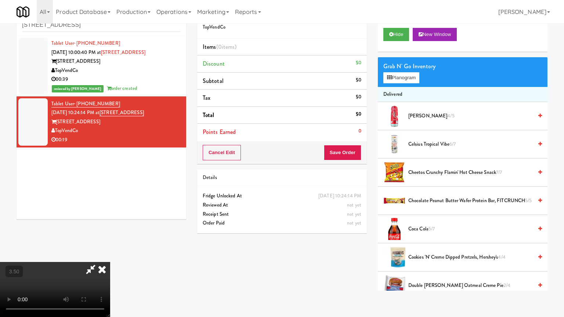
click at [110, 255] on video at bounding box center [55, 289] width 110 height 55
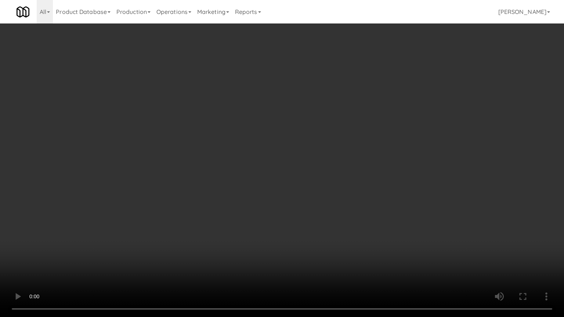
click at [293, 140] on video at bounding box center [282, 158] width 564 height 317
click at [307, 159] on video at bounding box center [282, 158] width 564 height 317
click at [306, 159] on video at bounding box center [282, 158] width 564 height 317
click at [334, 165] on video at bounding box center [282, 158] width 564 height 317
click at [323, 160] on video at bounding box center [282, 158] width 564 height 317
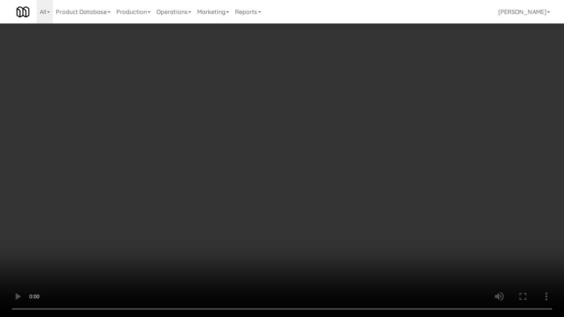
click at [372, 169] on video at bounding box center [282, 158] width 564 height 317
click at [286, 169] on video at bounding box center [282, 158] width 564 height 317
click at [310, 165] on video at bounding box center [282, 158] width 564 height 317
click at [299, 162] on video at bounding box center [282, 158] width 564 height 317
click at [368, 172] on video at bounding box center [282, 158] width 564 height 317
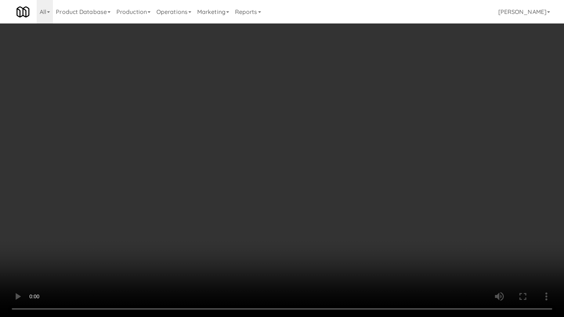
click at [344, 175] on video at bounding box center [282, 158] width 564 height 317
click at [295, 170] on video at bounding box center [282, 158] width 564 height 317
click at [295, 169] on video at bounding box center [282, 158] width 564 height 317
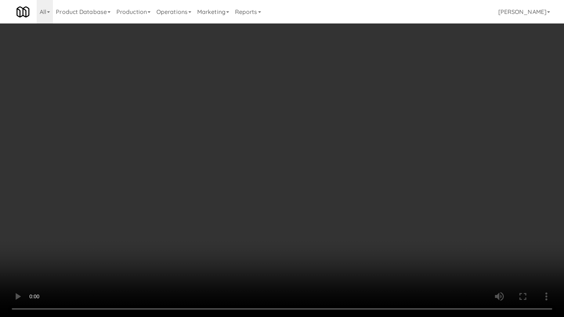
click at [306, 166] on video at bounding box center [282, 158] width 564 height 317
click at [263, 174] on video at bounding box center [282, 158] width 564 height 317
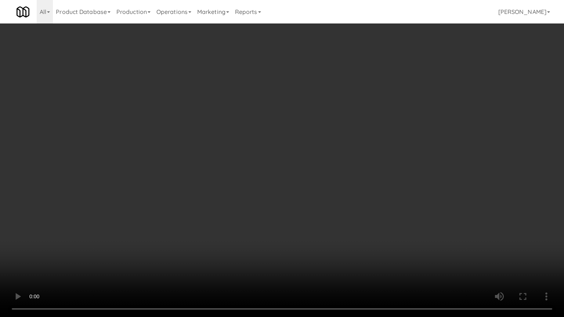
click at [277, 178] on video at bounding box center [282, 158] width 564 height 317
click at [339, 196] on video at bounding box center [282, 158] width 564 height 317
click at [290, 202] on video at bounding box center [282, 158] width 564 height 317
click at [292, 199] on video at bounding box center [282, 158] width 564 height 317
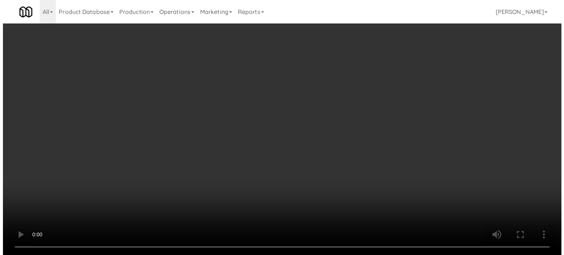
scroll to position [0, 0]
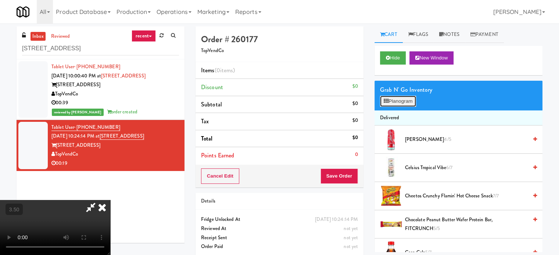
click at [400, 105] on button "Planogram" at bounding box center [398, 101] width 36 height 11
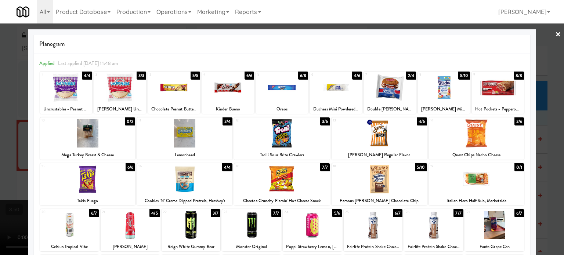
click at [515, 123] on div "3/6" at bounding box center [520, 122] width 10 height 8
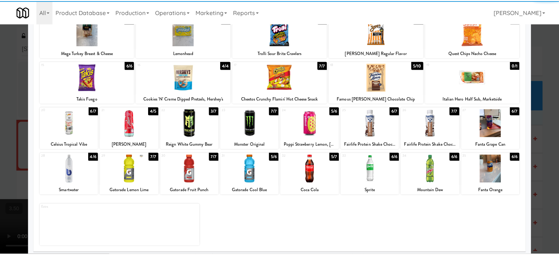
scroll to position [105, 0]
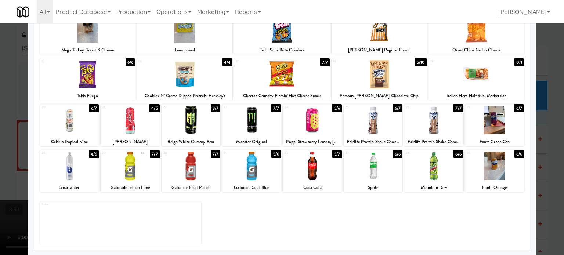
click at [548, 131] on div at bounding box center [282, 127] width 564 height 255
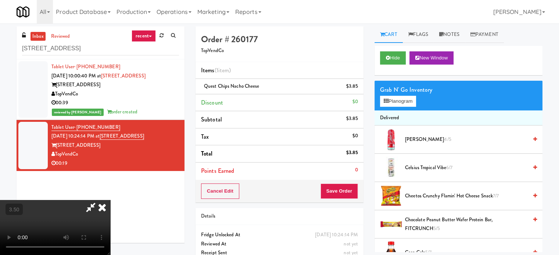
click at [110, 200] on video at bounding box center [55, 227] width 110 height 55
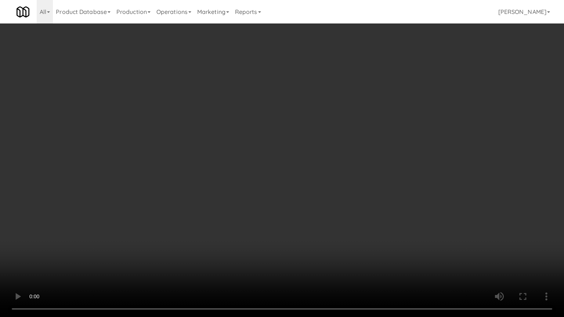
drag, startPoint x: 102, startPoint y: 239, endPoint x: 144, endPoint y: 214, distance: 48.7
click at [104, 239] on video at bounding box center [282, 158] width 564 height 317
click at [250, 177] on video at bounding box center [282, 158] width 564 height 317
click at [309, 174] on video at bounding box center [282, 158] width 564 height 317
click at [307, 170] on video at bounding box center [282, 158] width 564 height 317
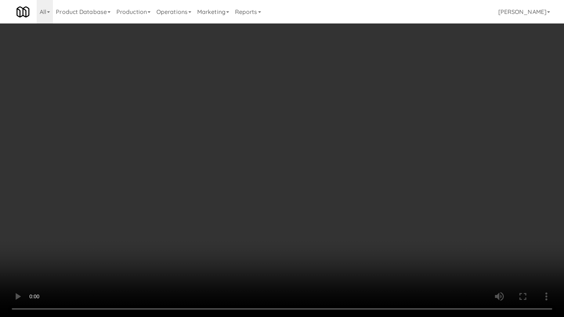
click at [308, 169] on video at bounding box center [282, 158] width 564 height 317
click at [308, 168] on video at bounding box center [282, 158] width 564 height 317
click at [314, 169] on video at bounding box center [282, 158] width 564 height 317
click at [316, 170] on video at bounding box center [282, 158] width 564 height 317
click at [316, 172] on video at bounding box center [282, 158] width 564 height 317
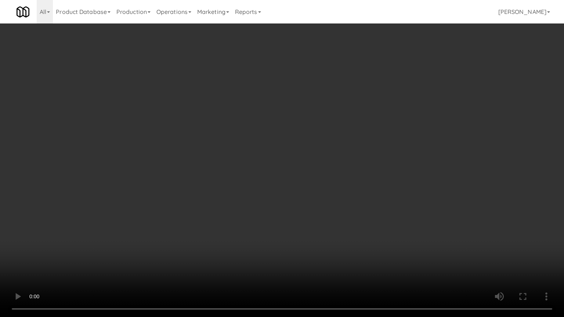
click at [334, 177] on video at bounding box center [282, 158] width 564 height 317
click at [325, 177] on video at bounding box center [282, 158] width 564 height 317
click at [342, 184] on video at bounding box center [282, 158] width 564 height 317
click at [328, 182] on video at bounding box center [282, 158] width 564 height 317
click at [369, 186] on video at bounding box center [282, 158] width 564 height 317
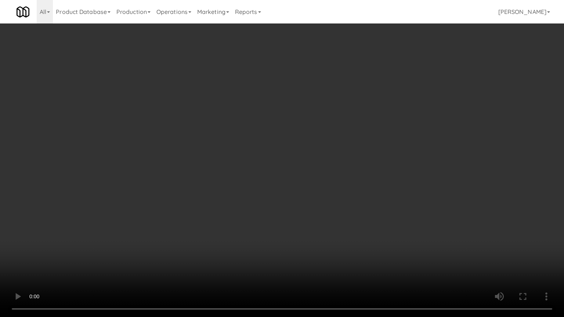
click at [346, 187] on video at bounding box center [282, 158] width 564 height 317
click at [367, 195] on video at bounding box center [282, 158] width 564 height 317
click at [363, 194] on video at bounding box center [282, 158] width 564 height 317
click at [366, 191] on video at bounding box center [282, 158] width 564 height 317
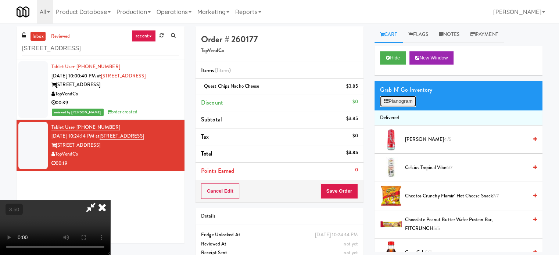
click at [412, 101] on button "Planogram" at bounding box center [398, 101] width 36 height 11
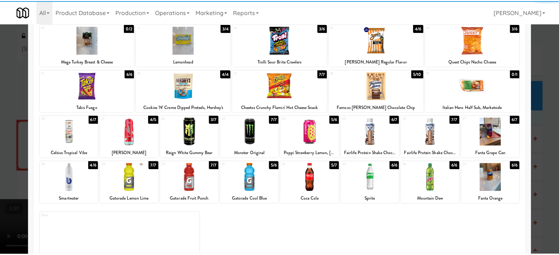
scroll to position [105, 0]
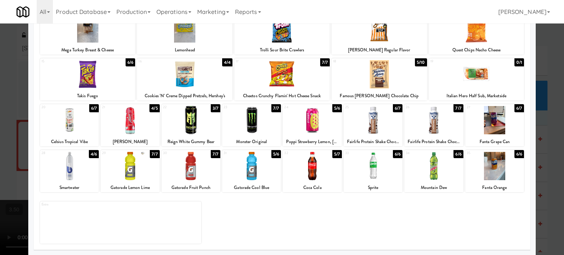
click at [336, 108] on div "5/6" at bounding box center [337, 108] width 10 height 8
click at [545, 152] on div at bounding box center [282, 127] width 564 height 255
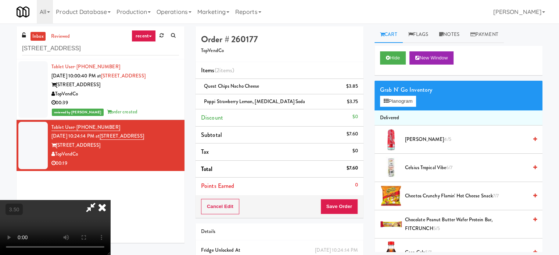
click at [110, 200] on video at bounding box center [55, 227] width 110 height 55
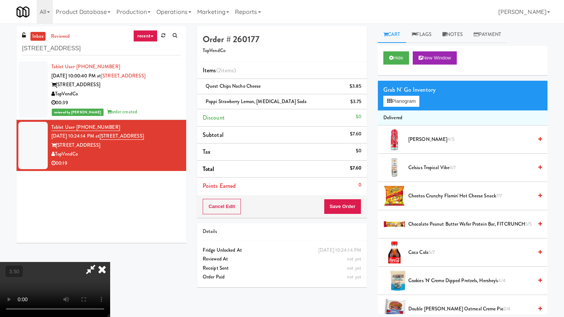
click at [110, 255] on video at bounding box center [55, 289] width 110 height 55
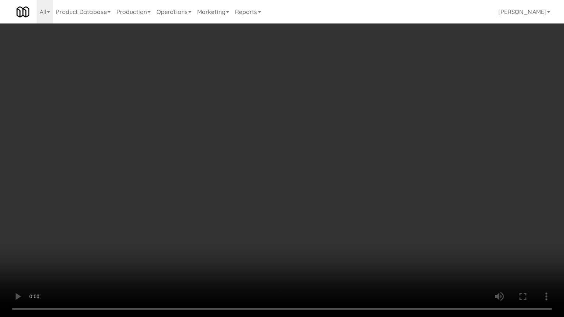
click at [282, 191] on video at bounding box center [282, 158] width 564 height 317
click at [283, 191] on video at bounding box center [282, 158] width 564 height 317
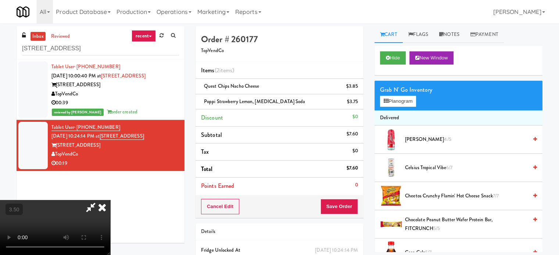
click at [110, 200] on icon at bounding box center [102, 207] width 16 height 15
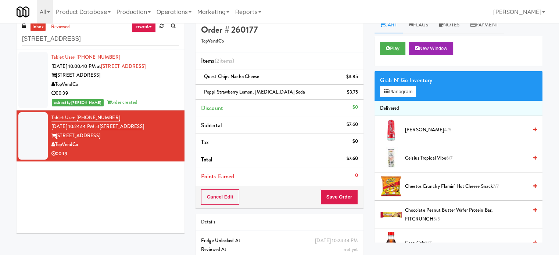
scroll to position [37, 0]
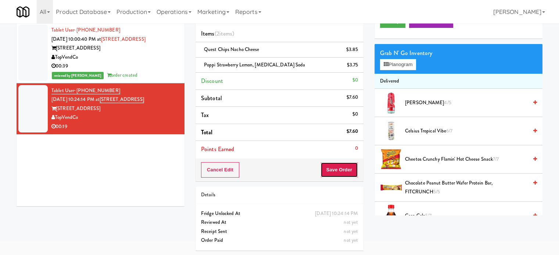
click at [341, 172] on button "Save Order" at bounding box center [338, 169] width 37 height 15
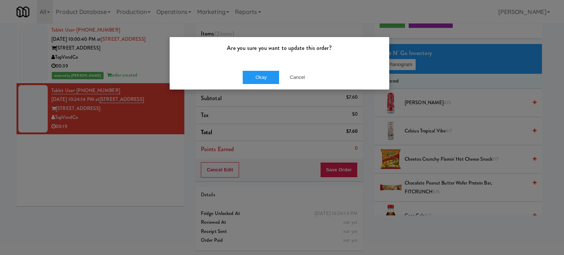
click at [264, 89] on div "Okay Cancel" at bounding box center [280, 77] width 220 height 25
click at [263, 78] on button "Okay" at bounding box center [261, 77] width 37 height 13
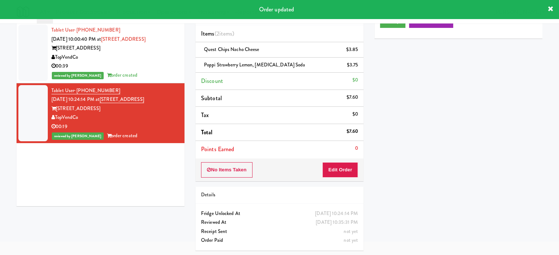
scroll to position [0, 0]
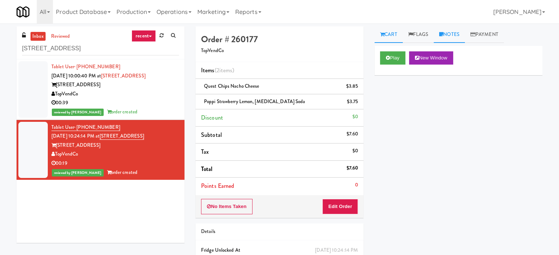
click at [455, 36] on link "Notes" at bounding box center [448, 34] width 31 height 17
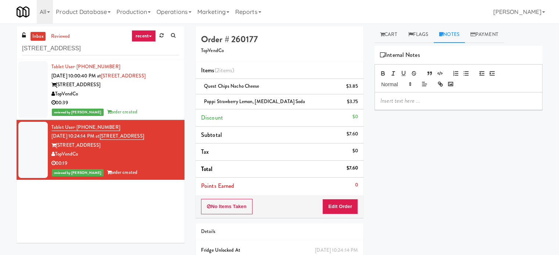
click at [414, 100] on p at bounding box center [458, 101] width 156 height 8
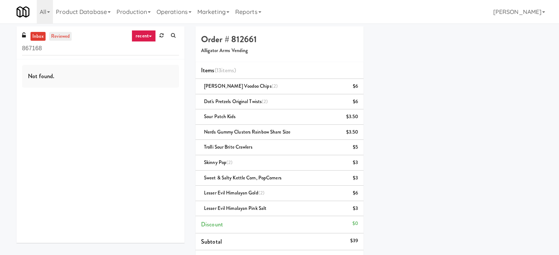
click at [60, 34] on link "reviewed" at bounding box center [60, 36] width 23 height 9
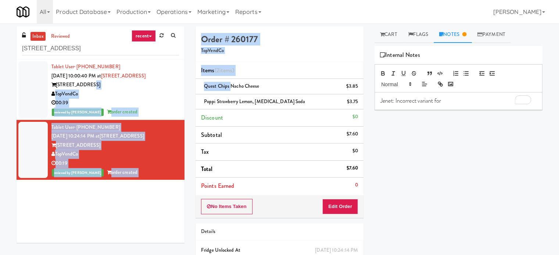
drag, startPoint x: 229, startPoint y: 85, endPoint x: 188, endPoint y: 85, distance: 40.8
click at [188, 85] on div "inbox reviewed recent all unclear take inventory issue suspicious failed recent…" at bounding box center [279, 159] width 537 height 267
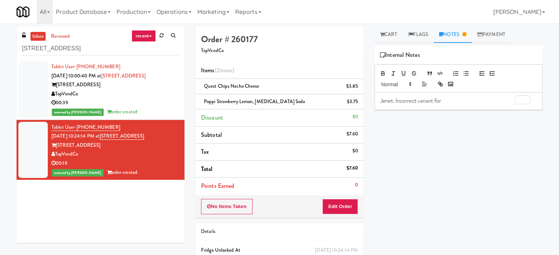
click at [234, 127] on li "Subtotal $7.60" at bounding box center [279, 135] width 168 height 17
drag, startPoint x: 230, startPoint y: 85, endPoint x: 203, endPoint y: 86, distance: 26.8
click at [203, 86] on div "Quest Chips Nacho Cheese $3.85" at bounding box center [279, 86] width 157 height 9
copy span "Quest Chips"
click at [451, 98] on p "Jenet: Incorrect variant for" at bounding box center [458, 101] width 156 height 8
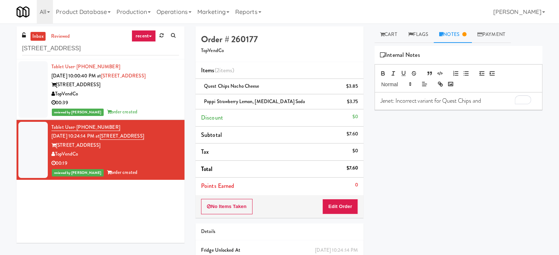
drag, startPoint x: 215, startPoint y: 101, endPoint x: 185, endPoint y: 95, distance: 30.4
click at [185, 95] on div "inbox reviewed recent all unclear take inventory issue suspicious failed recent…" at bounding box center [279, 159] width 537 height 267
click at [233, 127] on li "Subtotal $7.60" at bounding box center [279, 135] width 168 height 17
drag, startPoint x: 214, startPoint y: 101, endPoint x: 203, endPoint y: 100, distance: 11.8
click at [203, 100] on div "Poppi Strawberry Lemon, Prebiotic Soda $3.75" at bounding box center [279, 101] width 157 height 9
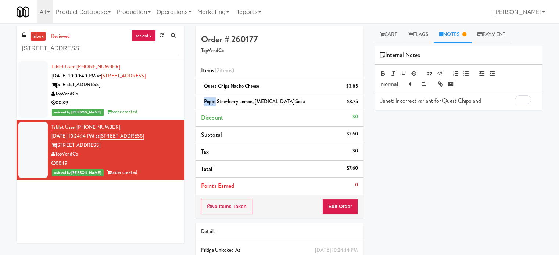
copy span "Poppi"
click at [494, 97] on p "Jenet: Incorrect variant for Quest Chips and" at bounding box center [458, 101] width 156 height 8
click at [423, 105] on p "Jenet: Incorrect variant for Quest Chips and Poppi in the inventory." at bounding box center [458, 101] width 156 height 8
click at [419, 105] on p "Jenet: Incorrect variant for Quest Chips and Poppi in the inventory." at bounding box center [458, 101] width 156 height 8
click at [416, 105] on p "Jenet: Incorrect variant for Quest Chips and Poppi in the inventory." at bounding box center [458, 101] width 156 height 8
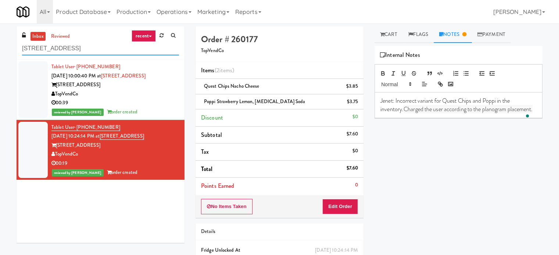
click at [69, 46] on input "555 Boulevard 1" at bounding box center [100, 49] width 157 height 14
paste input "Capital Plaza - Combo"
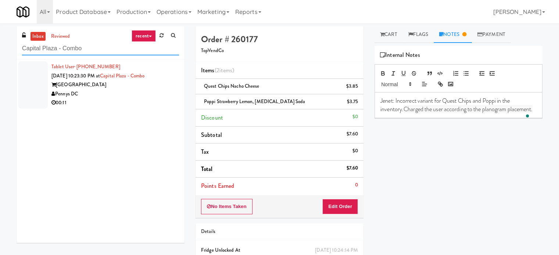
type input "Capital Plaza - Combo"
click at [116, 94] on div "Pennys DC" at bounding box center [114, 94] width 127 height 9
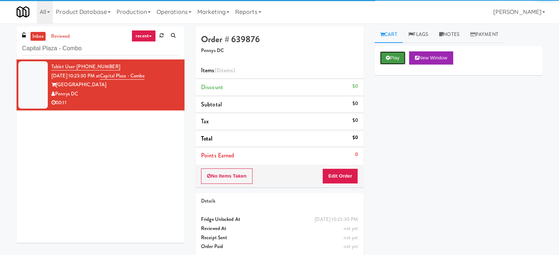
click at [390, 54] on button "Play" at bounding box center [392, 57] width 25 height 13
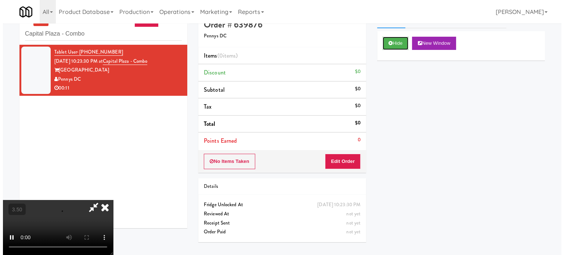
scroll to position [24, 0]
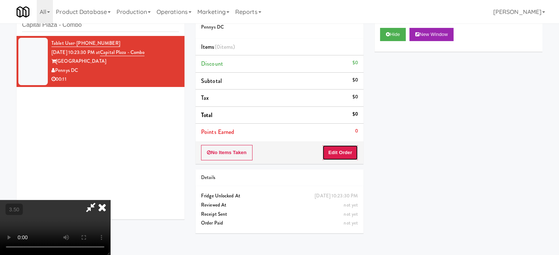
click at [345, 154] on button "Edit Order" at bounding box center [340, 152] width 36 height 15
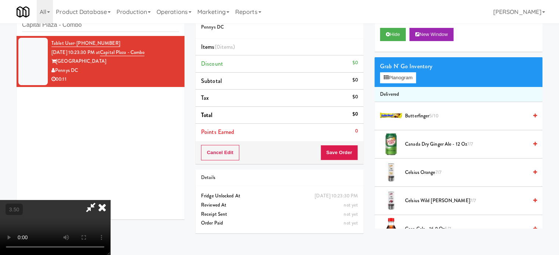
click at [110, 200] on video at bounding box center [55, 227] width 110 height 55
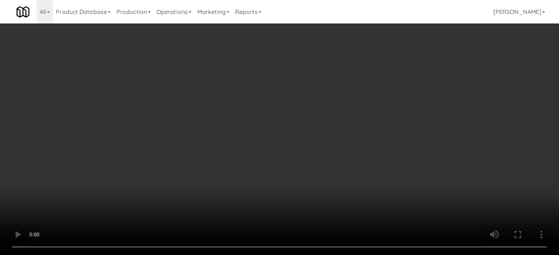
click at [167, 179] on video at bounding box center [279, 127] width 559 height 255
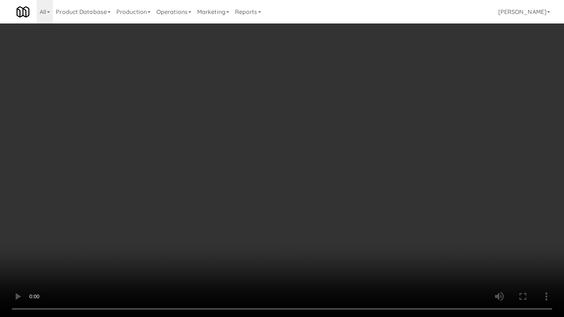
click at [207, 185] on video at bounding box center [282, 158] width 564 height 317
click at [289, 179] on video at bounding box center [282, 158] width 564 height 317
click at [294, 182] on video at bounding box center [282, 158] width 564 height 317
click at [347, 190] on video at bounding box center [282, 158] width 564 height 317
click at [349, 183] on video at bounding box center [282, 158] width 564 height 317
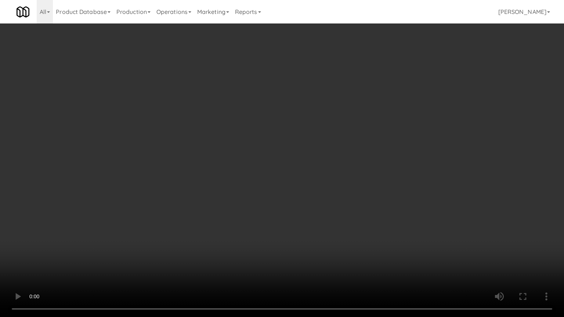
click at [350, 181] on video at bounding box center [282, 158] width 564 height 317
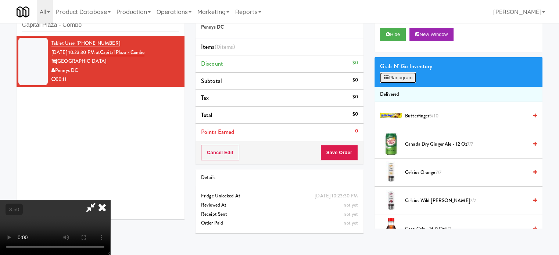
click at [410, 79] on button "Planogram" at bounding box center [398, 77] width 36 height 11
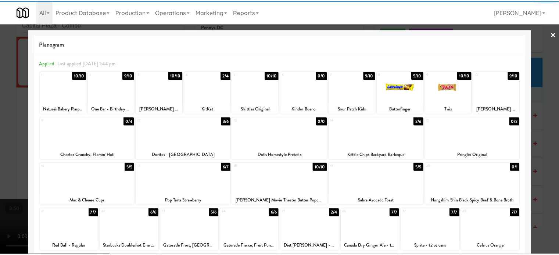
scroll to position [105, 0]
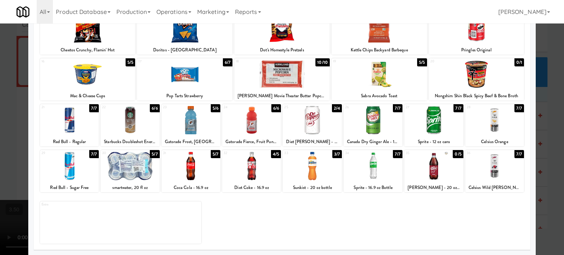
click at [335, 155] on div "3/7" at bounding box center [337, 154] width 10 height 8
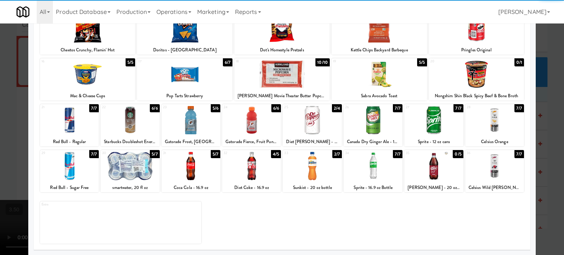
click at [546, 163] on div at bounding box center [282, 127] width 564 height 255
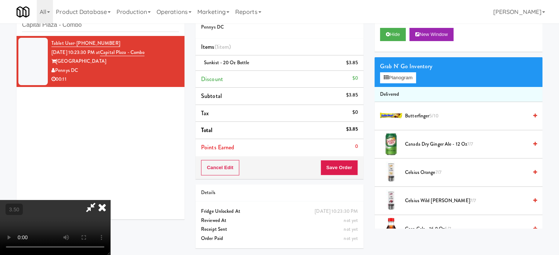
click at [110, 200] on video at bounding box center [55, 227] width 110 height 55
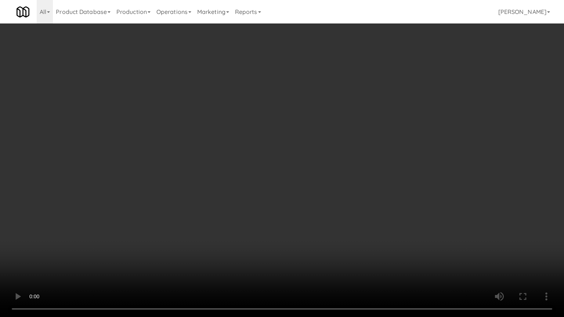
click at [312, 134] on video at bounding box center [282, 158] width 564 height 317
click at [320, 144] on video at bounding box center [282, 158] width 564 height 317
click at [460, 183] on video at bounding box center [282, 158] width 564 height 317
click at [251, 156] on video at bounding box center [282, 158] width 564 height 317
click at [335, 158] on video at bounding box center [282, 158] width 564 height 317
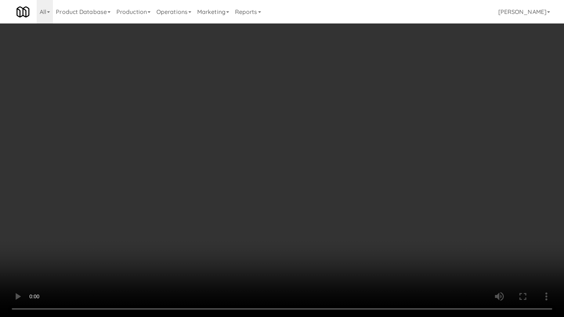
click at [293, 157] on video at bounding box center [282, 158] width 564 height 317
click at [319, 162] on video at bounding box center [282, 158] width 564 height 317
click at [319, 160] on video at bounding box center [282, 158] width 564 height 317
click at [319, 159] on video at bounding box center [282, 158] width 564 height 317
click at [286, 159] on video at bounding box center [282, 158] width 564 height 317
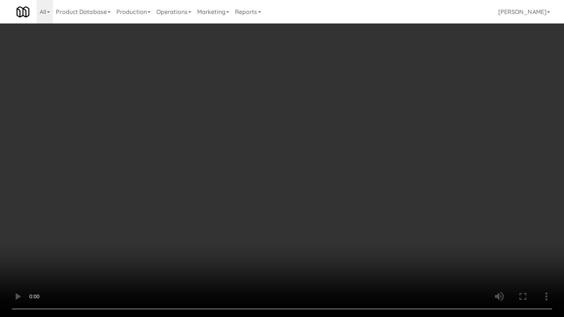
click at [285, 153] on video at bounding box center [282, 158] width 564 height 317
click at [288, 152] on video at bounding box center [282, 158] width 564 height 317
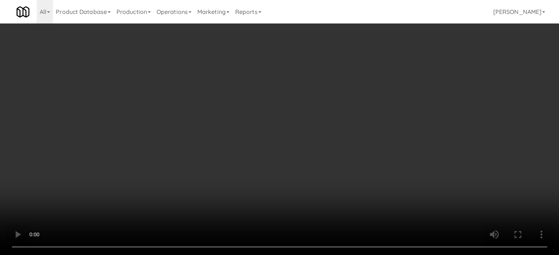
click at [358, 66] on icon at bounding box center [359, 65] width 4 height 5
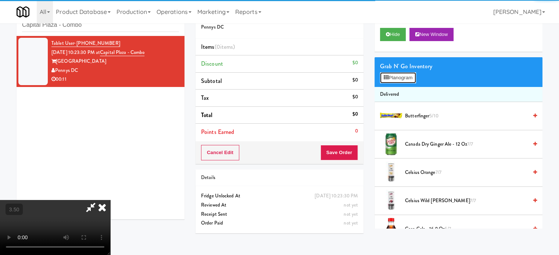
click at [394, 79] on button "Planogram" at bounding box center [398, 77] width 36 height 11
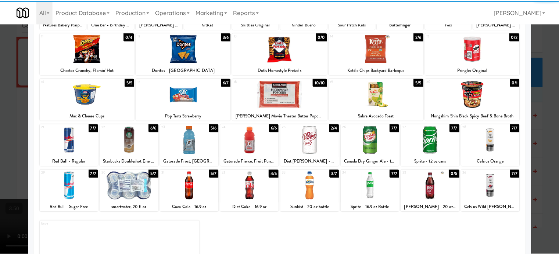
scroll to position [105, 0]
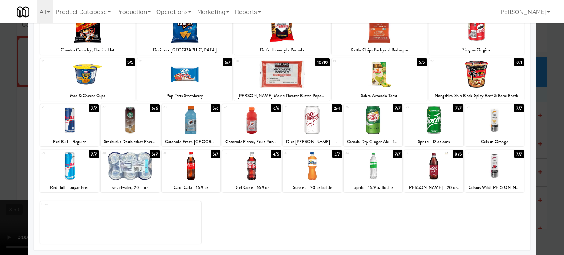
click at [212, 156] on div "5/7" at bounding box center [216, 154] width 10 height 8
click at [212, 156] on div "4/7" at bounding box center [215, 154] width 10 height 8
click at [545, 124] on div at bounding box center [282, 127] width 564 height 255
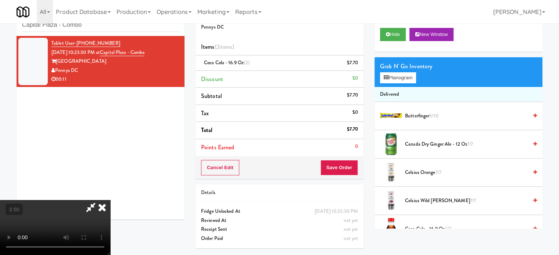
click at [110, 200] on video at bounding box center [55, 227] width 110 height 55
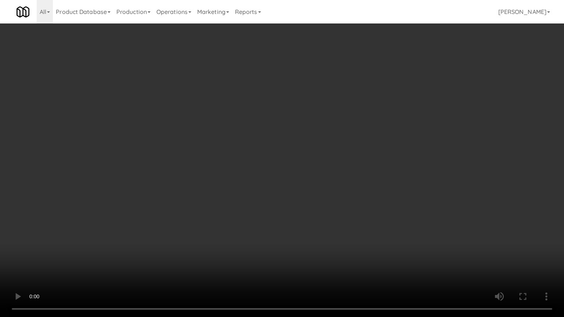
click at [187, 210] on video at bounding box center [282, 158] width 564 height 317
click at [207, 191] on video at bounding box center [282, 158] width 564 height 317
click at [220, 187] on video at bounding box center [282, 158] width 564 height 317
click at [198, 177] on video at bounding box center [282, 158] width 564 height 317
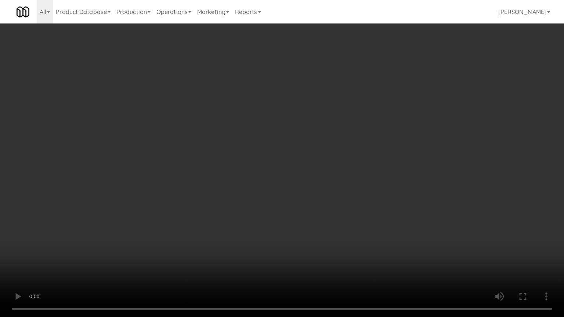
drag, startPoint x: 192, startPoint y: 168, endPoint x: 198, endPoint y: 167, distance: 5.3
click at [194, 168] on video at bounding box center [282, 158] width 564 height 317
drag, startPoint x: 198, startPoint y: 167, endPoint x: 226, endPoint y: 85, distance: 86.8
click at [199, 165] on video at bounding box center [282, 158] width 564 height 317
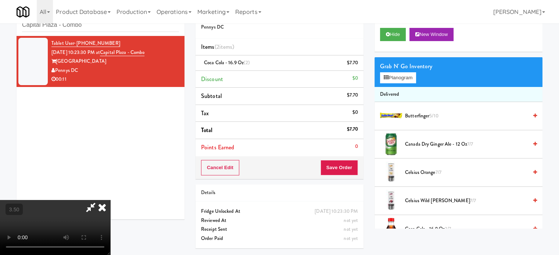
click at [110, 200] on icon at bounding box center [102, 207] width 16 height 15
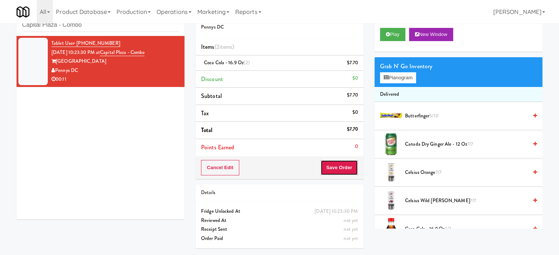
click at [348, 174] on button "Save Order" at bounding box center [338, 167] width 37 height 15
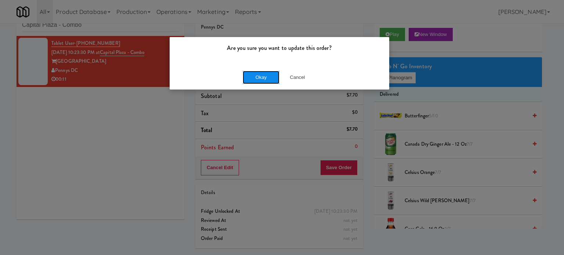
click at [257, 72] on button "Okay" at bounding box center [261, 77] width 37 height 13
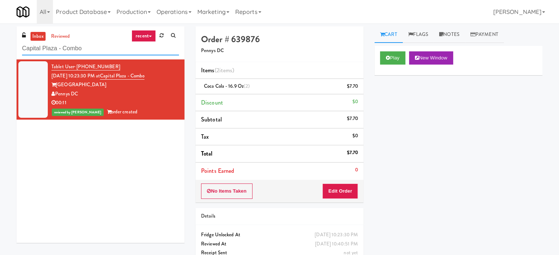
click at [102, 50] on input "Capital Plaza - Combo" at bounding box center [100, 49] width 157 height 14
paste input "AVE Tampa Riverwalk - Food - Cooler"
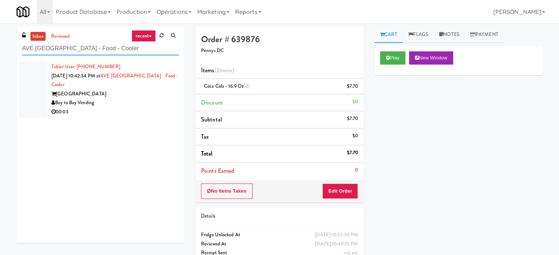
type input "AVE Tampa Riverwalk - Food - Cooler"
click at [130, 101] on div "Bay to Bay Vending" at bounding box center [114, 102] width 127 height 9
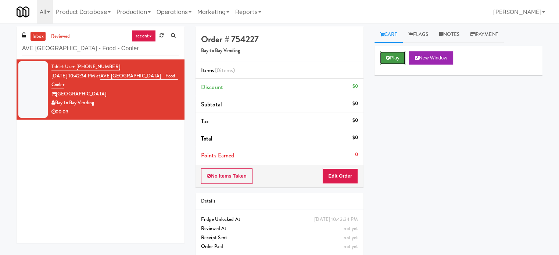
click at [396, 56] on button "Play" at bounding box center [392, 57] width 25 height 13
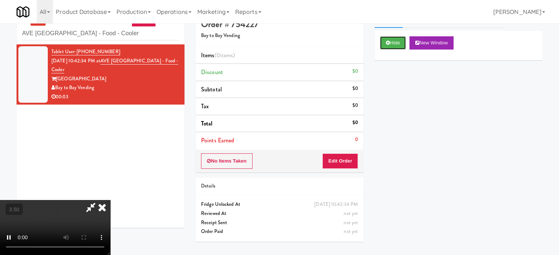
scroll to position [24, 0]
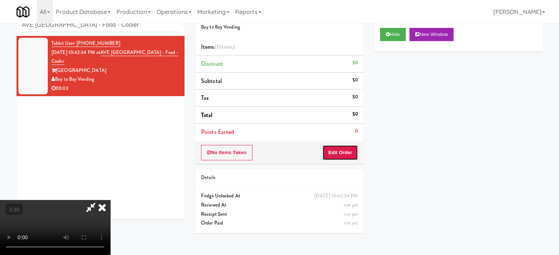
click at [342, 155] on button "Edit Order" at bounding box center [340, 152] width 36 height 15
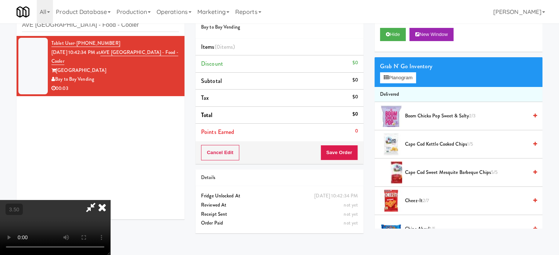
click at [110, 200] on video at bounding box center [55, 227] width 110 height 55
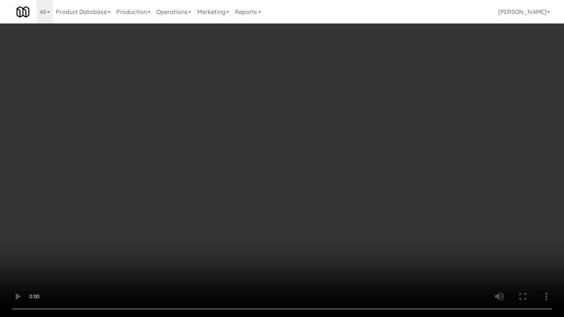
click at [205, 212] on video at bounding box center [282, 158] width 564 height 317
click at [288, 195] on video at bounding box center [282, 158] width 564 height 317
click at [286, 197] on video at bounding box center [282, 158] width 564 height 317
click at [313, 205] on video at bounding box center [282, 158] width 564 height 317
drag, startPoint x: 177, startPoint y: 197, endPoint x: 239, endPoint y: 148, distance: 78.9
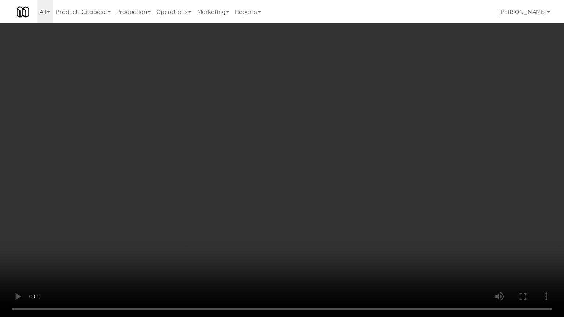
click at [178, 197] on video at bounding box center [282, 158] width 564 height 317
click at [288, 160] on video at bounding box center [282, 158] width 564 height 317
click at [289, 157] on video at bounding box center [282, 158] width 564 height 317
drag, startPoint x: 335, startPoint y: 163, endPoint x: 317, endPoint y: 158, distance: 17.9
click at [335, 163] on video at bounding box center [282, 158] width 564 height 317
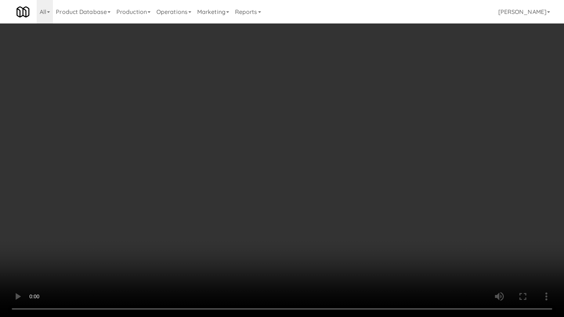
click at [286, 157] on video at bounding box center [282, 158] width 564 height 317
drag, startPoint x: 298, startPoint y: 153, endPoint x: 415, endPoint y: 79, distance: 137.8
click at [301, 153] on video at bounding box center [282, 158] width 564 height 317
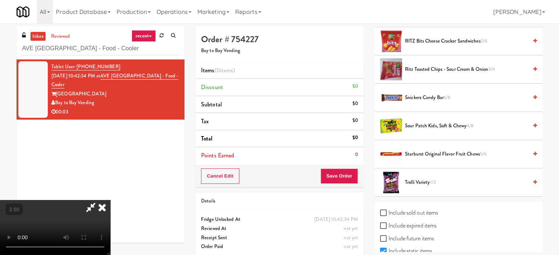
scroll to position [367, 0]
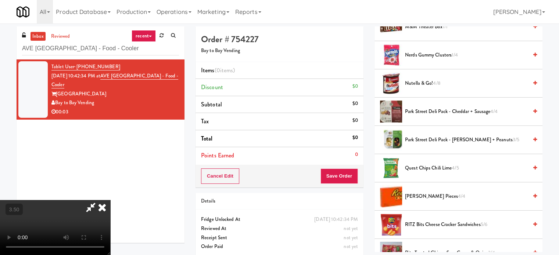
click at [423, 83] on span "Nutella & Go! 4/8" at bounding box center [466, 83] width 123 height 9
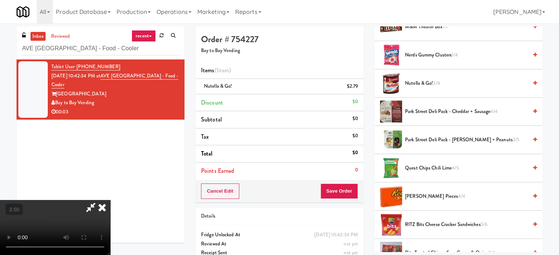
click at [110, 200] on video at bounding box center [55, 227] width 110 height 55
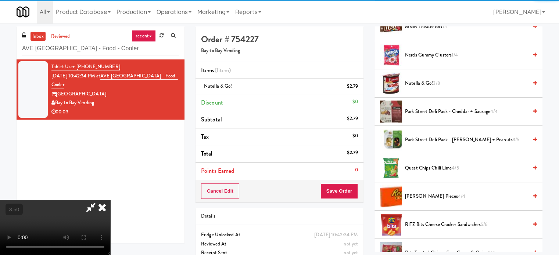
drag, startPoint x: 179, startPoint y: 198, endPoint x: 203, endPoint y: 181, distance: 28.5
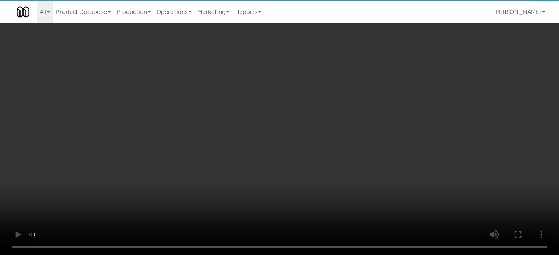
click at [180, 198] on video at bounding box center [279, 127] width 559 height 255
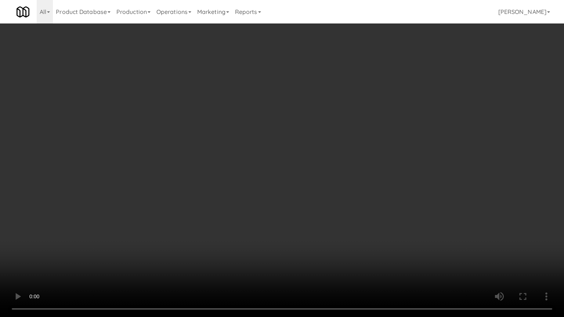
click at [261, 166] on video at bounding box center [282, 158] width 564 height 317
click at [262, 167] on video at bounding box center [282, 158] width 564 height 317
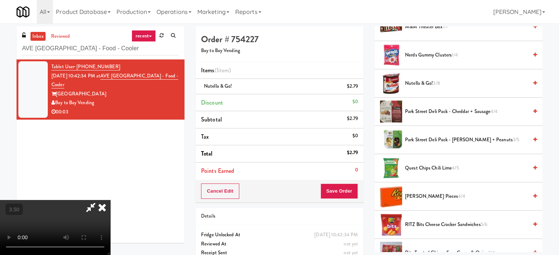
click at [110, 200] on icon at bounding box center [102, 207] width 16 height 15
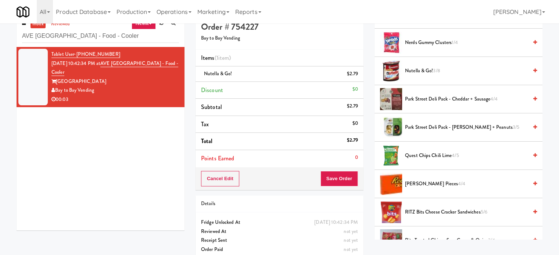
scroll to position [24, 0]
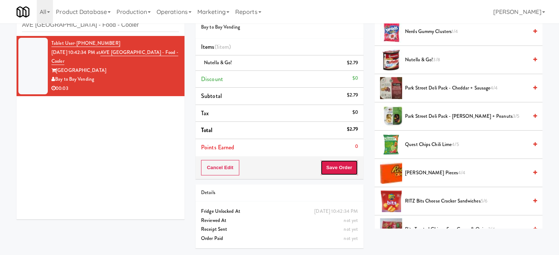
click at [340, 166] on button "Save Order" at bounding box center [338, 167] width 37 height 15
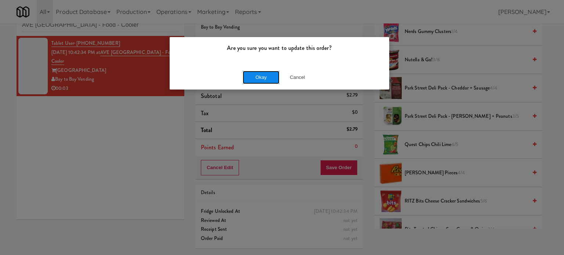
click at [251, 77] on button "Okay" at bounding box center [261, 77] width 37 height 13
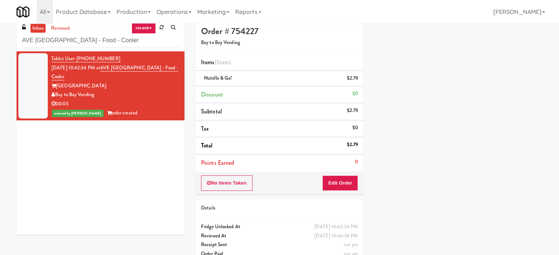
scroll to position [0, 0]
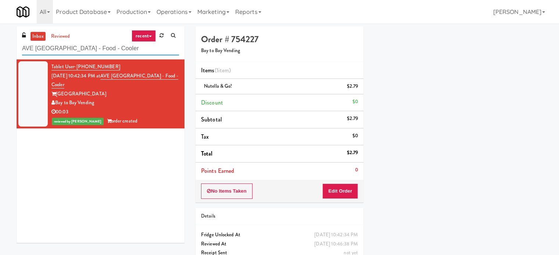
click at [100, 45] on input "AVE Tampa Riverwalk - Food - Cooler" at bounding box center [100, 49] width 157 height 14
paste input "Flats at [GEOGRAPHIC_DATA]"
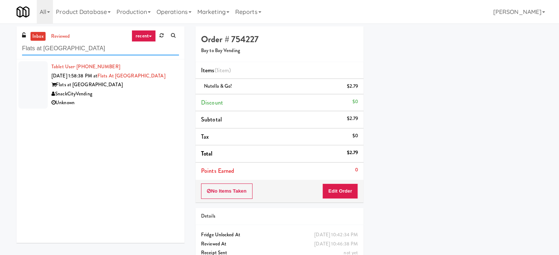
type input "Flats at [GEOGRAPHIC_DATA]"
drag, startPoint x: 122, startPoint y: 102, endPoint x: 291, endPoint y: 58, distance: 174.7
click at [122, 101] on div "Unknown" at bounding box center [114, 102] width 127 height 9
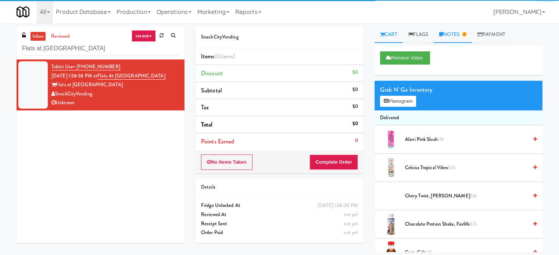
click at [458, 35] on link "Notes" at bounding box center [452, 34] width 38 height 17
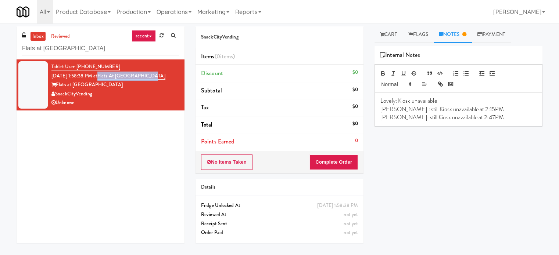
drag, startPoint x: 161, startPoint y: 75, endPoint x: 109, endPoint y: 75, distance: 52.2
click at [109, 75] on div "Tablet User · (971) 413-0110 Aug 10, 2025 1:58:38 PM at Flats at San Tan-Fridge…" at bounding box center [114, 84] width 127 height 45
copy link "Flats at [GEOGRAPHIC_DATA]"
click at [485, 120] on p "Reyn: still Kiosk unavailable at 2:47PM" at bounding box center [458, 117] width 156 height 8
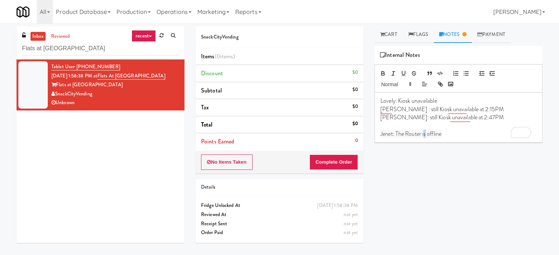
click at [425, 133] on span "Jenet: The Router is offline" at bounding box center [410, 134] width 61 height 8
click at [90, 49] on input "Flats at [GEOGRAPHIC_DATA]" at bounding box center [100, 49] width 157 height 14
click at [90, 48] on input "Flats at [GEOGRAPHIC_DATA]" at bounding box center [100, 49] width 157 height 14
click at [90, 47] on input "Flats at [GEOGRAPHIC_DATA]" at bounding box center [100, 49] width 157 height 14
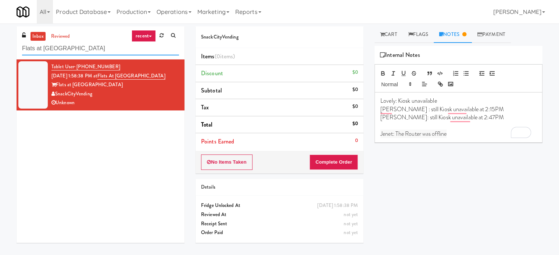
click at [90, 47] on input "Flats at [GEOGRAPHIC_DATA]" at bounding box center [100, 49] width 157 height 14
paste input "JVT Cooler 1 Soda"
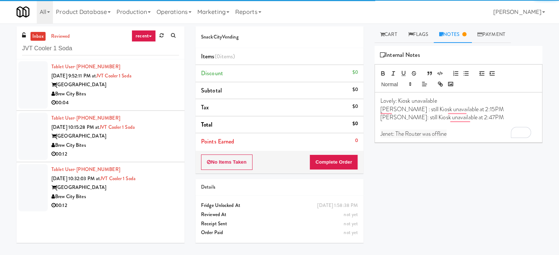
drag, startPoint x: 145, startPoint y: 93, endPoint x: 175, endPoint y: 92, distance: 29.4
click at [147, 93] on div "Brew City Bites" at bounding box center [114, 94] width 127 height 9
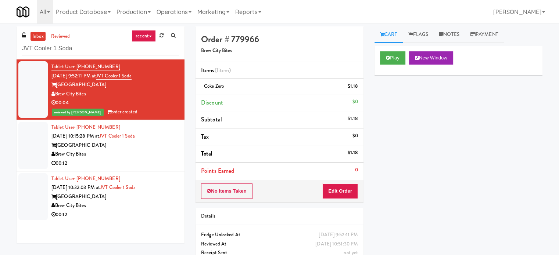
drag, startPoint x: 149, startPoint y: 166, endPoint x: 155, endPoint y: 165, distance: 6.5
click at [150, 167] on div "00:12" at bounding box center [114, 163] width 127 height 9
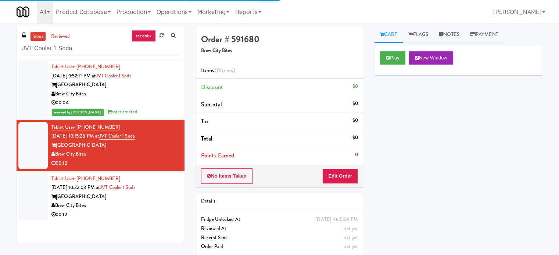
drag, startPoint x: 143, startPoint y: 208, endPoint x: 147, endPoint y: 208, distance: 4.1
click at [145, 210] on div "Tablet User · (213) 543-7995 Aug 10, 2025 10:32:03 PM at JVT Cooler 1 Soda June…" at bounding box center [114, 196] width 127 height 45
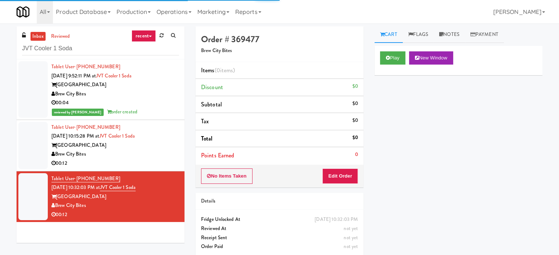
click at [150, 162] on div "00:12" at bounding box center [114, 163] width 127 height 9
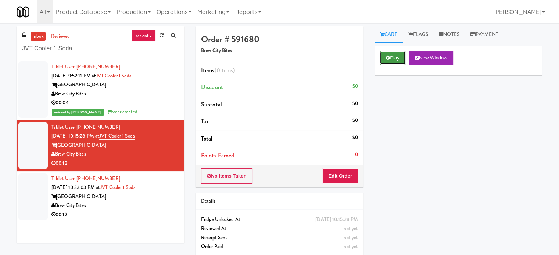
click at [394, 55] on button "Play" at bounding box center [392, 57] width 25 height 13
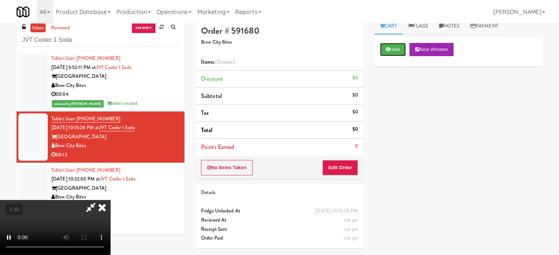
scroll to position [24, 0]
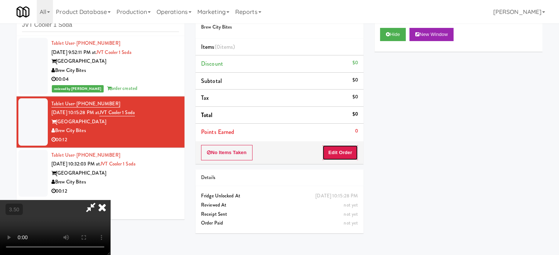
click at [350, 154] on button "Edit Order" at bounding box center [340, 152] width 36 height 15
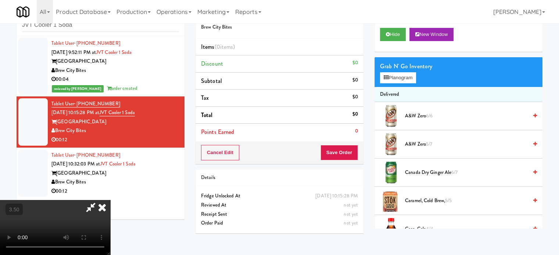
click at [110, 200] on video at bounding box center [55, 227] width 110 height 55
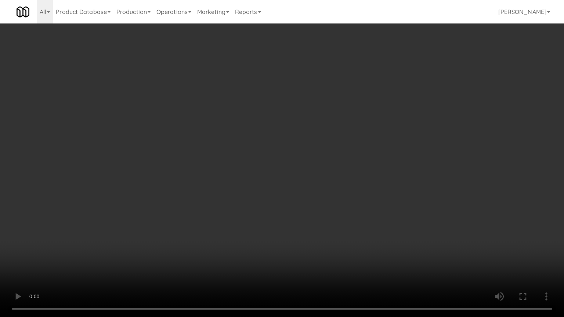
click at [279, 160] on video at bounding box center [282, 158] width 564 height 317
click at [275, 142] on video at bounding box center [282, 158] width 564 height 317
click at [262, 158] on video at bounding box center [282, 158] width 564 height 317
click at [267, 161] on video at bounding box center [282, 158] width 564 height 317
click at [276, 165] on video at bounding box center [282, 158] width 564 height 317
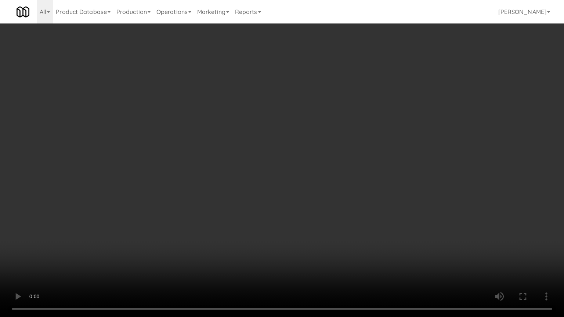
click at [252, 167] on video at bounding box center [282, 158] width 564 height 317
click at [344, 169] on video at bounding box center [282, 158] width 564 height 317
click at [298, 168] on video at bounding box center [282, 158] width 564 height 317
drag, startPoint x: 347, startPoint y: 174, endPoint x: 317, endPoint y: 175, distance: 30.1
click at [348, 175] on video at bounding box center [282, 158] width 564 height 317
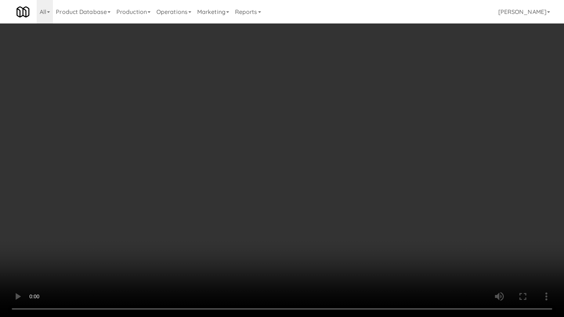
drag, startPoint x: 241, startPoint y: 176, endPoint x: 272, endPoint y: 157, distance: 36.1
click at [241, 177] on video at bounding box center [282, 158] width 564 height 317
click at [359, 173] on video at bounding box center [282, 158] width 564 height 317
click at [235, 163] on video at bounding box center [282, 158] width 564 height 317
drag, startPoint x: 334, startPoint y: 182, endPoint x: 316, endPoint y: 181, distance: 18.0
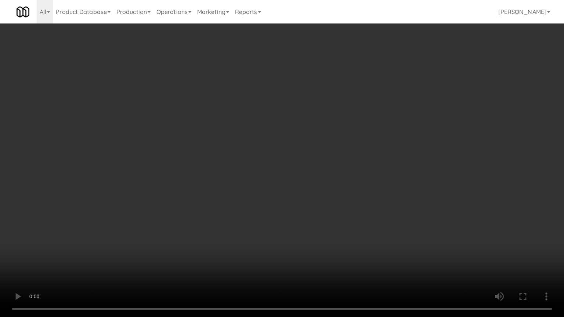
click at [334, 182] on video at bounding box center [282, 158] width 564 height 317
click at [181, 181] on video at bounding box center [282, 158] width 564 height 317
drag, startPoint x: 292, startPoint y: 186, endPoint x: 285, endPoint y: 188, distance: 7.2
click at [292, 187] on video at bounding box center [282, 158] width 564 height 317
click at [244, 190] on video at bounding box center [282, 158] width 564 height 317
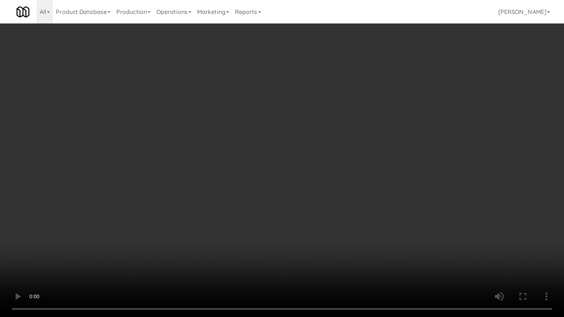
drag, startPoint x: 248, startPoint y: 183, endPoint x: 389, endPoint y: 108, distance: 159.7
click at [249, 183] on video at bounding box center [282, 158] width 564 height 317
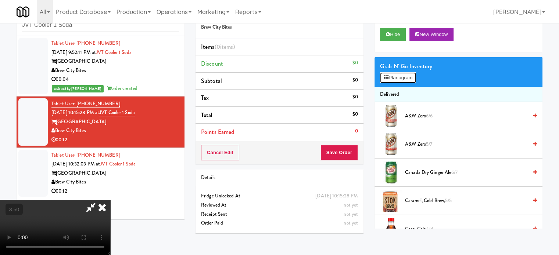
drag, startPoint x: 408, startPoint y: 80, endPoint x: 389, endPoint y: 80, distance: 18.7
click at [408, 80] on button "Planogram" at bounding box center [398, 77] width 36 height 11
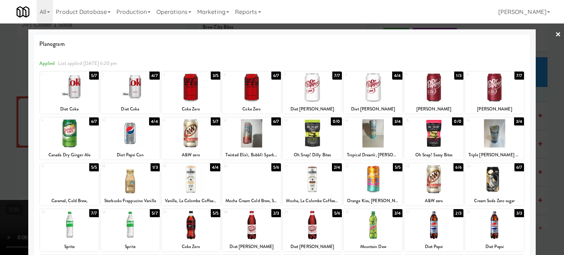
click at [214, 122] on div "5/7" at bounding box center [216, 122] width 10 height 8
click at [214, 122] on div "4/7" at bounding box center [215, 122] width 10 height 8
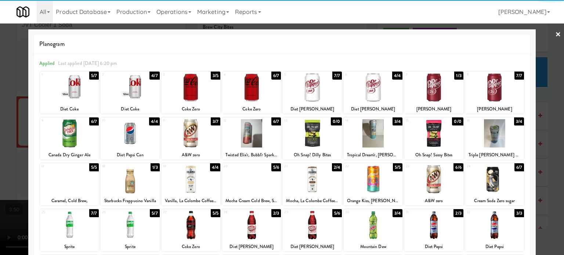
click at [552, 153] on div at bounding box center [282, 127] width 564 height 255
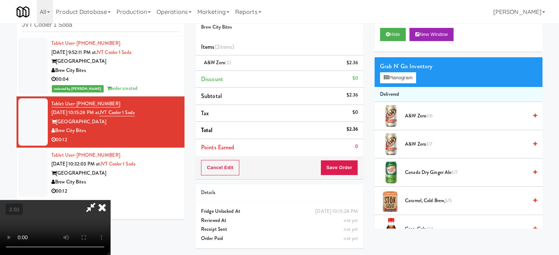
click at [110, 200] on video at bounding box center [55, 227] width 110 height 55
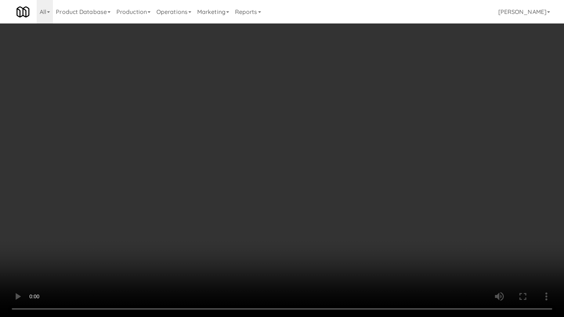
click at [298, 147] on video at bounding box center [282, 158] width 564 height 317
click at [300, 146] on video at bounding box center [282, 158] width 564 height 317
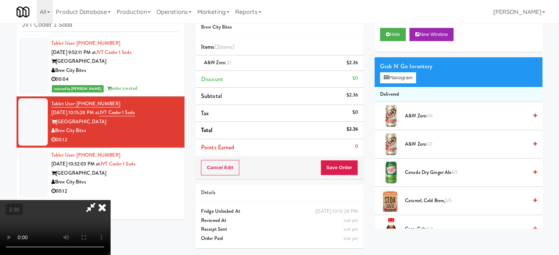
click at [110, 200] on icon at bounding box center [102, 207] width 16 height 15
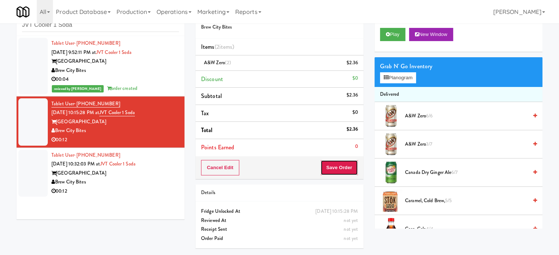
click at [338, 164] on button "Save Order" at bounding box center [338, 167] width 37 height 15
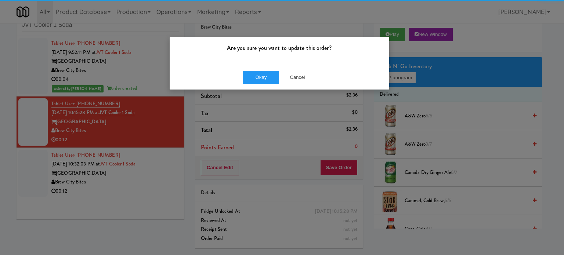
click at [255, 87] on div "Okay Cancel" at bounding box center [280, 77] width 220 height 25
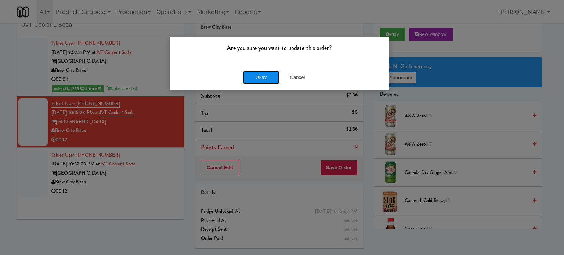
drag, startPoint x: 253, startPoint y: 76, endPoint x: 248, endPoint y: 76, distance: 5.2
click at [254, 76] on button "Okay" at bounding box center [261, 77] width 37 height 13
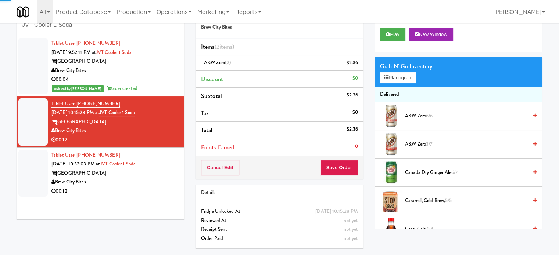
click at [155, 183] on div "Brew City Bites" at bounding box center [114, 182] width 127 height 9
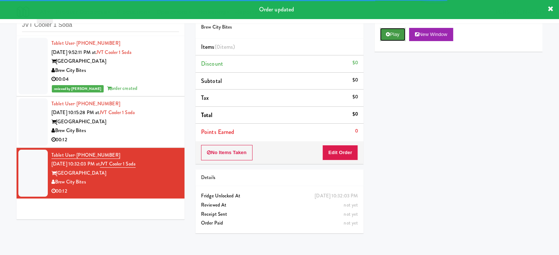
click at [395, 33] on button "Play" at bounding box center [392, 34] width 25 height 13
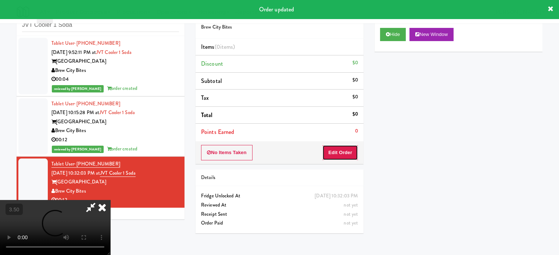
click at [336, 151] on button "Edit Order" at bounding box center [340, 152] width 36 height 15
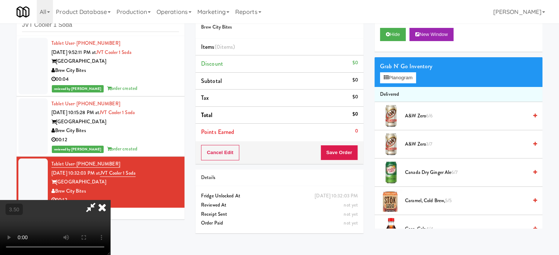
click at [110, 200] on video at bounding box center [55, 227] width 110 height 55
drag, startPoint x: 190, startPoint y: 141, endPoint x: 353, endPoint y: 159, distance: 163.8
click at [110, 200] on video at bounding box center [55, 227] width 110 height 55
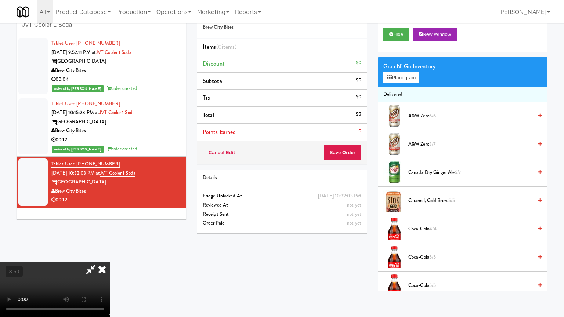
click at [110, 255] on video at bounding box center [55, 289] width 110 height 55
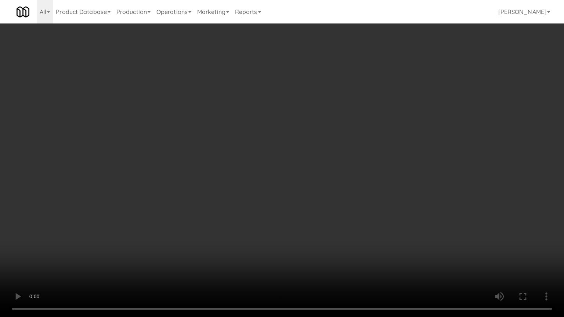
click at [294, 143] on video at bounding box center [282, 158] width 564 height 317
click at [310, 141] on video at bounding box center [282, 158] width 564 height 317
click at [320, 142] on video at bounding box center [282, 158] width 564 height 317
click at [324, 141] on video at bounding box center [282, 158] width 564 height 317
drag, startPoint x: 307, startPoint y: 141, endPoint x: 314, endPoint y: 141, distance: 7.0
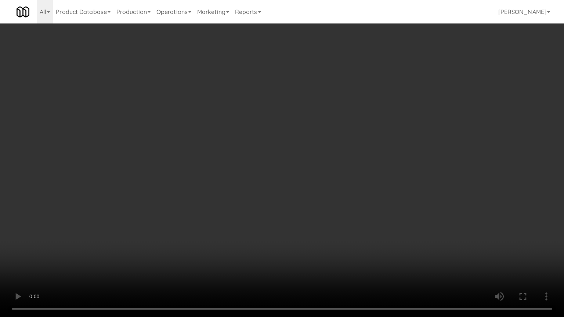
click at [310, 141] on video at bounding box center [282, 158] width 564 height 317
click at [358, 129] on video at bounding box center [282, 158] width 564 height 317
drag, startPoint x: 309, startPoint y: 129, endPoint x: 343, endPoint y: 127, distance: 34.2
click at [309, 129] on video at bounding box center [282, 158] width 564 height 317
click at [374, 137] on video at bounding box center [282, 158] width 564 height 317
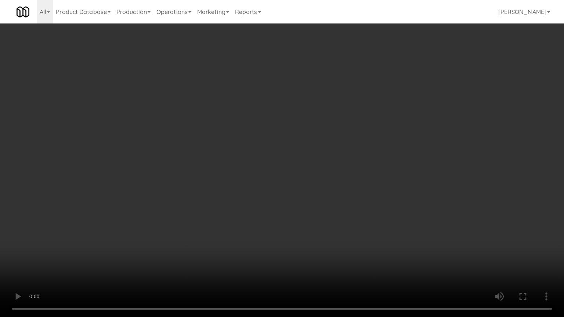
drag, startPoint x: 325, startPoint y: 133, endPoint x: 329, endPoint y: 134, distance: 3.7
click at [326, 134] on video at bounding box center [282, 158] width 564 height 317
click at [330, 134] on video at bounding box center [282, 158] width 564 height 317
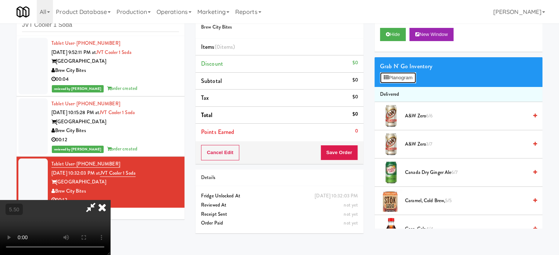
drag, startPoint x: 394, startPoint y: 80, endPoint x: 388, endPoint y: 79, distance: 6.3
click at [394, 81] on button "Planogram" at bounding box center [398, 77] width 36 height 11
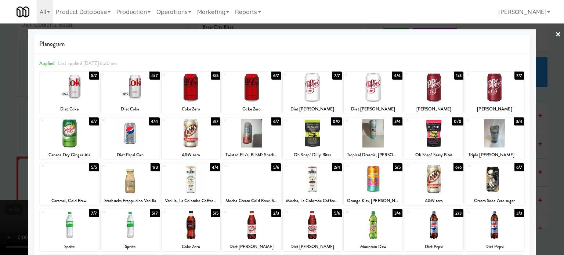
drag, startPoint x: 454, startPoint y: 76, endPoint x: 509, endPoint y: 100, distance: 60.0
click at [454, 76] on div "1/3" at bounding box center [458, 76] width 9 height 8
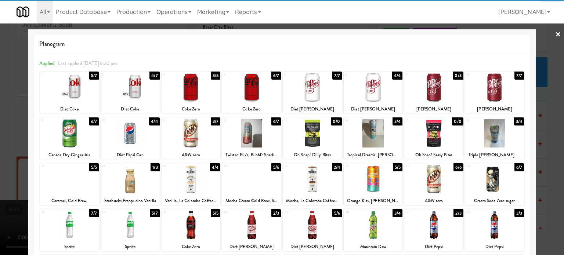
click at [544, 142] on div at bounding box center [282, 127] width 564 height 255
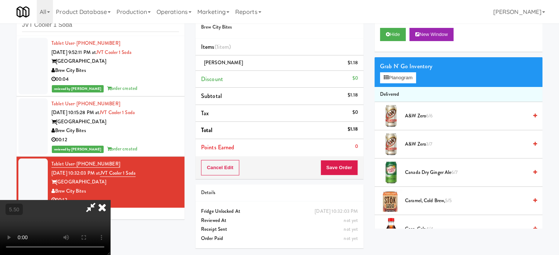
drag, startPoint x: 127, startPoint y: 168, endPoint x: 144, endPoint y: 160, distance: 18.2
click at [110, 200] on video at bounding box center [55, 227] width 110 height 55
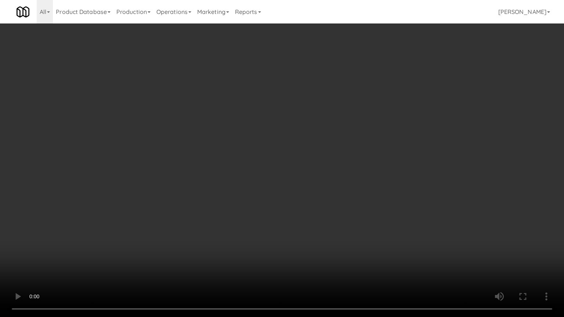
click at [259, 170] on video at bounding box center [282, 158] width 564 height 317
click at [260, 169] on video at bounding box center [282, 158] width 564 height 317
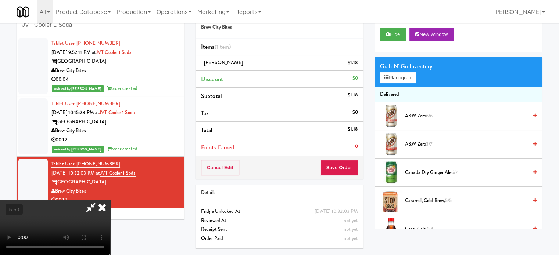
click at [110, 200] on icon at bounding box center [102, 207] width 16 height 15
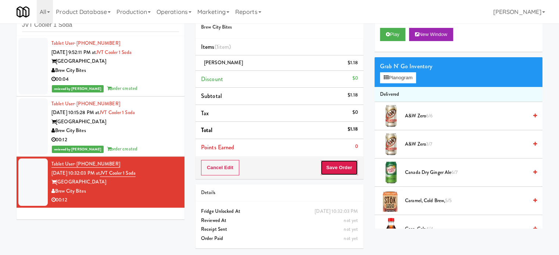
click at [333, 166] on button "Save Order" at bounding box center [338, 167] width 37 height 15
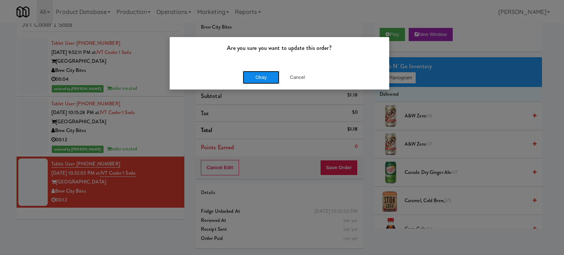
click at [270, 76] on button "Okay" at bounding box center [261, 77] width 37 height 13
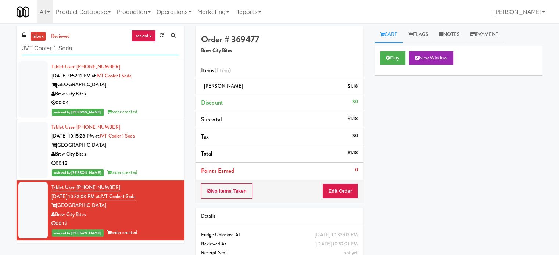
click at [91, 46] on input "JVT Cooler 1 Soda" at bounding box center [100, 49] width 157 height 14
click at [91, 45] on input "JVT Cooler 1 Soda" at bounding box center [100, 49] width 157 height 14
paste input "HP Employee Lounge Drinks"
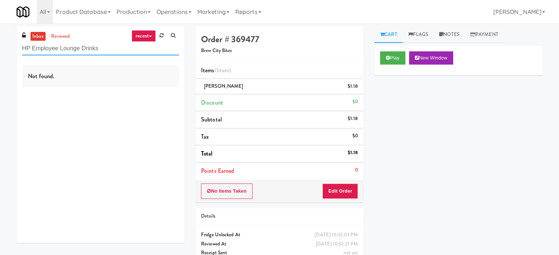
click at [108, 46] on input "HP Employee Lounge Drinks" at bounding box center [100, 49] width 157 height 14
paste input "IRON 24"
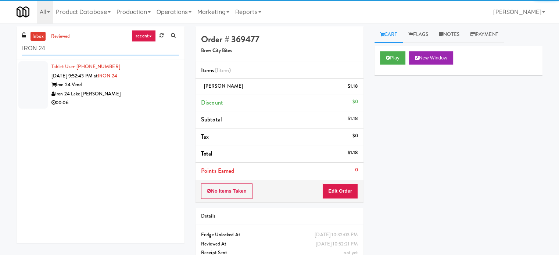
type input "IRON 24"
click at [131, 89] on div "Iron 24 Vend" at bounding box center [114, 84] width 127 height 9
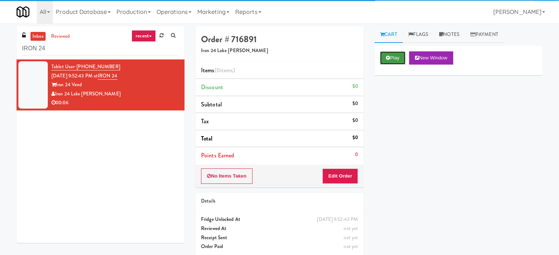
click at [393, 57] on button "Play" at bounding box center [392, 57] width 25 height 13
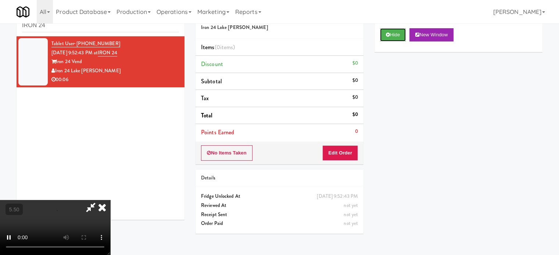
scroll to position [24, 0]
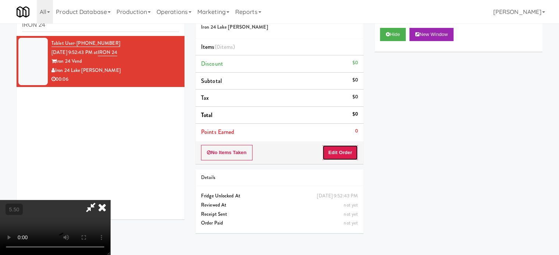
click at [340, 152] on button "Edit Order" at bounding box center [340, 152] width 36 height 15
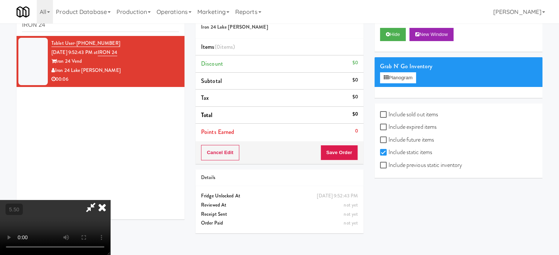
click at [110, 200] on video at bounding box center [55, 227] width 110 height 55
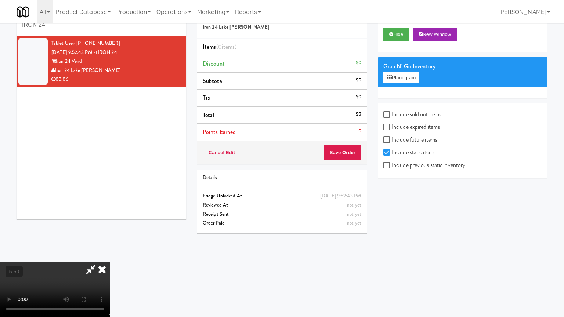
click at [110, 255] on video at bounding box center [55, 289] width 110 height 55
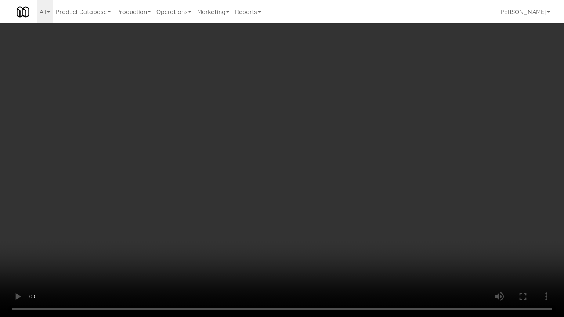
click at [255, 196] on video at bounding box center [282, 158] width 564 height 317
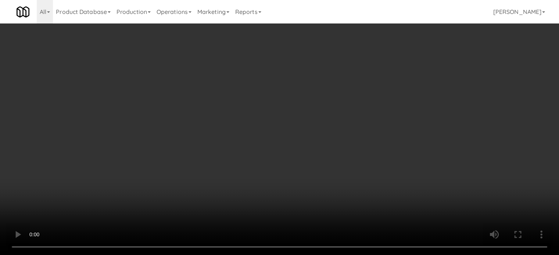
click at [239, 127] on video at bounding box center [279, 127] width 559 height 255
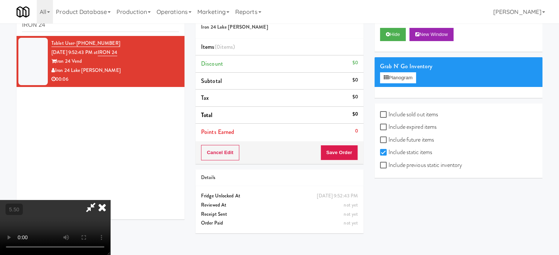
click at [110, 200] on video at bounding box center [55, 227] width 110 height 55
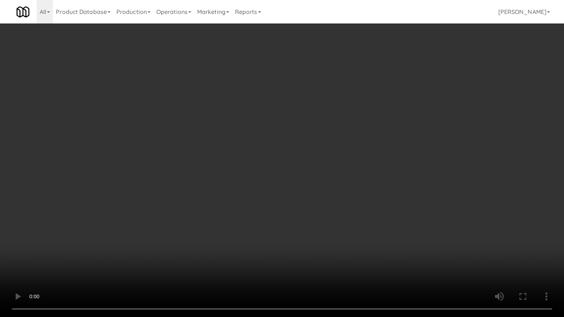
click at [196, 205] on video at bounding box center [282, 158] width 564 height 317
click at [287, 173] on video at bounding box center [282, 158] width 564 height 317
click at [287, 172] on video at bounding box center [282, 158] width 564 height 317
